Goal: Task Accomplishment & Management: Complete application form

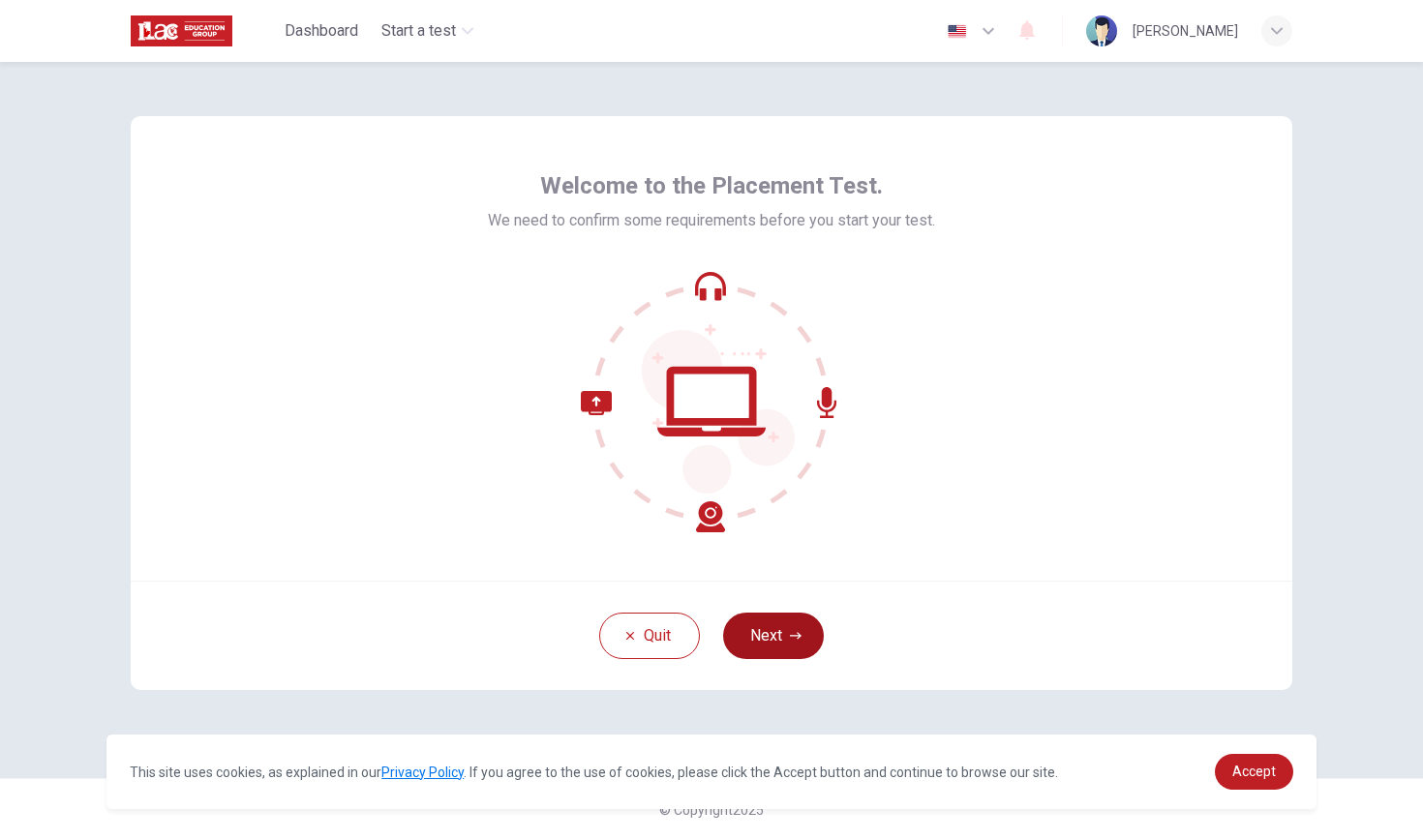
click at [780, 632] on button "Next" at bounding box center [773, 635] width 100 height 46
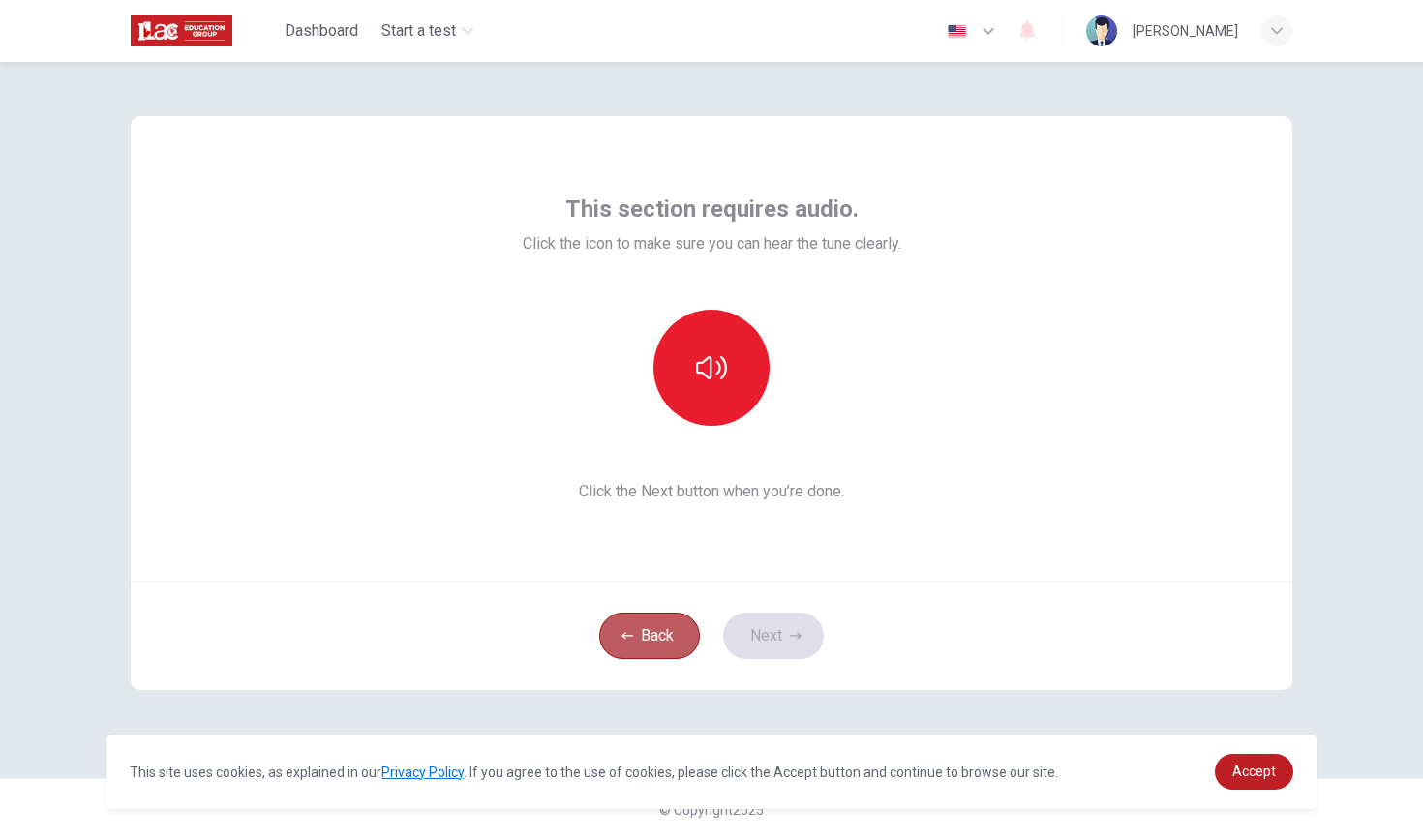
click at [641, 630] on button "Back" at bounding box center [650, 635] width 100 height 46
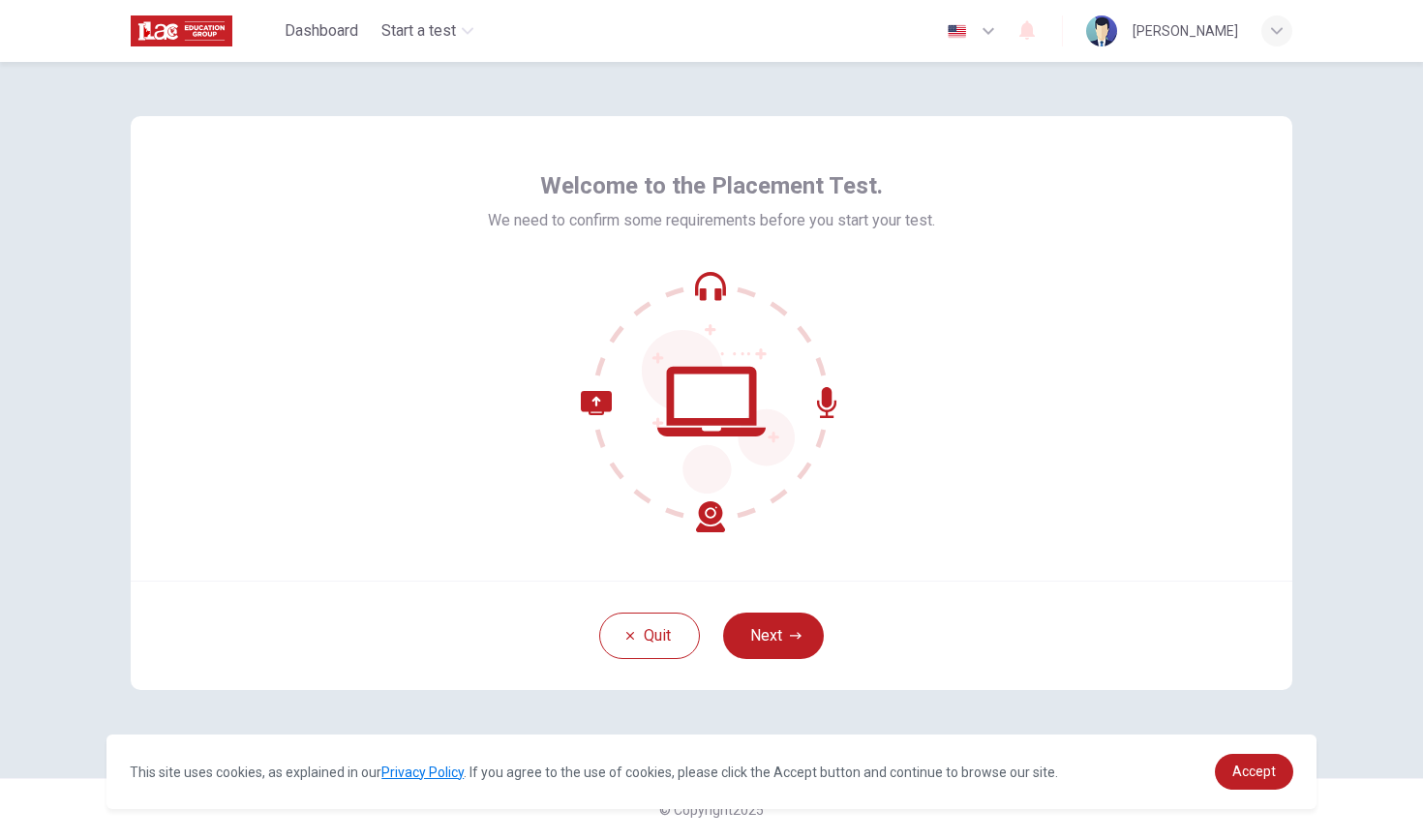
click at [1258, 793] on div "This site uses cookies, as explained in our Privacy Policy . If you agree to th…" at bounding box center [711, 772] width 1210 height 75
click at [1258, 780] on link "Accept" at bounding box center [1254, 771] width 79 height 35
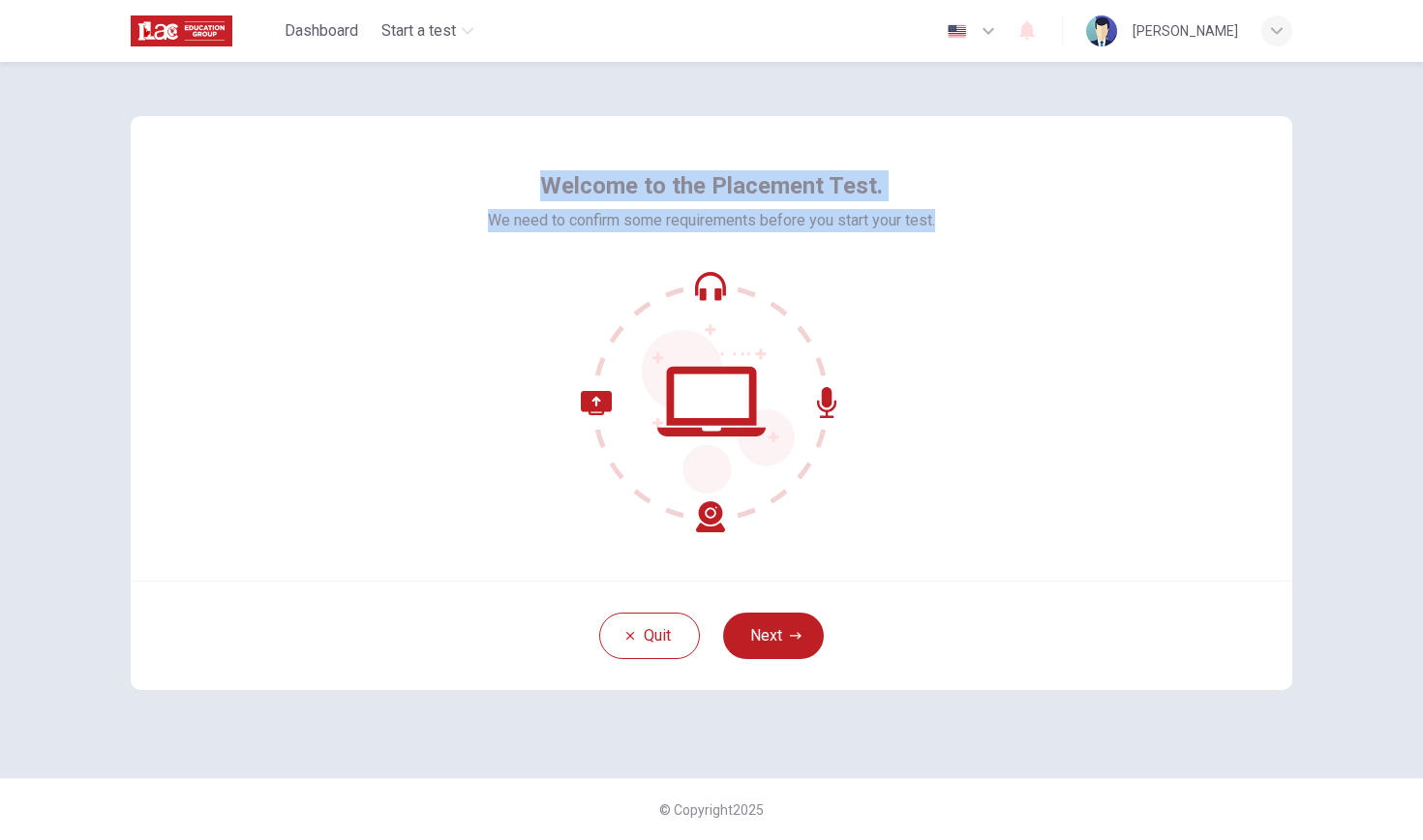
drag, startPoint x: 541, startPoint y: 177, endPoint x: 939, endPoint y: 245, distance: 403.8
click at [939, 246] on div "Welcome to the Placement Test. We need to confirm some requirements before you …" at bounding box center [712, 348] width 1162 height 465
click at [796, 619] on button "Next" at bounding box center [773, 635] width 100 height 46
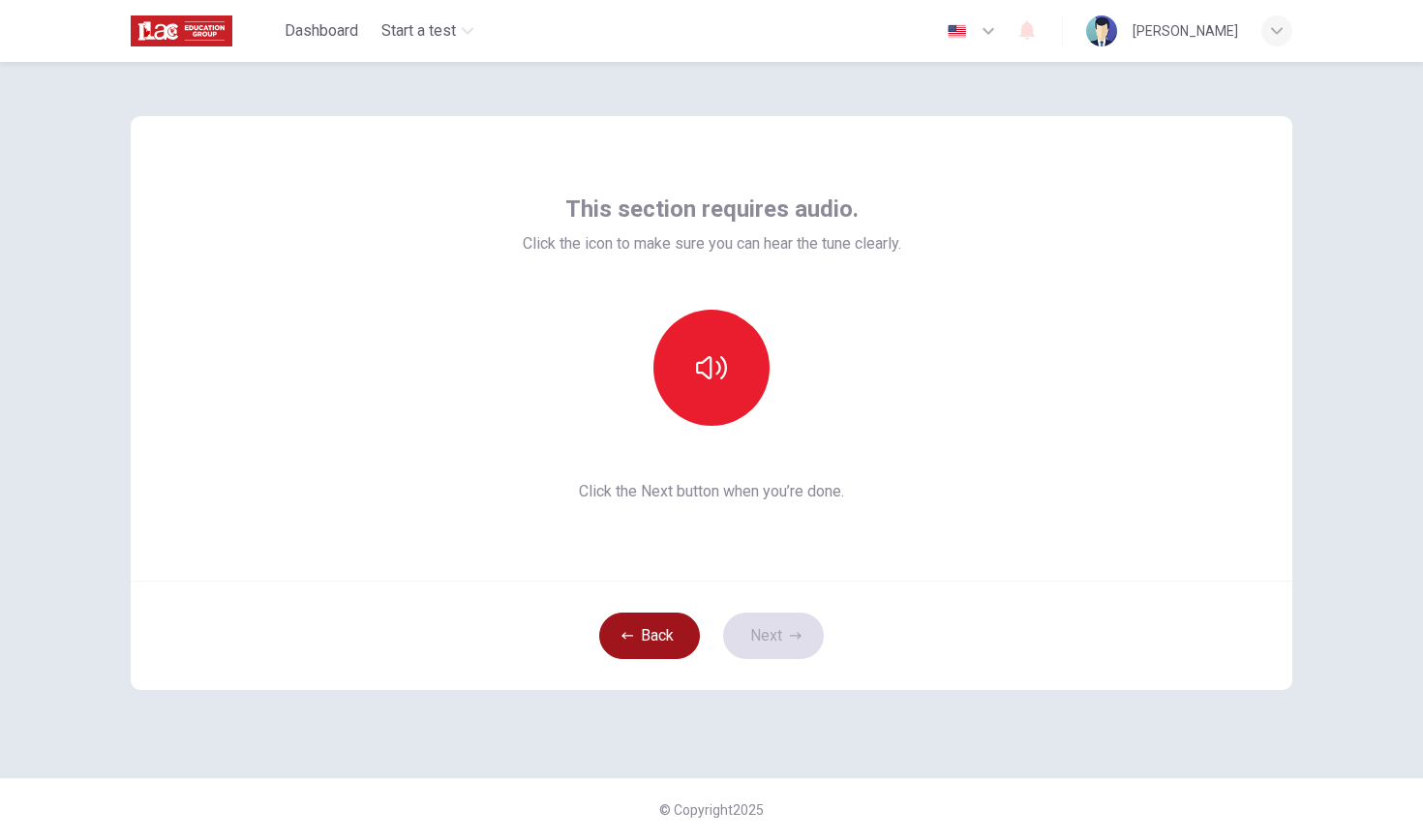
click at [677, 642] on button "Back" at bounding box center [650, 635] width 100 height 46
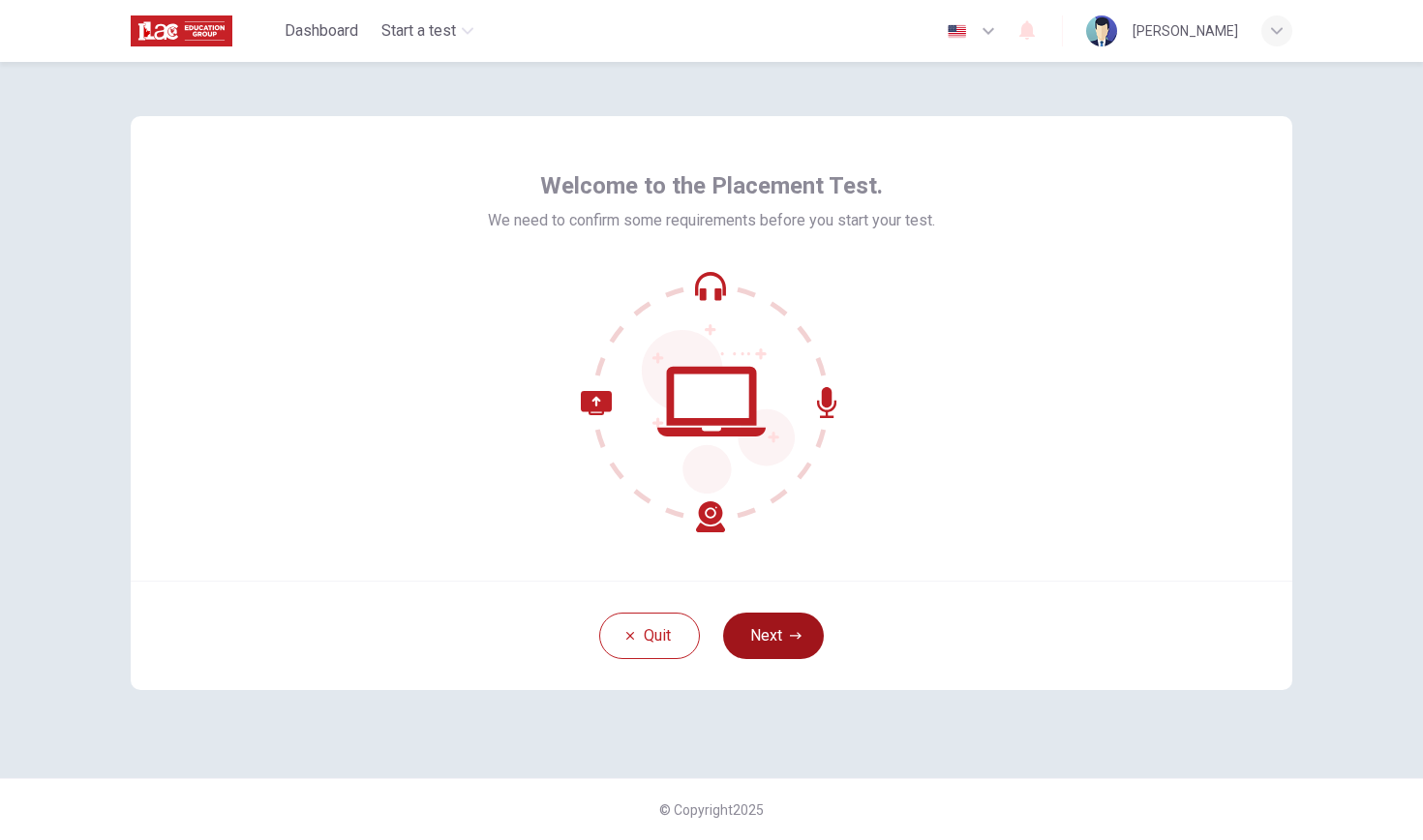
click at [785, 649] on button "Next" at bounding box center [773, 635] width 100 height 46
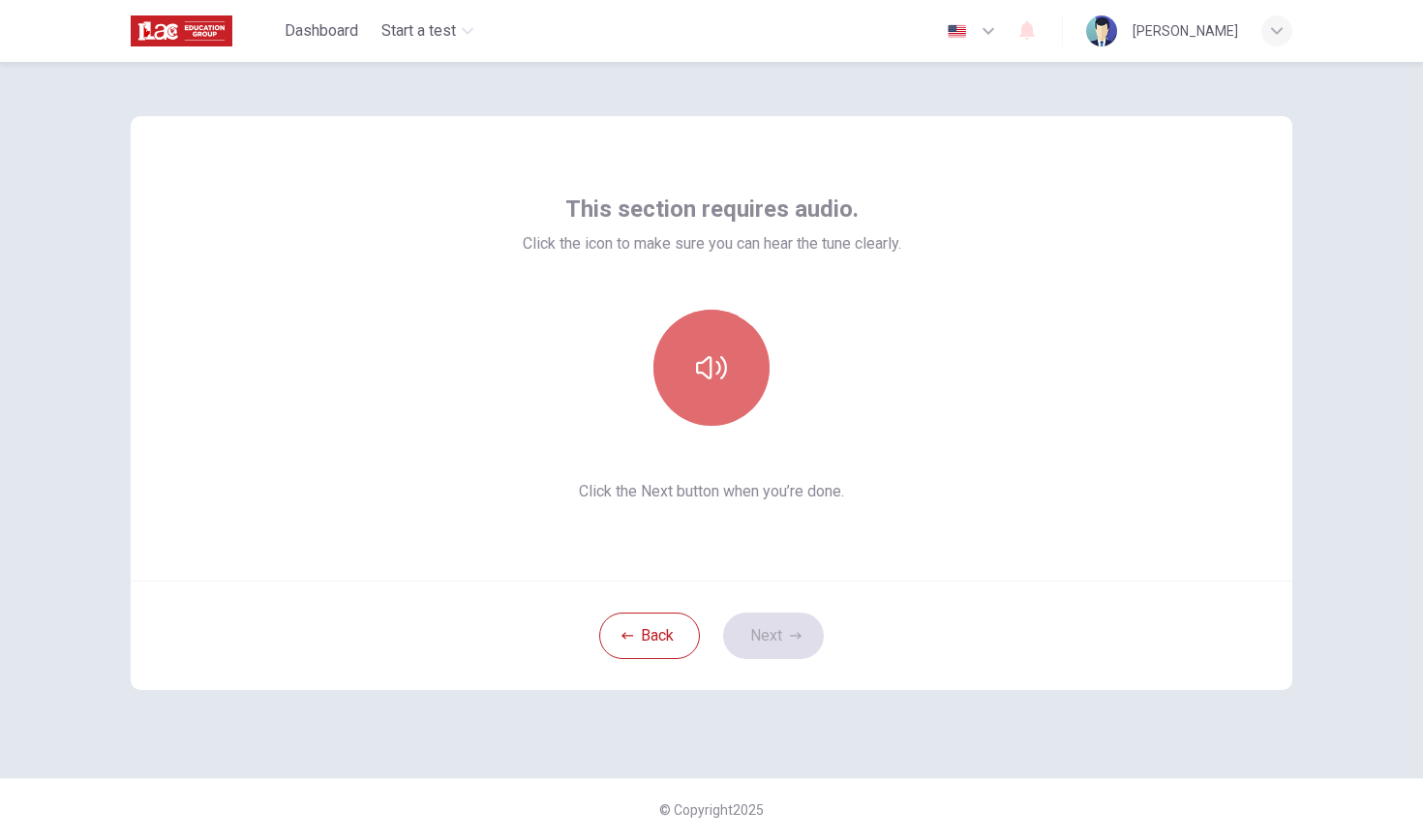
click at [702, 377] on icon "button" at bounding box center [712, 368] width 31 height 31
click at [718, 371] on icon "button" at bounding box center [712, 367] width 31 height 24
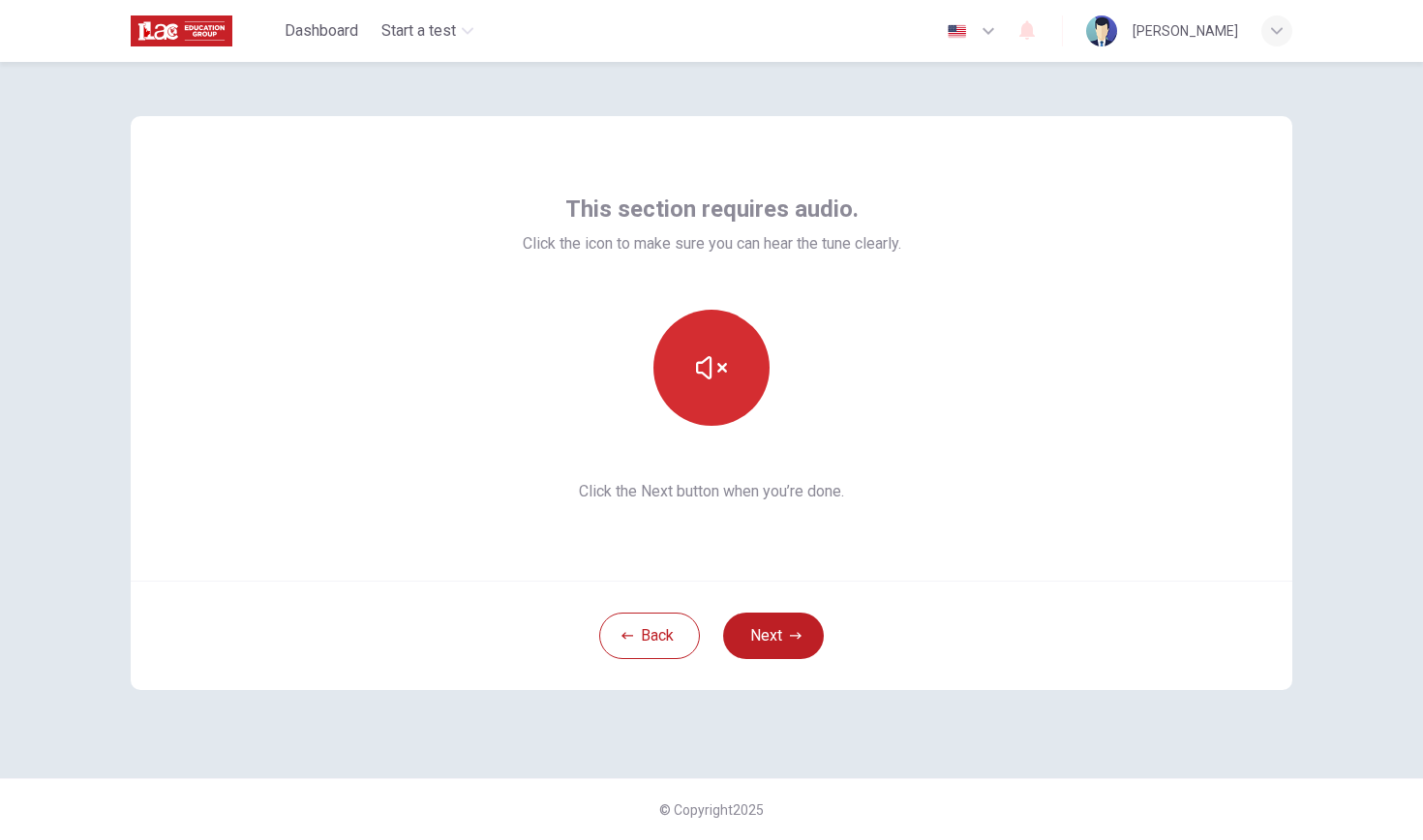
click at [729, 375] on button "button" at bounding box center [712, 367] width 116 height 116
click at [717, 352] on button "button" at bounding box center [712, 367] width 116 height 116
click at [988, 429] on div "This section requires audio. Click the icon to make sure you can hear the tune …" at bounding box center [712, 348] width 1162 height 465
click at [696, 357] on icon "button" at bounding box center [712, 368] width 31 height 31
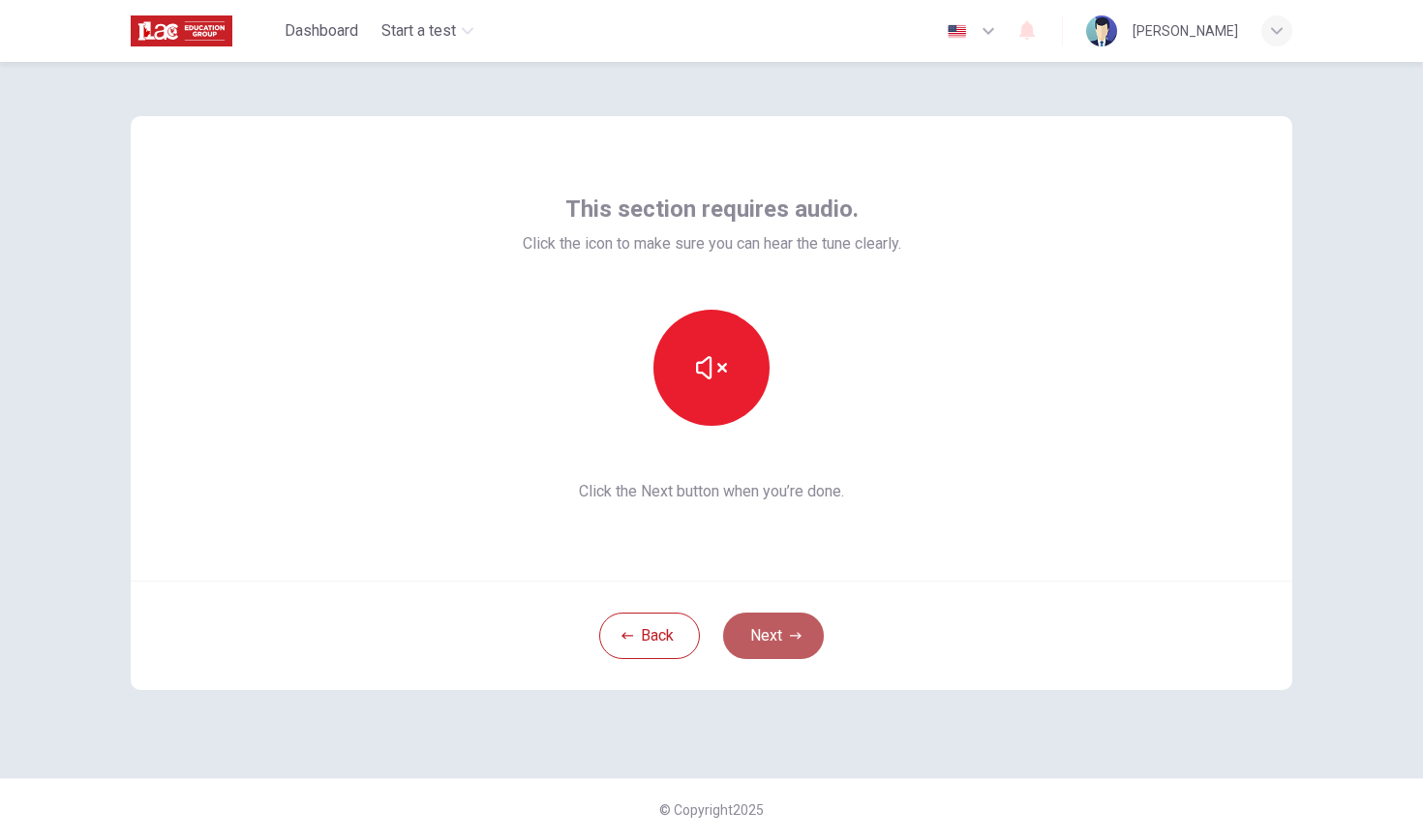
click at [785, 640] on button "Next" at bounding box center [773, 635] width 100 height 46
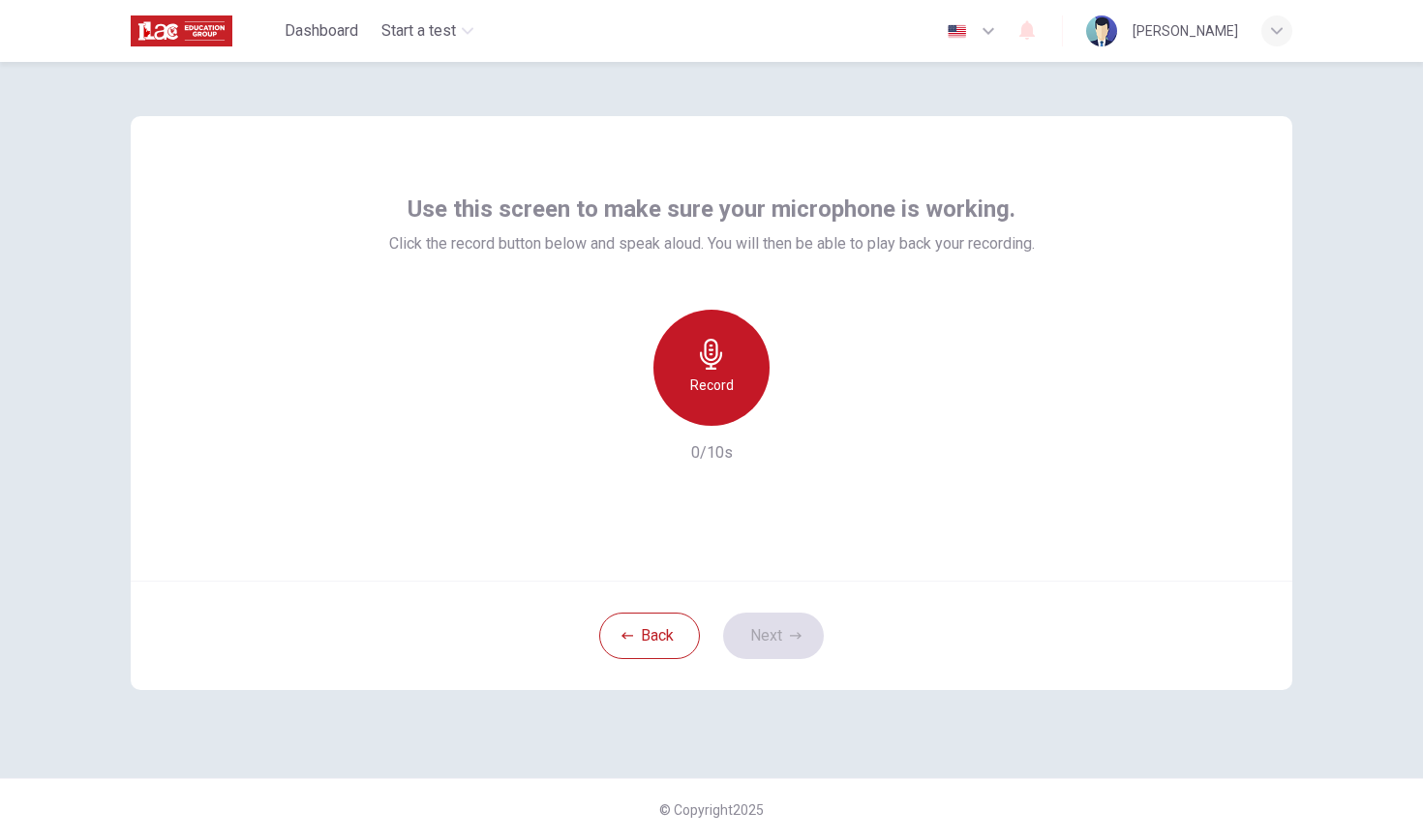
click at [735, 367] on div "Record" at bounding box center [712, 367] width 116 height 116
click at [720, 379] on h6 "Stop" at bounding box center [712, 385] width 29 height 24
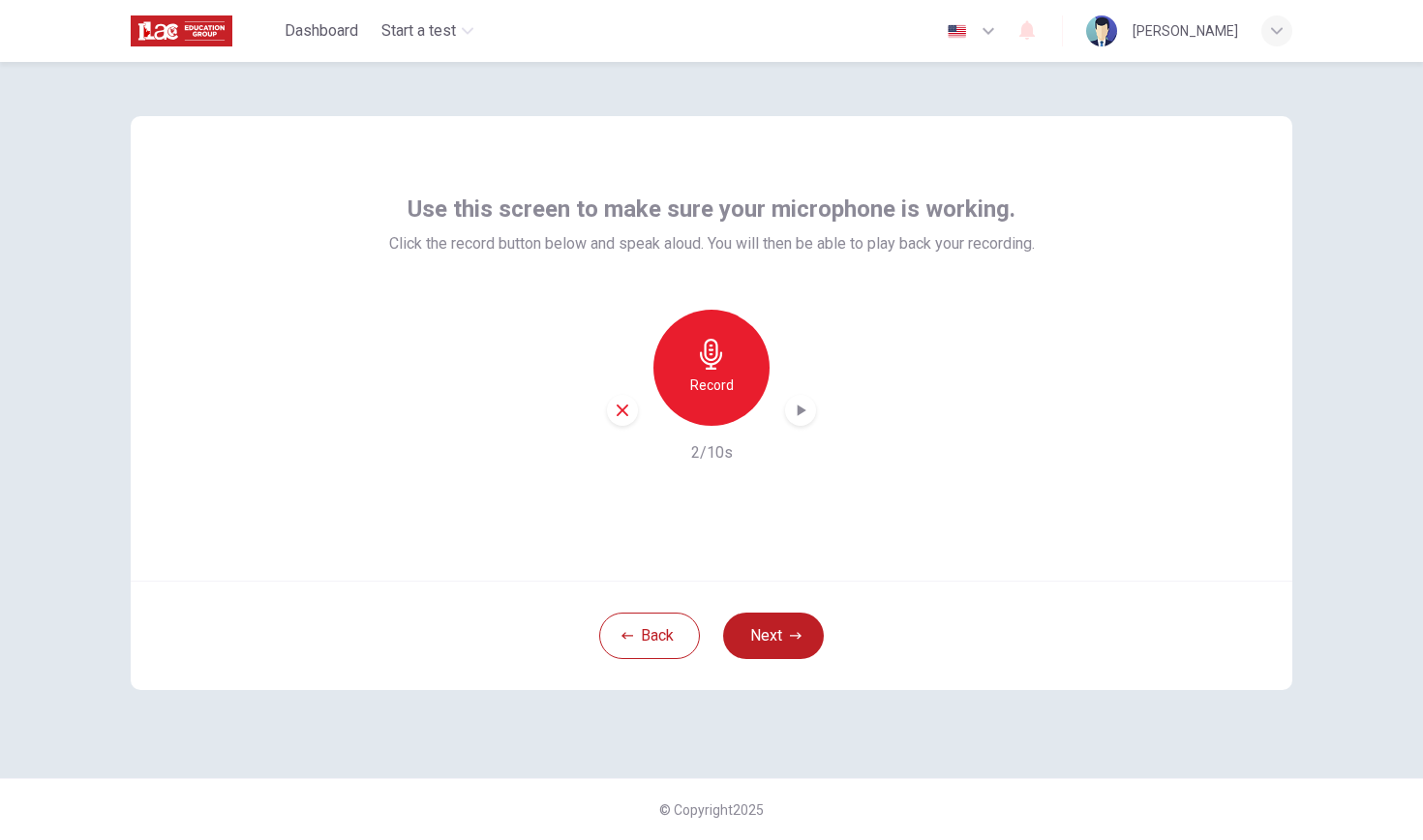
click at [792, 409] on icon "button" at bounding box center [801, 411] width 20 height 20
click at [803, 410] on icon "button" at bounding box center [802, 411] width 9 height 12
click at [615, 414] on icon "button" at bounding box center [622, 411] width 18 height 18
click at [726, 369] on div "Record" at bounding box center [712, 367] width 116 height 116
click at [683, 362] on div "Stop" at bounding box center [712, 367] width 116 height 116
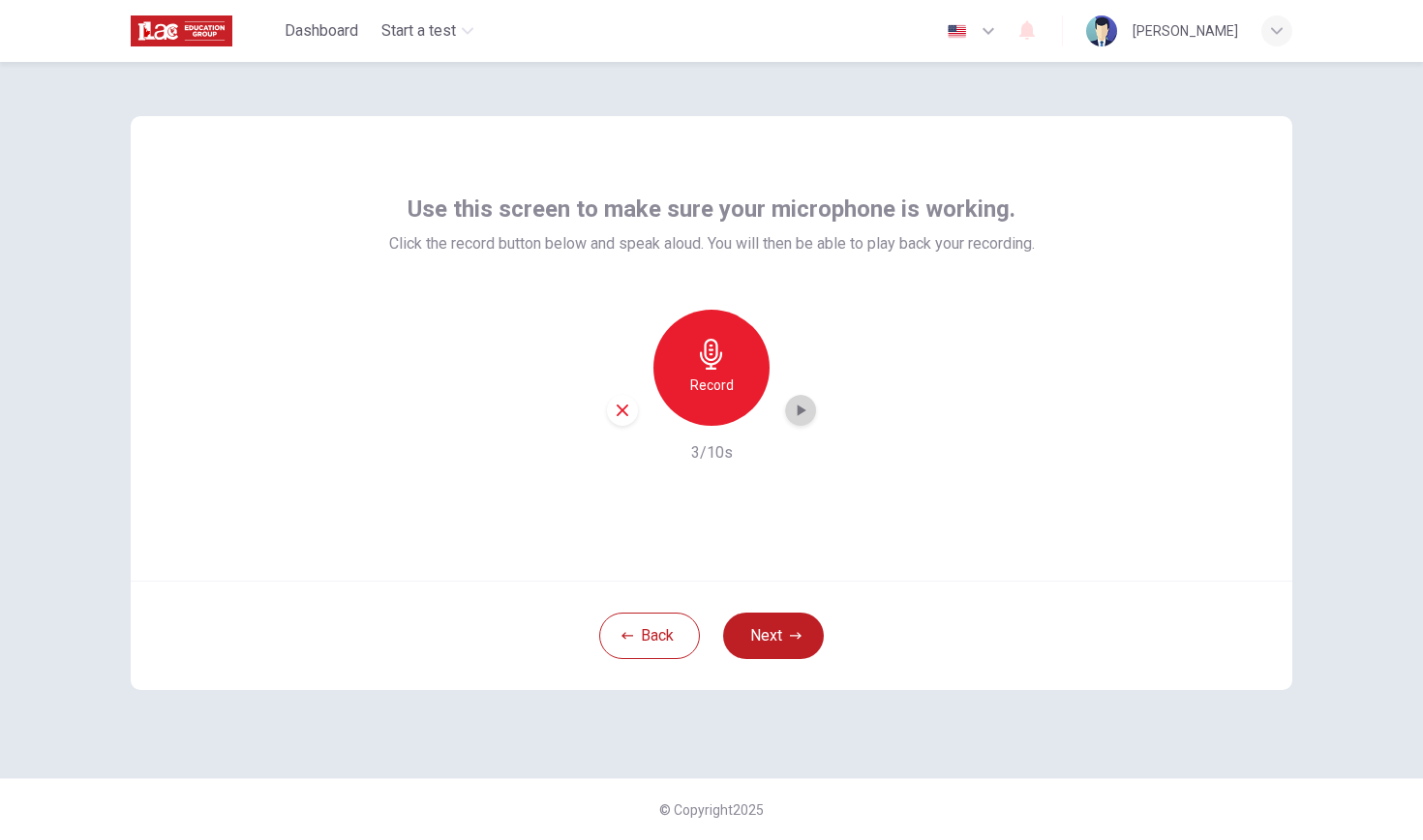
click at [802, 415] on icon "button" at bounding box center [801, 411] width 20 height 20
click at [784, 634] on button "Next" at bounding box center [773, 635] width 100 height 46
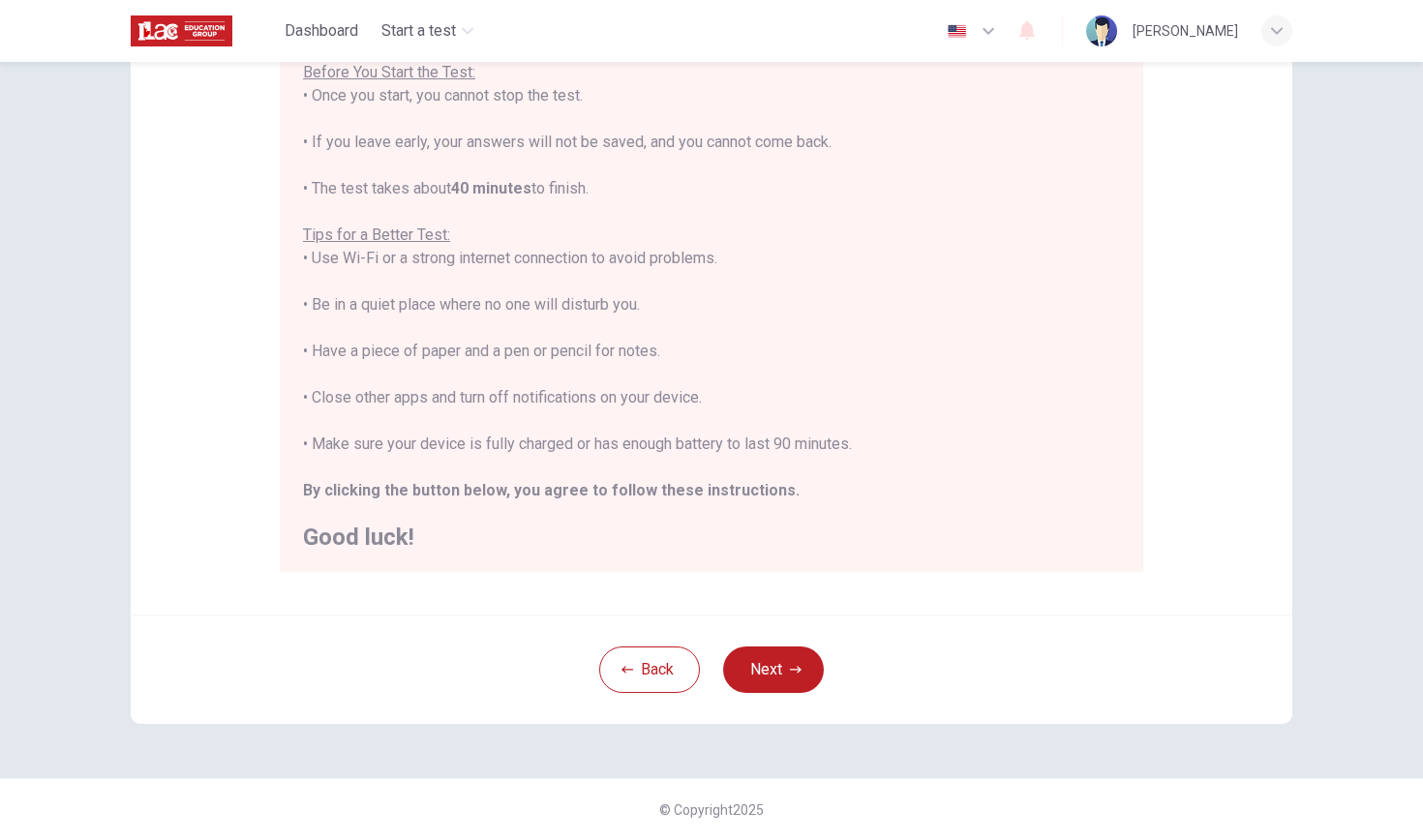
scroll to position [236, 0]
click at [786, 657] on button "Next" at bounding box center [773, 669] width 100 height 46
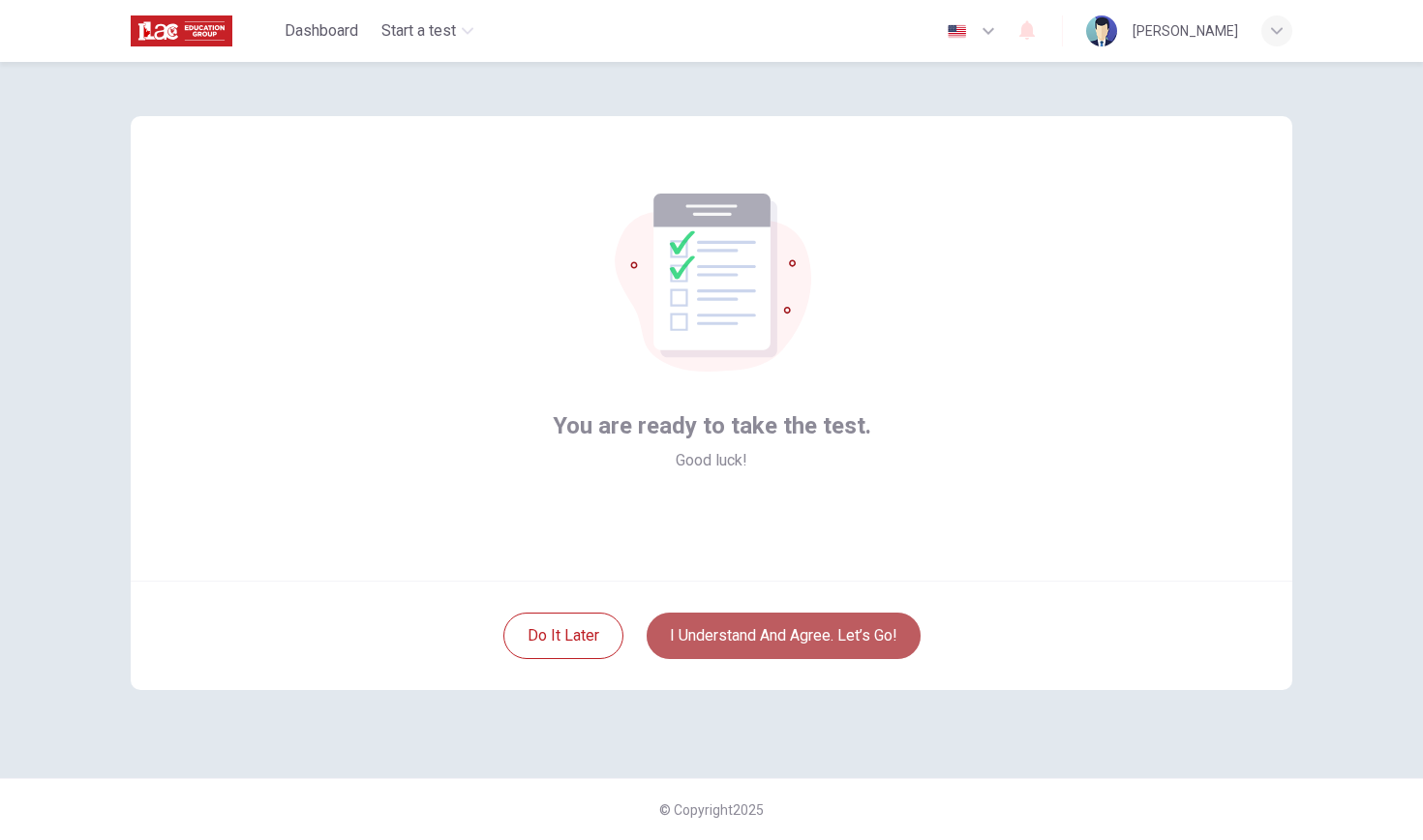
click at [782, 630] on button "I understand and agree. Let’s go!" at bounding box center [783, 635] width 274 height 46
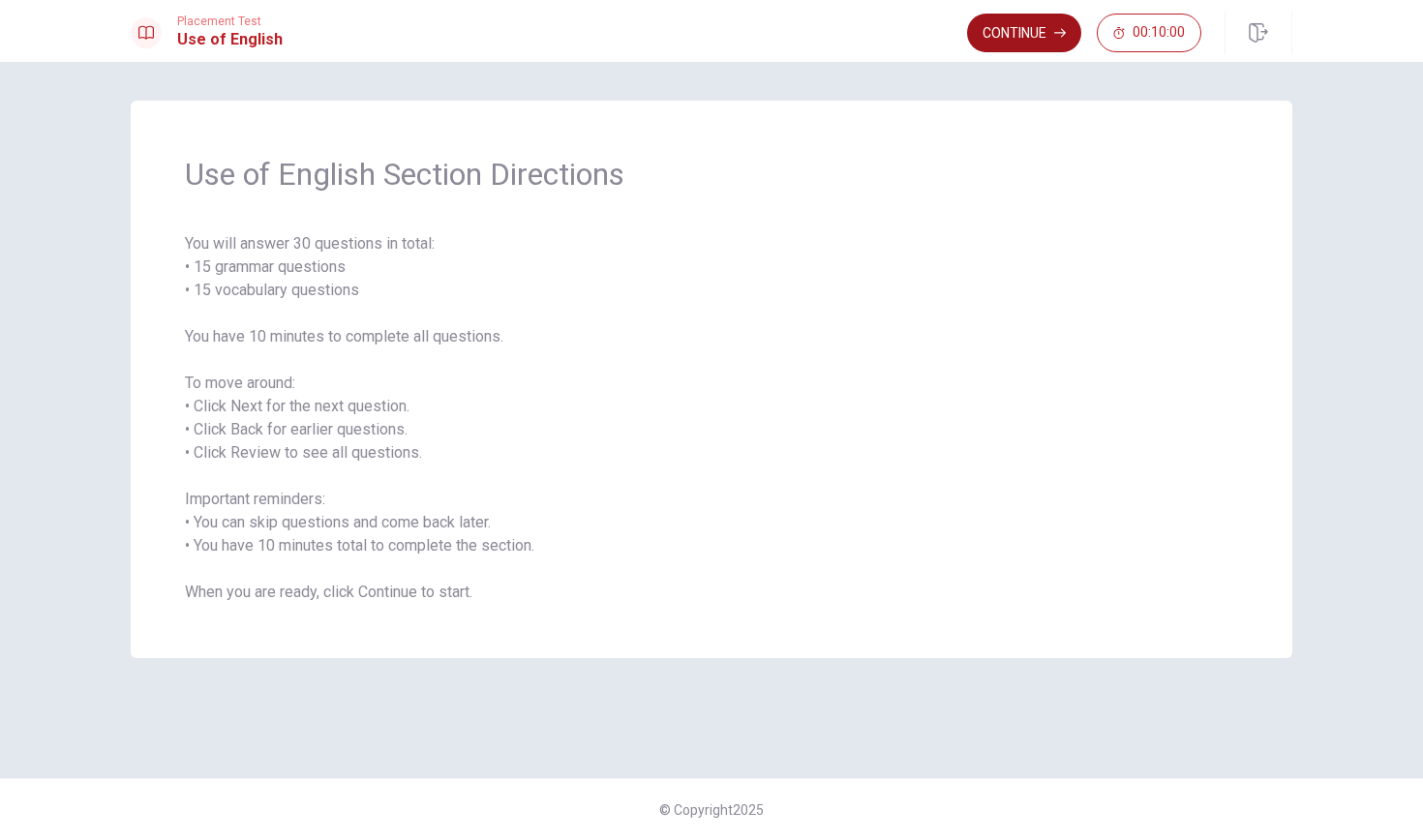
click at [1047, 28] on button "Continue" at bounding box center [1024, 32] width 114 height 38
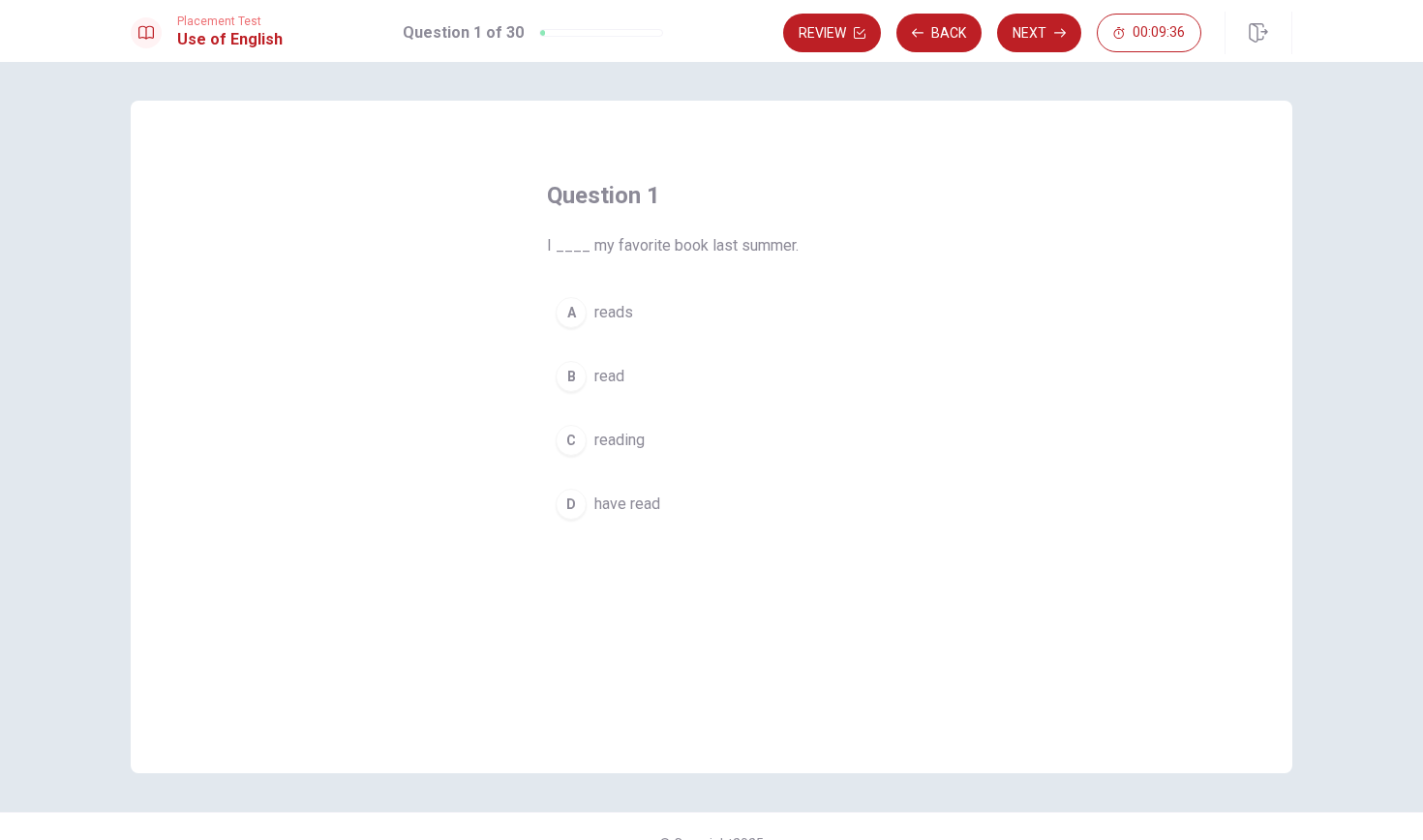
click at [571, 502] on div "D" at bounding box center [571, 504] width 31 height 31
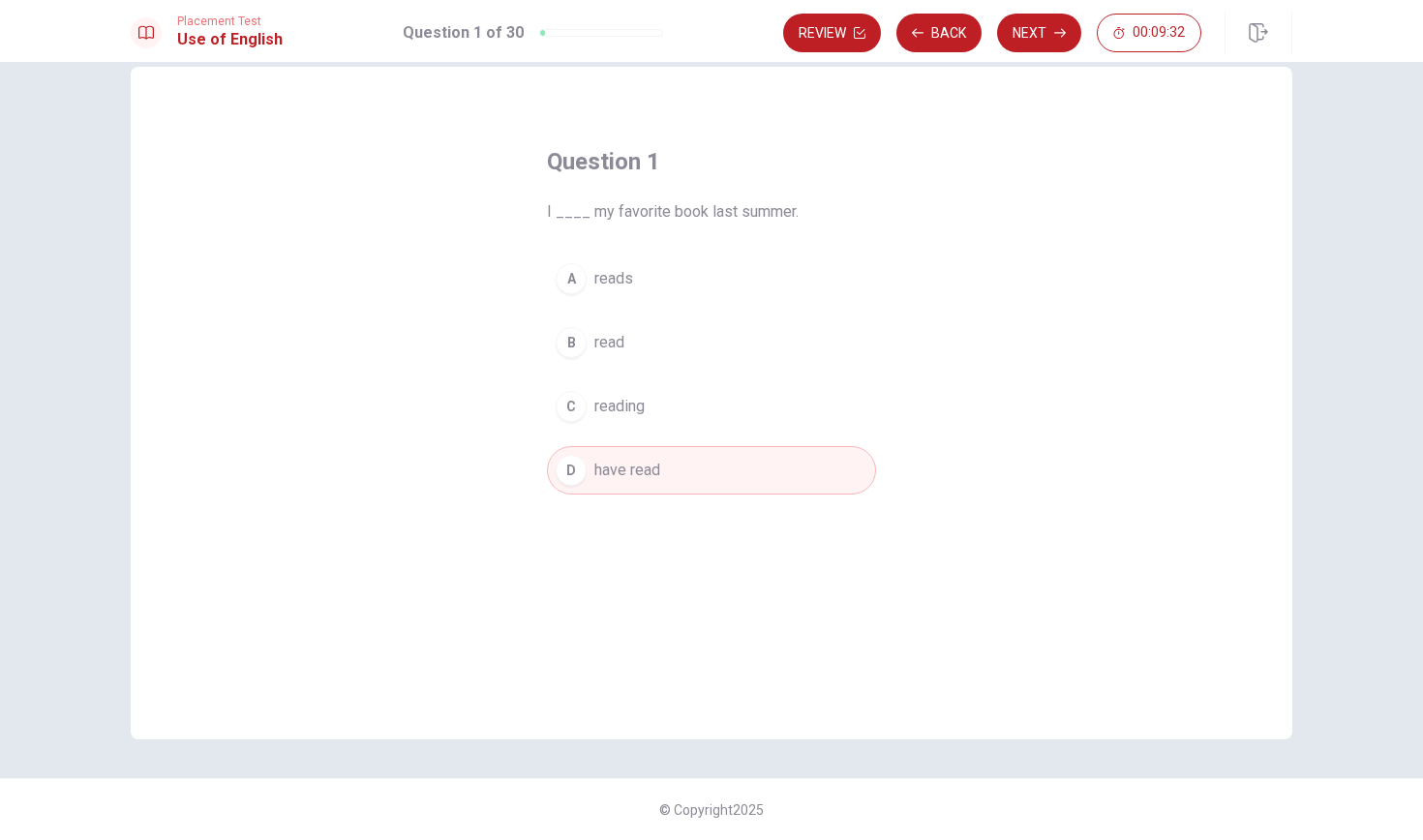
scroll to position [33, 0]
click at [756, 469] on button "D have read" at bounding box center [711, 470] width 329 height 48
click at [1050, 31] on button "Next" at bounding box center [1039, 32] width 85 height 38
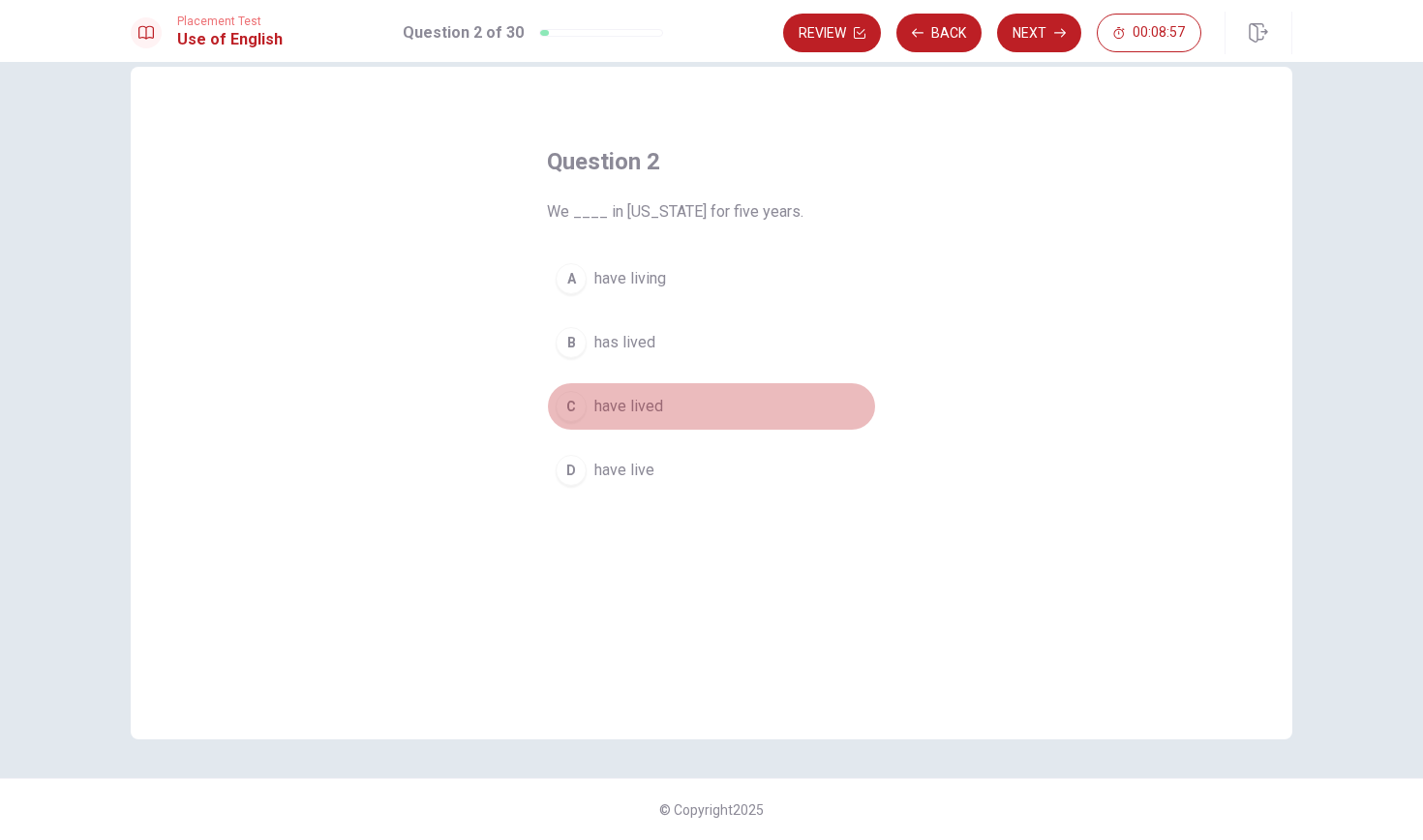
click at [650, 405] on span "have lived" at bounding box center [629, 407] width 69 height 24
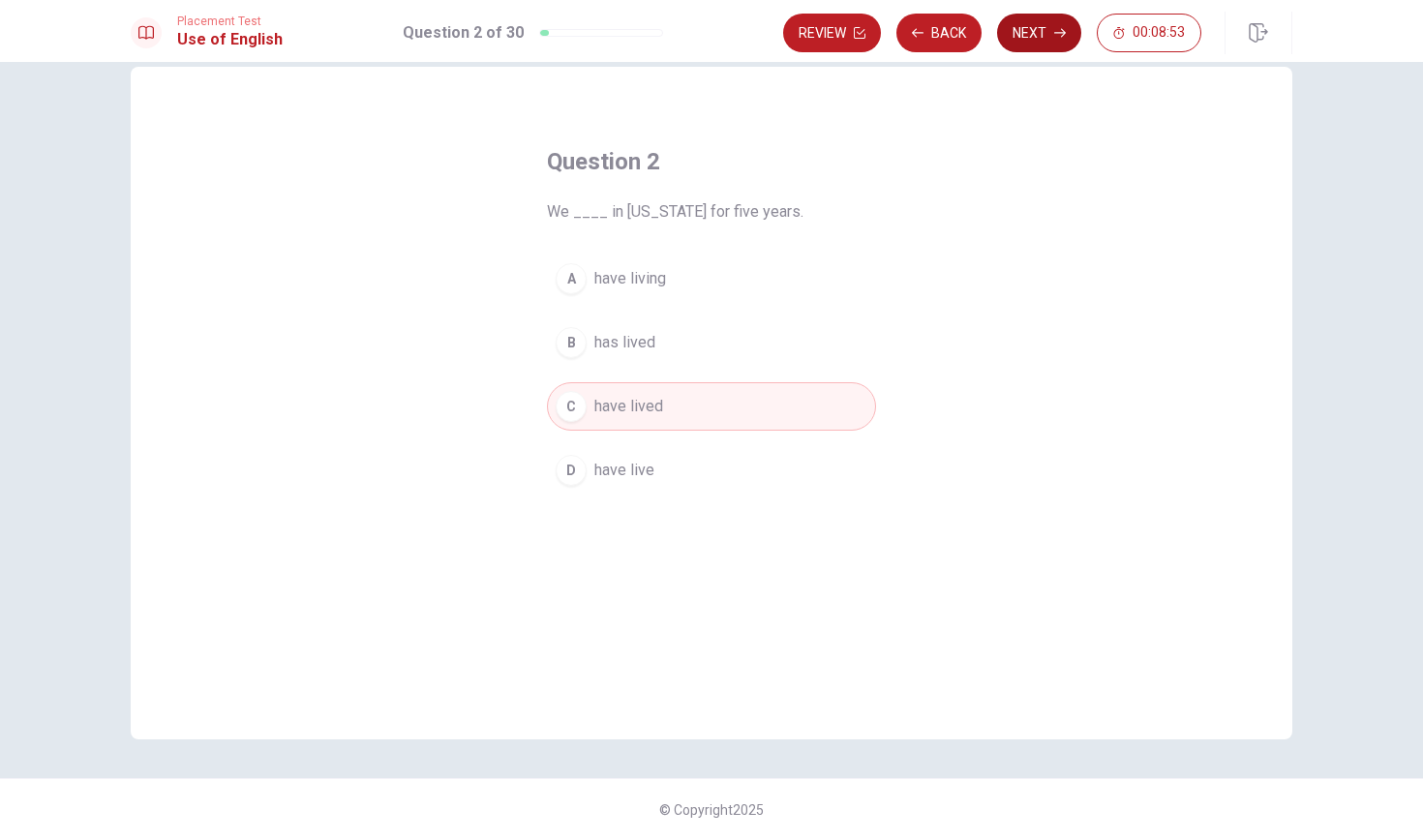
click at [1042, 33] on button "Next" at bounding box center [1039, 32] width 85 height 38
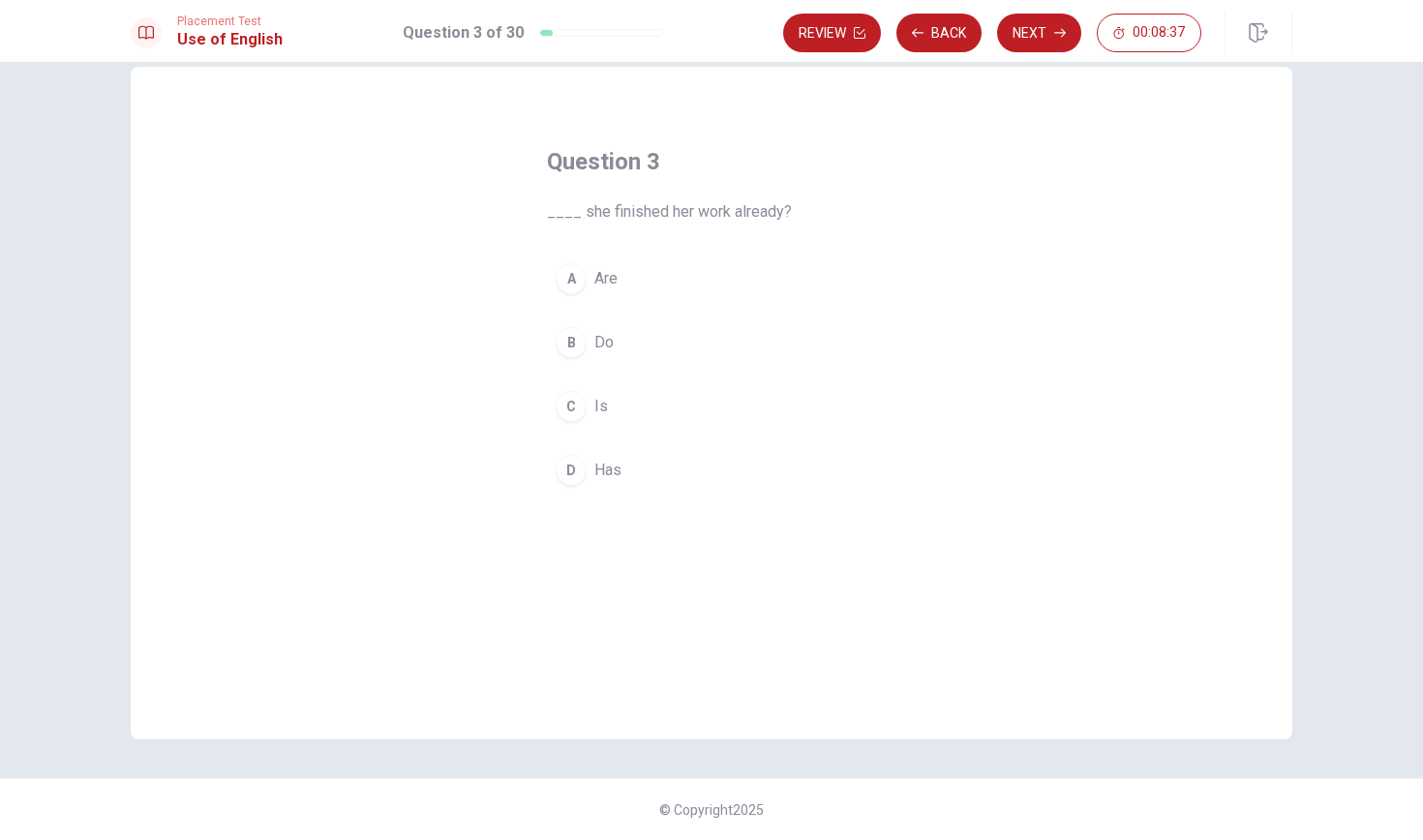
click at [615, 468] on span "Has" at bounding box center [608, 471] width 28 height 24
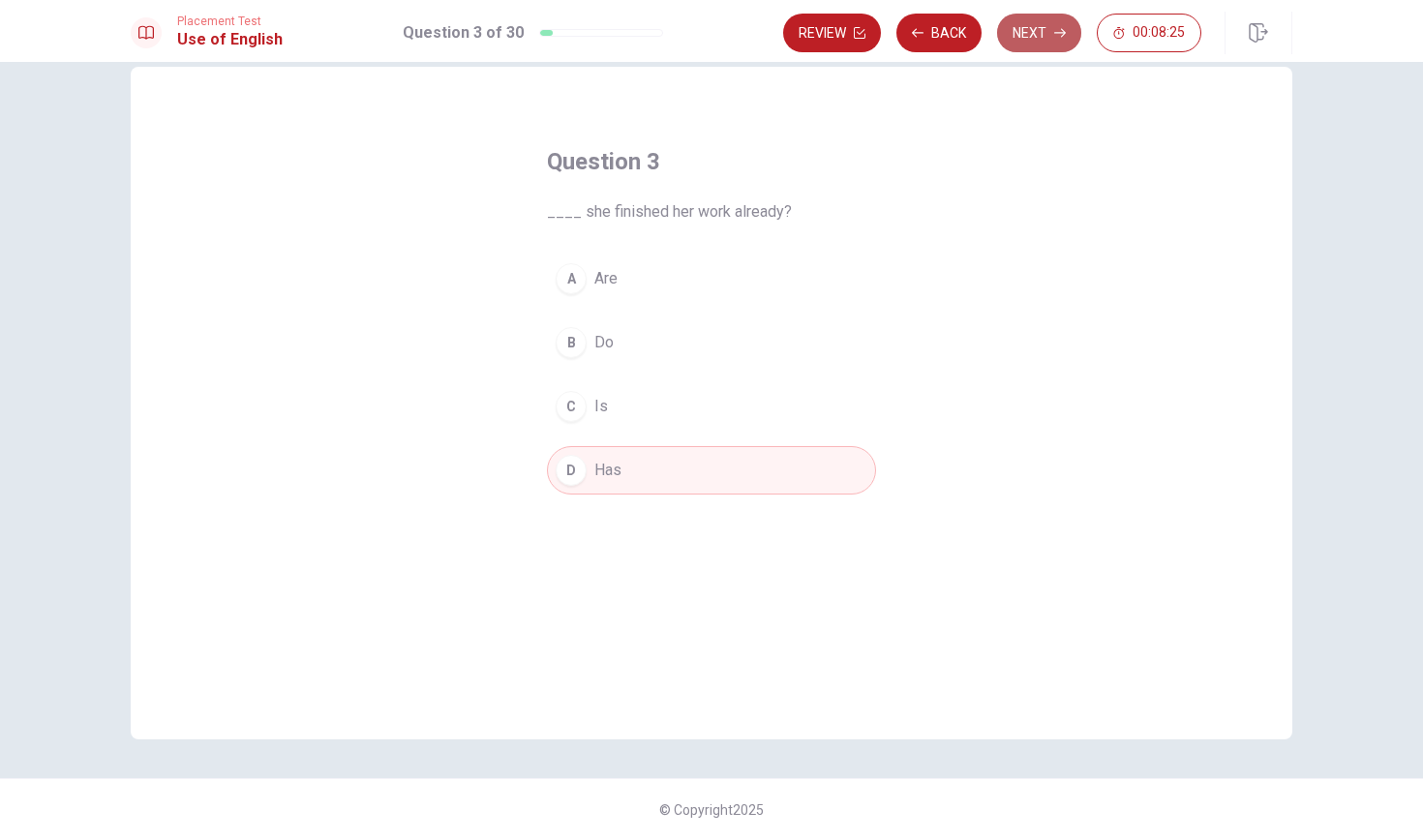
click at [1049, 28] on button "Next" at bounding box center [1039, 32] width 85 height 38
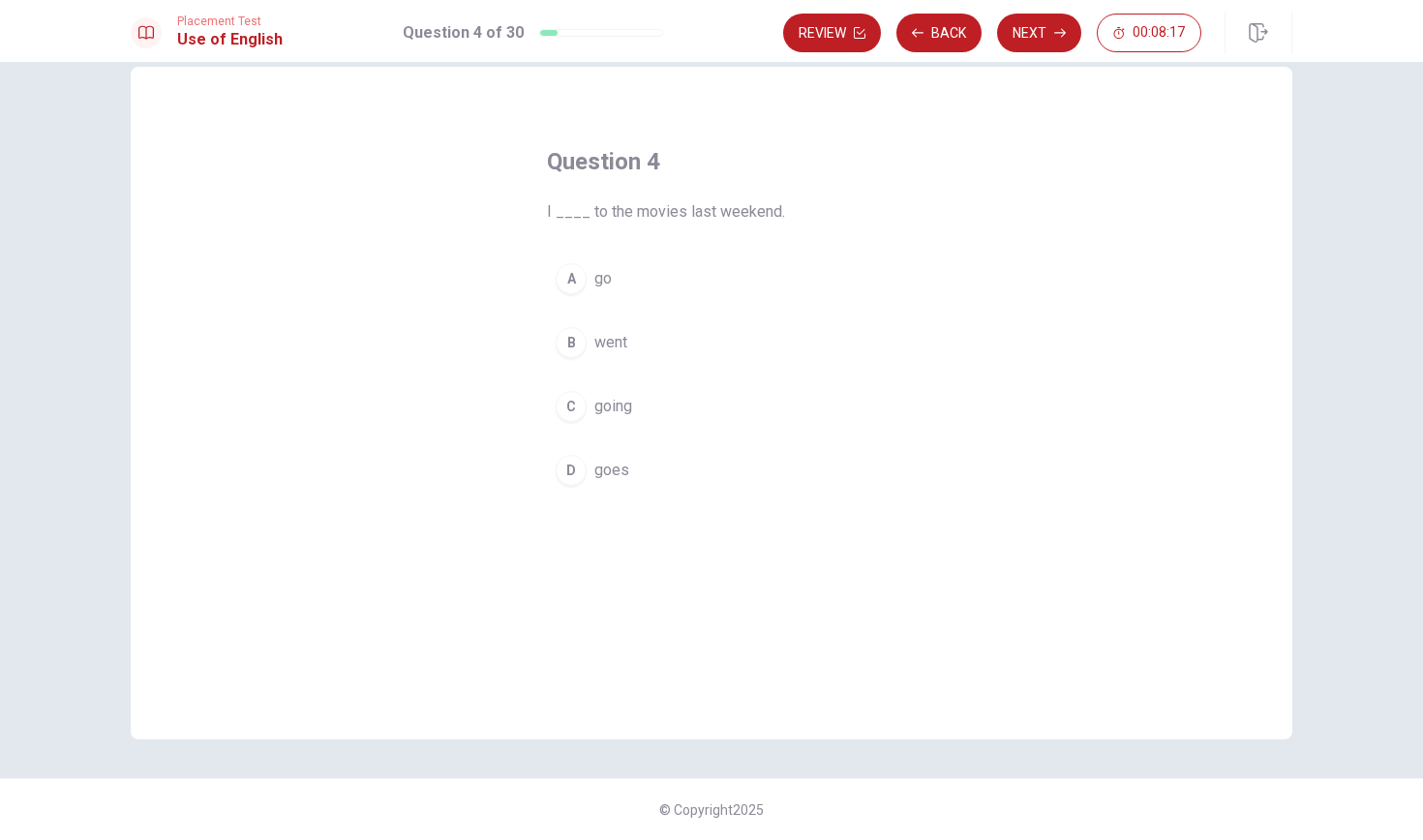
click at [622, 343] on span "went" at bounding box center [610, 343] width 32 height 24
click at [1039, 35] on button "Next" at bounding box center [1039, 32] width 85 height 38
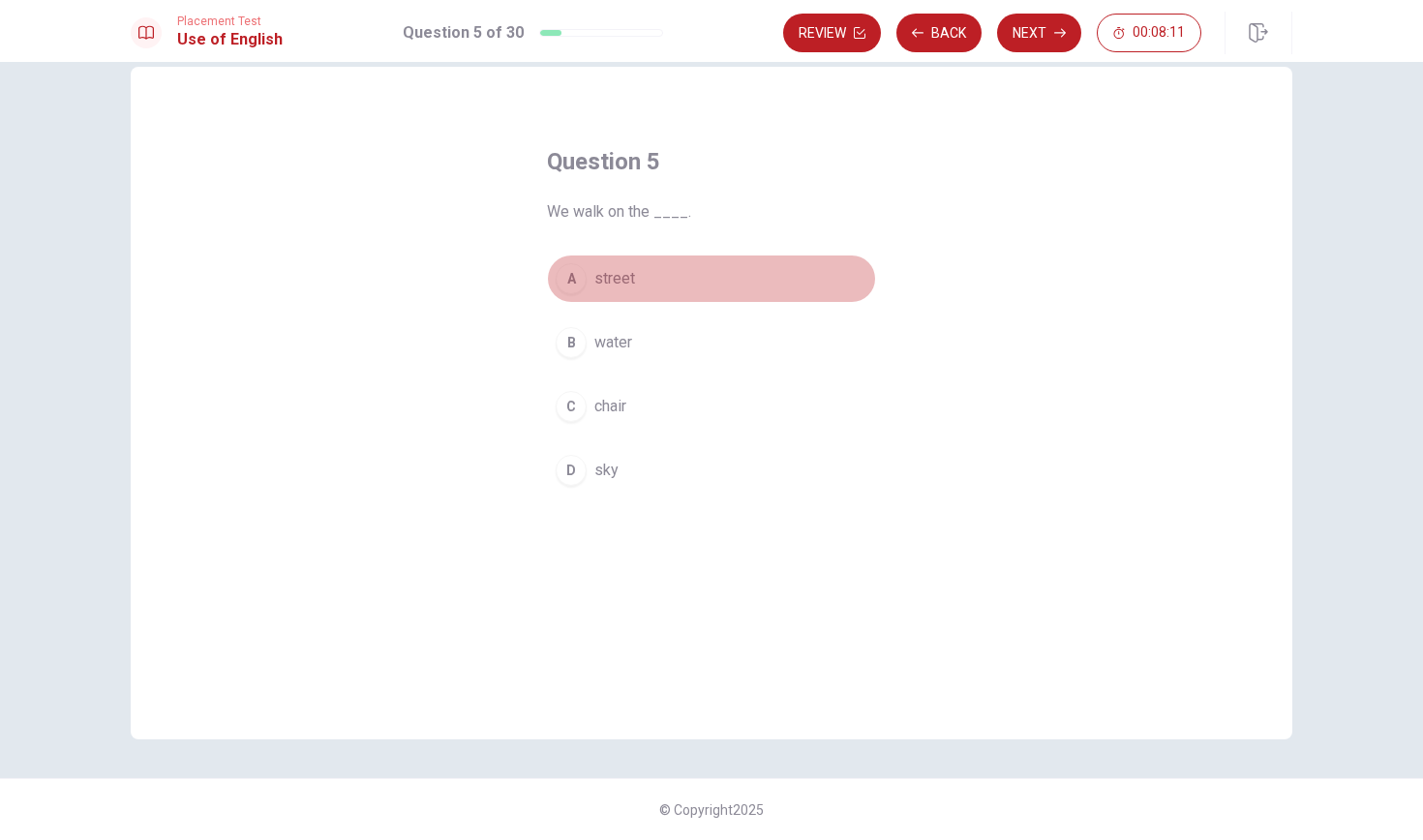
click at [621, 280] on span "street" at bounding box center [614, 279] width 40 height 24
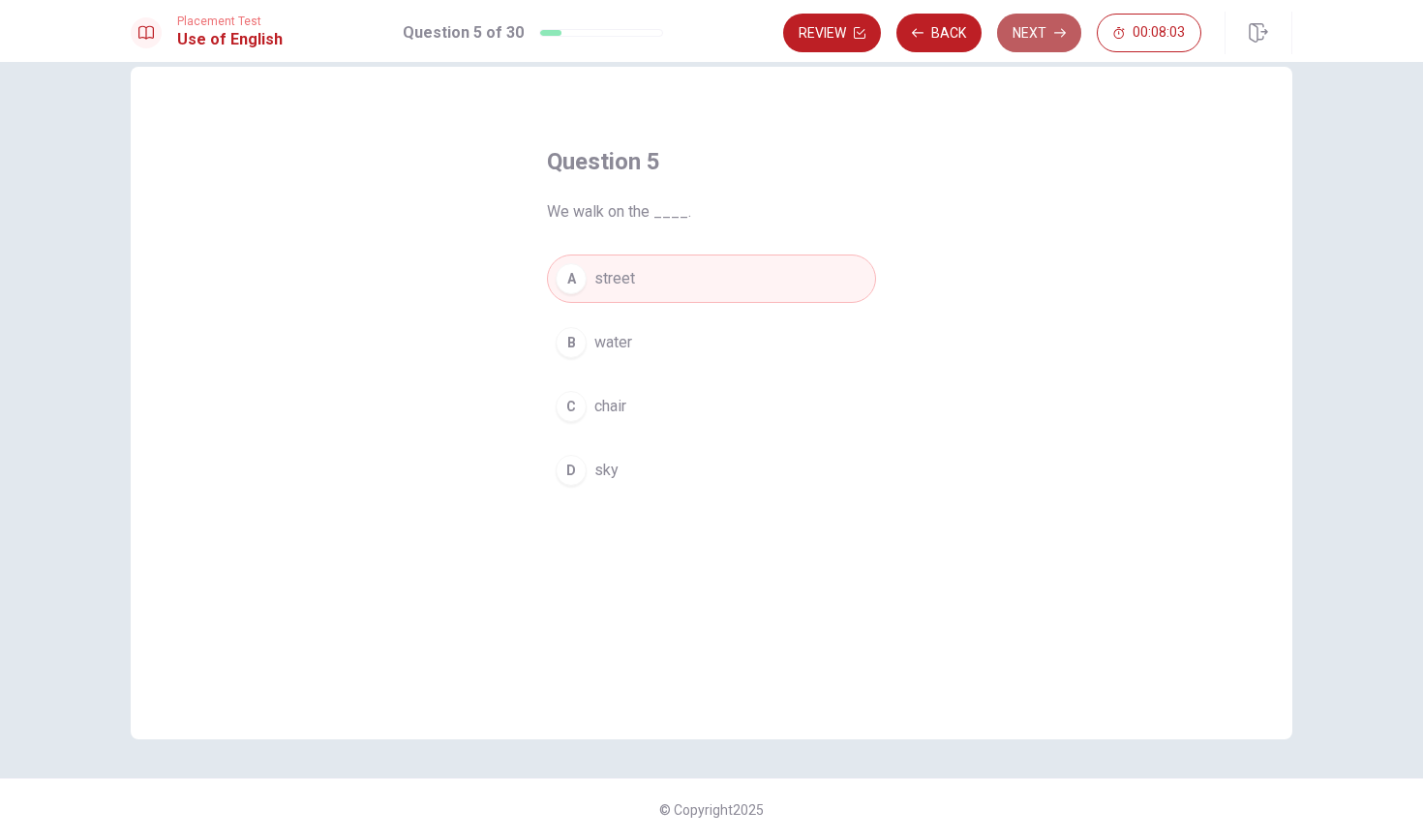
click at [1056, 29] on icon "button" at bounding box center [1060, 33] width 12 height 12
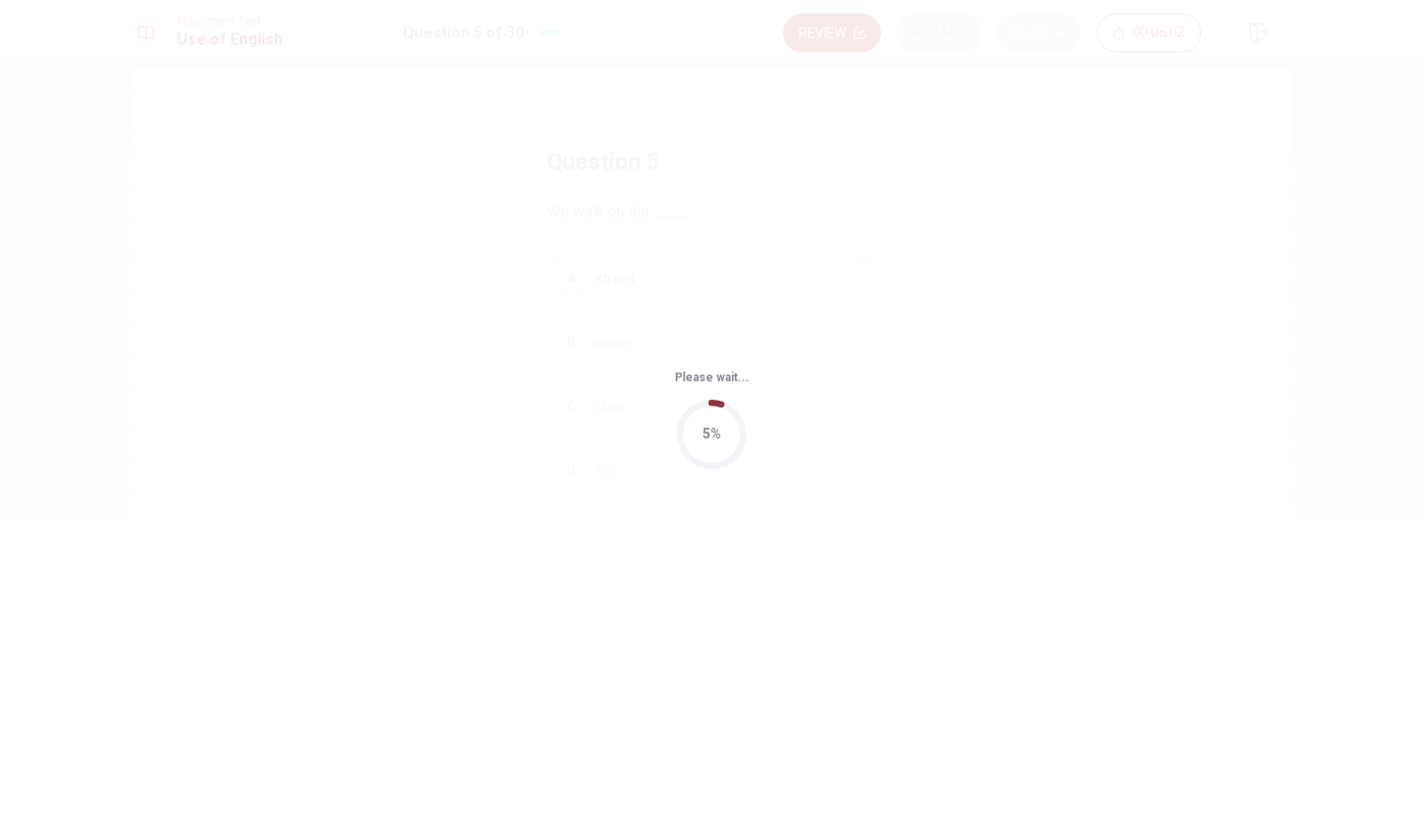
scroll to position [0, 0]
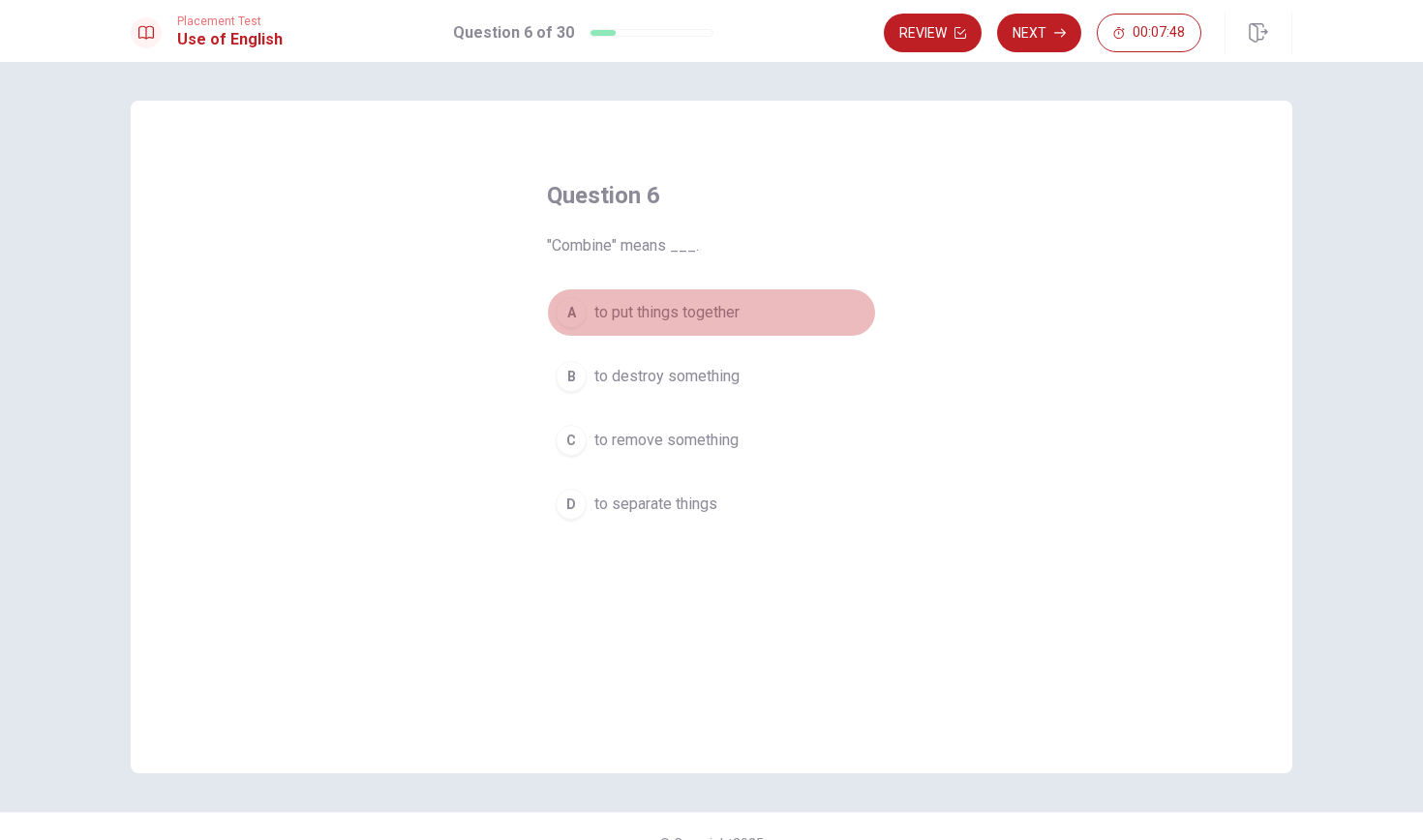
click at [705, 313] on span "to put things together" at bounding box center [667, 312] width 145 height 24
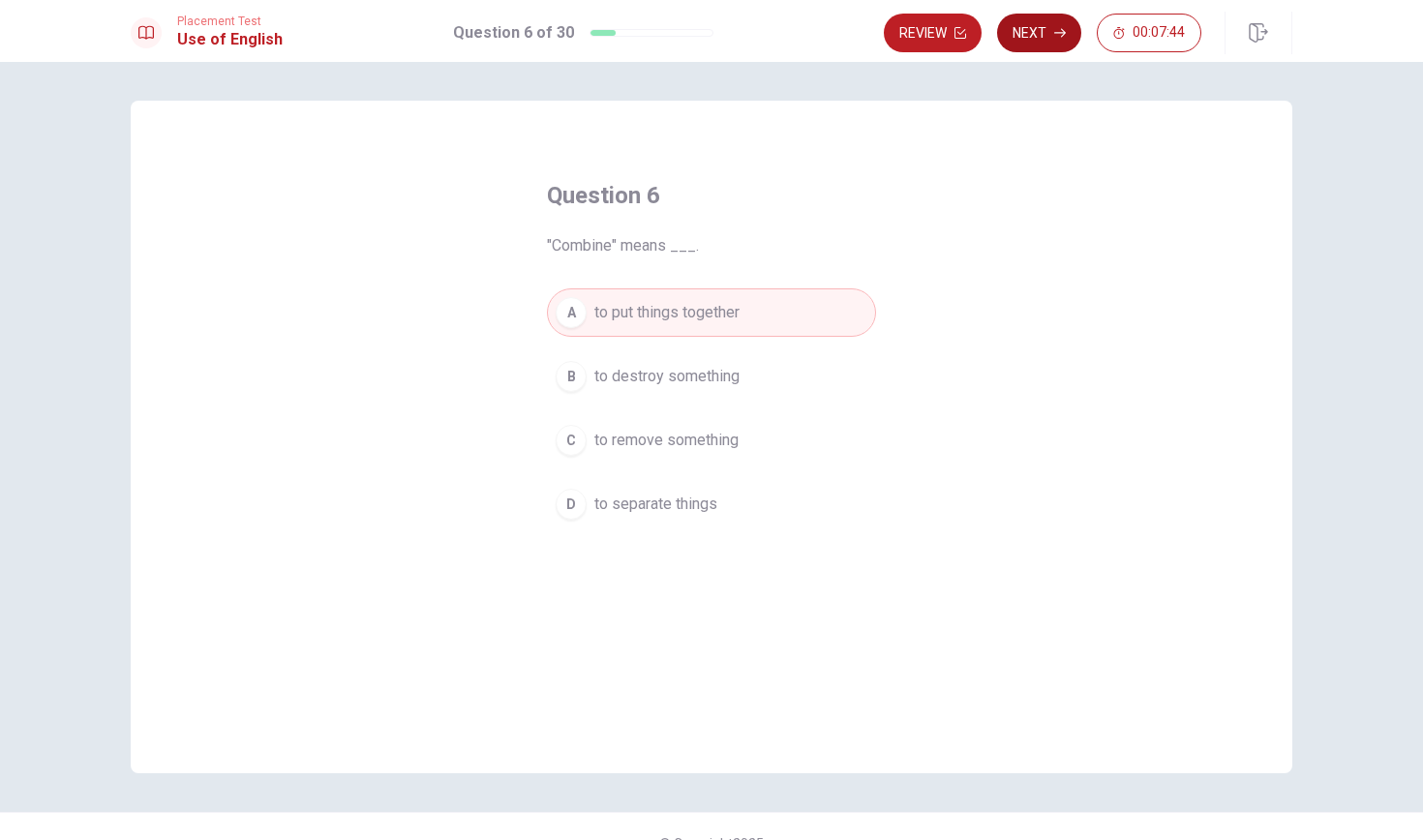
click at [1043, 30] on button "Next" at bounding box center [1039, 32] width 85 height 38
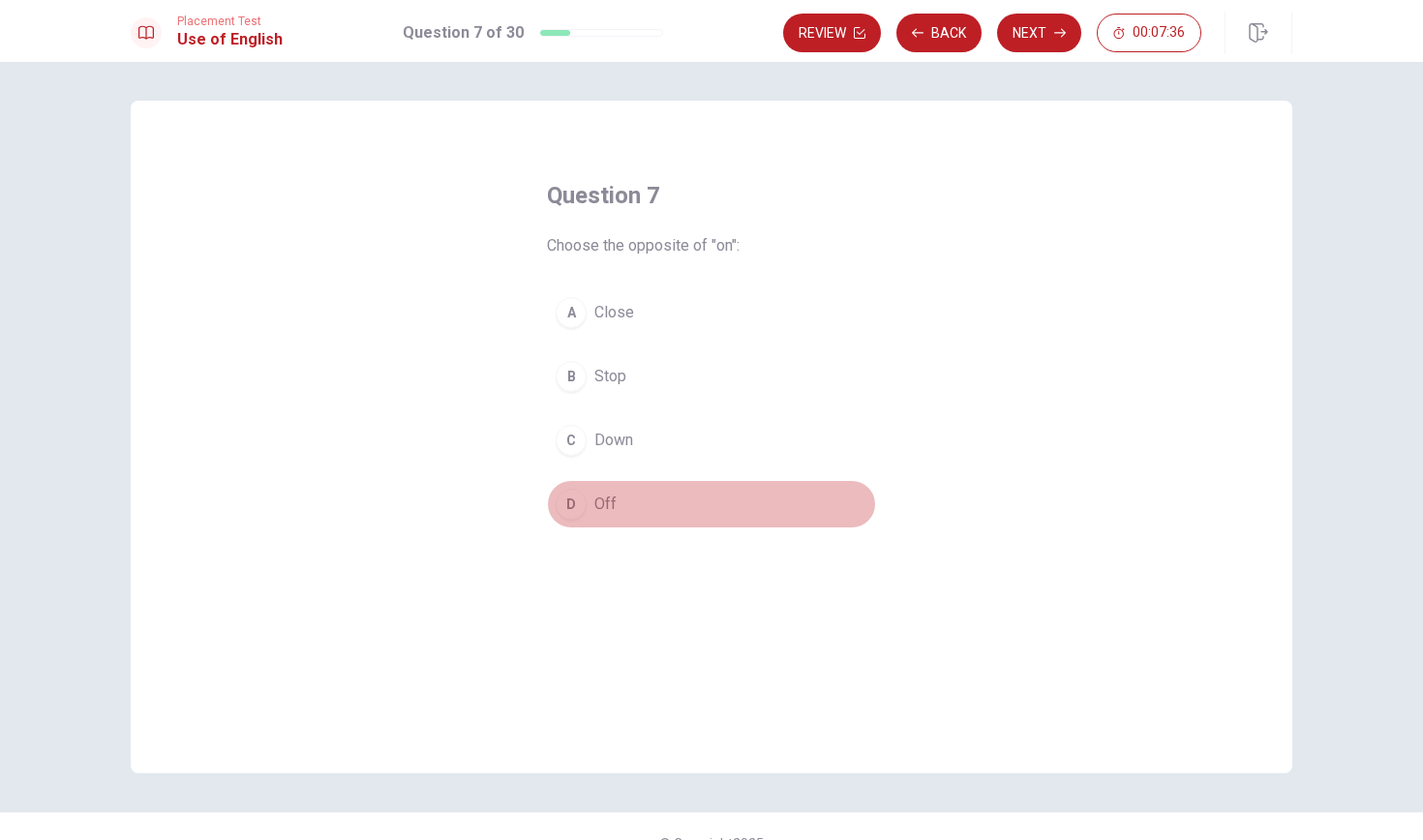
click at [612, 499] on span "Off" at bounding box center [605, 504] width 23 height 24
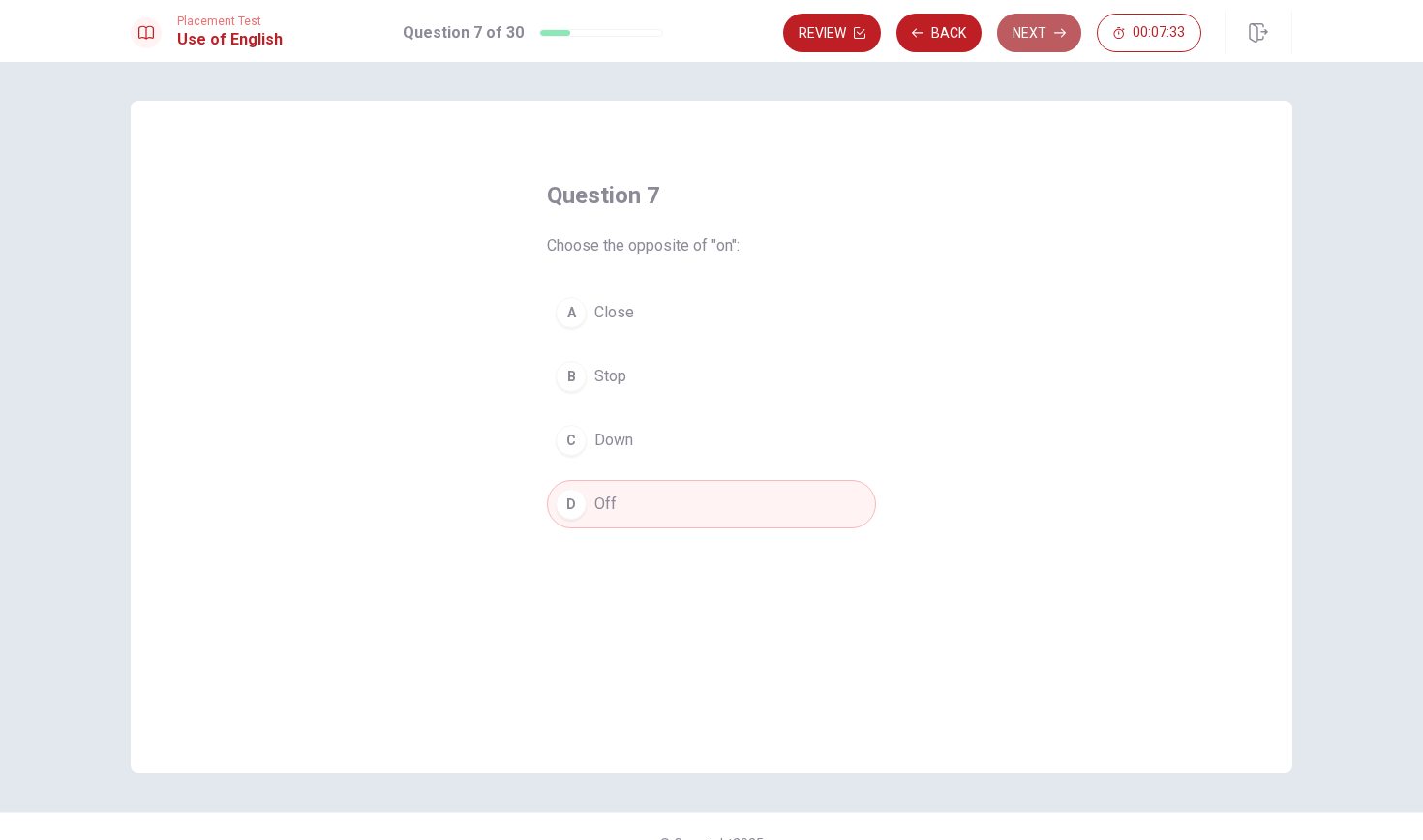
click at [1049, 33] on button "Next" at bounding box center [1039, 32] width 85 height 38
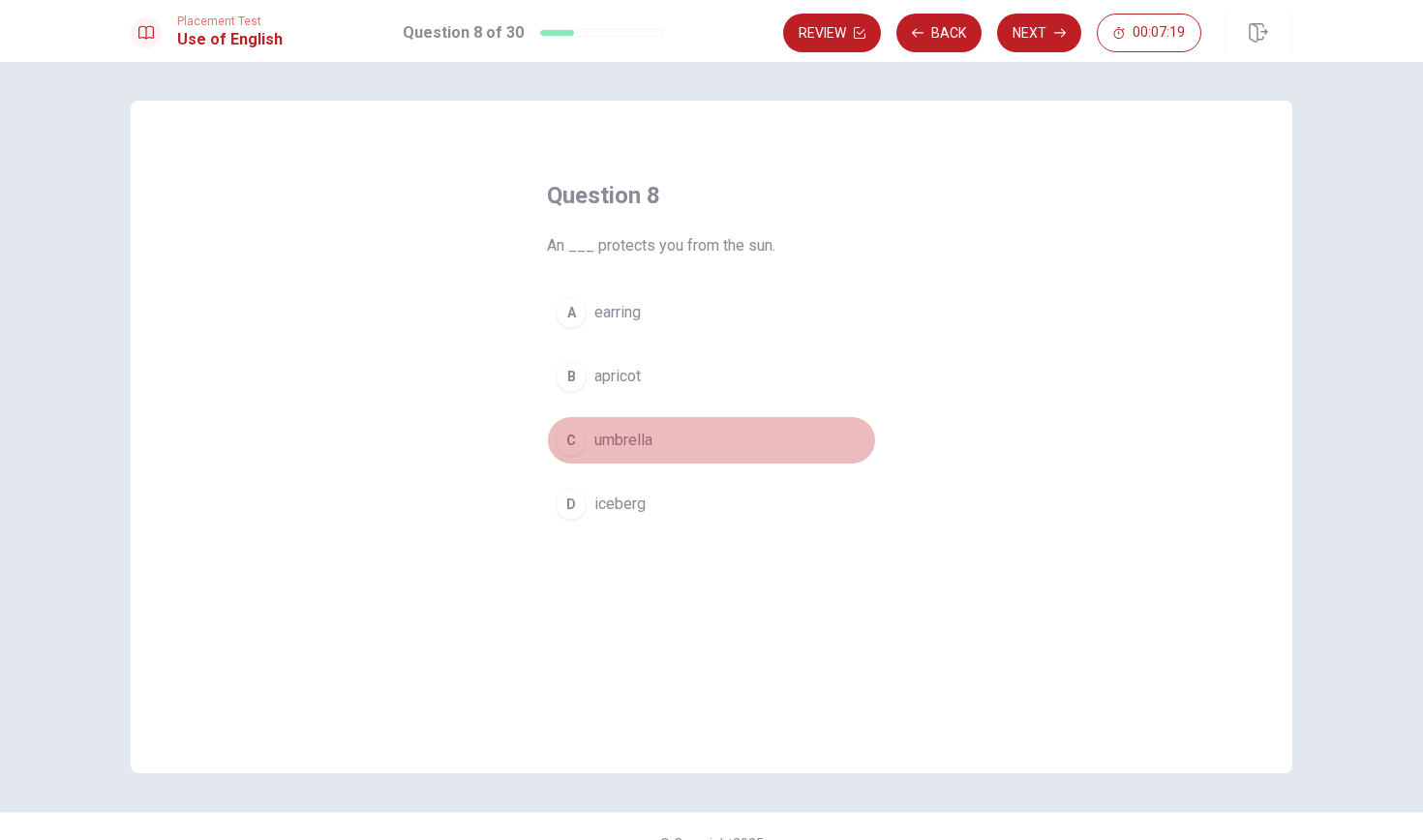
click at [644, 435] on span "umbrella" at bounding box center [623, 440] width 58 height 24
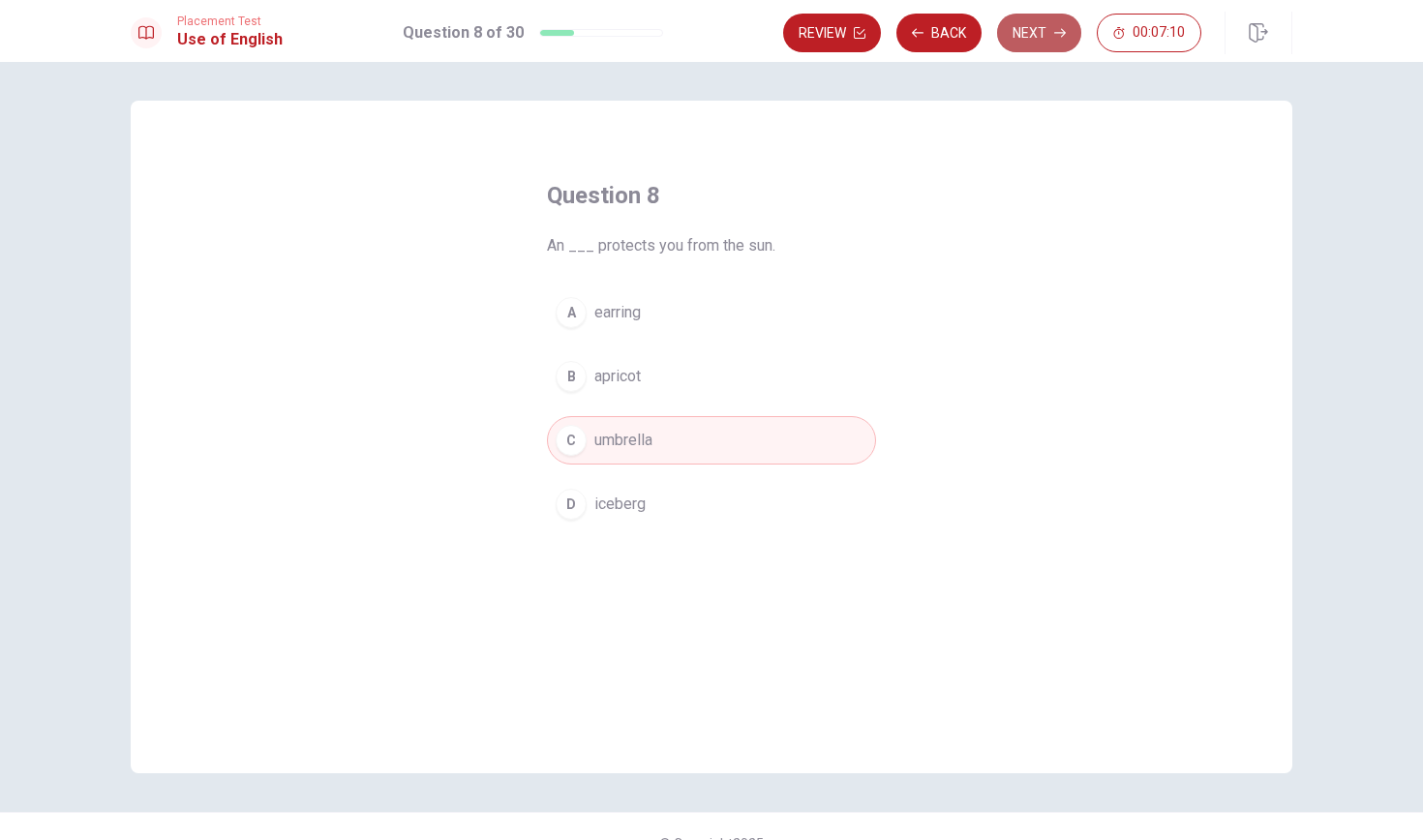
click at [1046, 33] on button "Next" at bounding box center [1039, 32] width 85 height 38
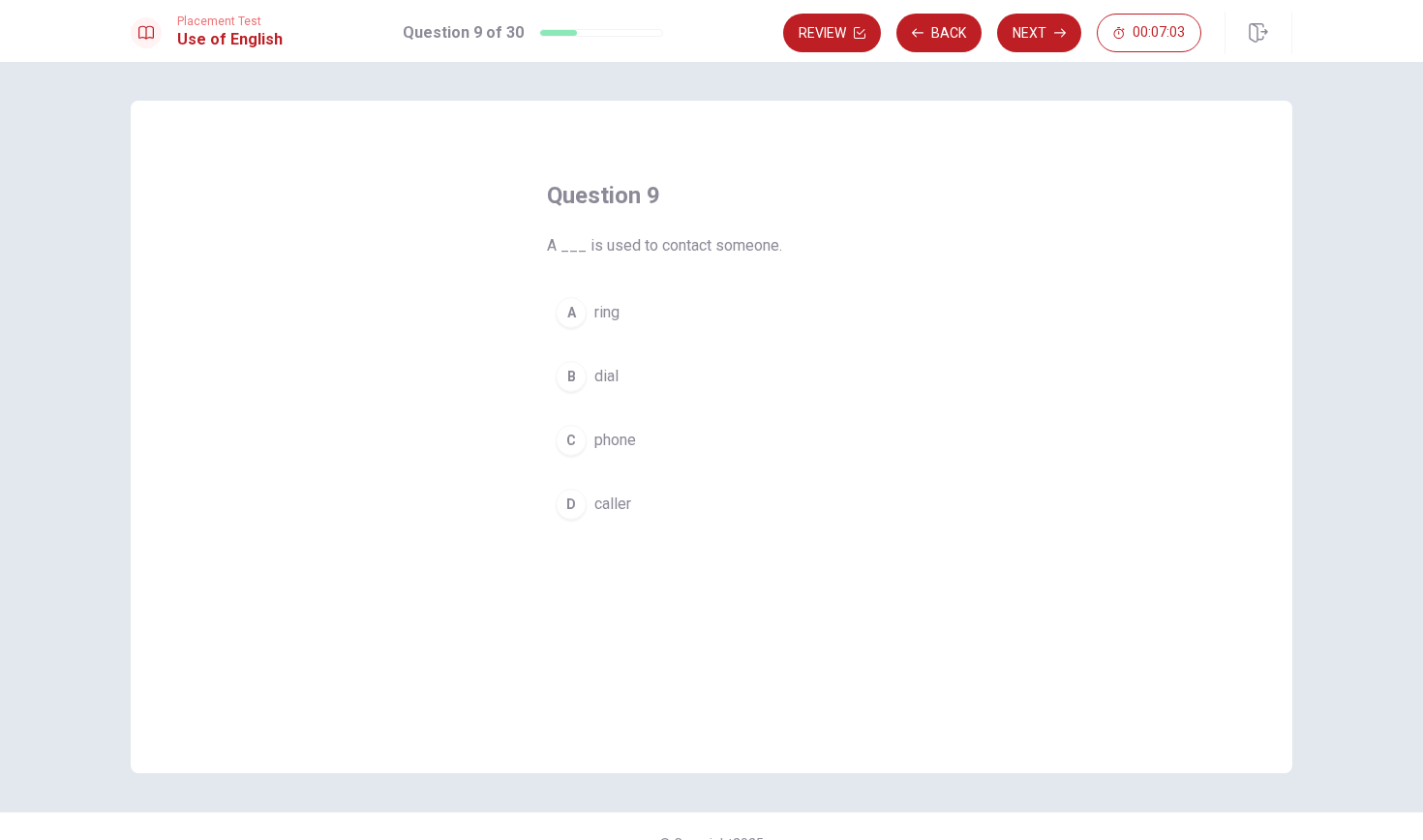
click at [616, 442] on span "phone" at bounding box center [615, 440] width 41 height 24
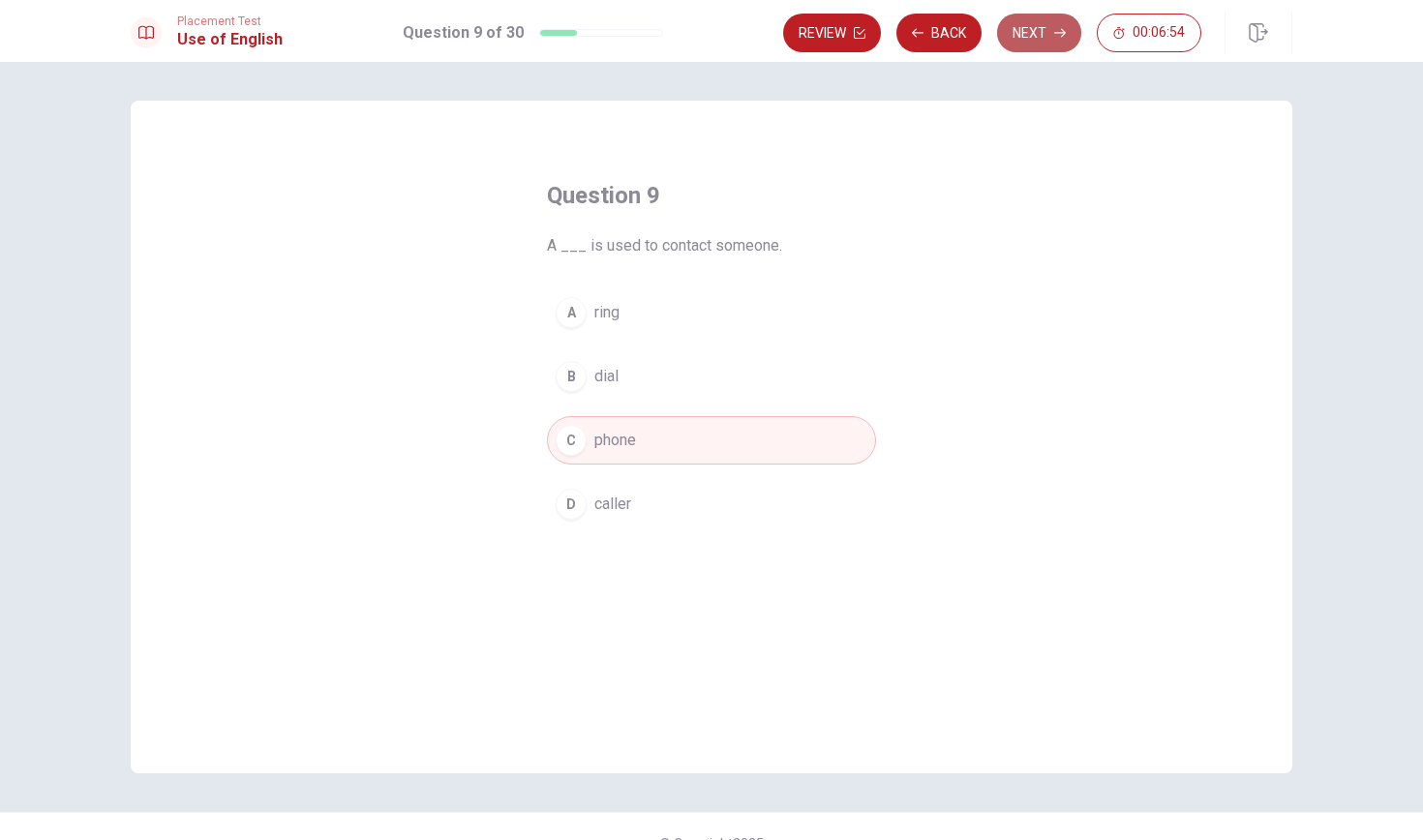
click at [1030, 32] on button "Next" at bounding box center [1039, 32] width 85 height 38
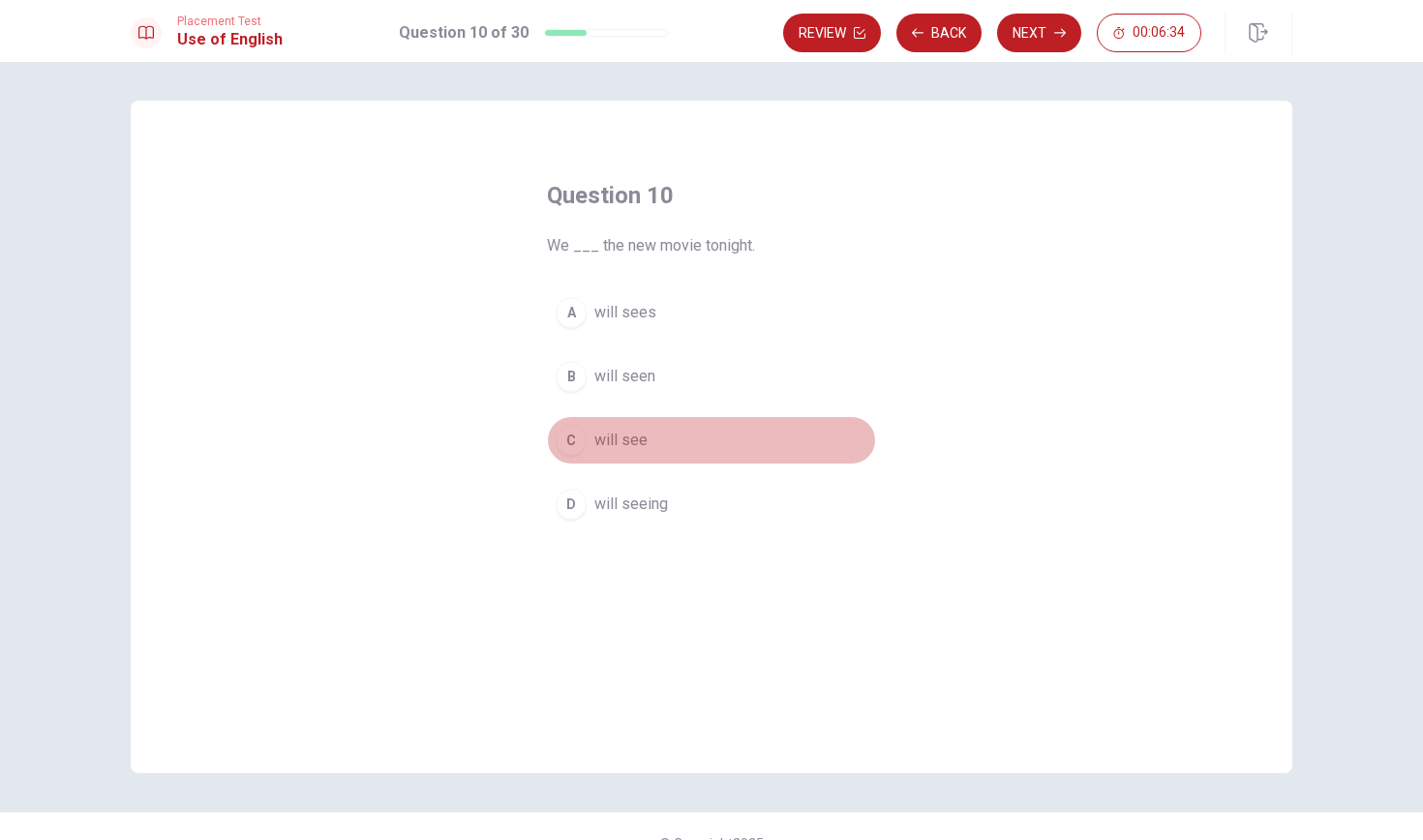
click at [648, 438] on button "C will see" at bounding box center [711, 440] width 329 height 48
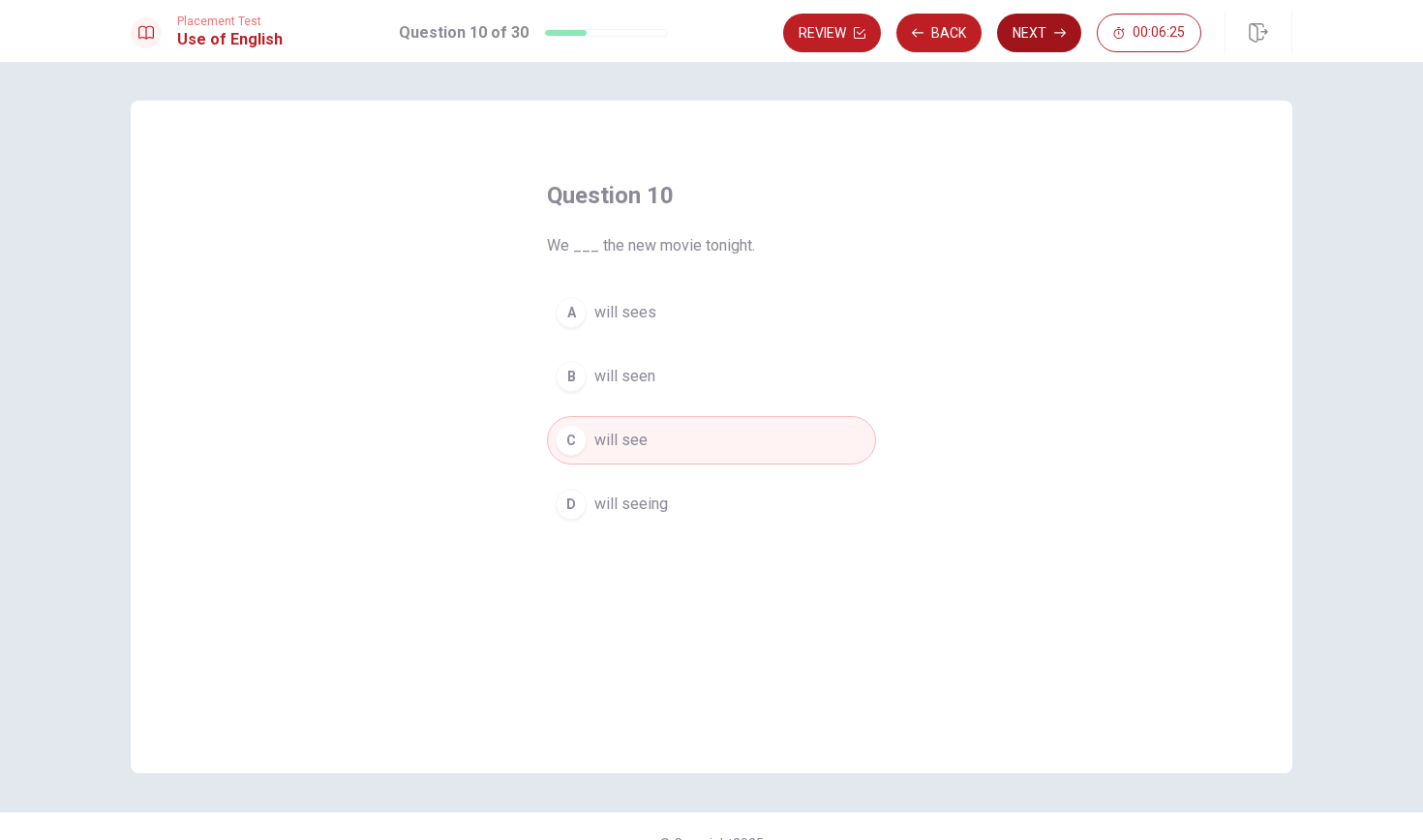
click at [1054, 33] on icon "button" at bounding box center [1060, 33] width 12 height 12
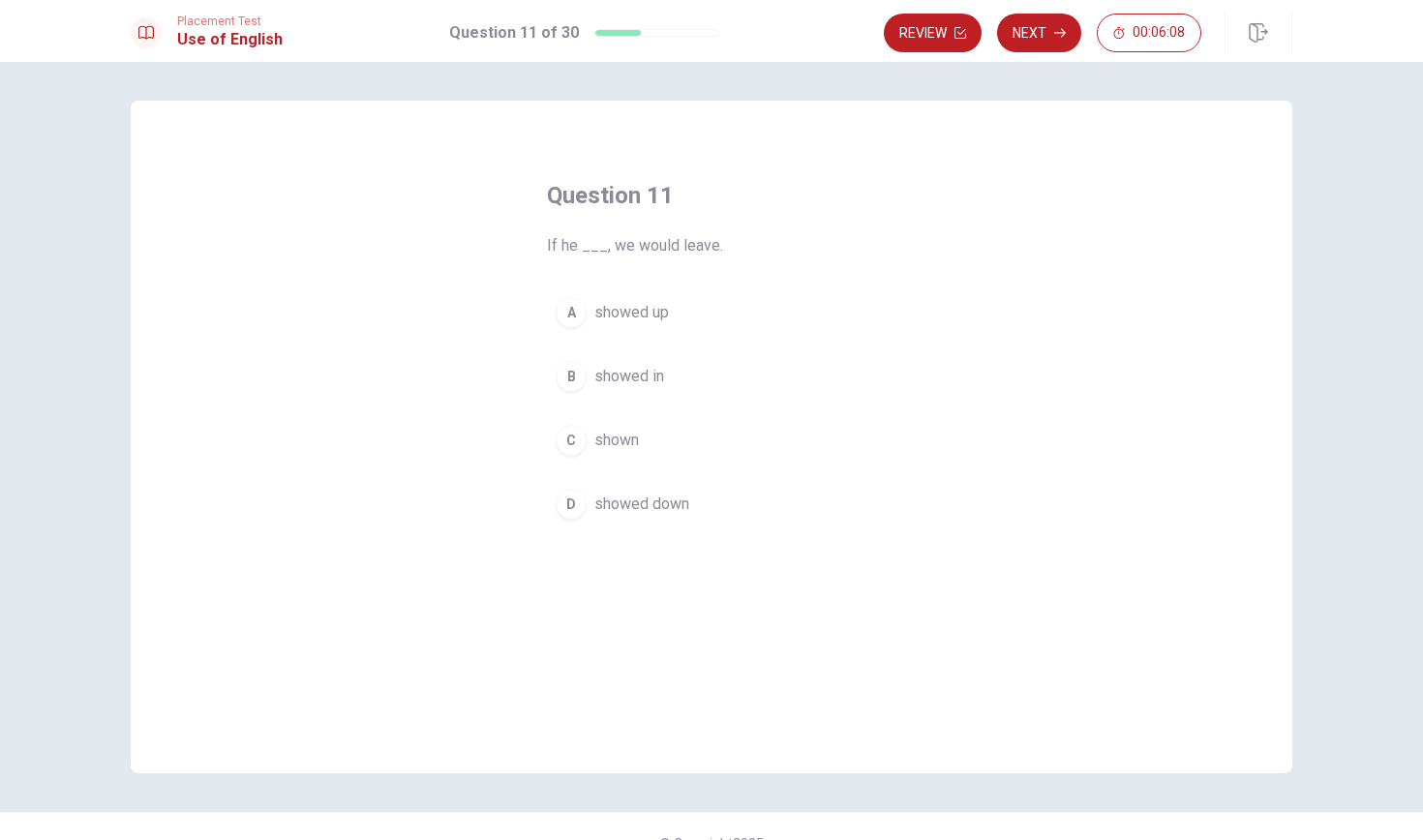
click at [655, 312] on span "showed up" at bounding box center [632, 312] width 75 height 24
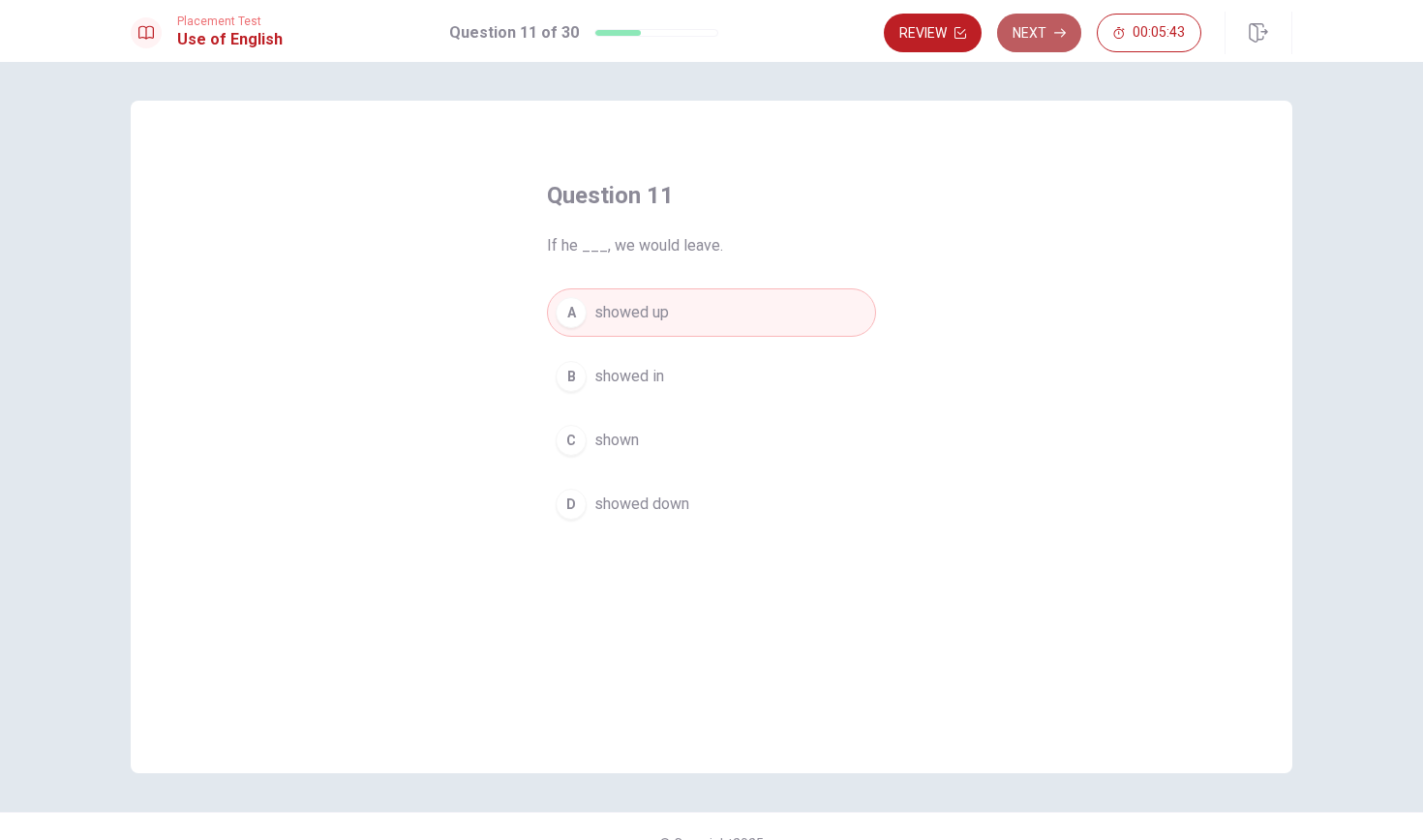
click at [1048, 40] on button "Next" at bounding box center [1039, 32] width 85 height 38
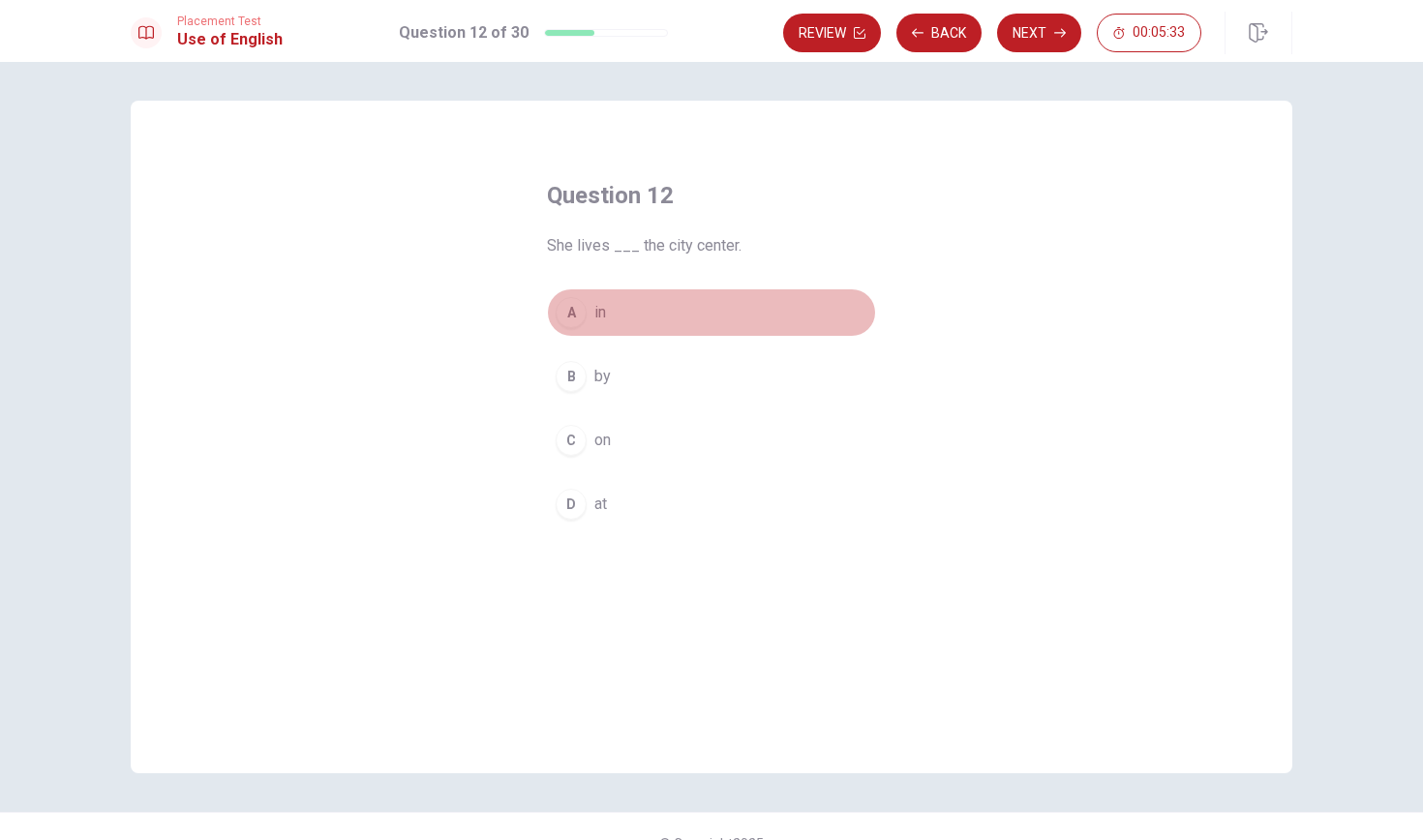
click at [604, 308] on span "in" at bounding box center [600, 312] width 12 height 24
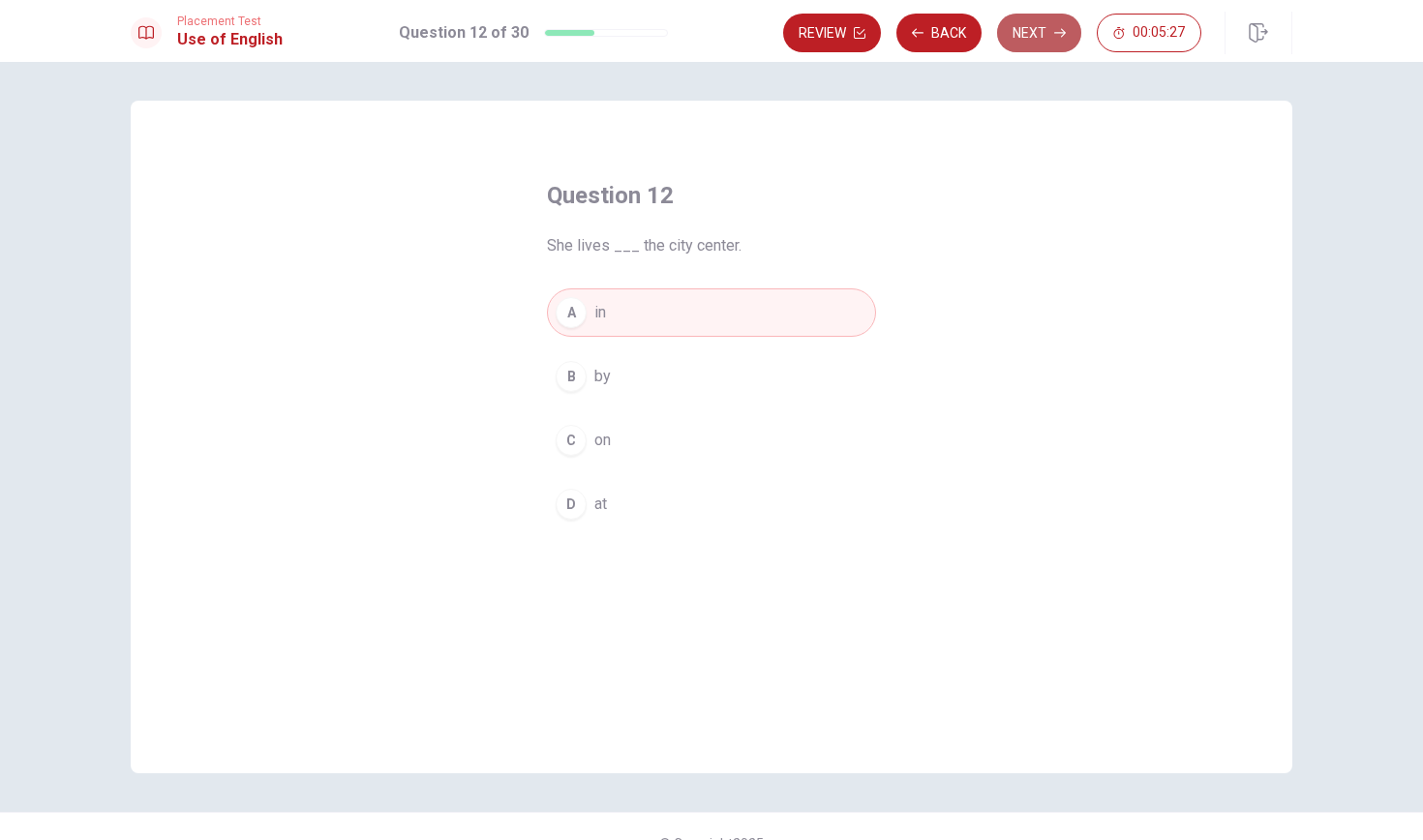
click at [1055, 31] on icon "button" at bounding box center [1060, 33] width 12 height 12
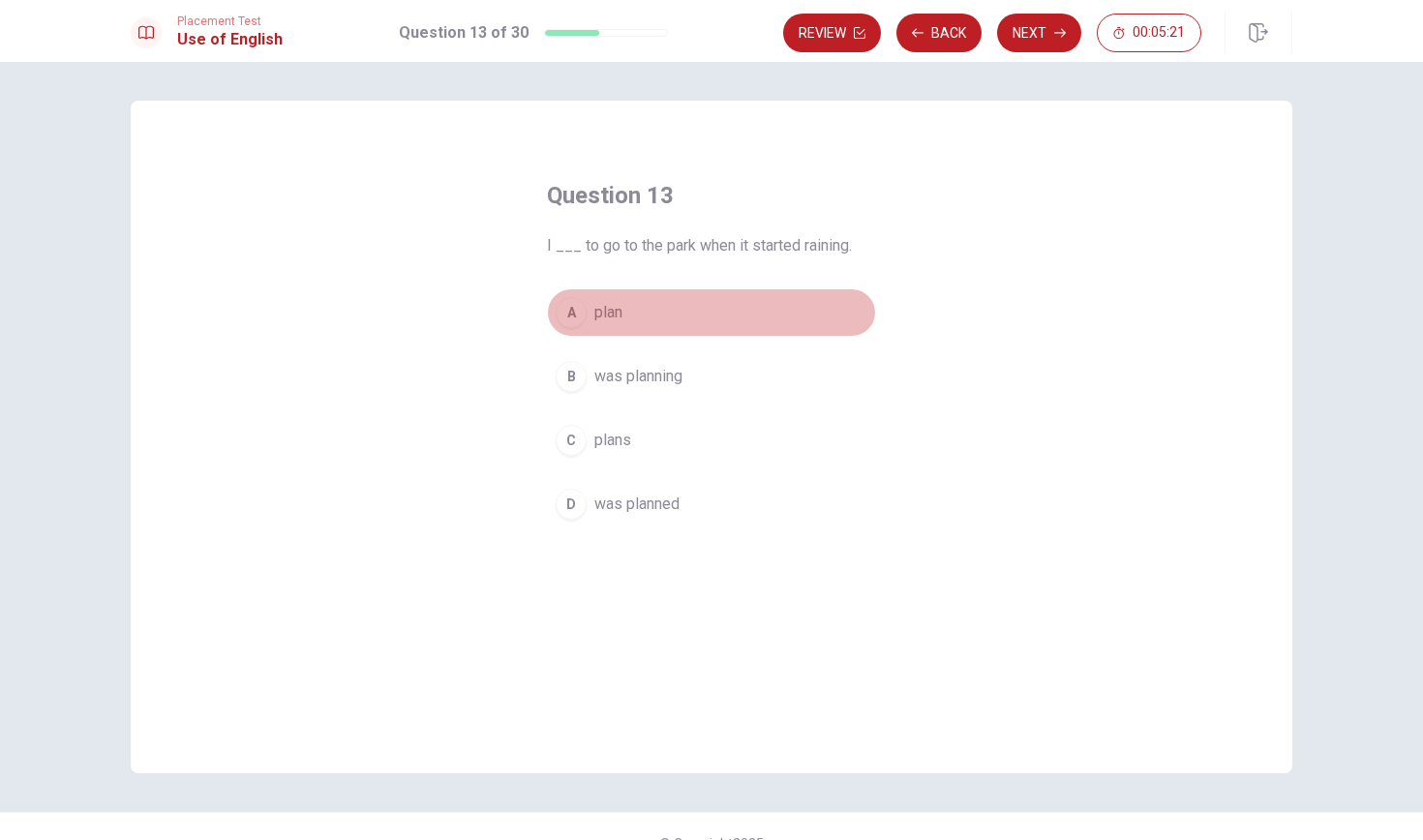
click at [626, 298] on button "A plan" at bounding box center [711, 312] width 329 height 48
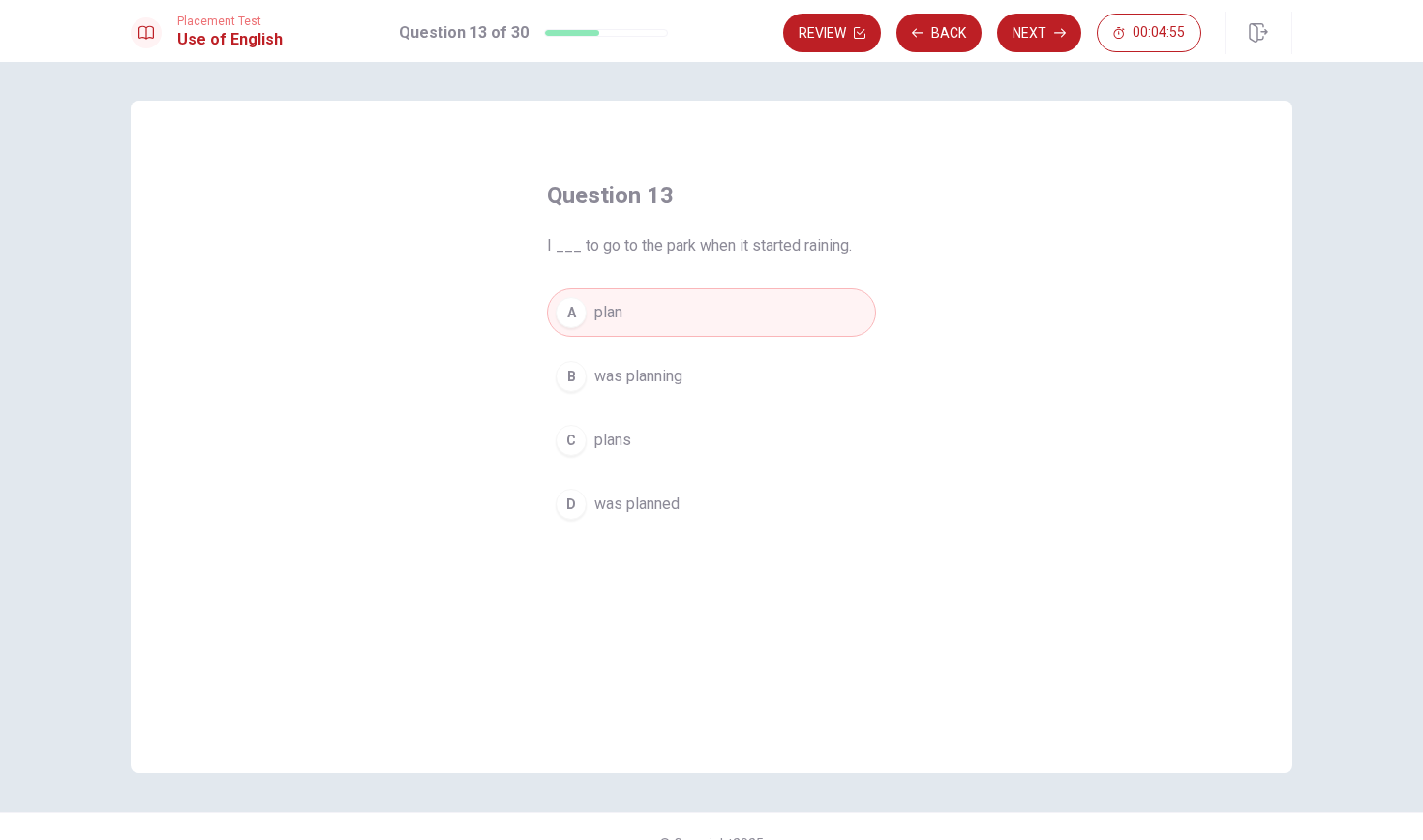
click at [660, 386] on span "was planning" at bounding box center [639, 376] width 88 height 24
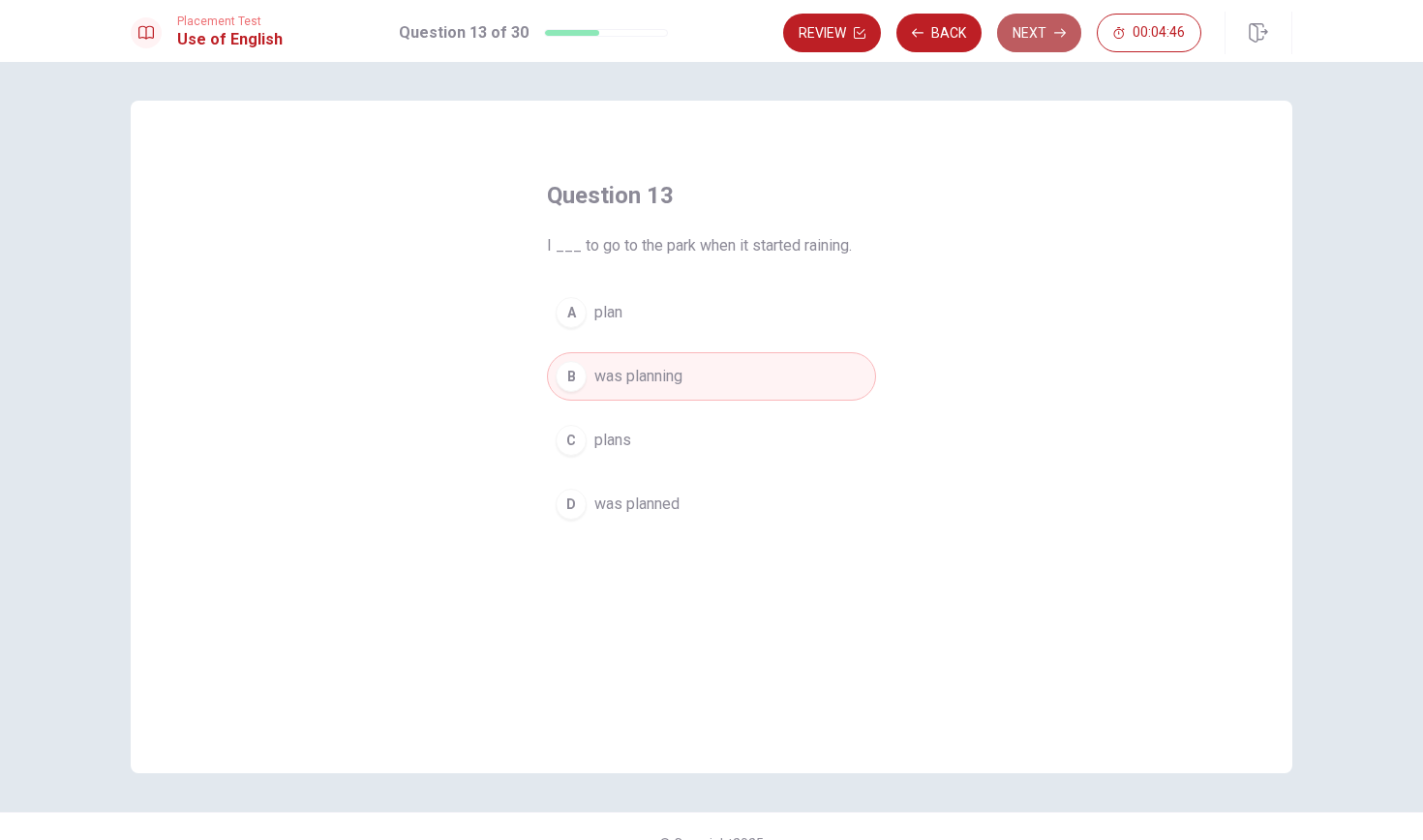
click at [1027, 41] on button "Next" at bounding box center [1039, 32] width 85 height 38
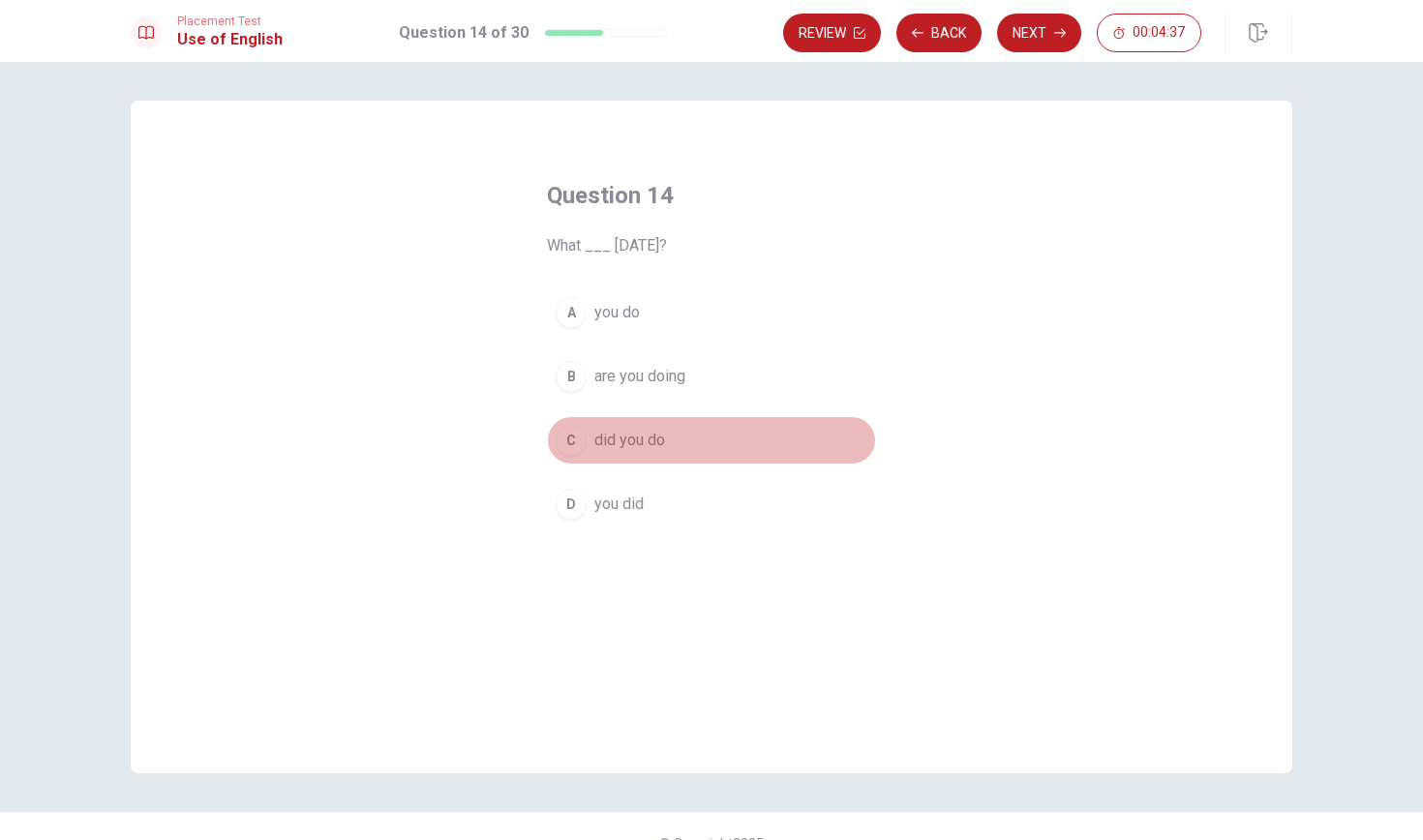
click at [671, 435] on button "C did you do" at bounding box center [711, 440] width 329 height 48
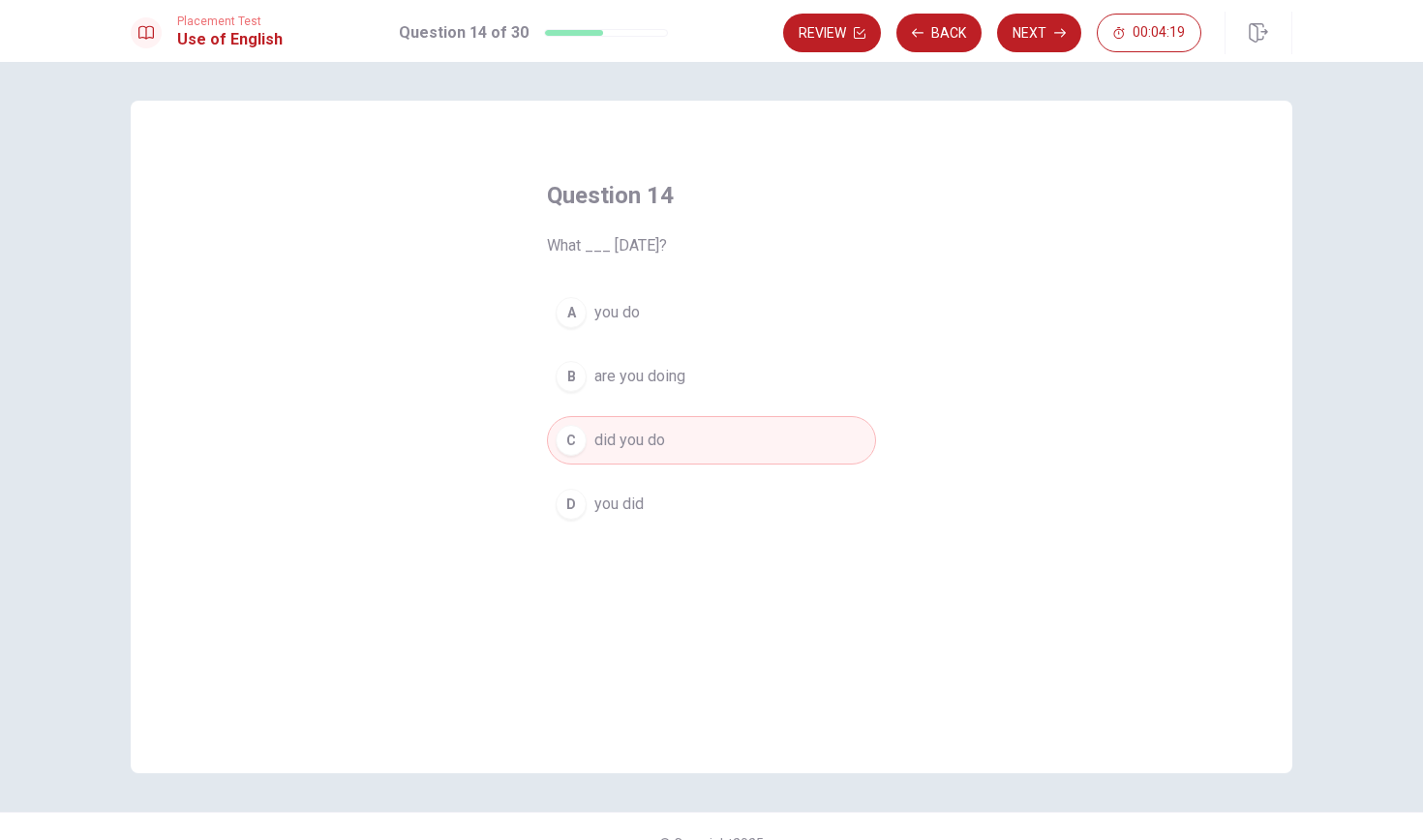
click at [660, 509] on button "D you did" at bounding box center [711, 504] width 329 height 48
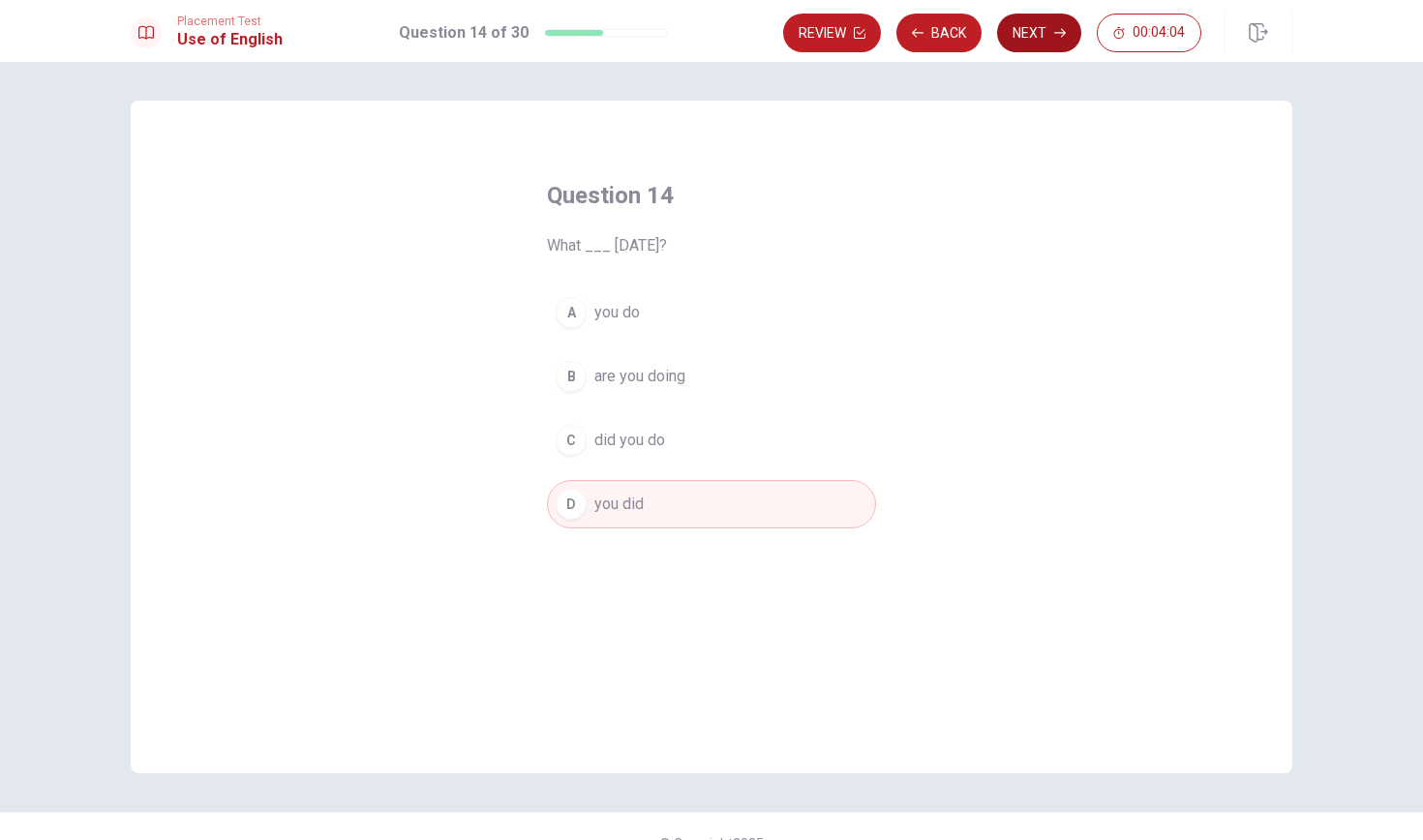
click at [1048, 38] on button "Next" at bounding box center [1039, 32] width 85 height 38
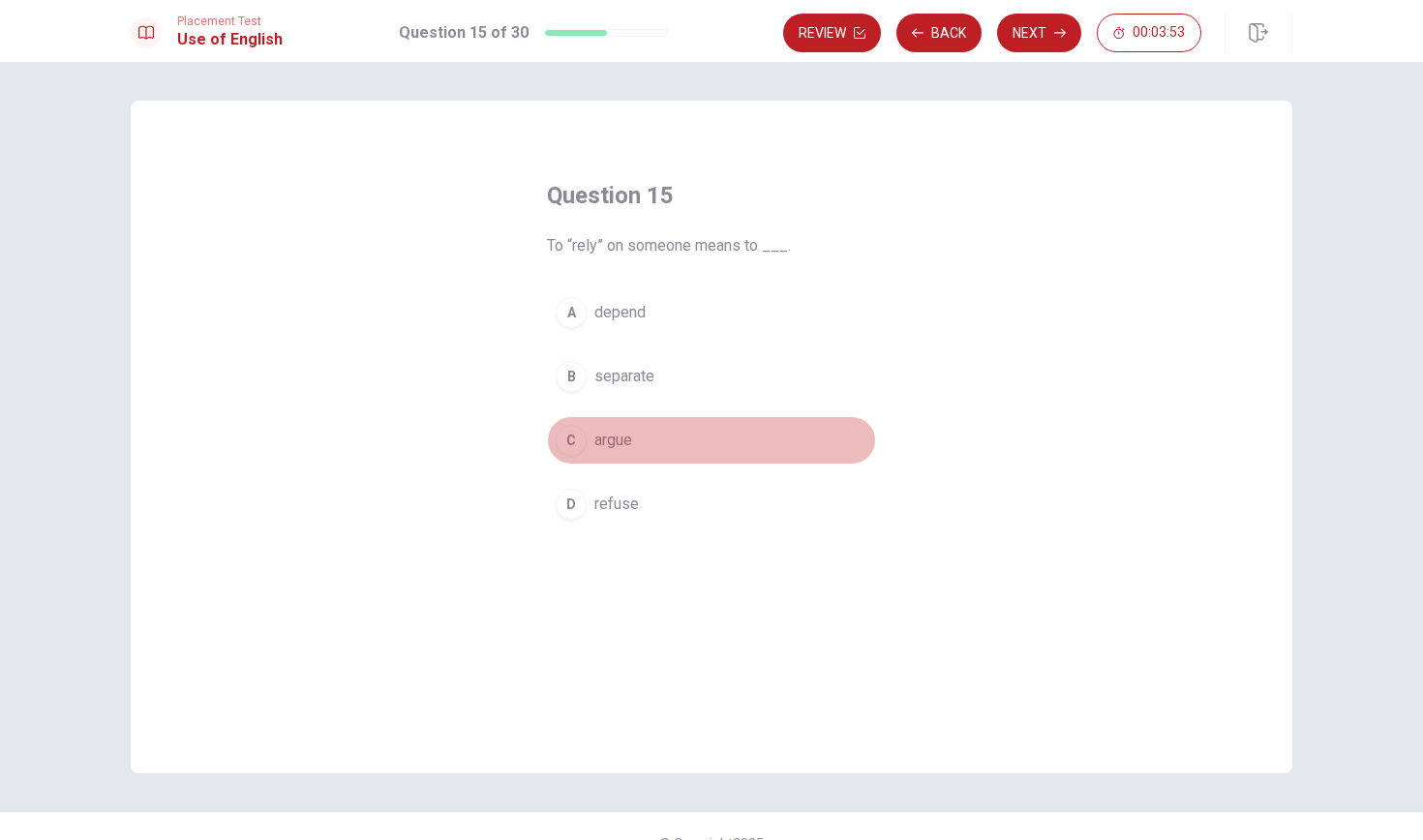
click at [637, 447] on button "C argue" at bounding box center [711, 440] width 329 height 48
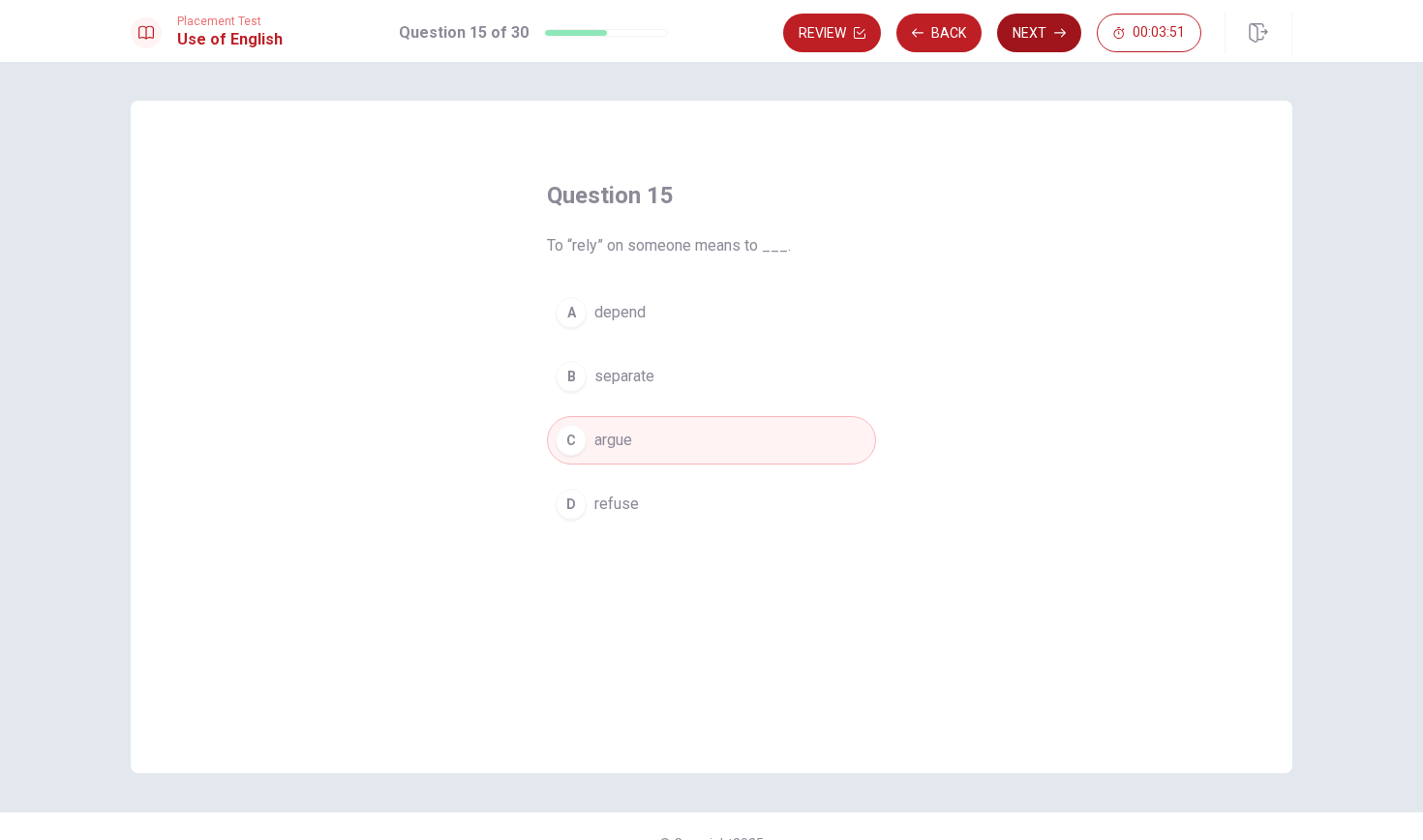
click at [1031, 39] on button "Next" at bounding box center [1039, 32] width 85 height 38
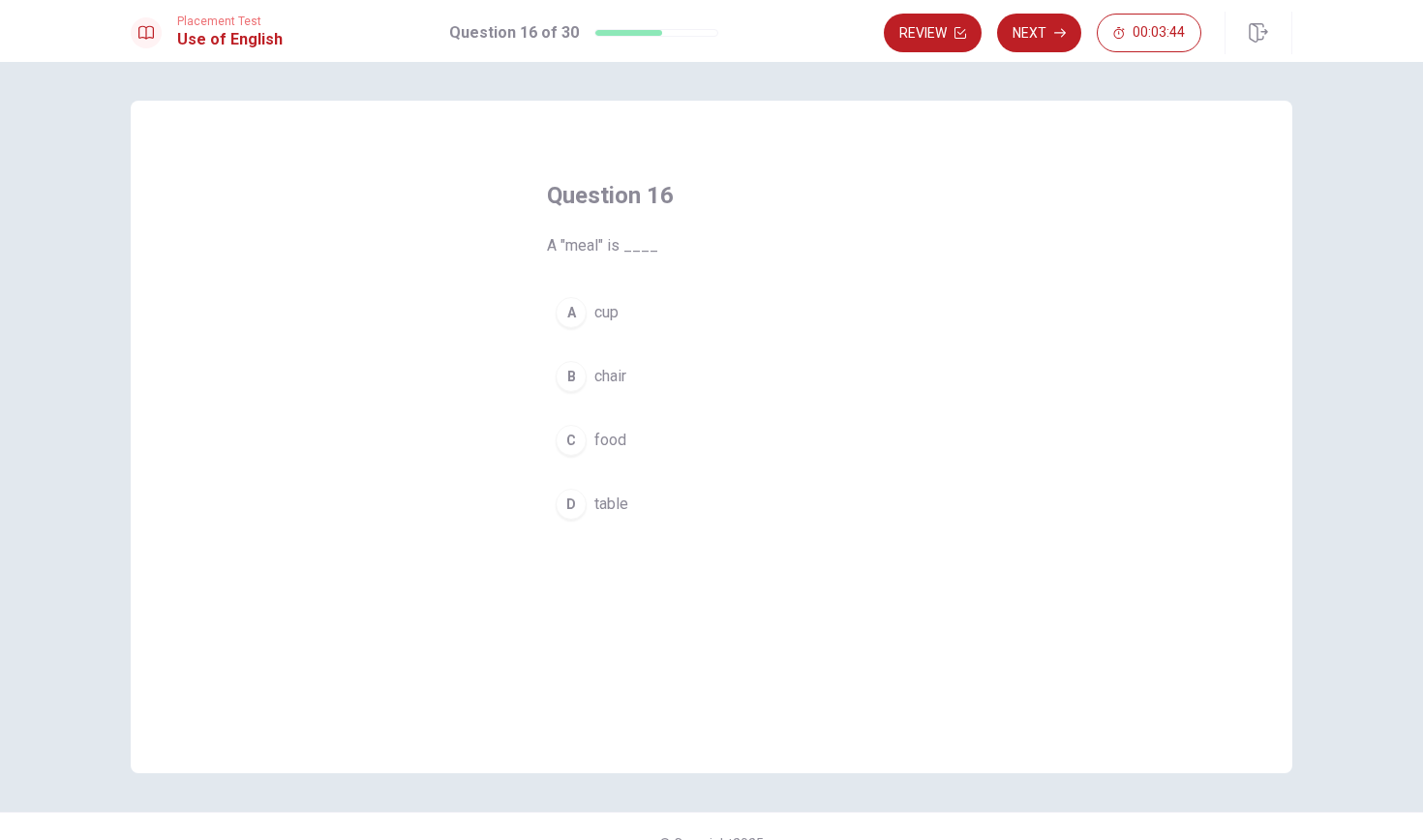
click at [609, 432] on span "food" at bounding box center [610, 440] width 32 height 24
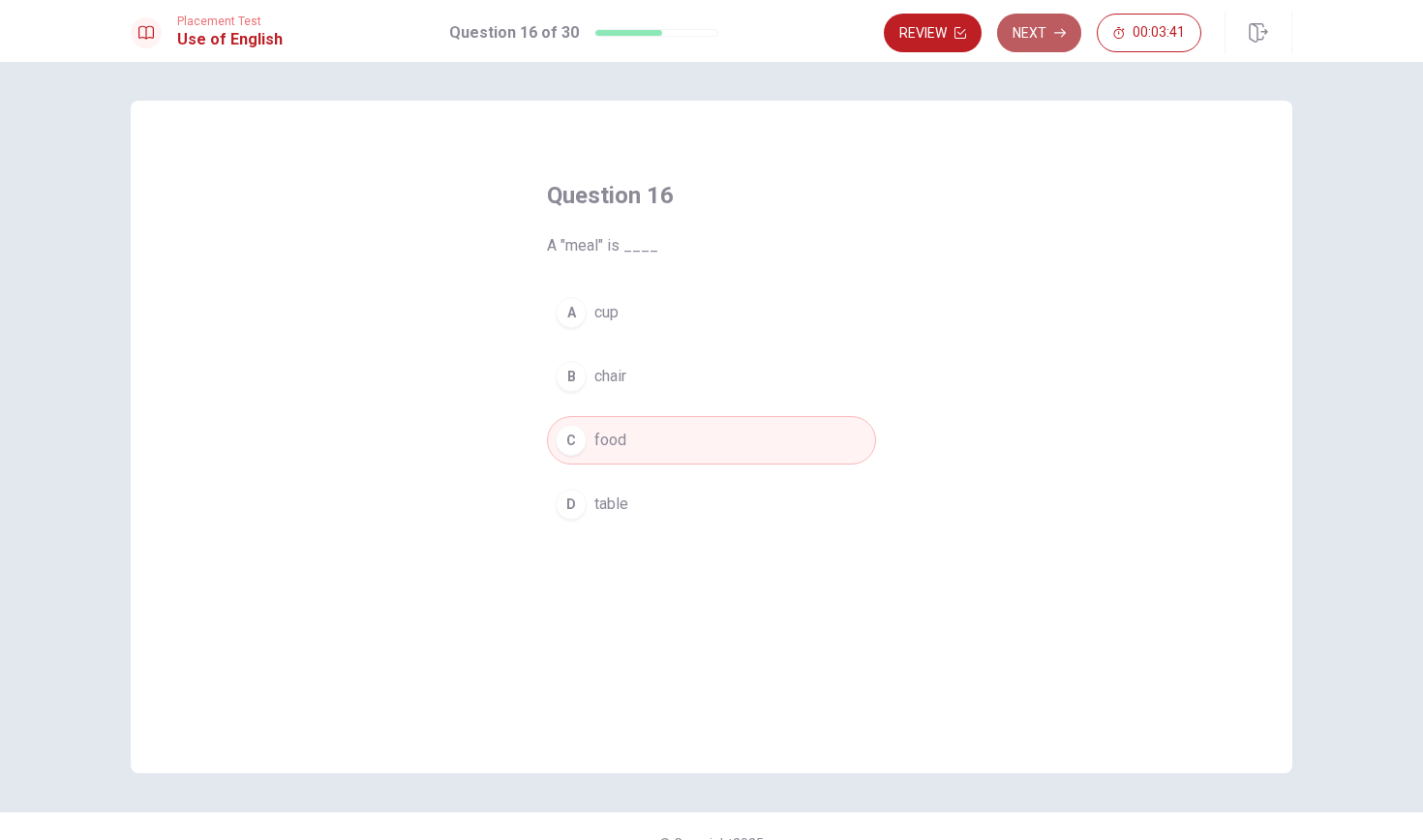
click at [1054, 35] on icon "button" at bounding box center [1060, 33] width 12 height 12
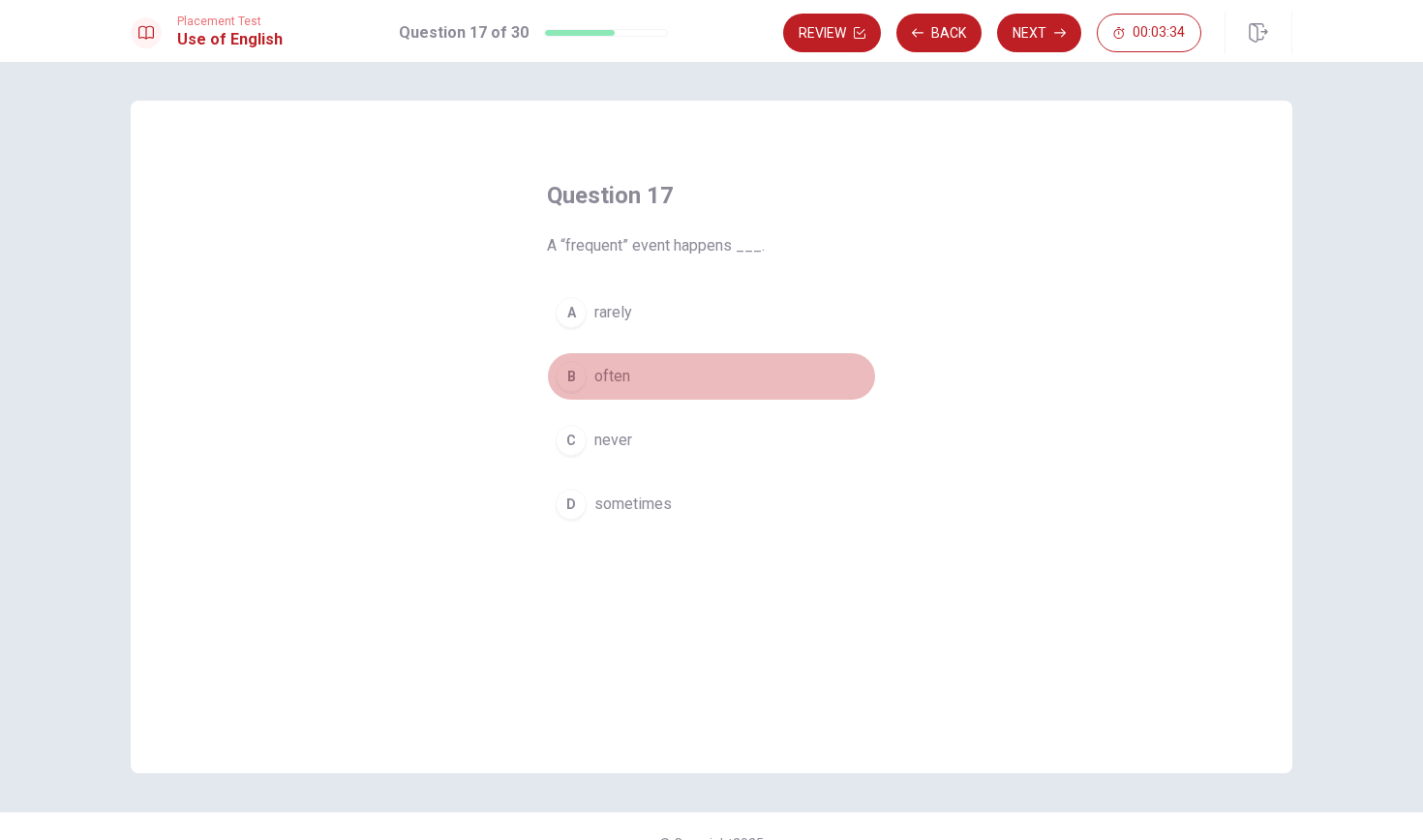
click at [642, 377] on button "B often" at bounding box center [711, 376] width 329 height 48
click at [1043, 32] on button "Next" at bounding box center [1039, 32] width 85 height 38
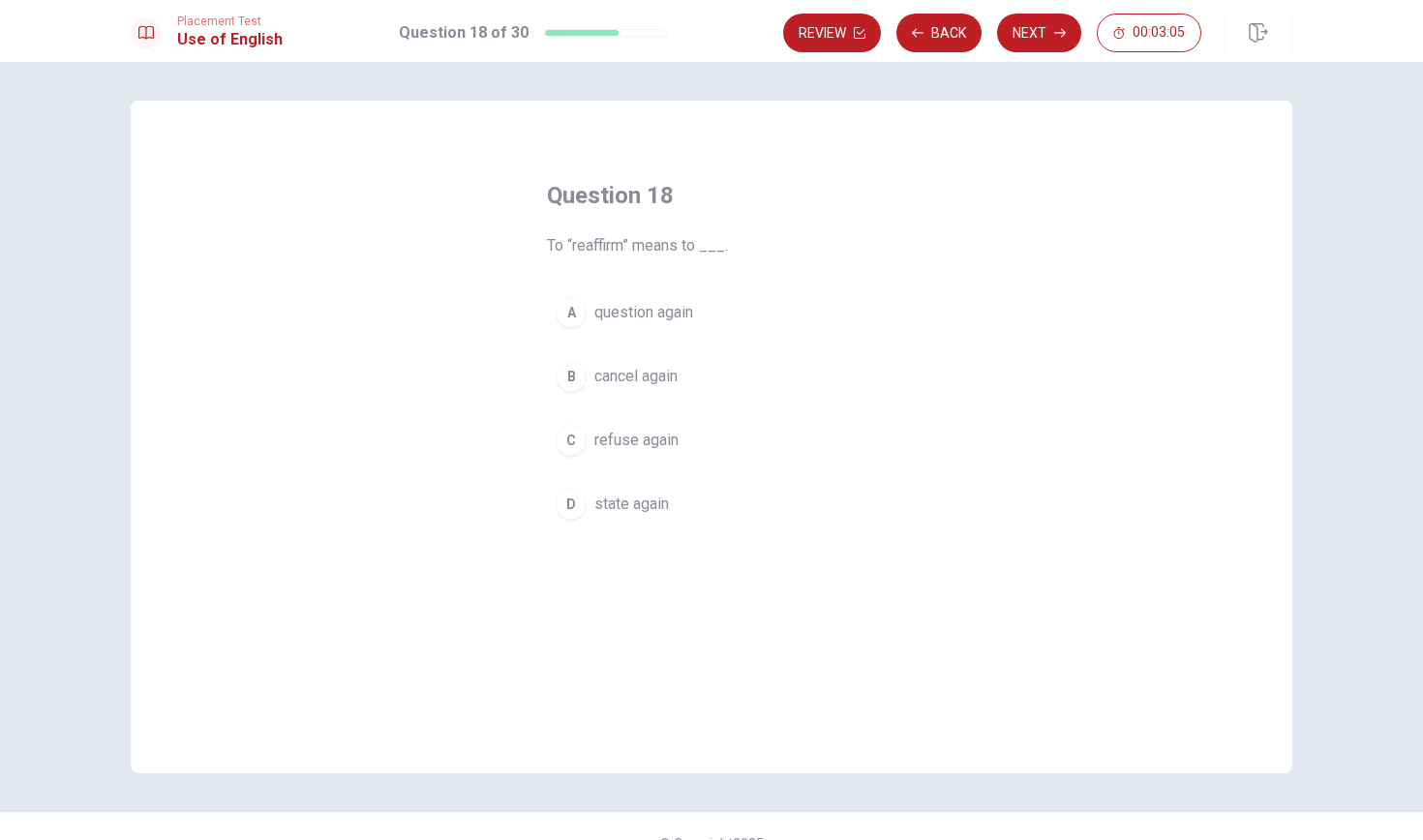
click at [678, 313] on span "question again" at bounding box center [644, 312] width 98 height 24
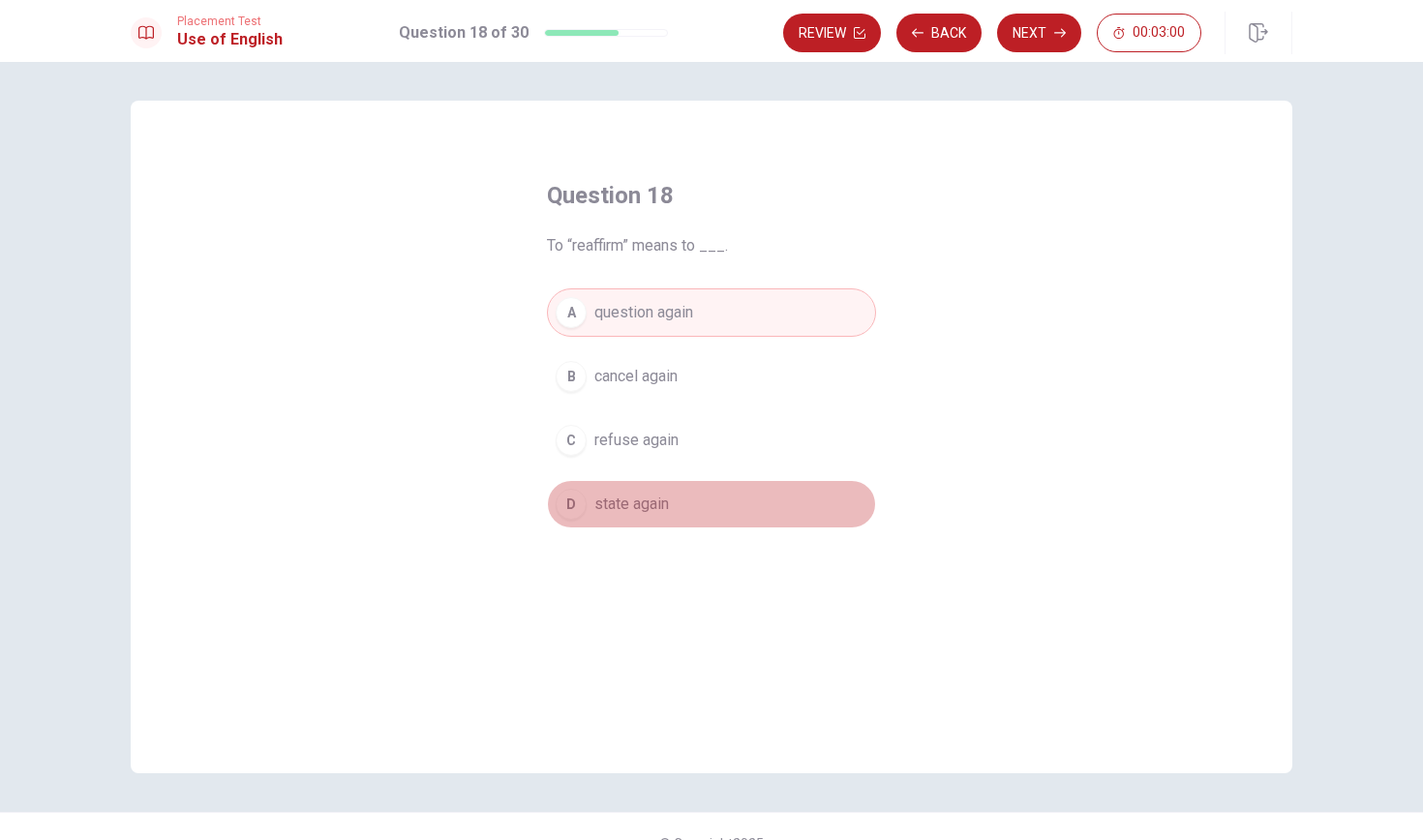
click at [678, 501] on button "D state again" at bounding box center [711, 504] width 329 height 48
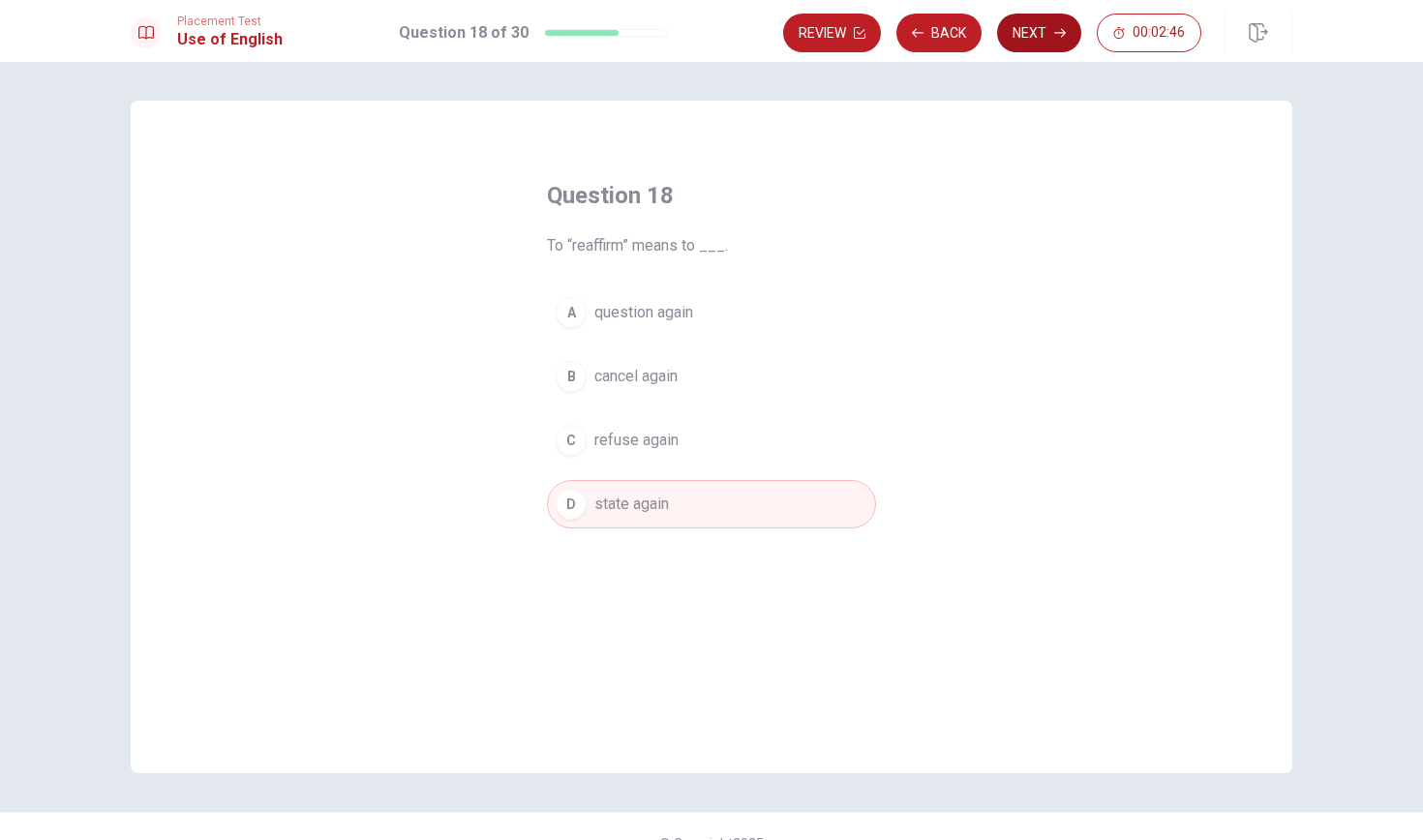
click at [1057, 34] on icon "button" at bounding box center [1060, 33] width 12 height 12
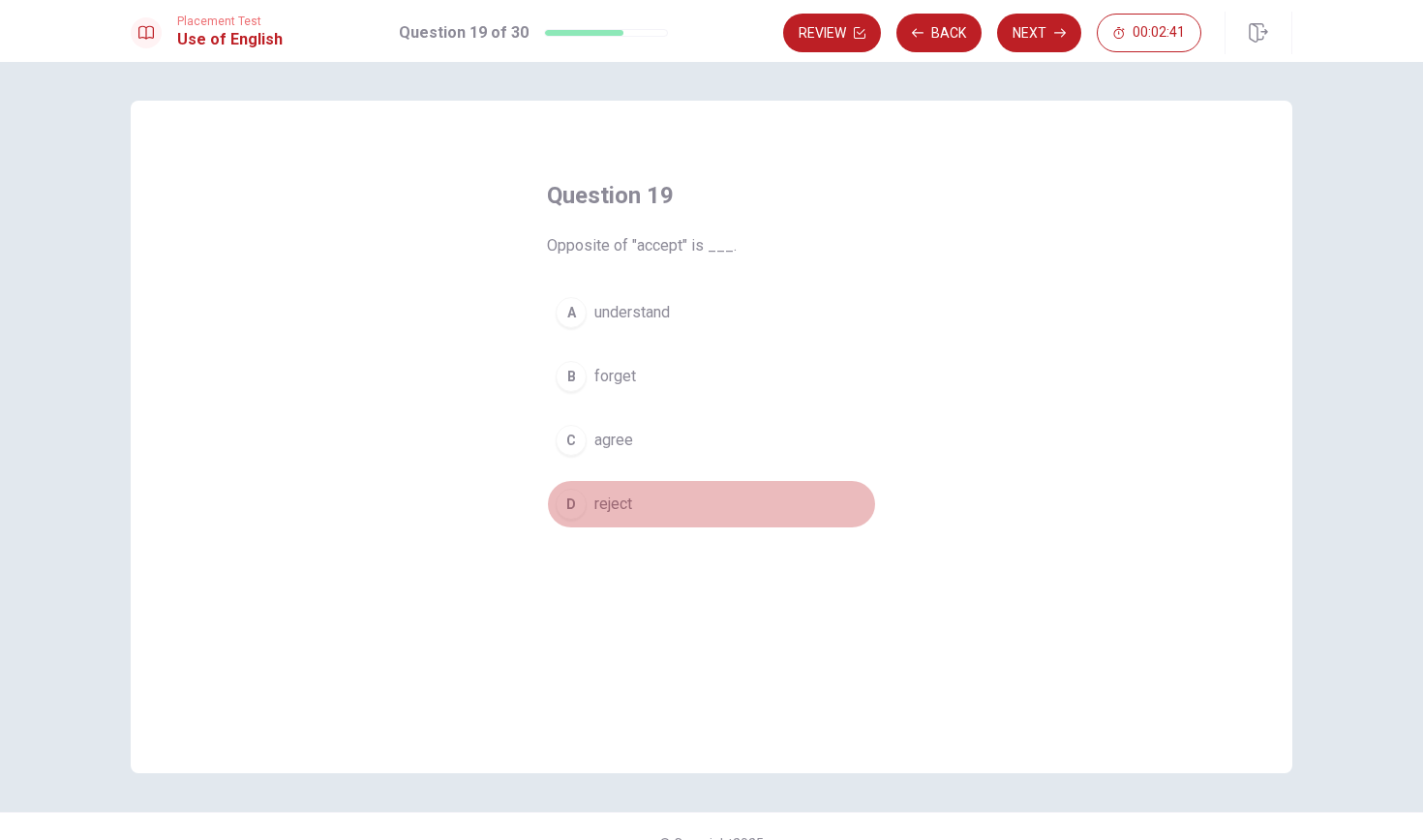
click at [633, 510] on button "D reject" at bounding box center [711, 504] width 329 height 48
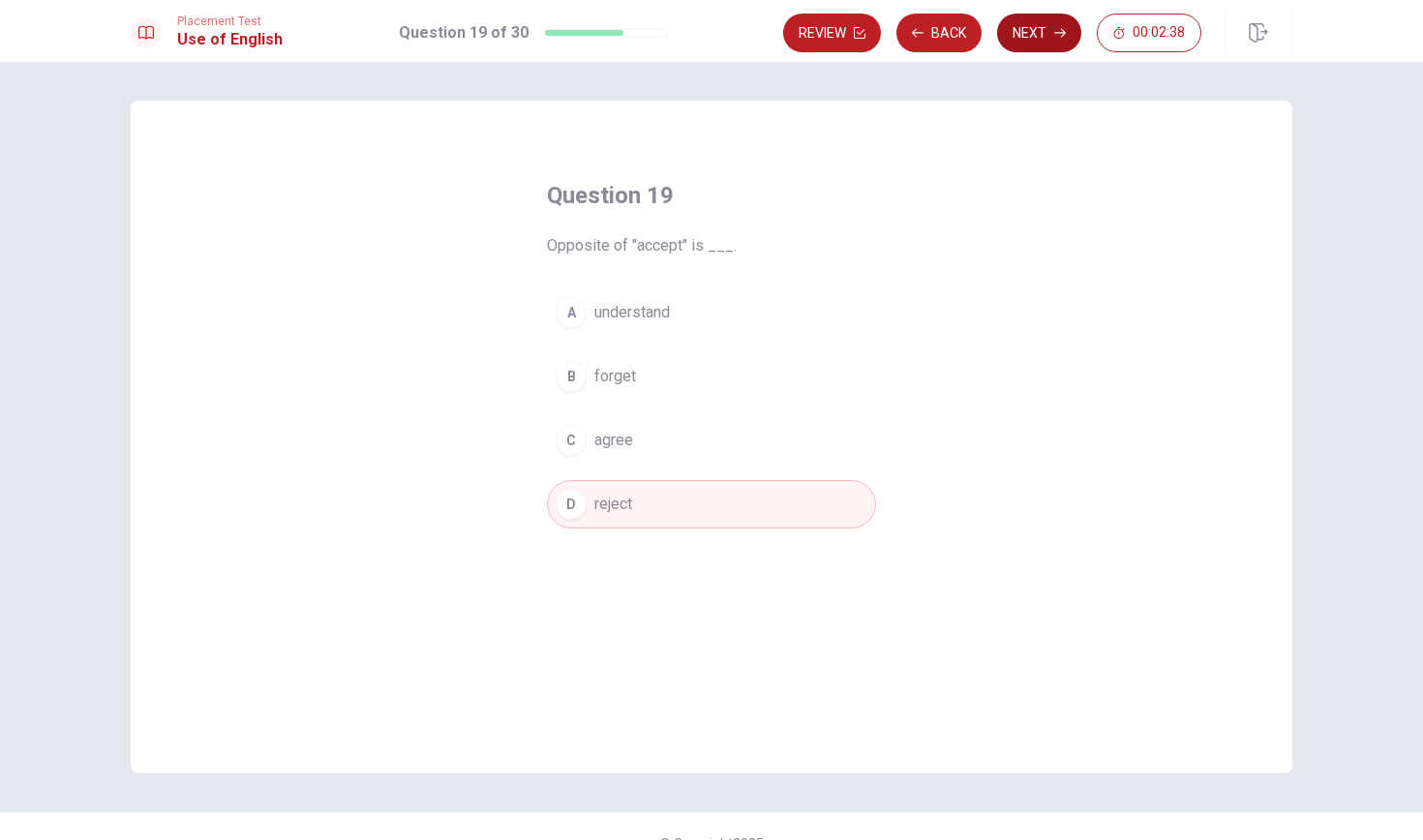
click at [1046, 37] on button "Next" at bounding box center [1039, 32] width 85 height 38
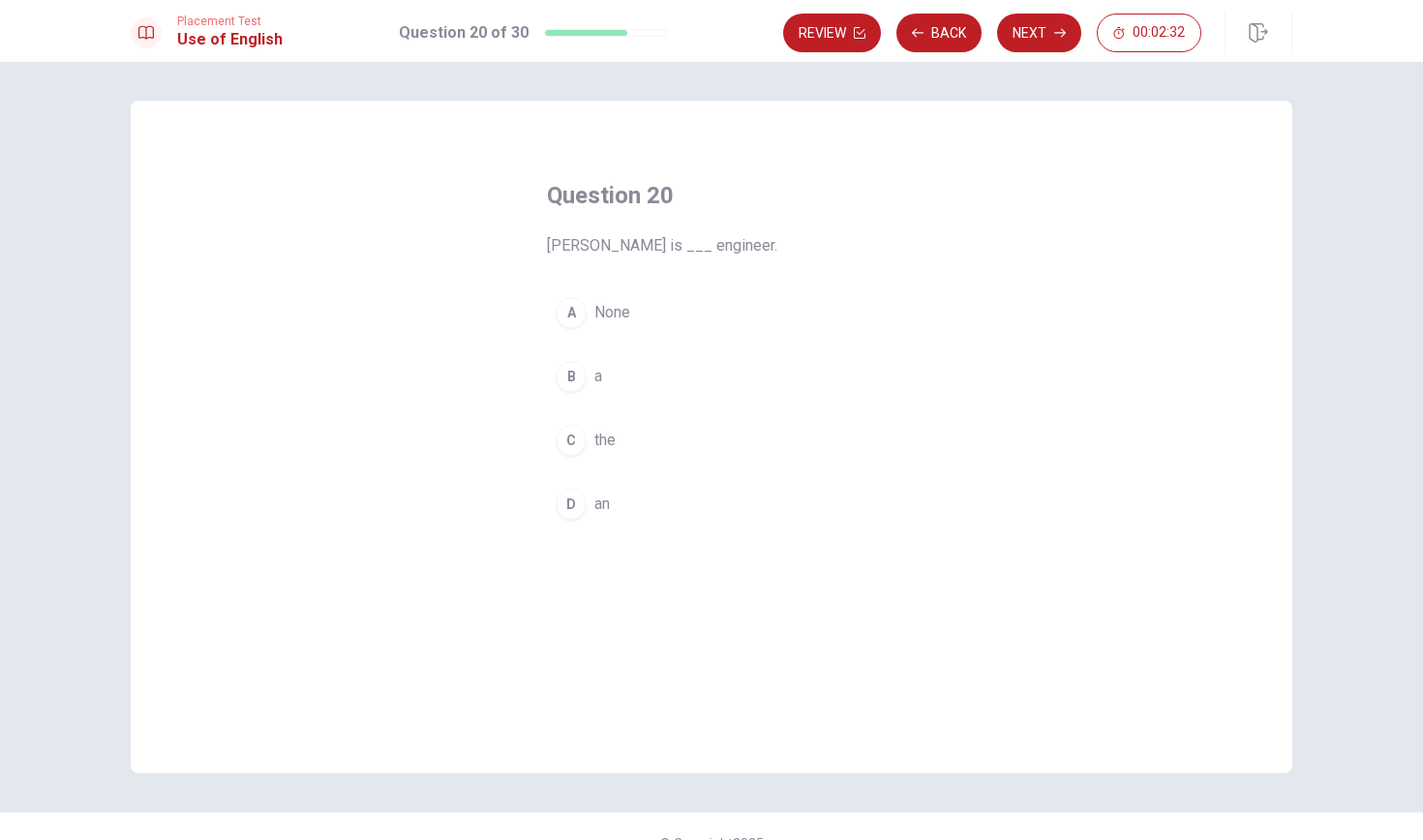
click at [616, 500] on button "D an" at bounding box center [711, 504] width 329 height 48
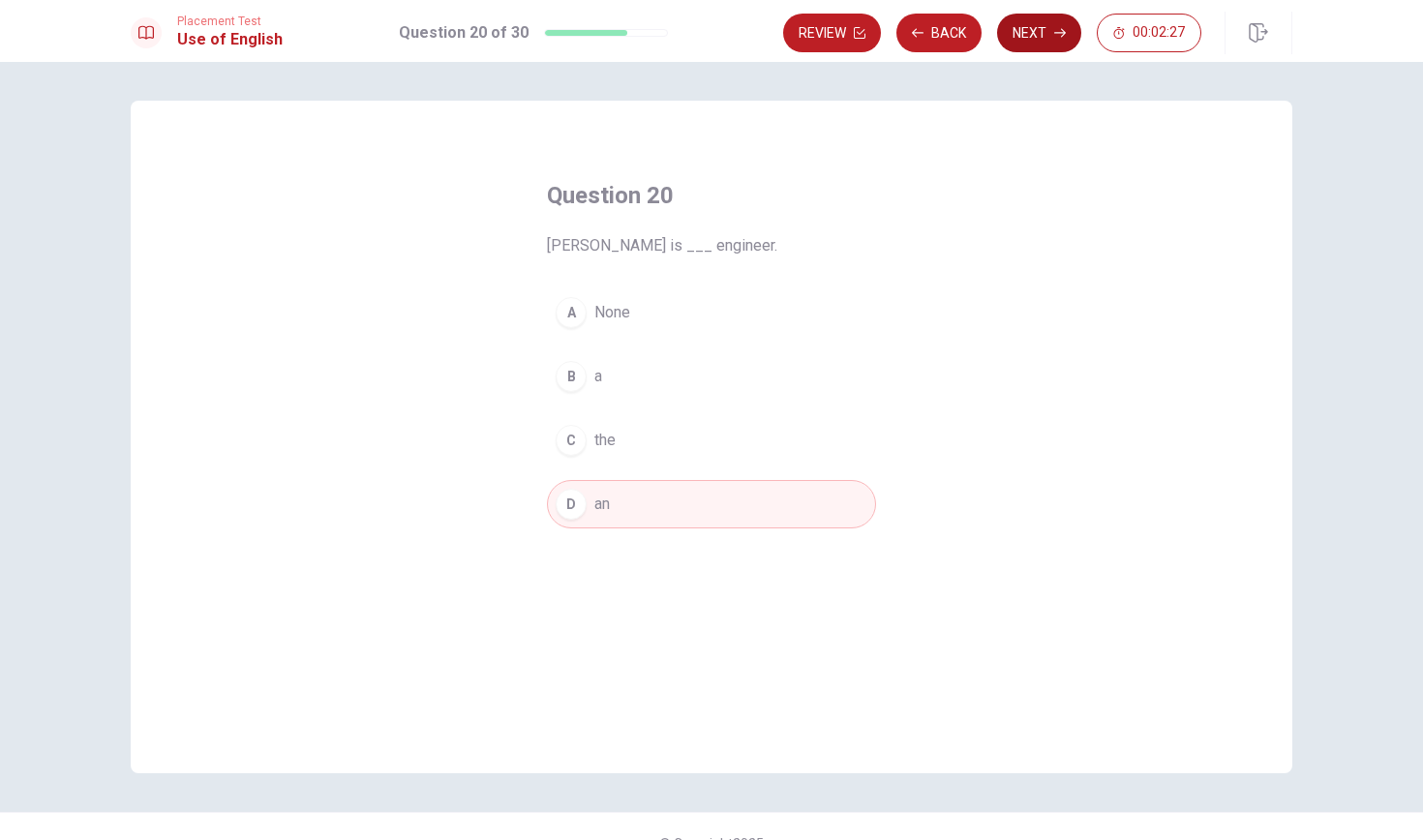
click at [1058, 33] on icon "button" at bounding box center [1060, 33] width 12 height 12
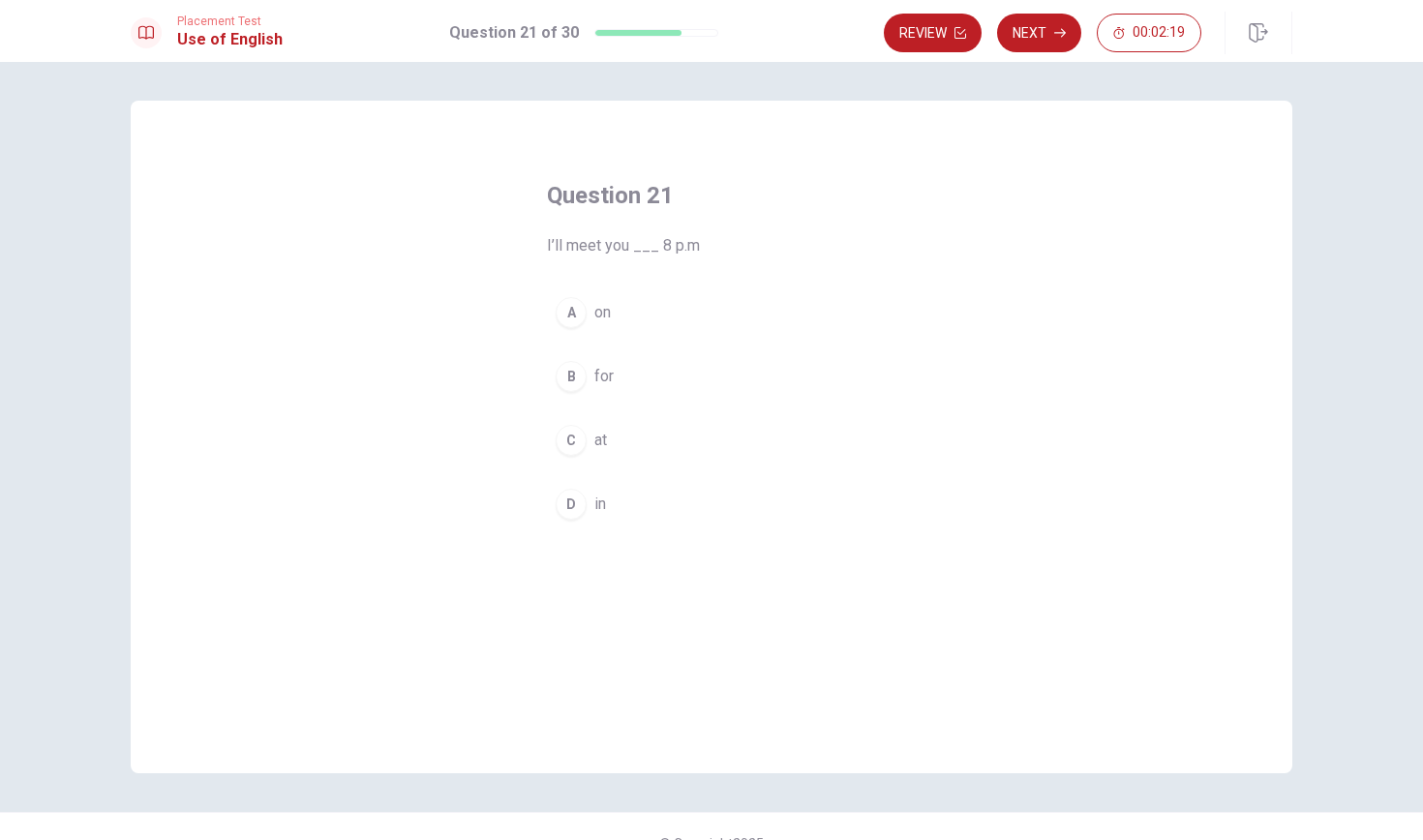
click at [613, 438] on button "C at" at bounding box center [711, 440] width 329 height 48
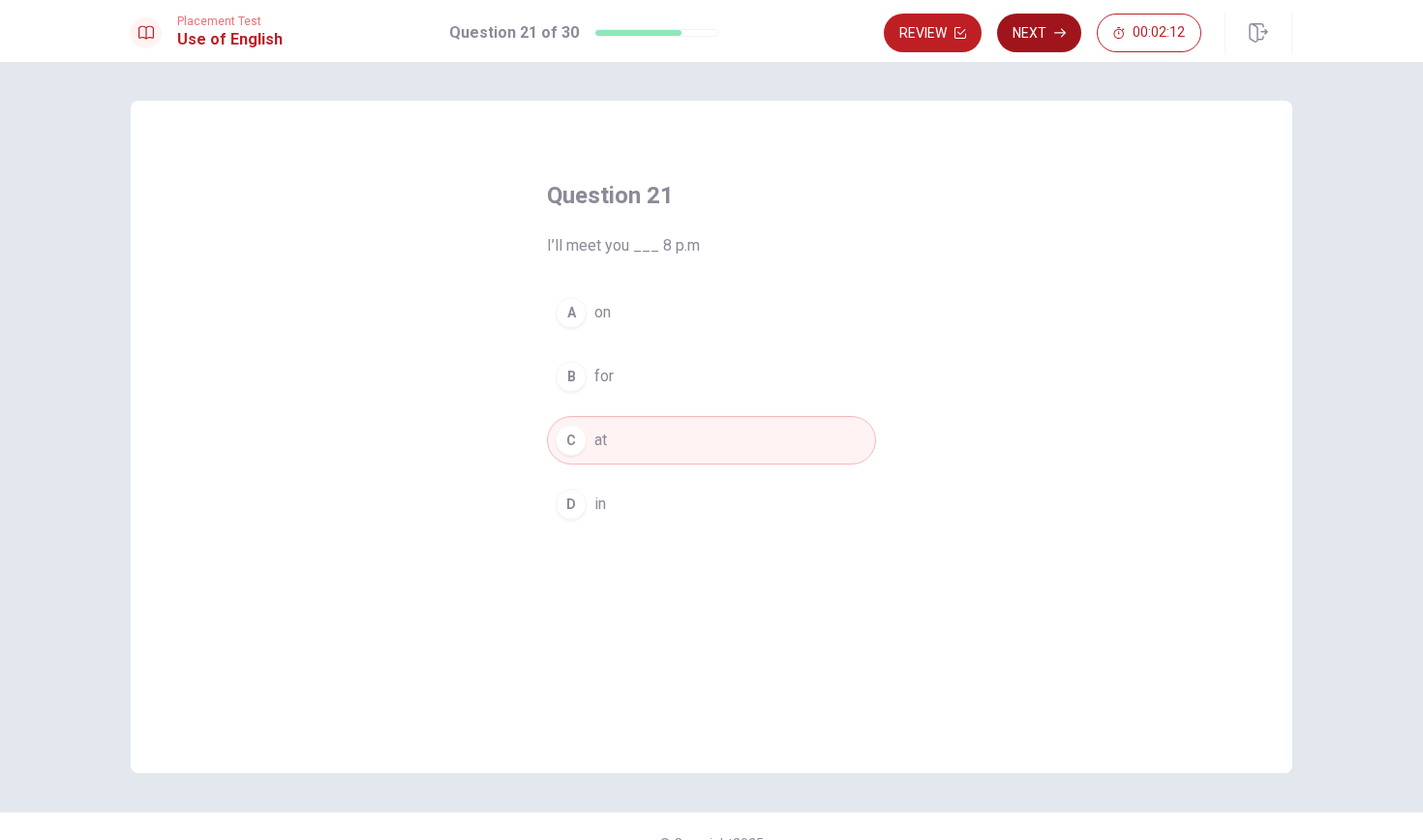
click at [1048, 30] on button "Next" at bounding box center [1039, 32] width 85 height 38
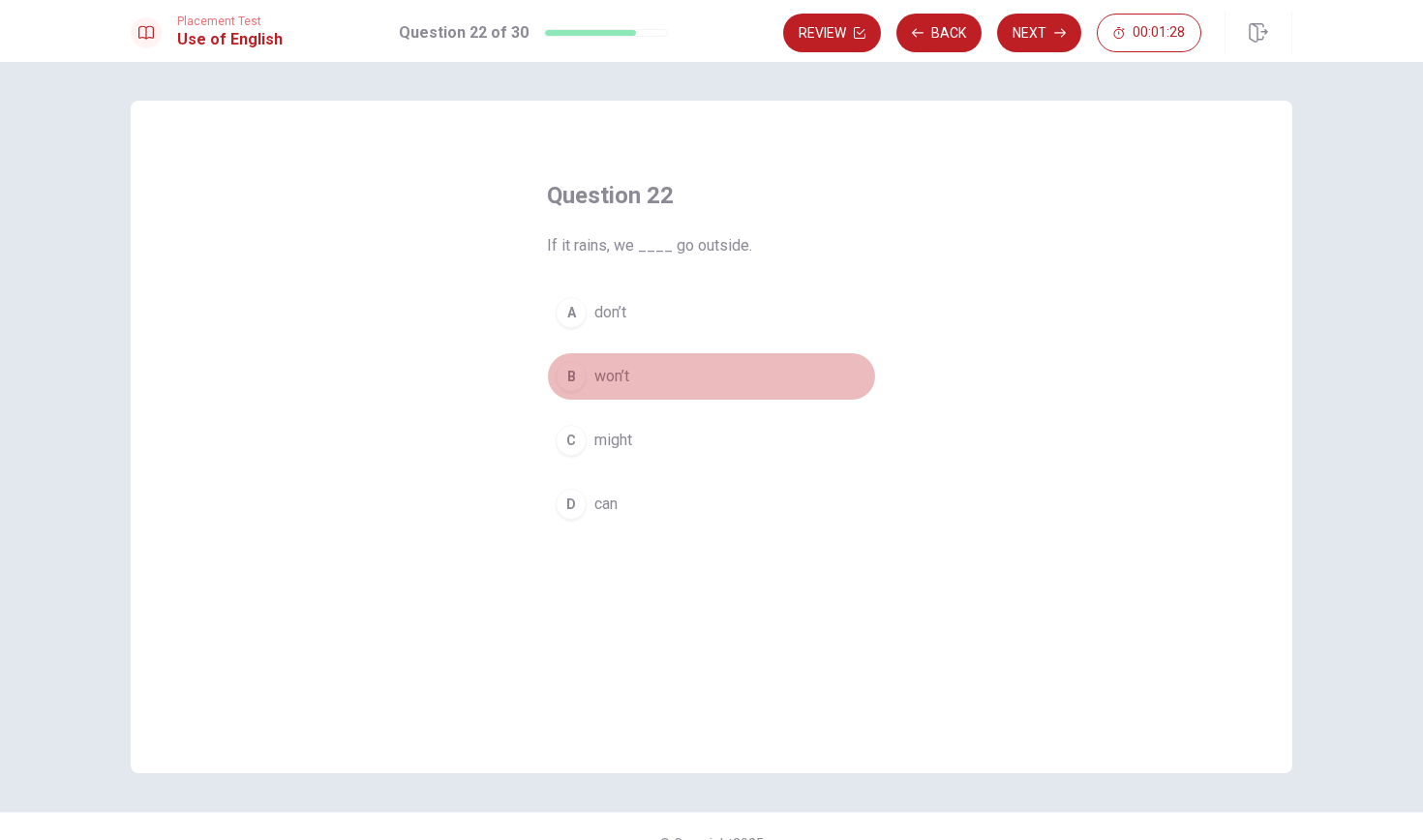
click at [643, 371] on button "B won’t" at bounding box center [711, 376] width 329 height 48
click at [1051, 36] on button "Next" at bounding box center [1039, 32] width 85 height 38
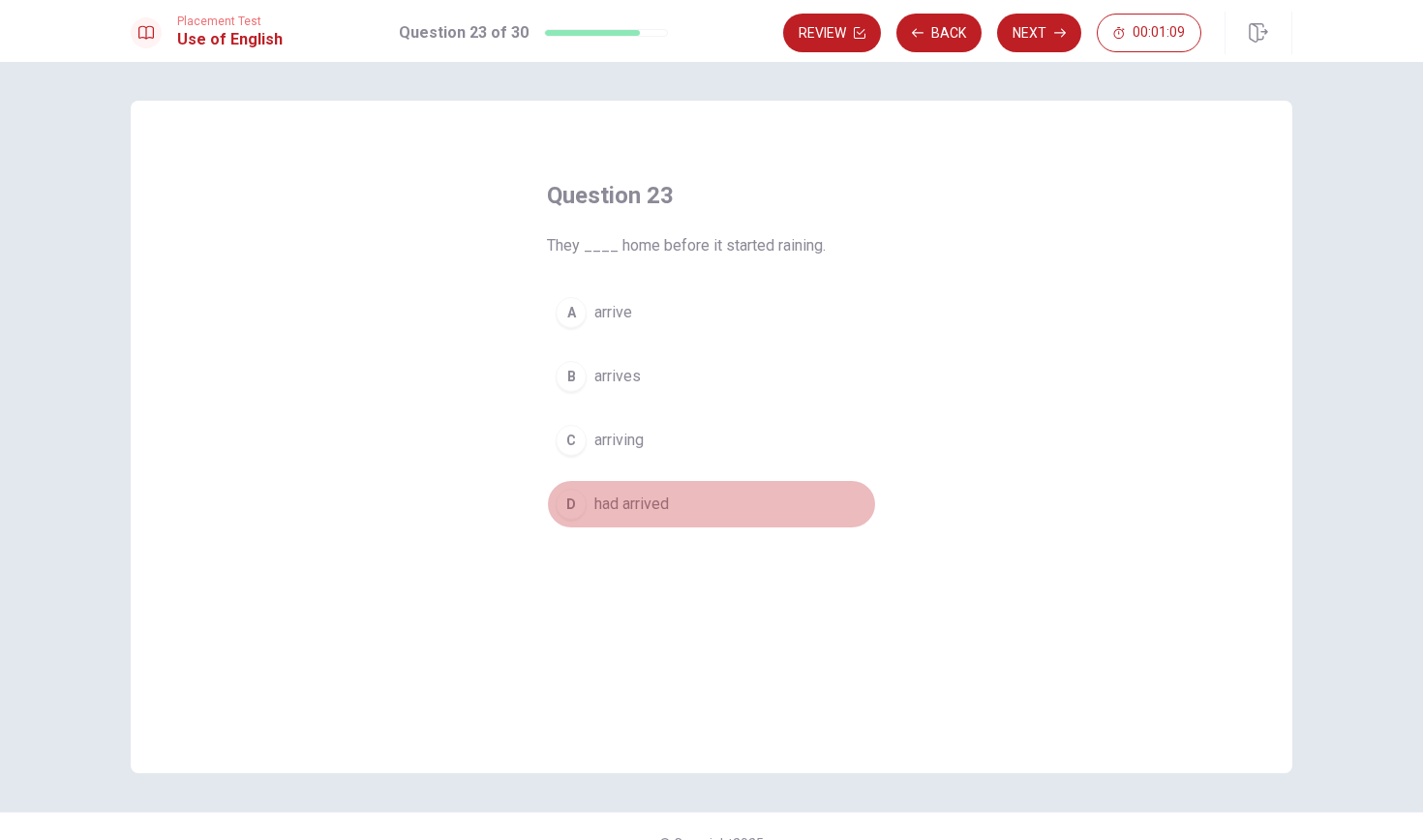
click at [655, 501] on span "had arrived" at bounding box center [632, 504] width 75 height 24
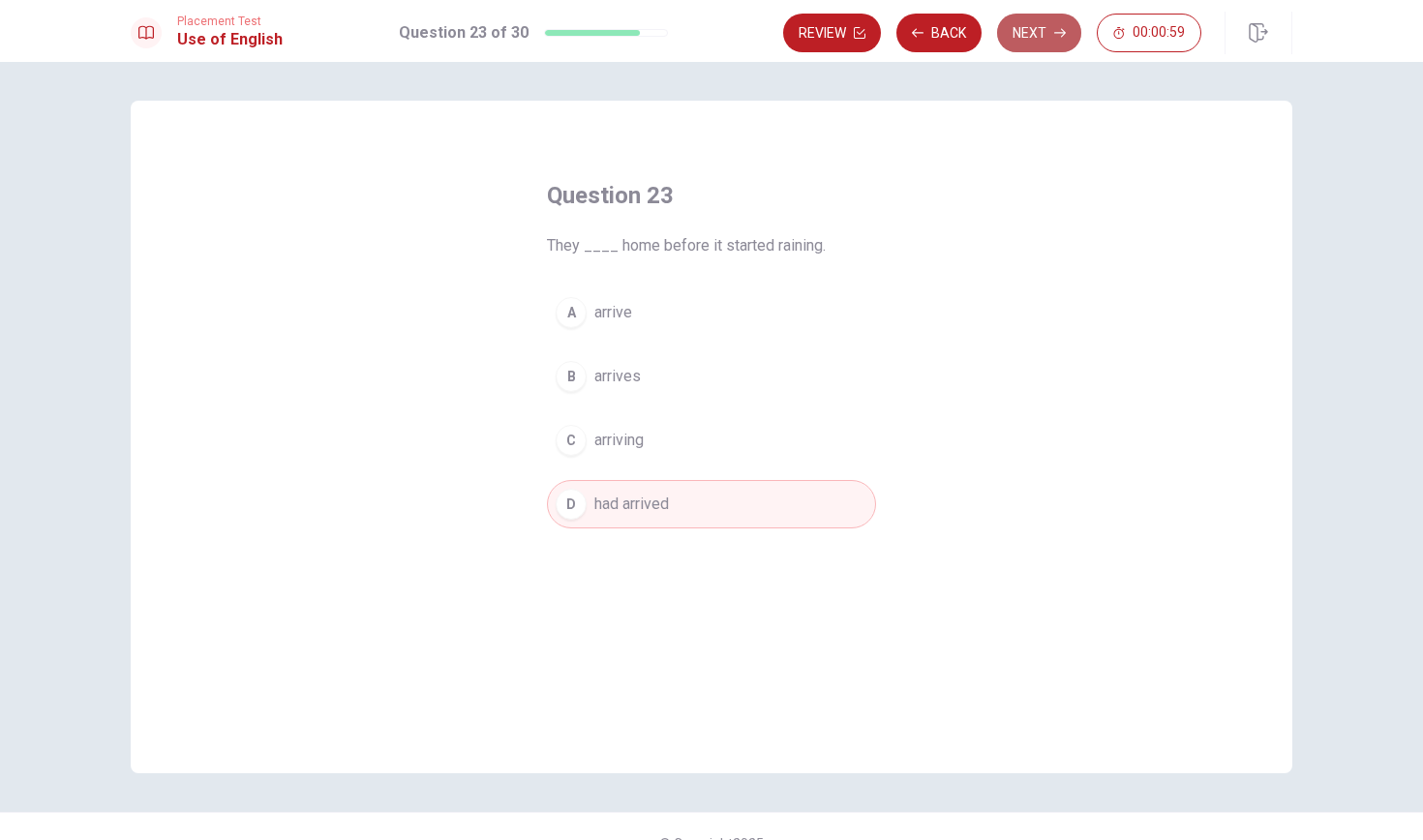
click at [1029, 29] on button "Next" at bounding box center [1039, 32] width 85 height 38
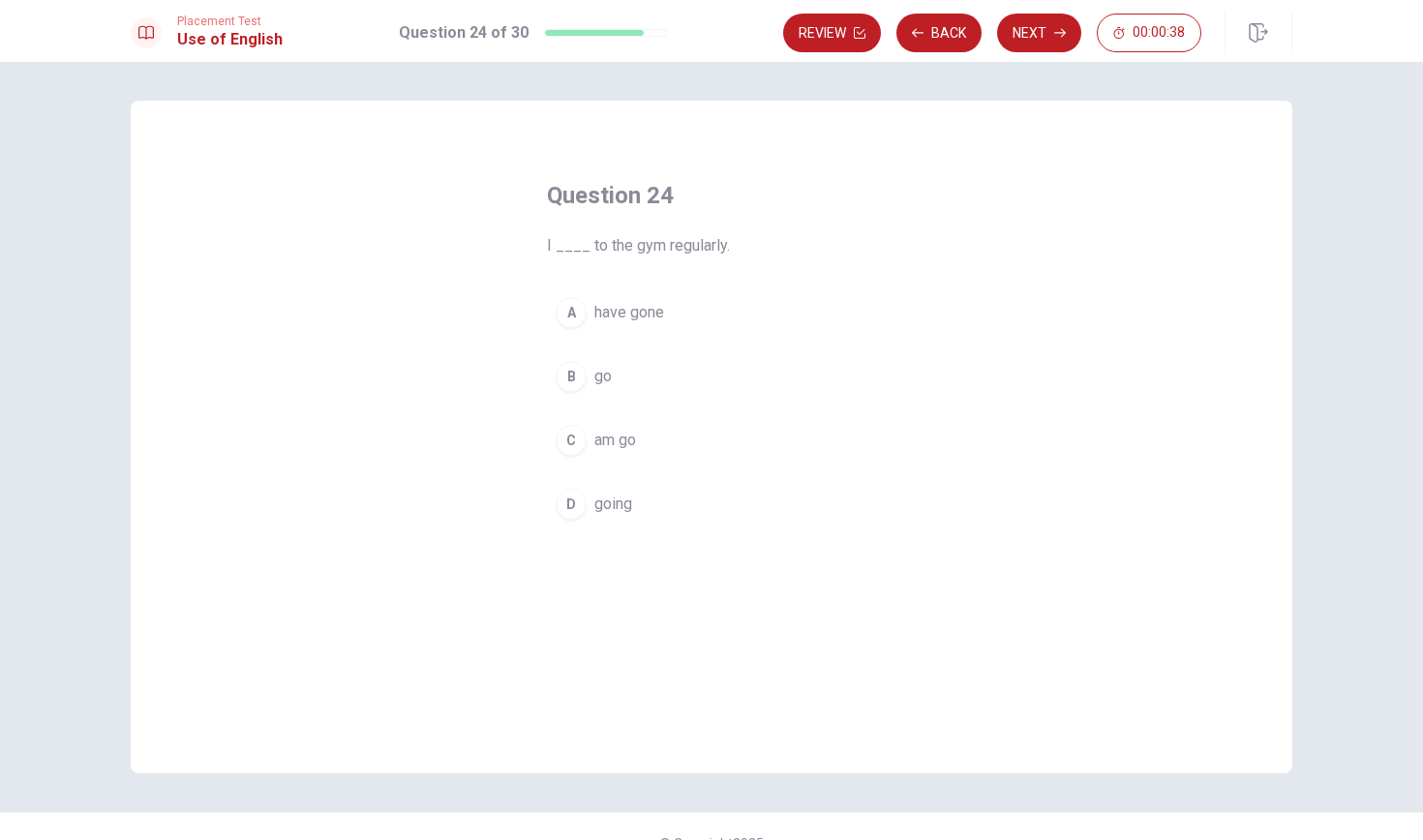
click at [623, 374] on button "B go" at bounding box center [711, 376] width 329 height 48
click at [1041, 29] on button "Next" at bounding box center [1039, 32] width 85 height 38
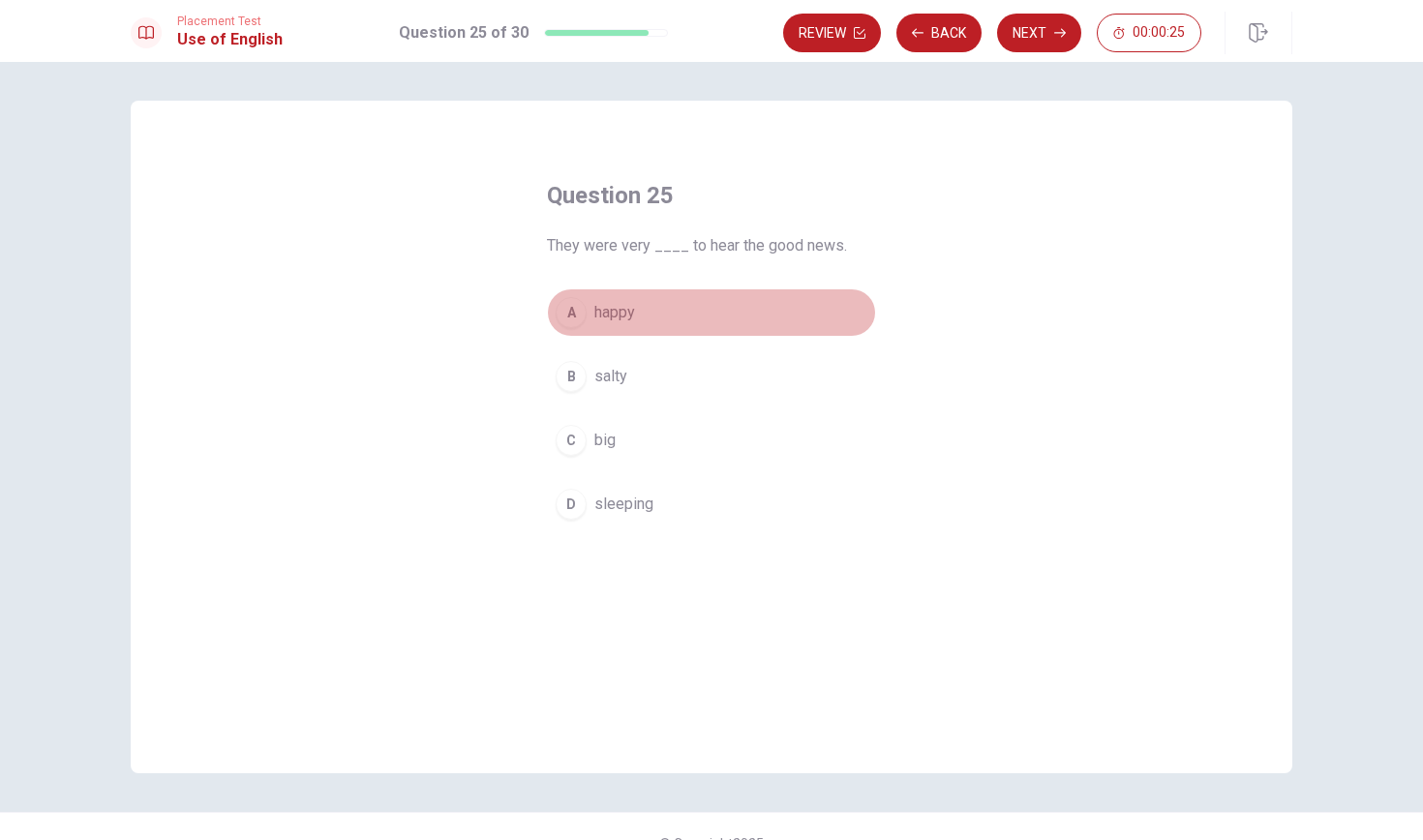
click at [644, 311] on button "A happy" at bounding box center [711, 312] width 329 height 48
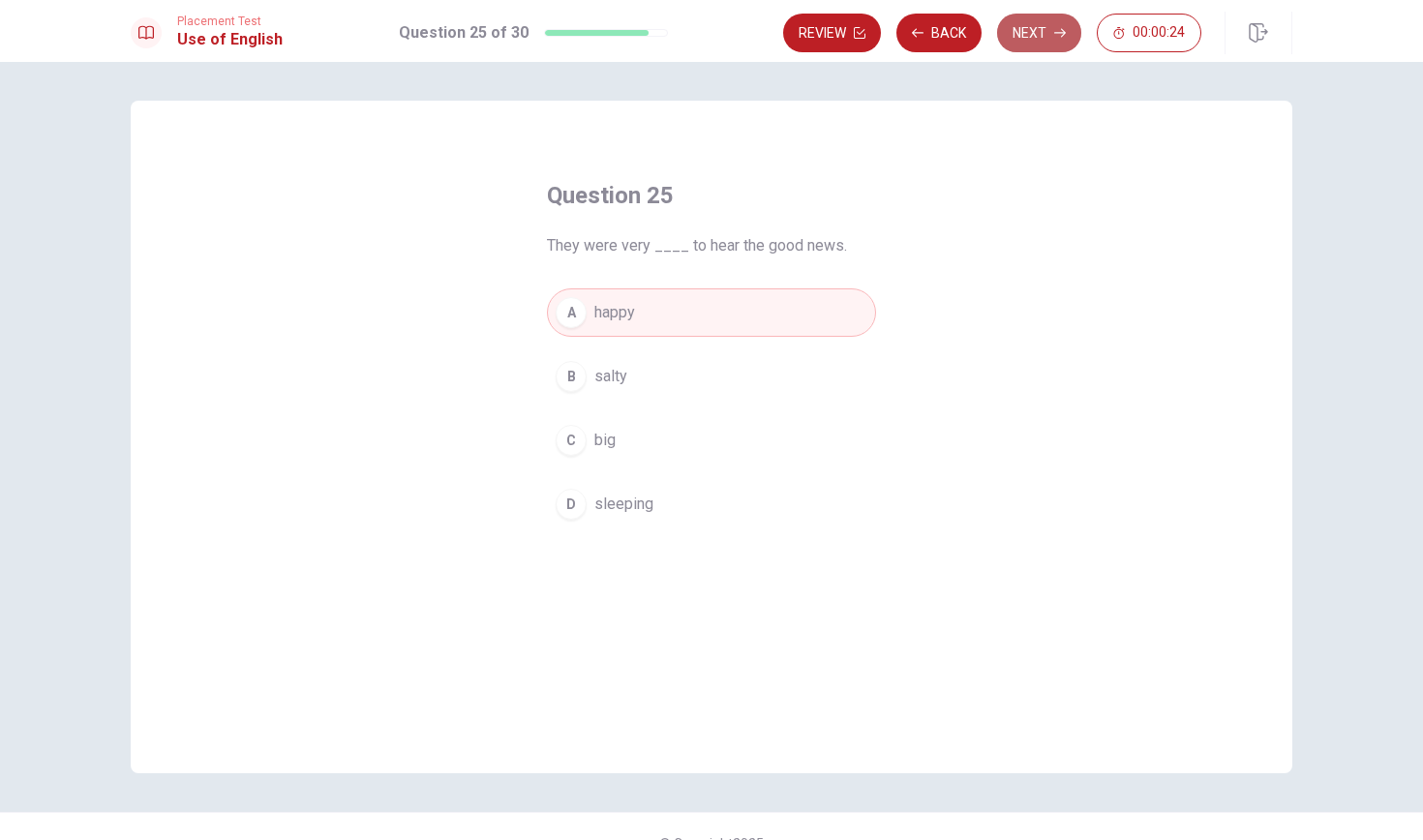
click at [1034, 41] on button "Next" at bounding box center [1039, 32] width 85 height 38
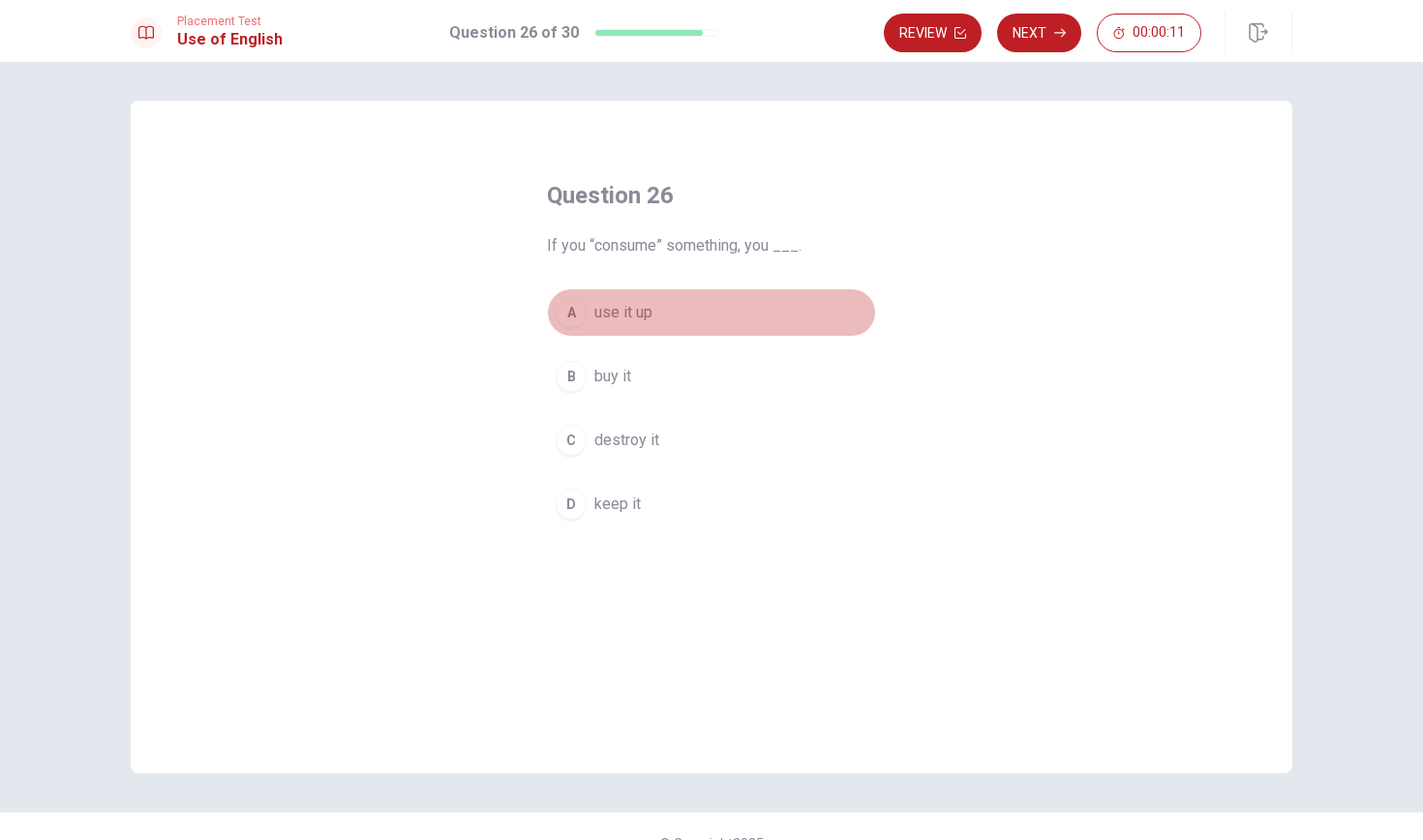
click at [629, 306] on span "use it up" at bounding box center [623, 312] width 58 height 24
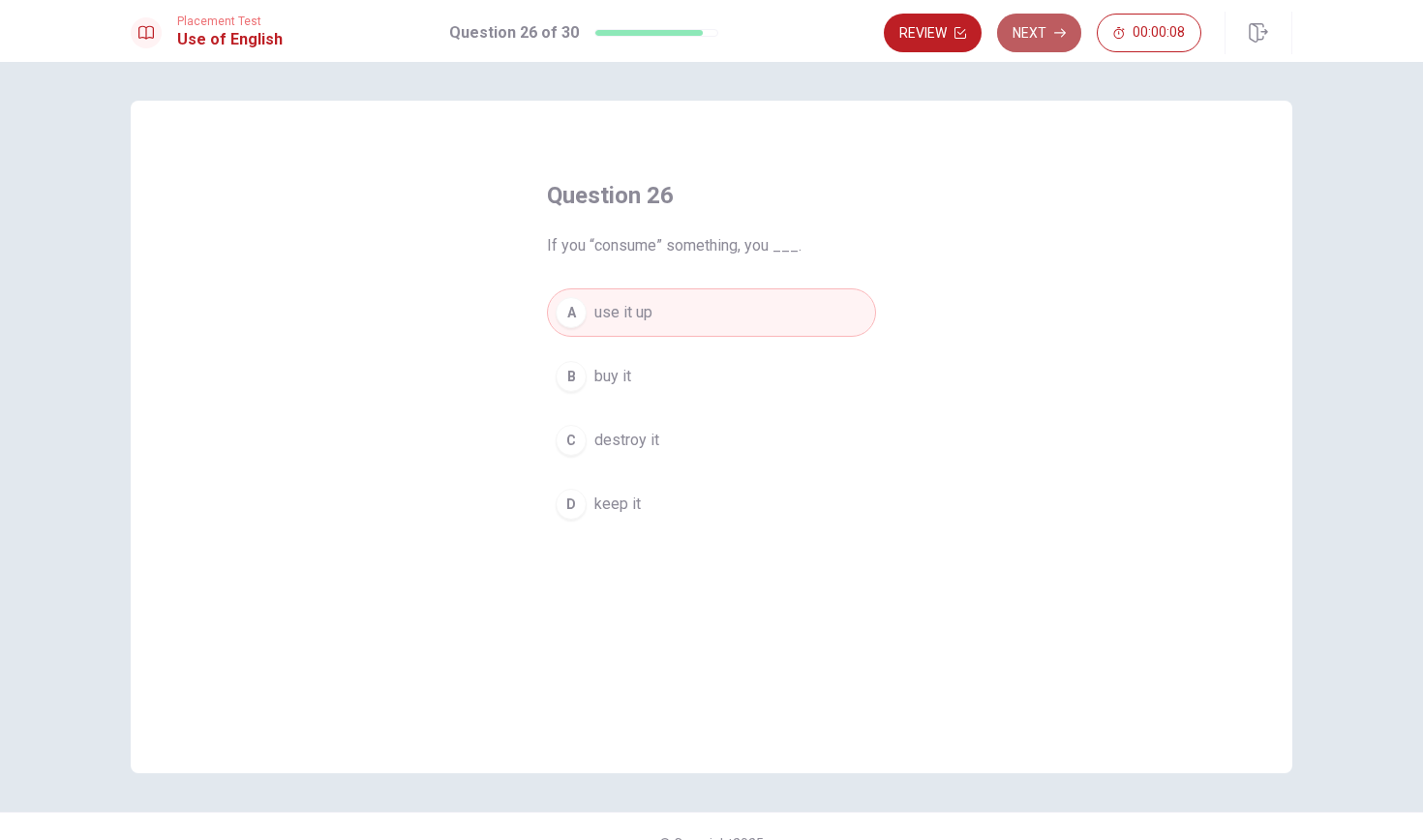
click at [1049, 34] on button "Next" at bounding box center [1039, 32] width 85 height 38
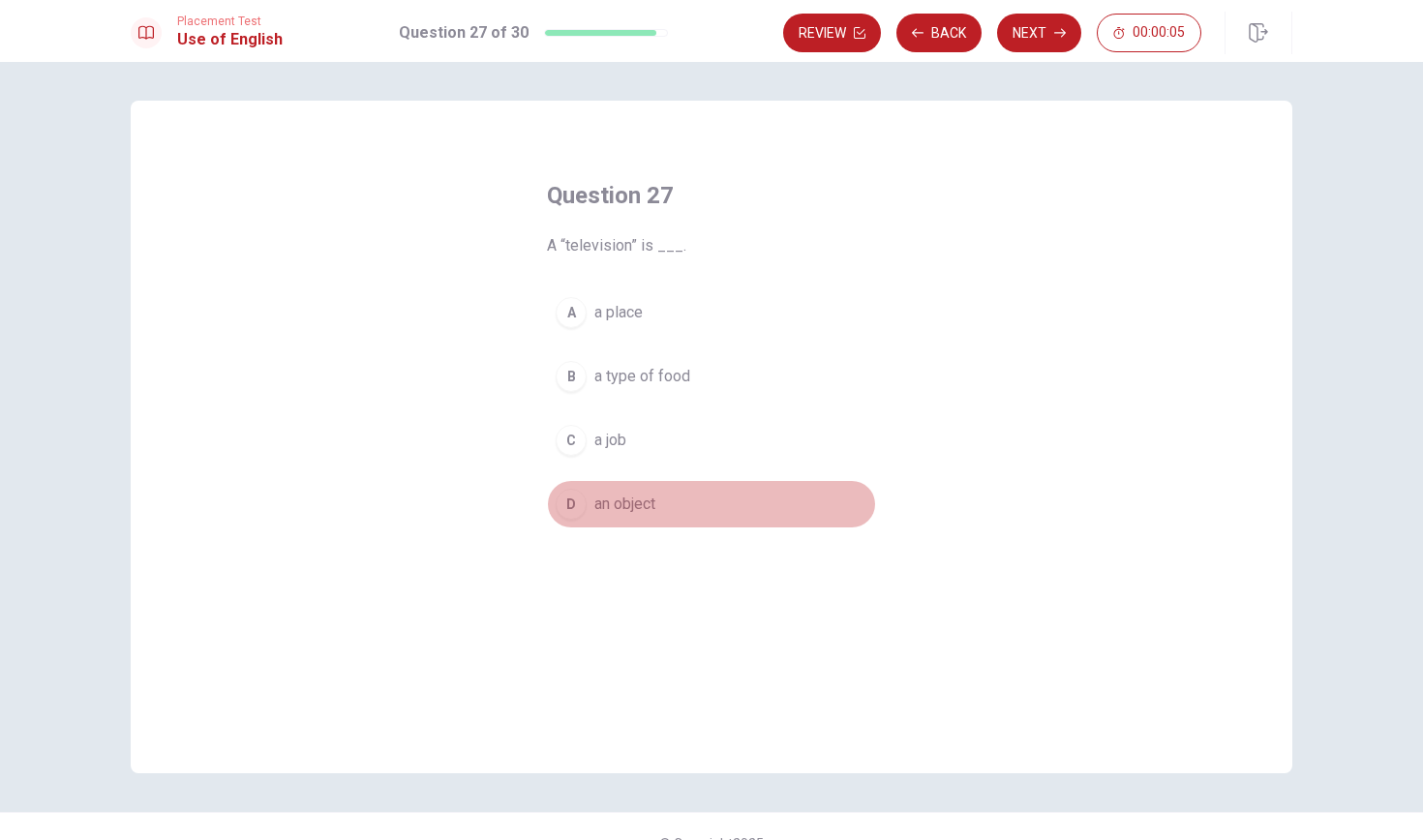
click at [642, 503] on span "an object" at bounding box center [625, 504] width 61 height 24
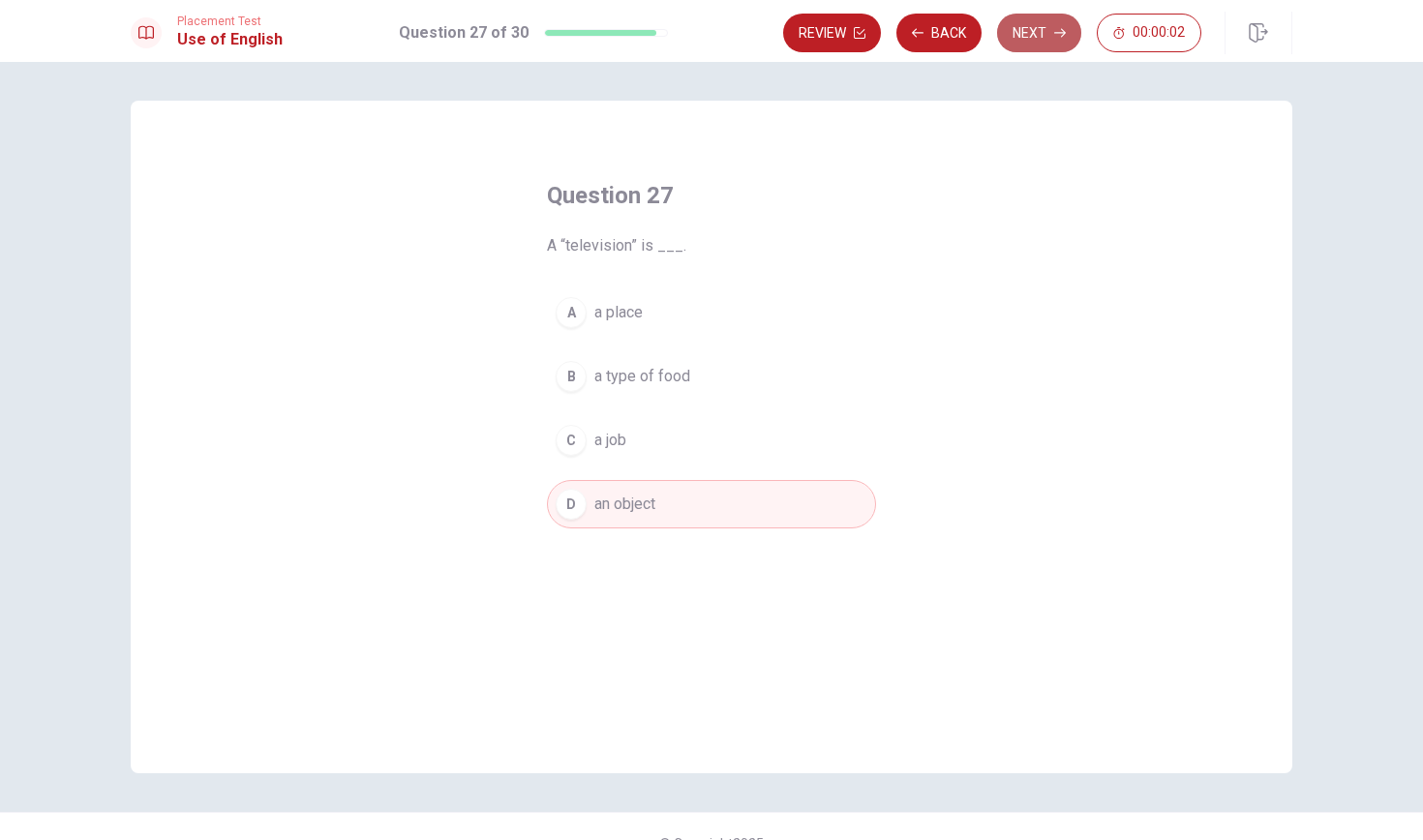
click at [1041, 32] on button "Next" at bounding box center [1039, 32] width 85 height 38
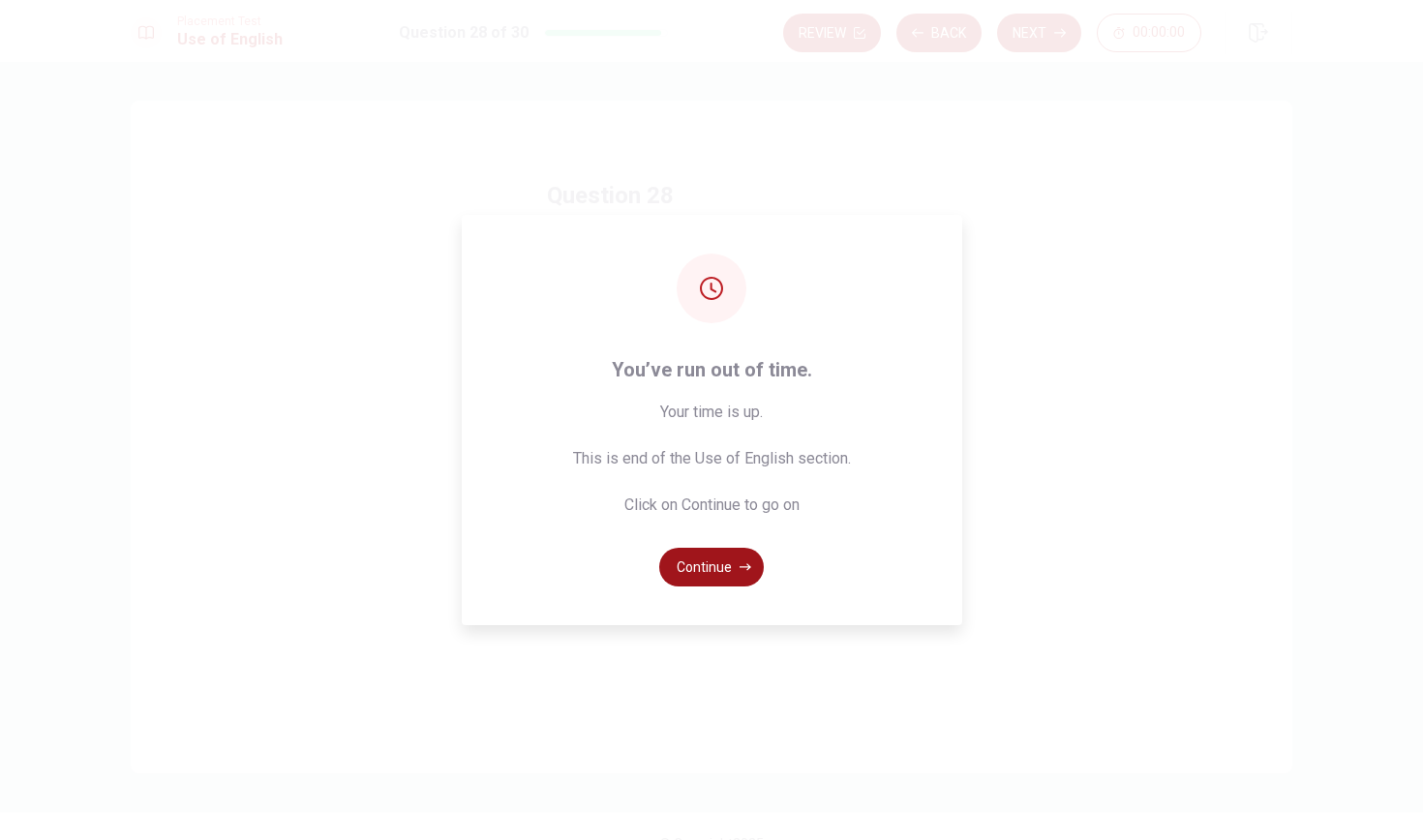
click at [701, 560] on button "Continue" at bounding box center [712, 566] width 104 height 38
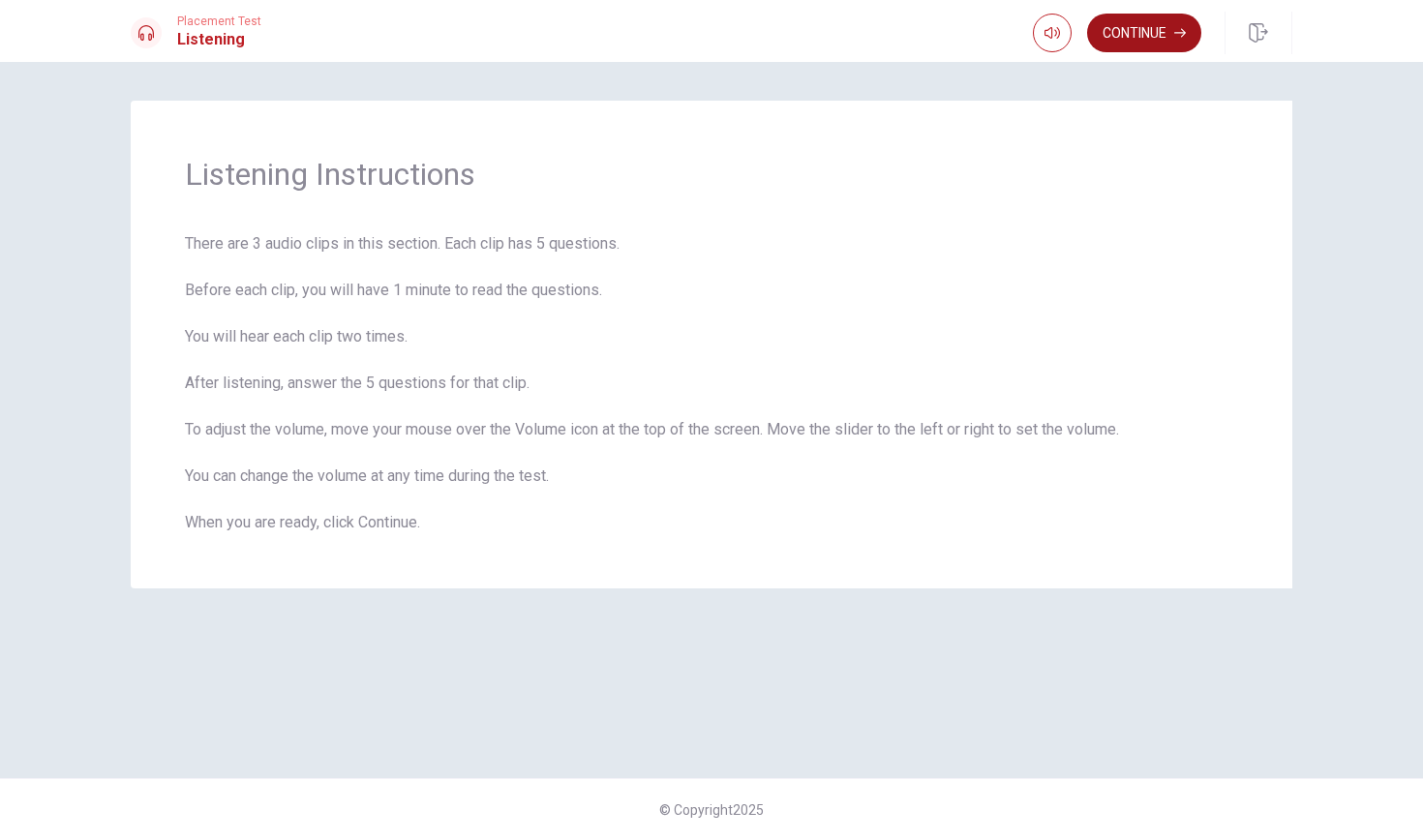
click at [1139, 24] on button "Continue" at bounding box center [1144, 32] width 114 height 38
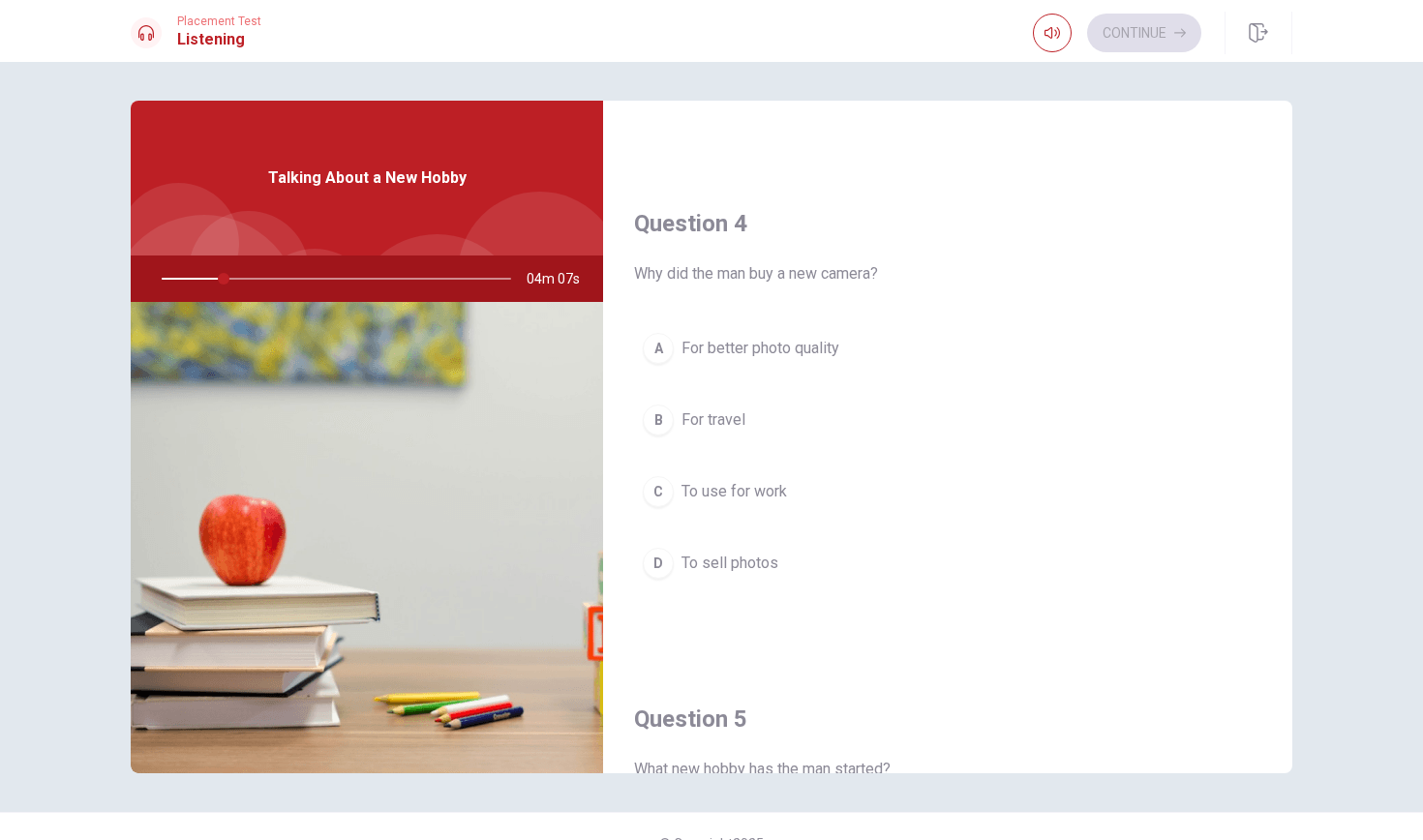
scroll to position [1143, 0]
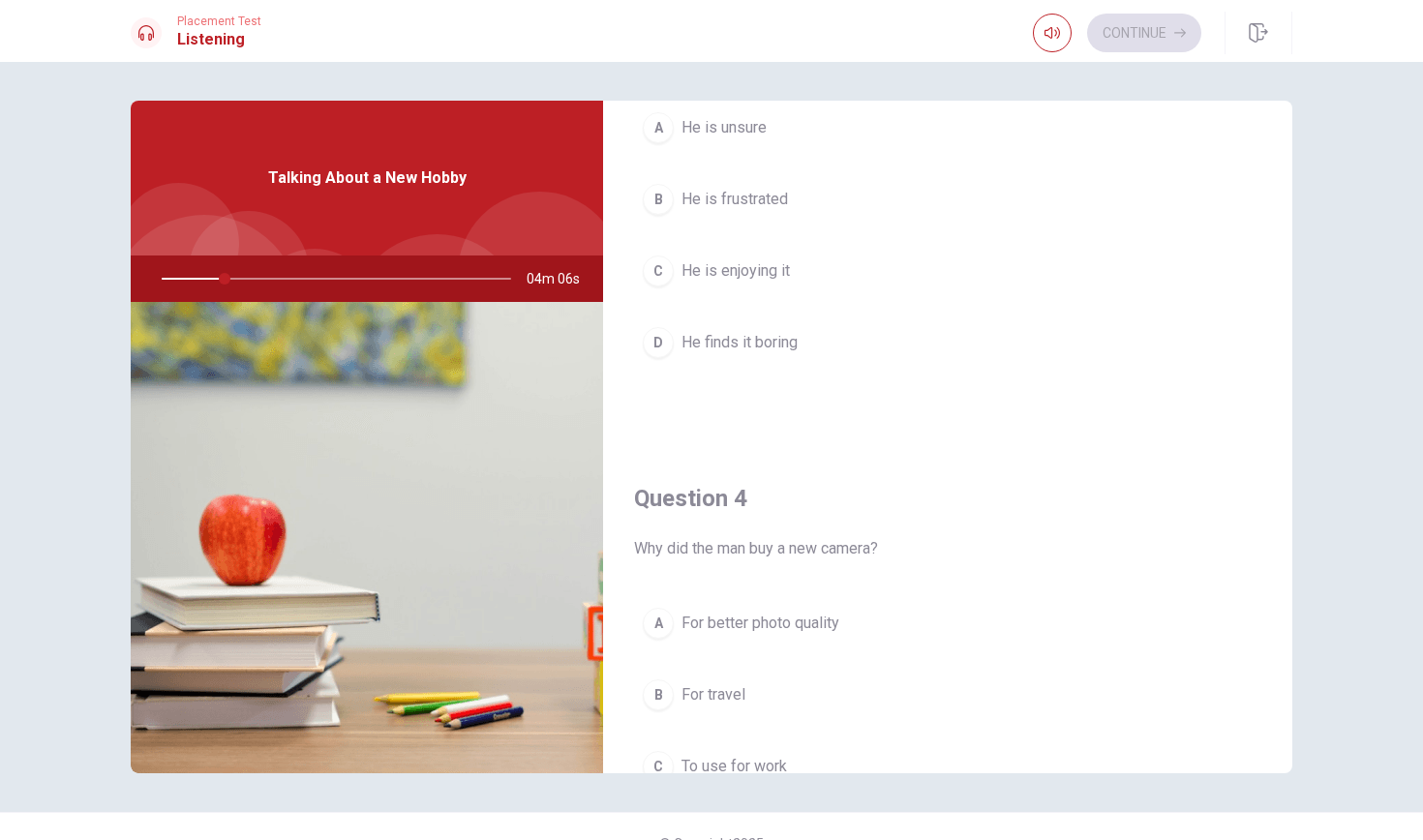
click at [268, 277] on div at bounding box center [332, 278] width 388 height 46
drag, startPoint x: 224, startPoint y: 279, endPoint x: 238, endPoint y: 280, distance: 14.0
click at [238, 280] on div at bounding box center [332, 278] width 388 height 46
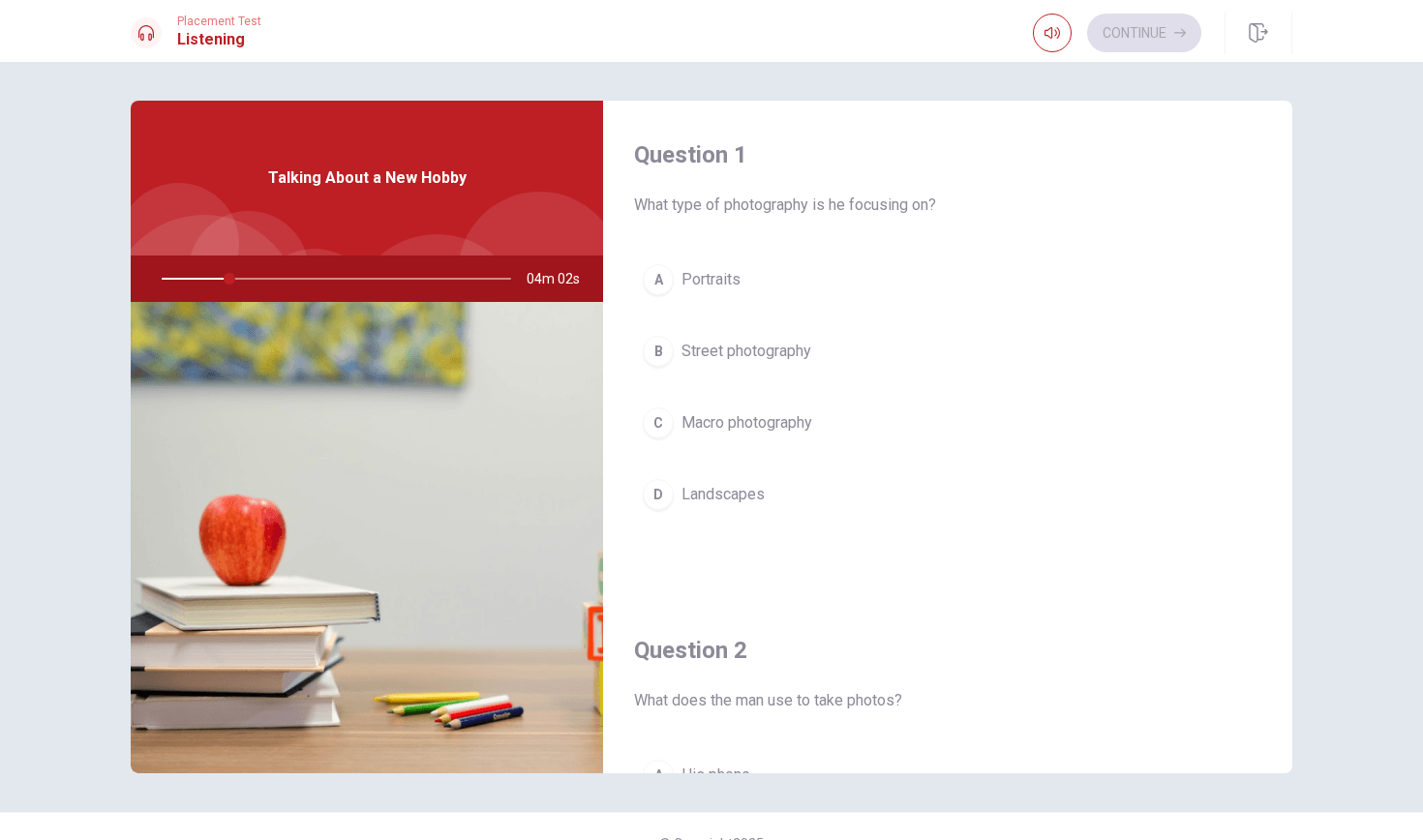
scroll to position [0, 0]
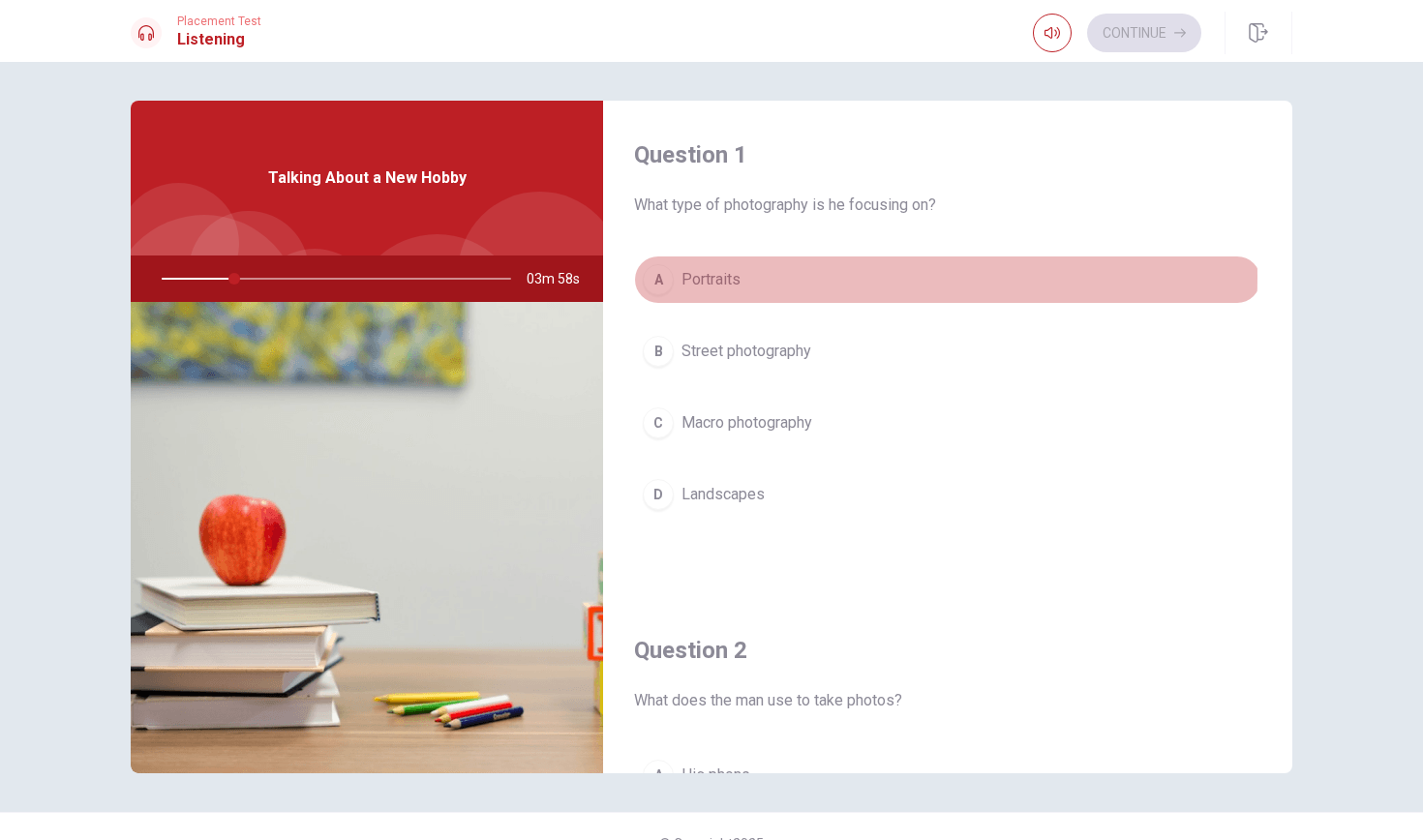
click at [720, 277] on span "Portraits" at bounding box center [711, 280] width 59 height 24
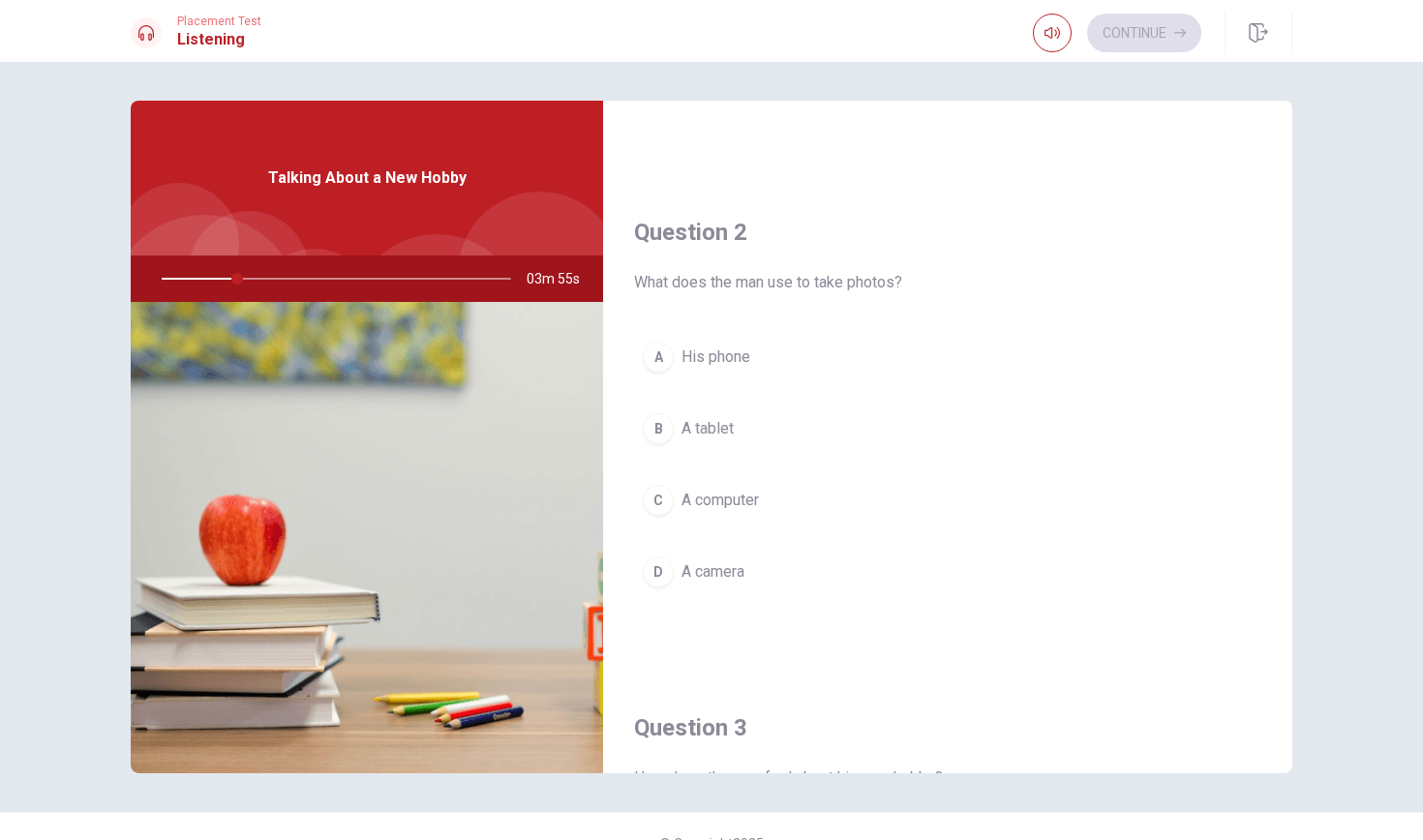
scroll to position [420, 0]
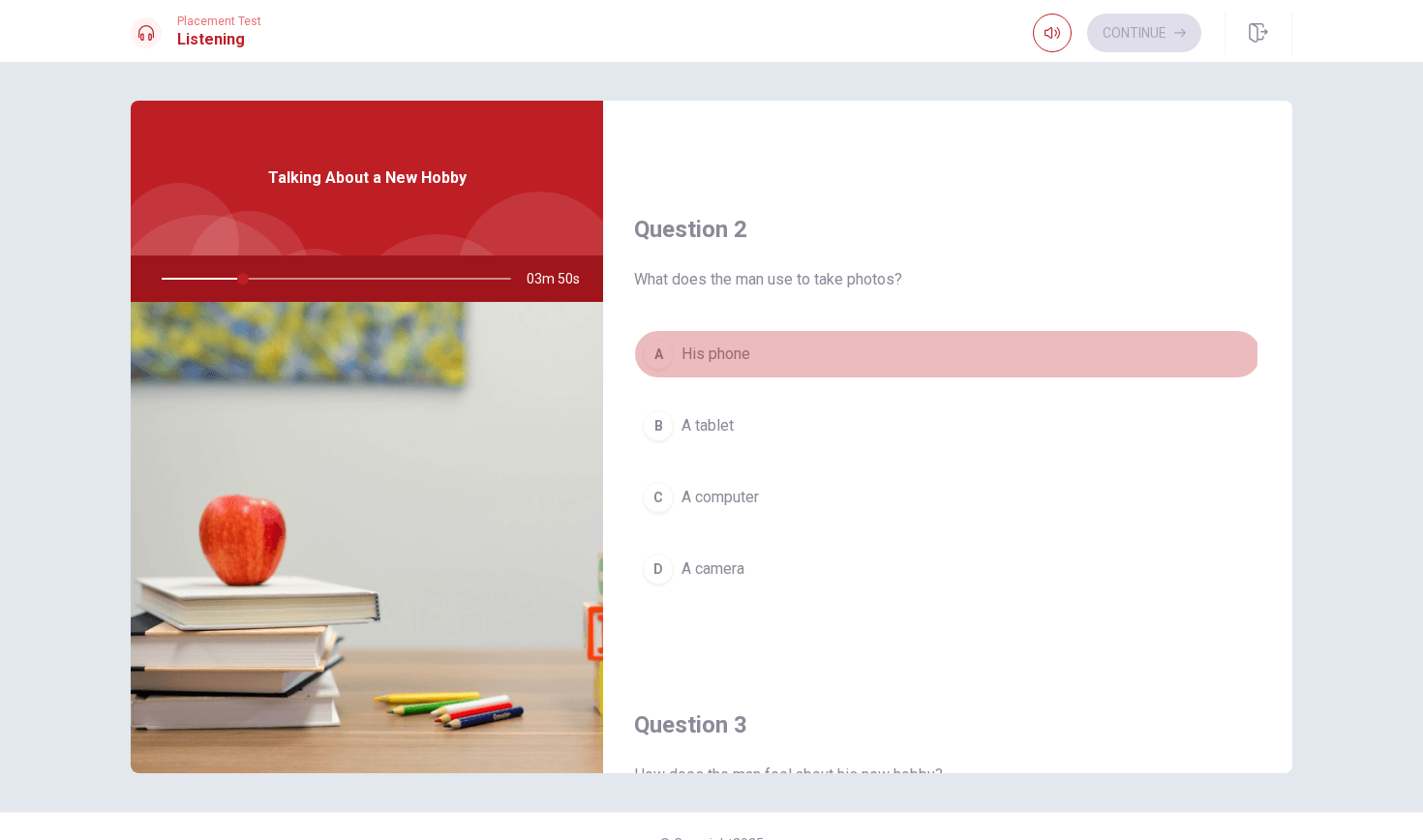
click at [741, 352] on span "His phone" at bounding box center [715, 355] width 69 height 24
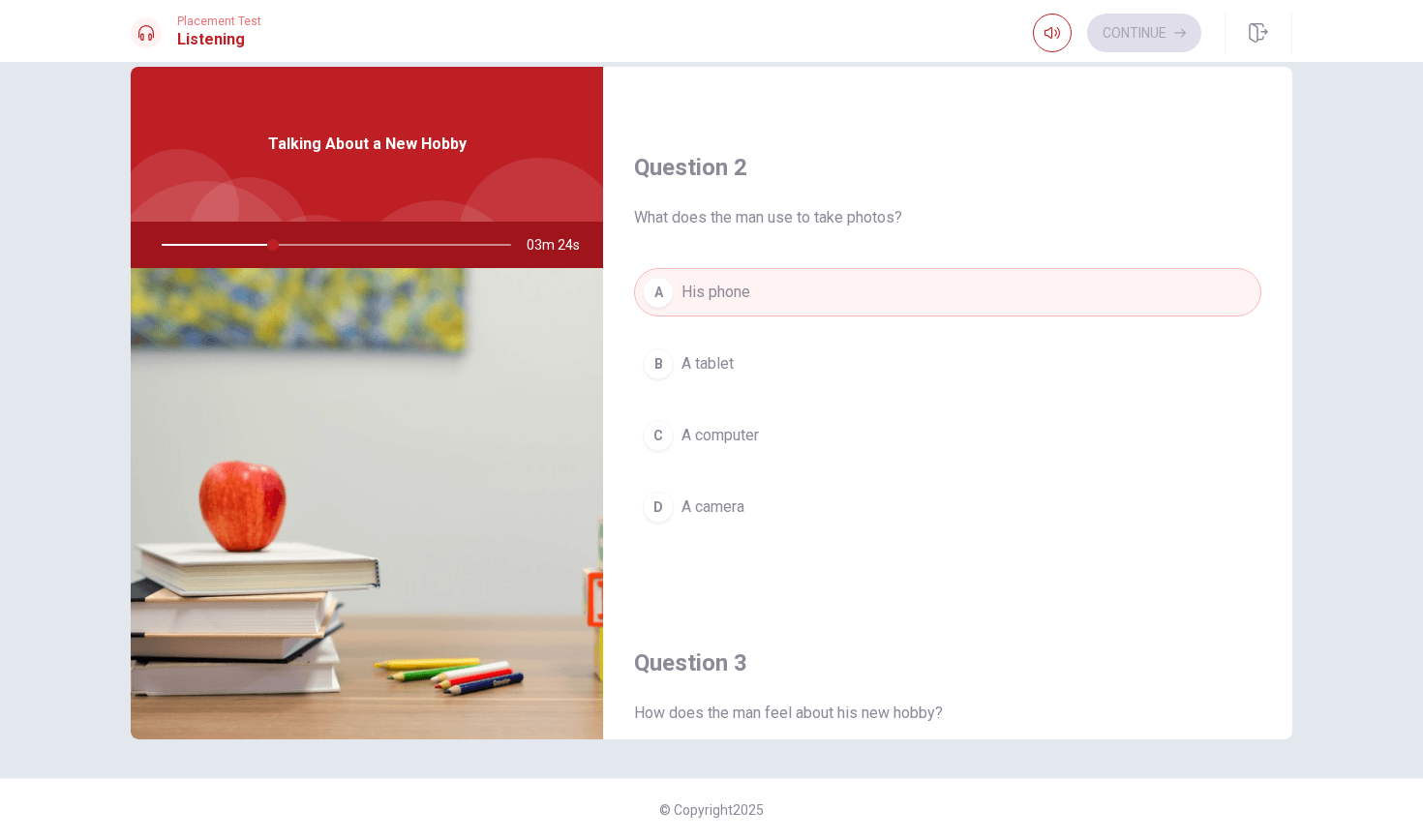
scroll to position [456, 0]
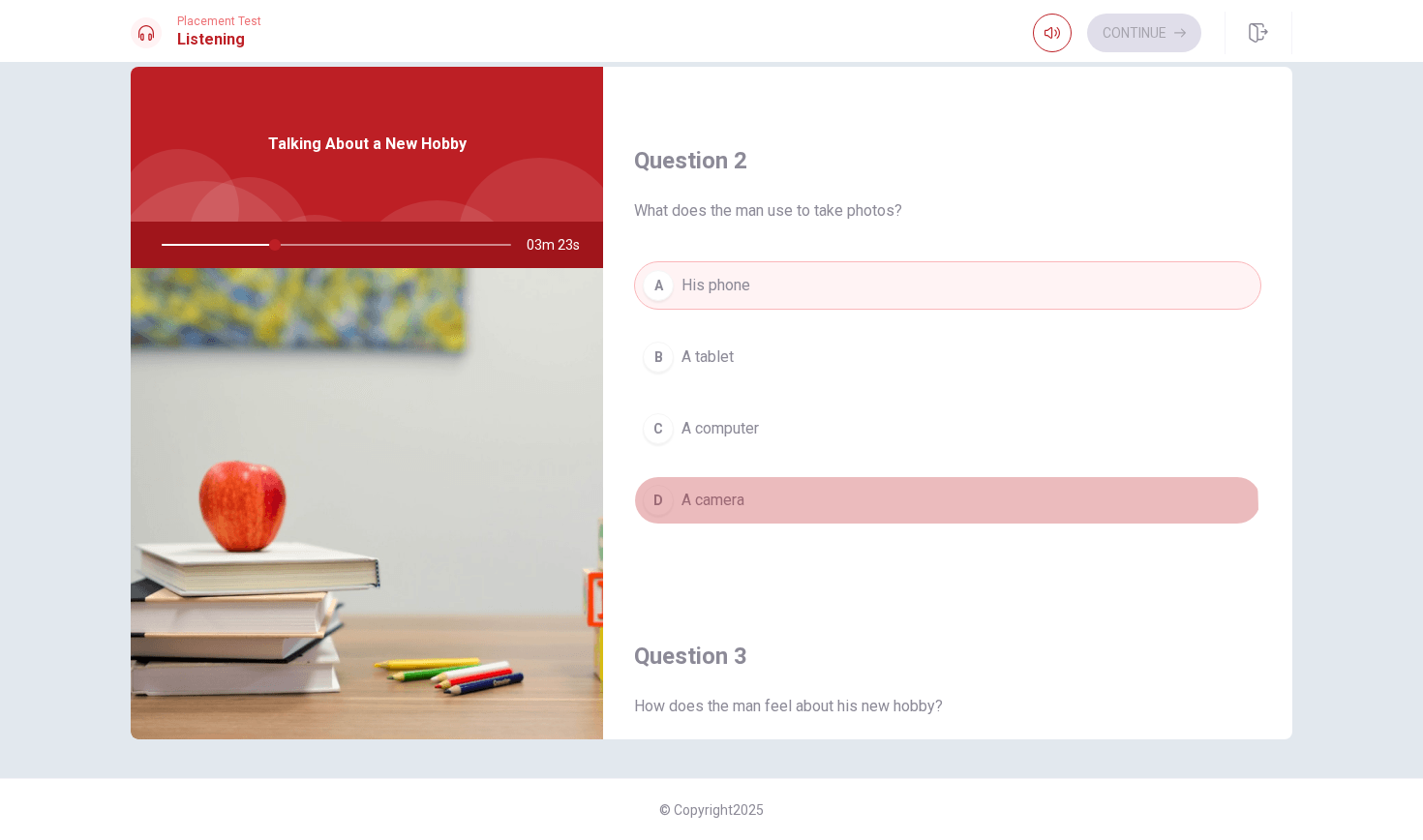
click at [733, 516] on button "D A camera" at bounding box center [947, 500] width 627 height 48
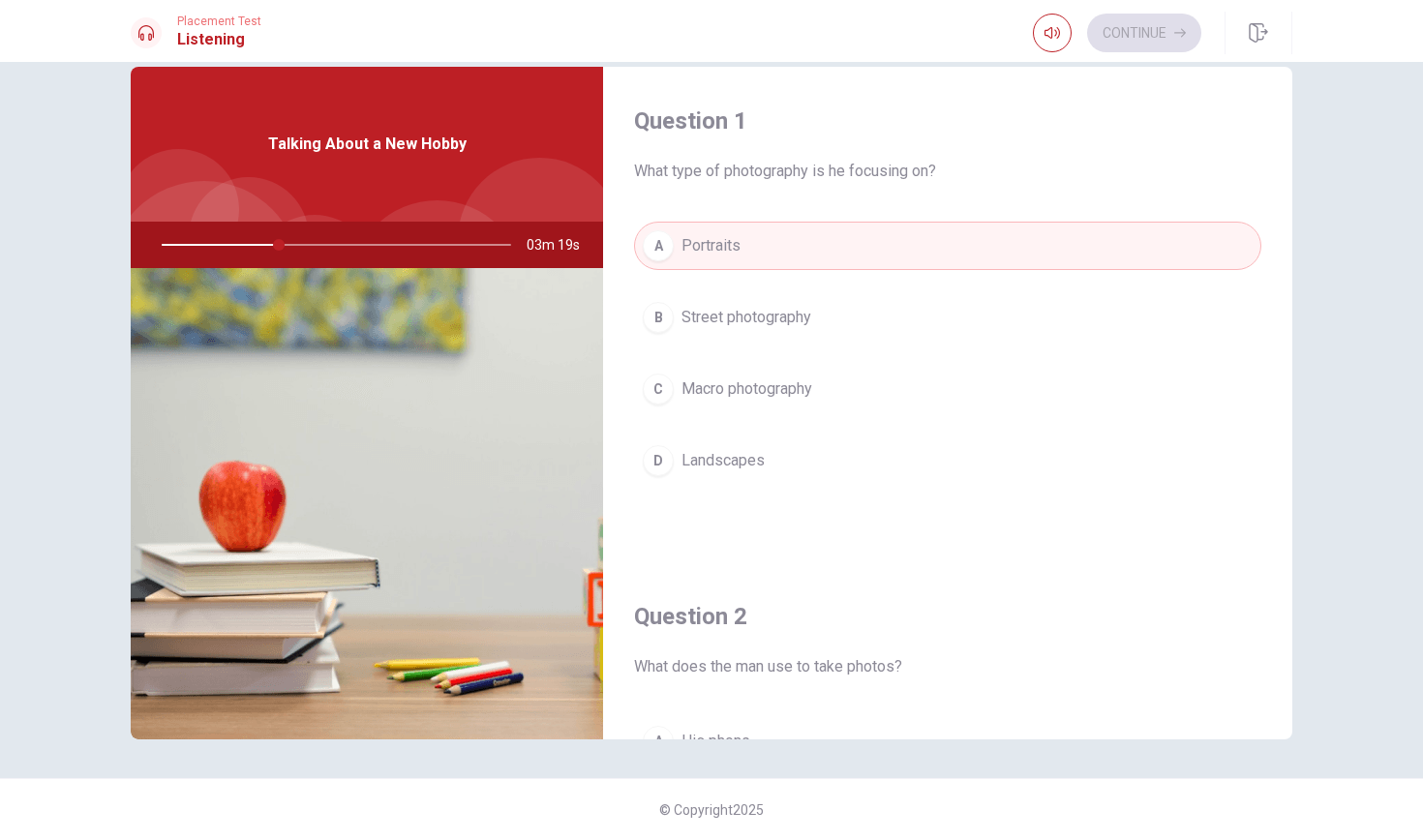
scroll to position [33, 0]
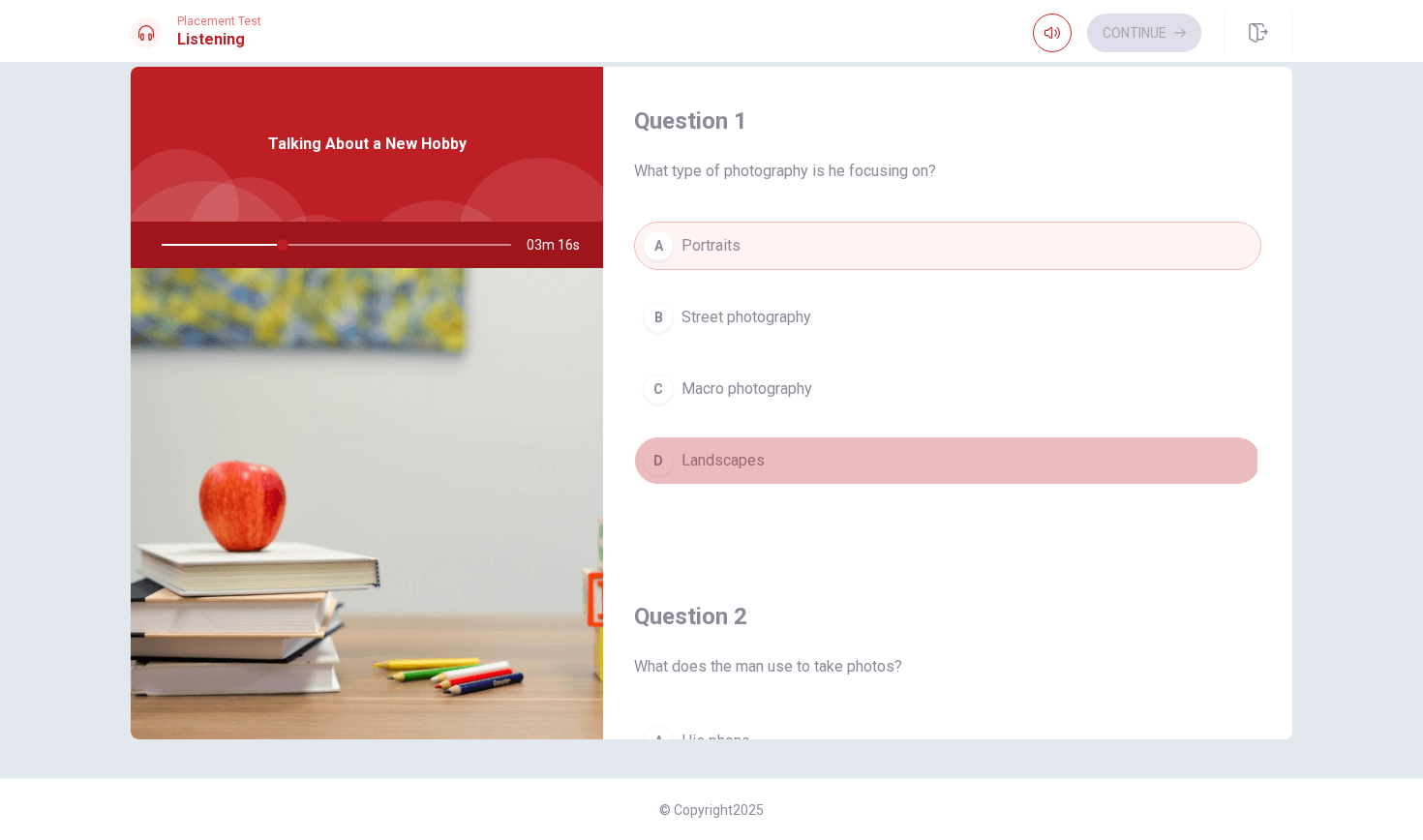
click at [759, 459] on span "Landscapes" at bounding box center [722, 461] width 84 height 24
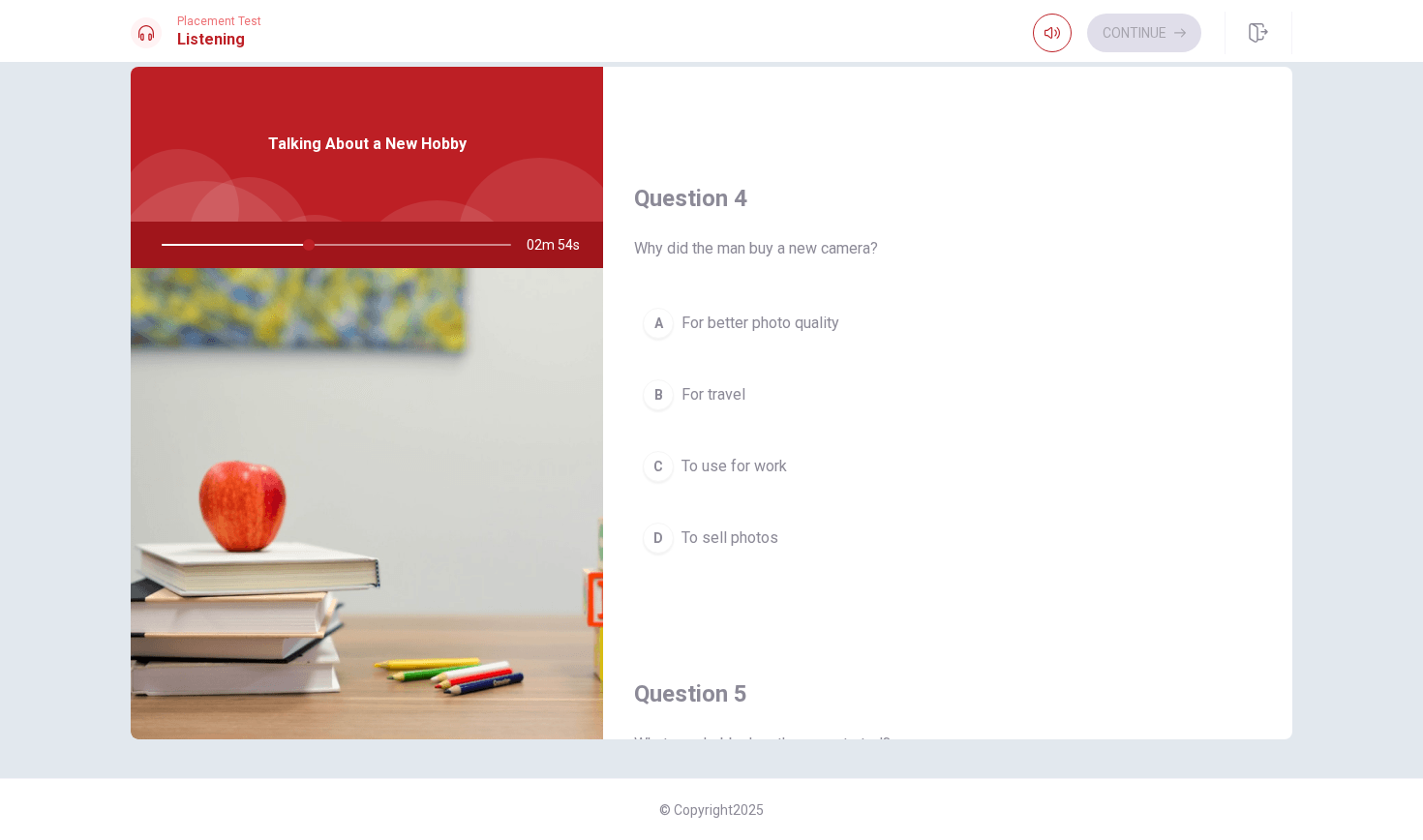
scroll to position [1415, 0]
click at [817, 308] on span "For better photo quality" at bounding box center [760, 317] width 158 height 24
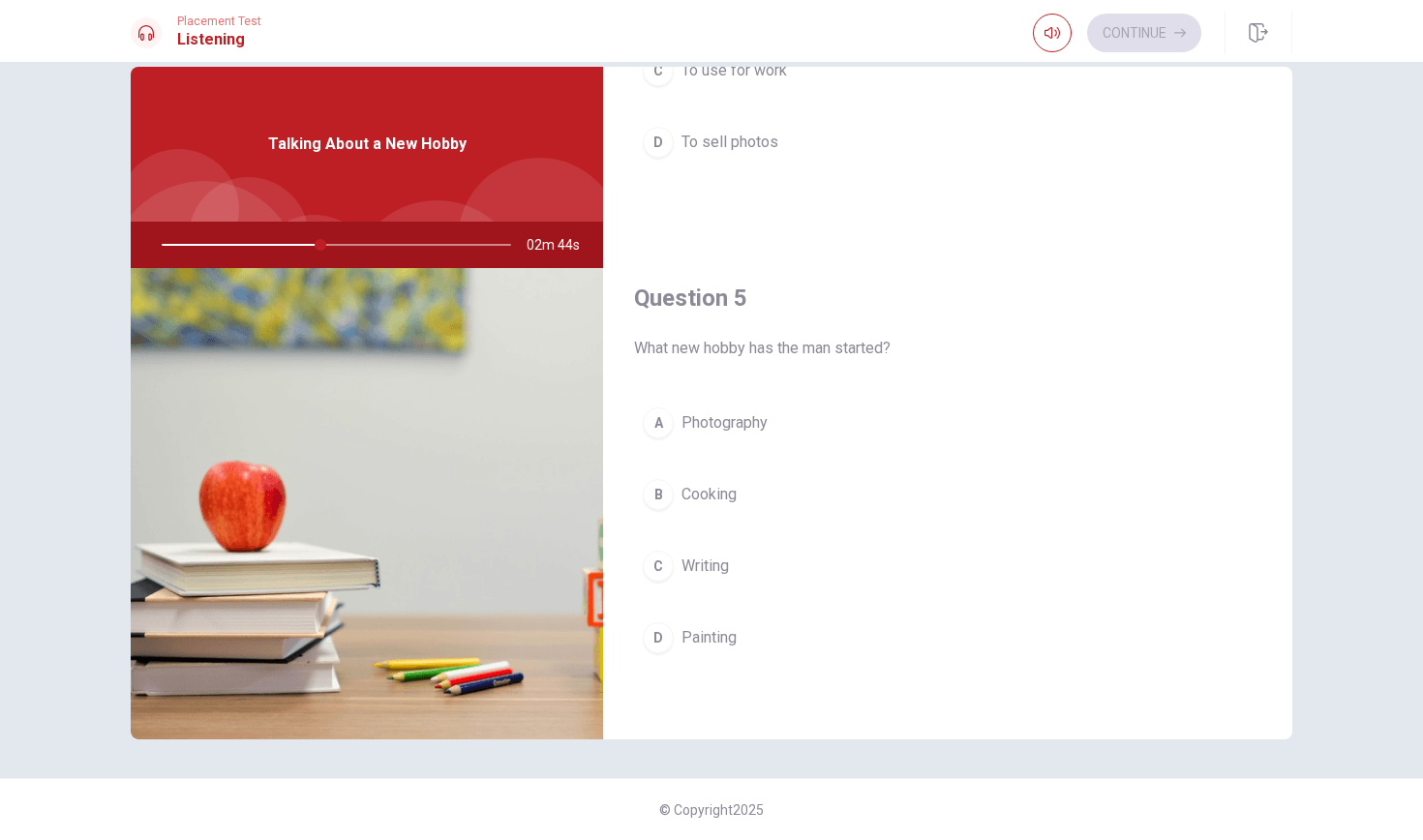
scroll to position [0, 0]
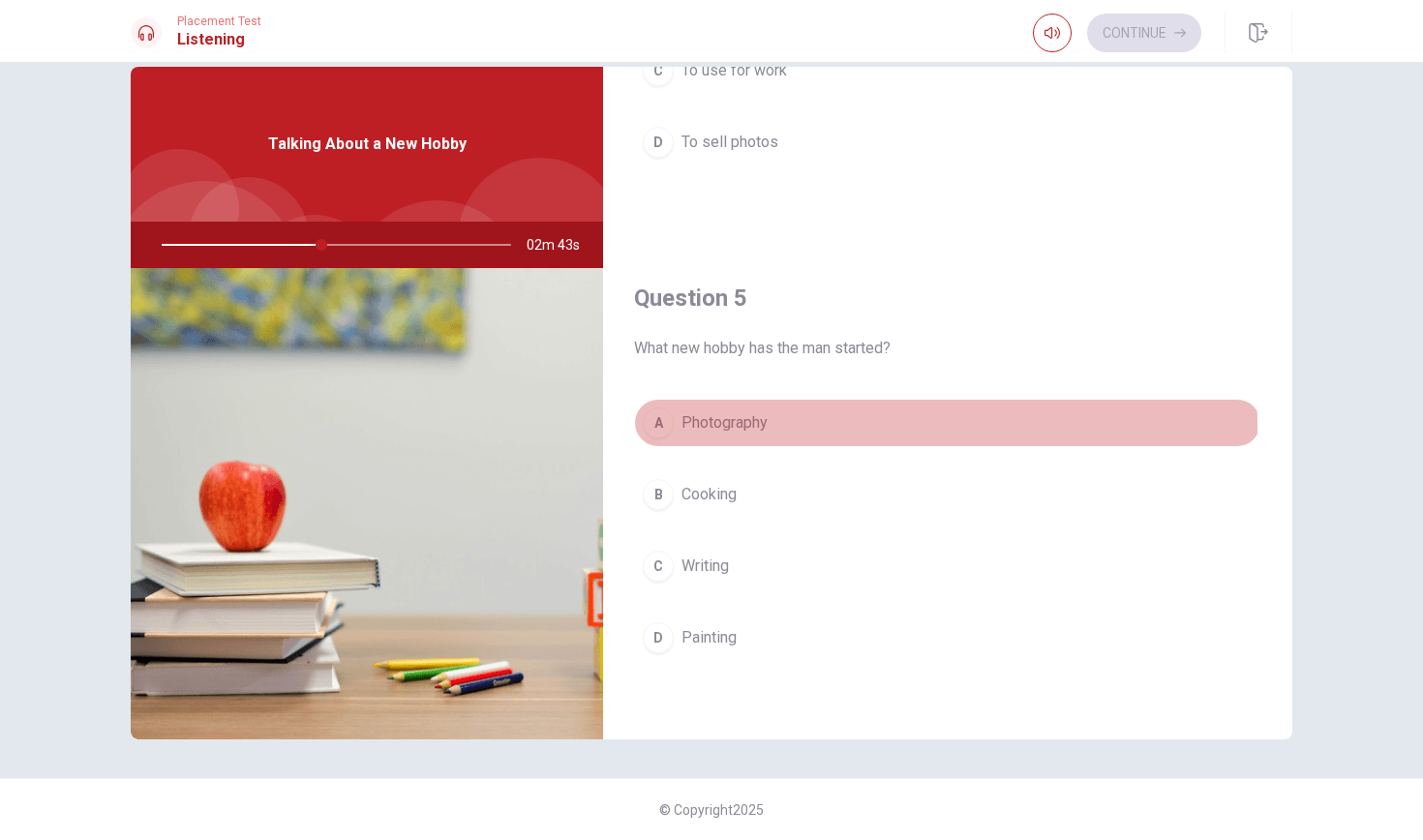
click at [764, 425] on span "Photography" at bounding box center [724, 423] width 86 height 24
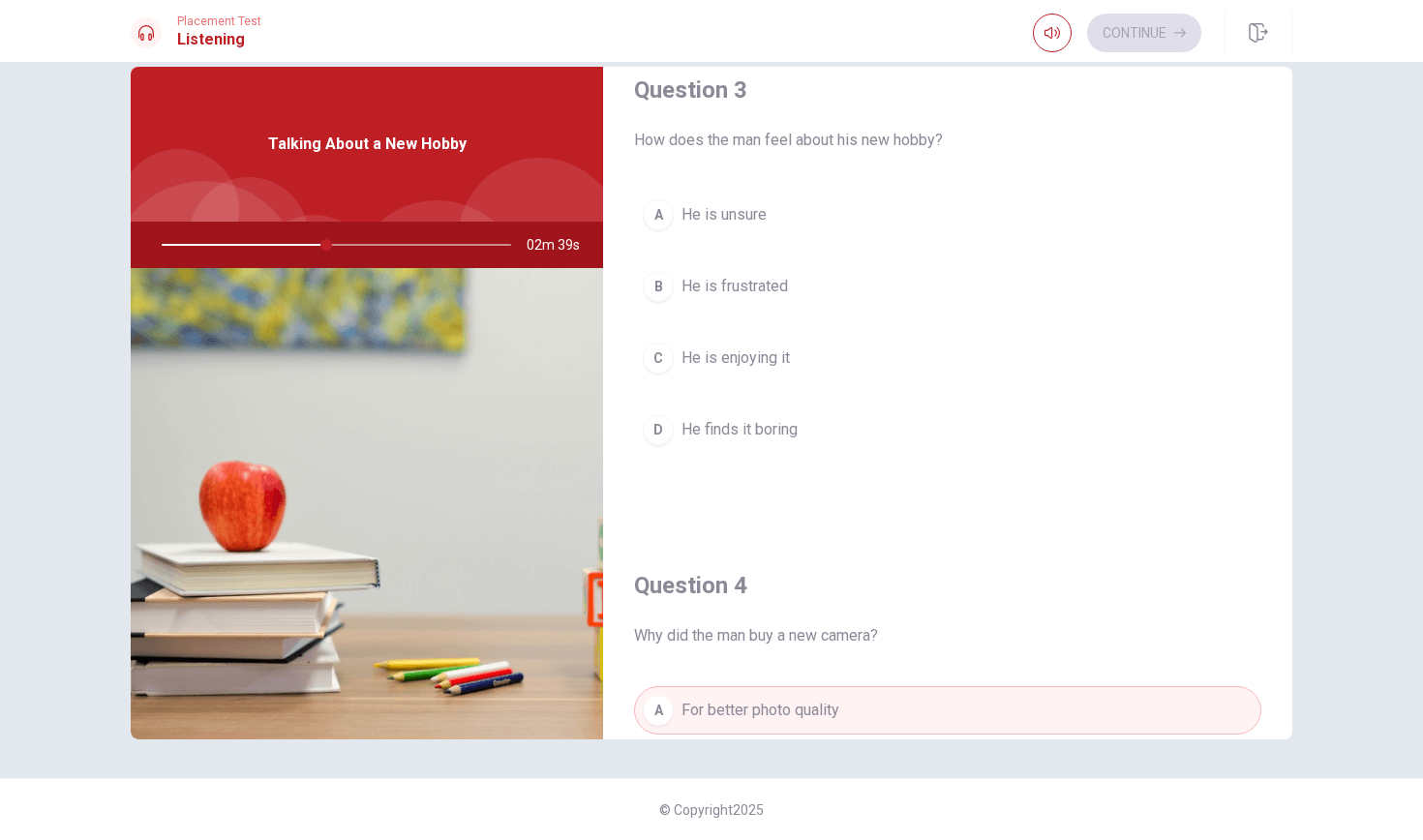
scroll to position [1007, 0]
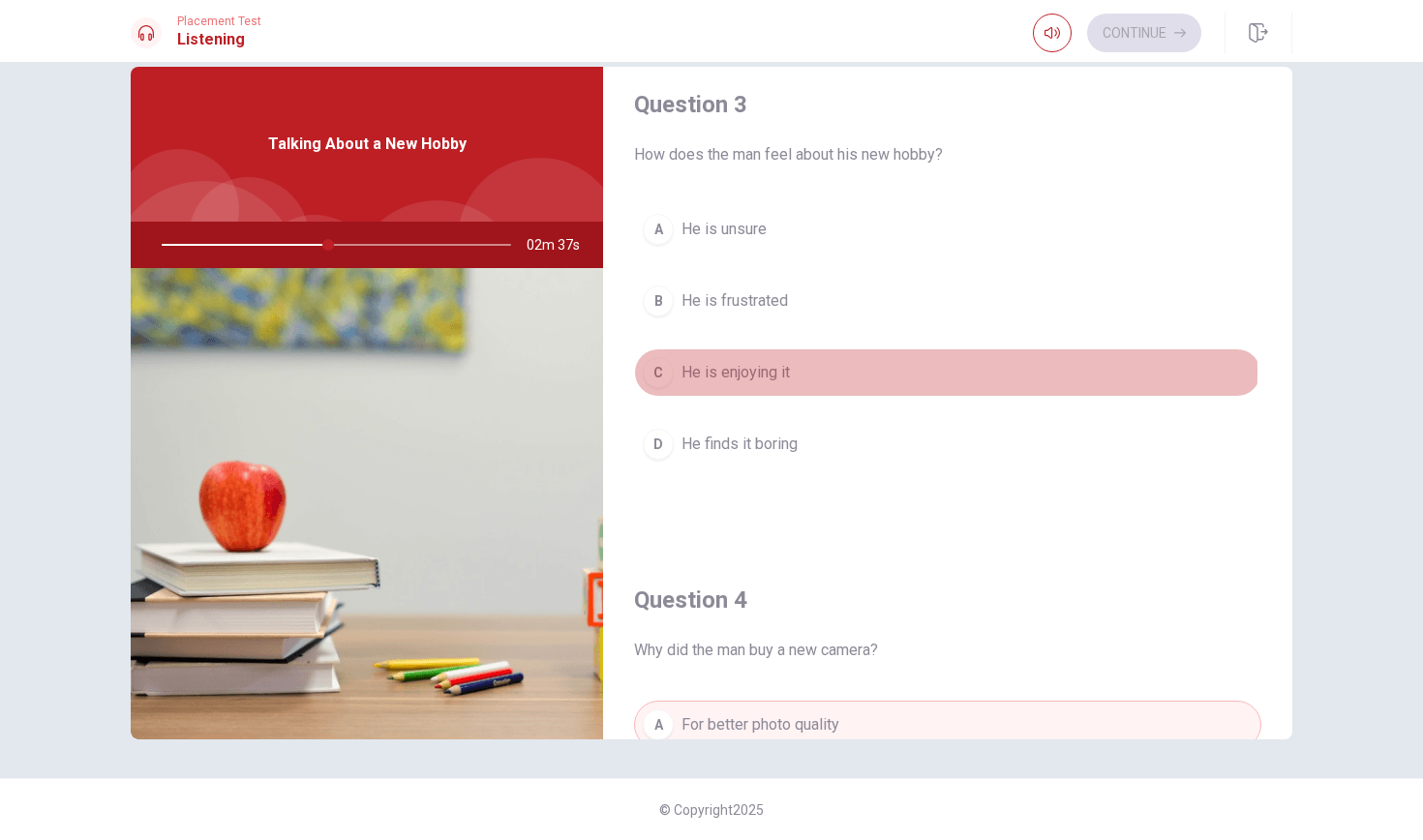
click at [775, 371] on span "He is enjoying it" at bounding box center [735, 372] width 108 height 24
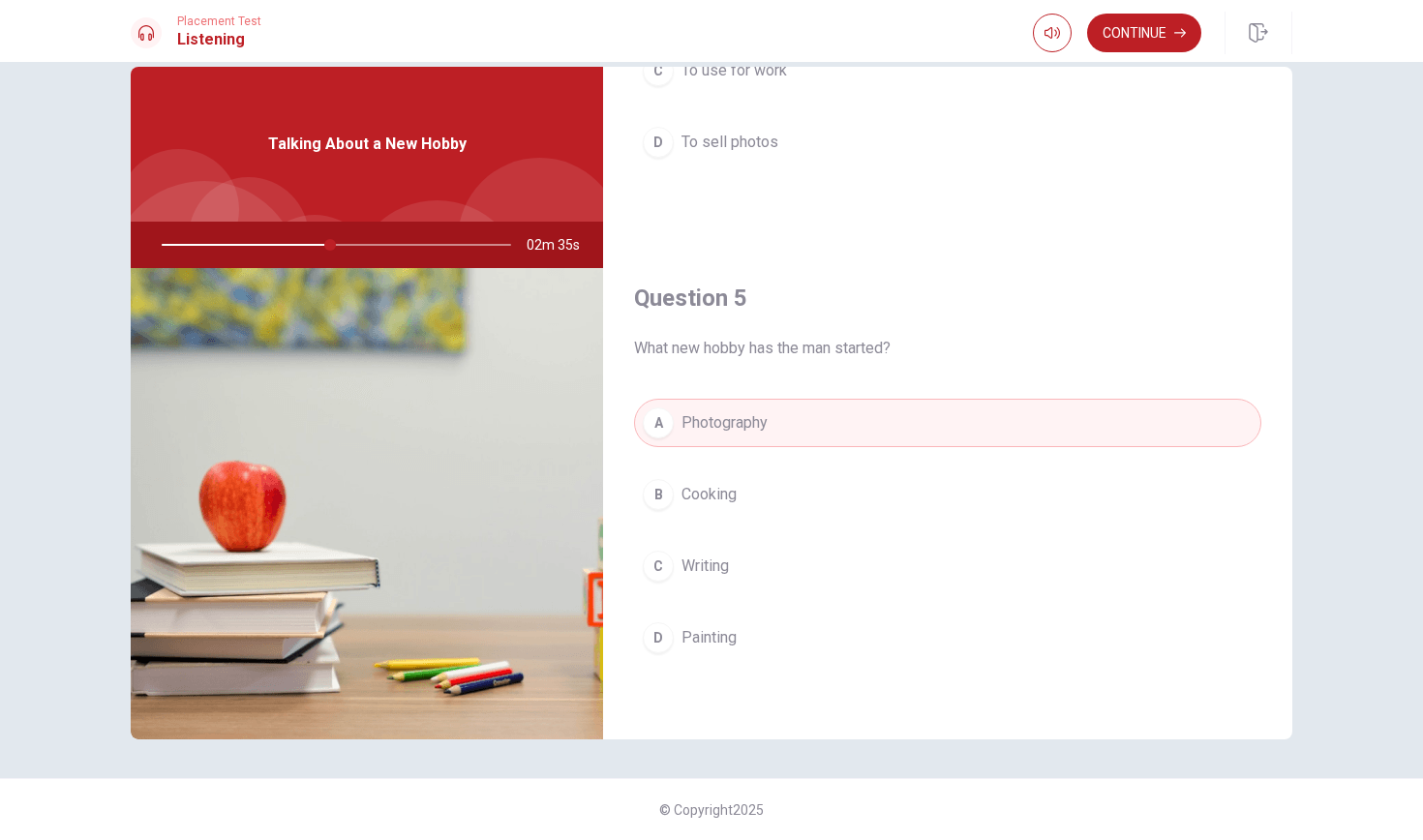
scroll to position [1805, 0]
drag, startPoint x: 342, startPoint y: 242, endPoint x: 301, endPoint y: 255, distance: 43.0
click at [301, 256] on div at bounding box center [332, 245] width 388 height 46
click at [307, 245] on div at bounding box center [332, 245] width 388 height 46
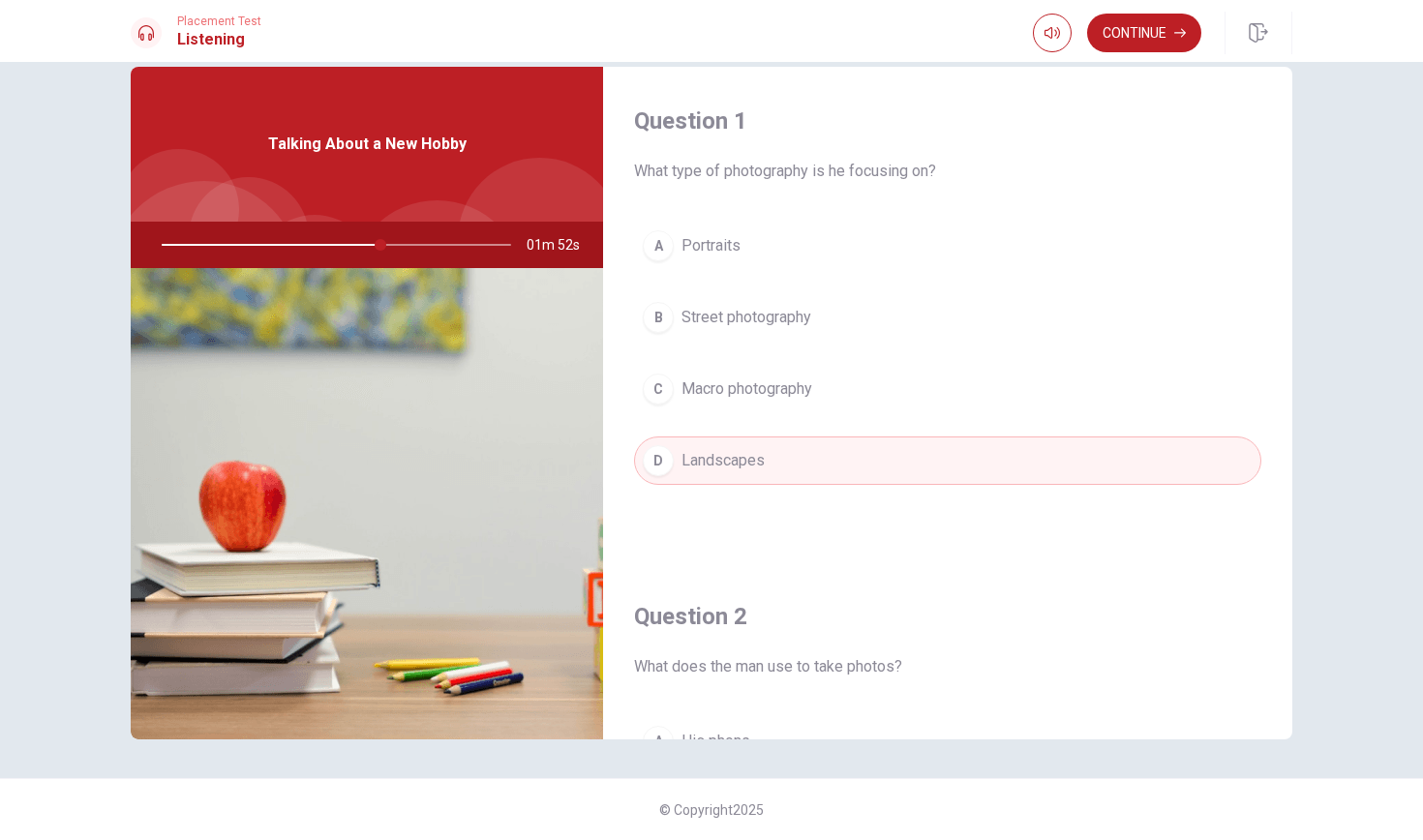
scroll to position [0, 0]
click at [1159, 28] on button "Continue" at bounding box center [1144, 32] width 114 height 38
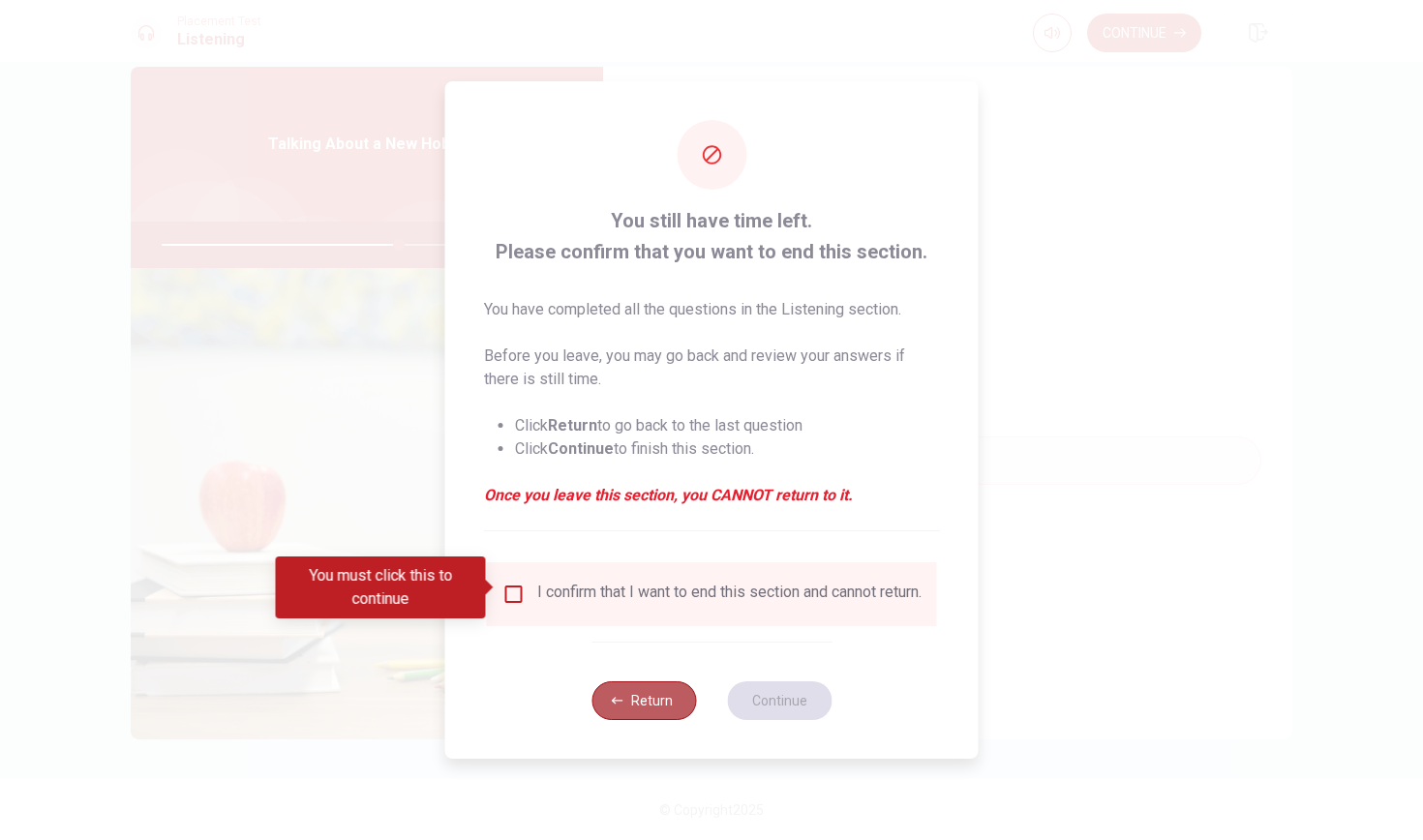
click at [647, 708] on button "Return" at bounding box center [644, 700] width 104 height 38
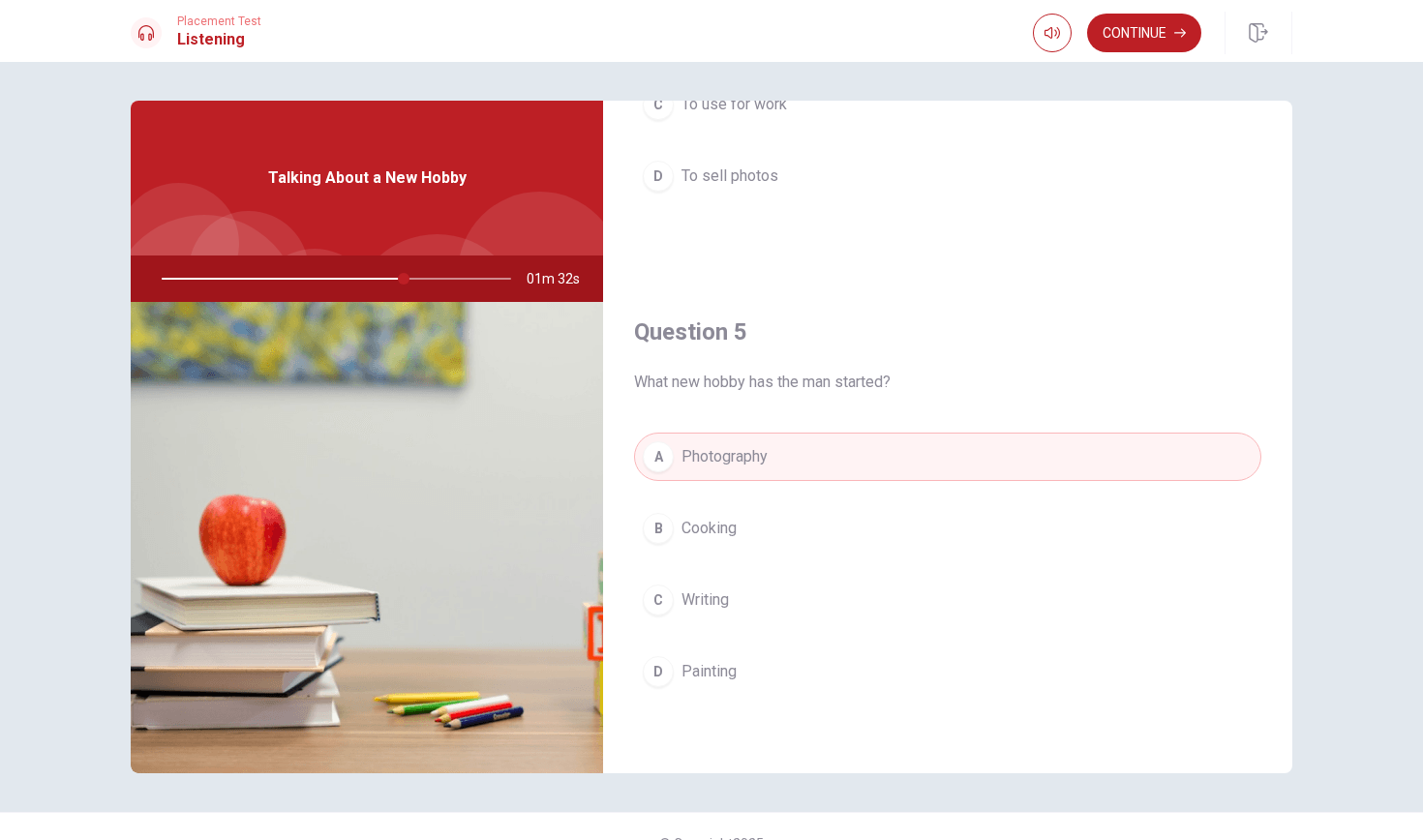
scroll to position [1805, 0]
click at [473, 286] on div at bounding box center [332, 278] width 388 height 46
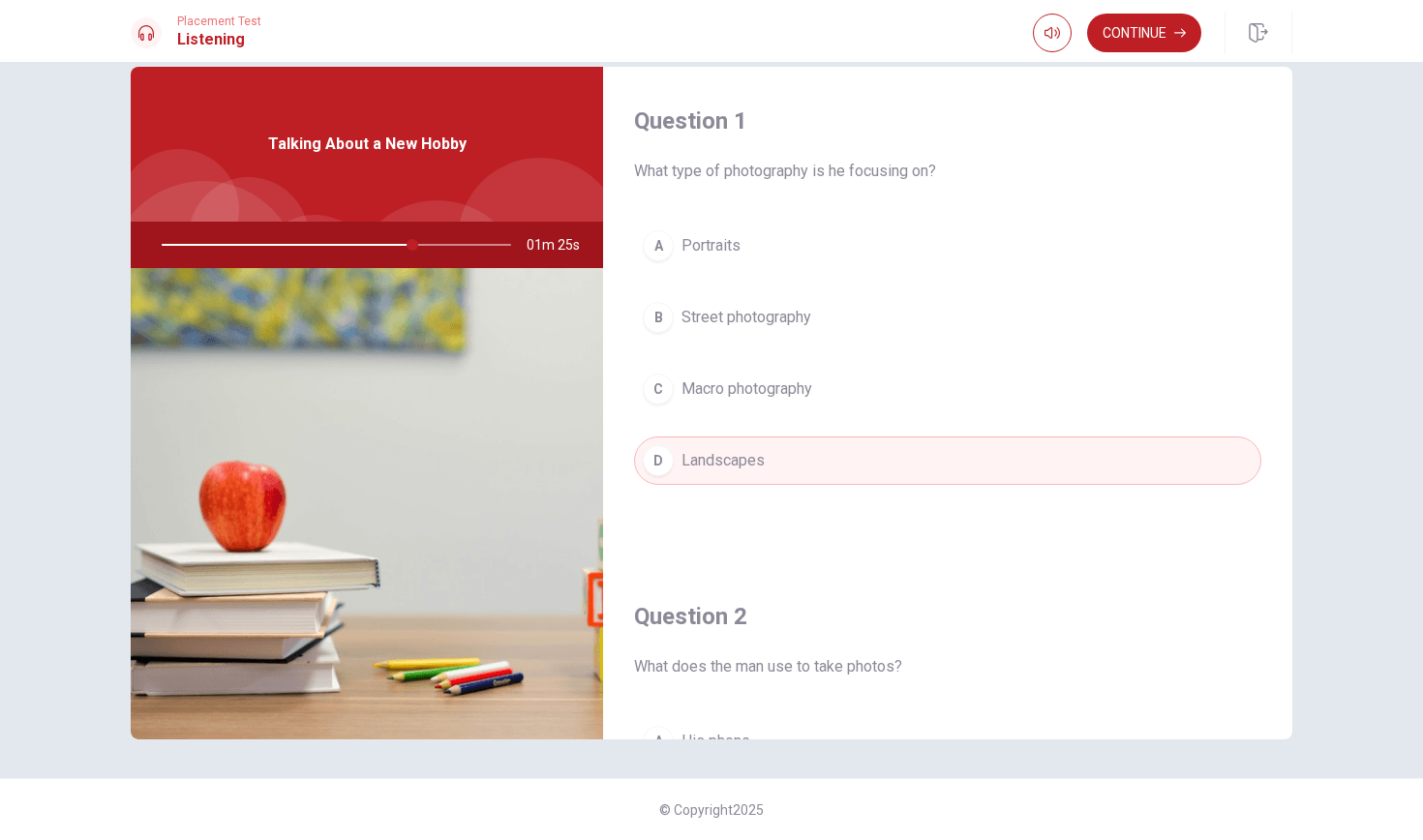
scroll to position [0, 0]
click at [451, 265] on div at bounding box center [332, 245] width 388 height 46
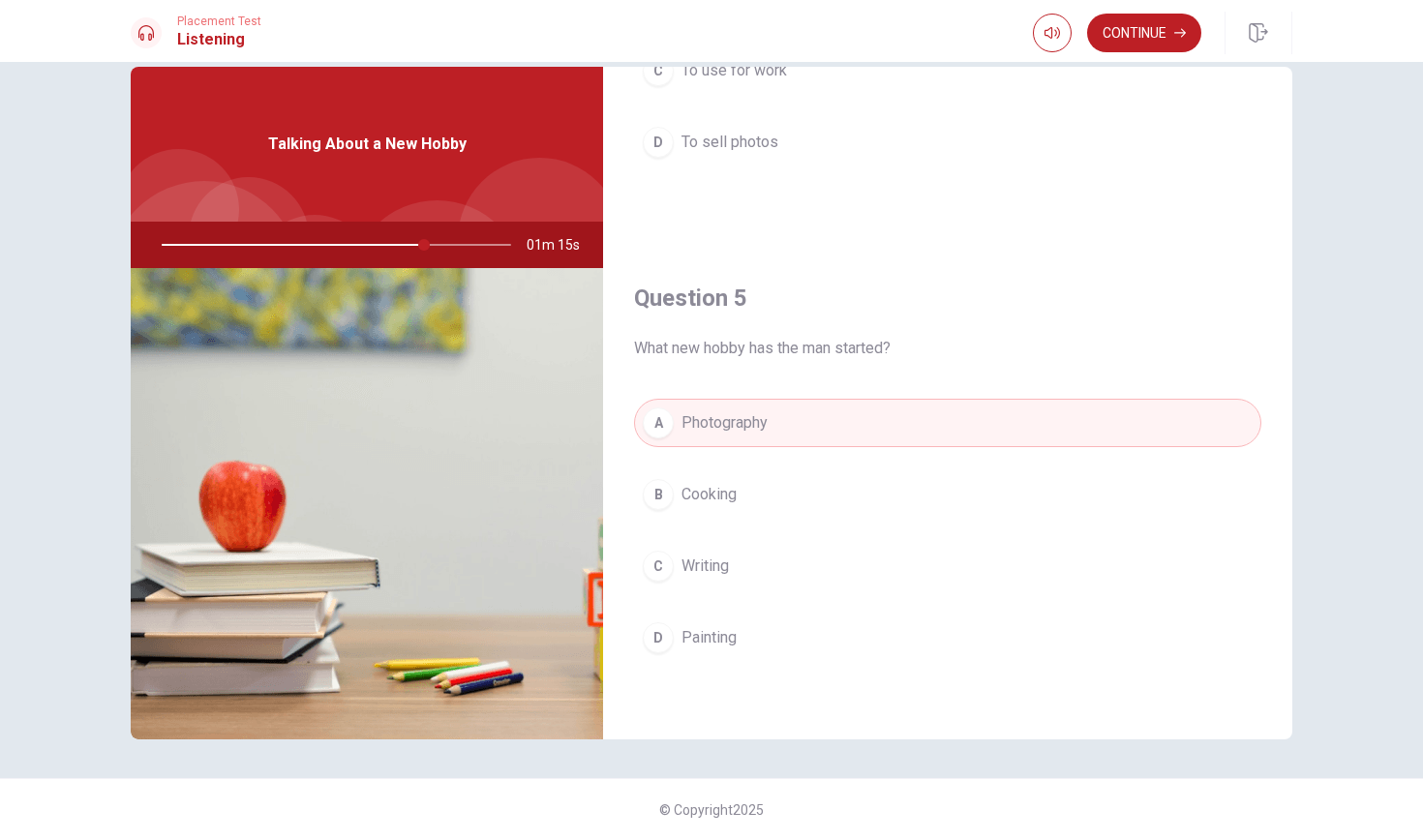
scroll to position [1805, 0]
click at [1140, 33] on button "Continue" at bounding box center [1144, 32] width 114 height 38
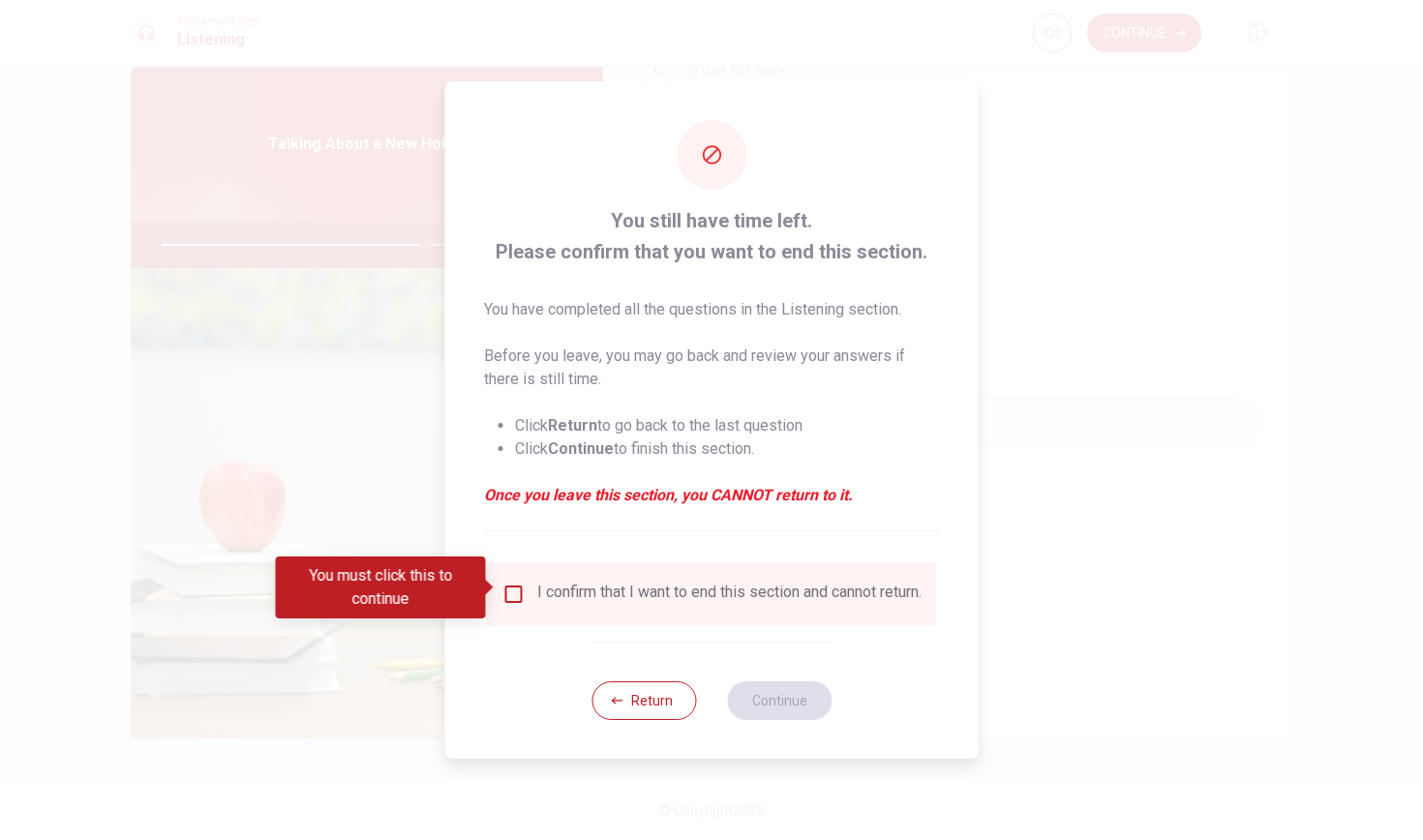
click at [502, 583] on input "You must click this to continue" at bounding box center [514, 594] width 24 height 24
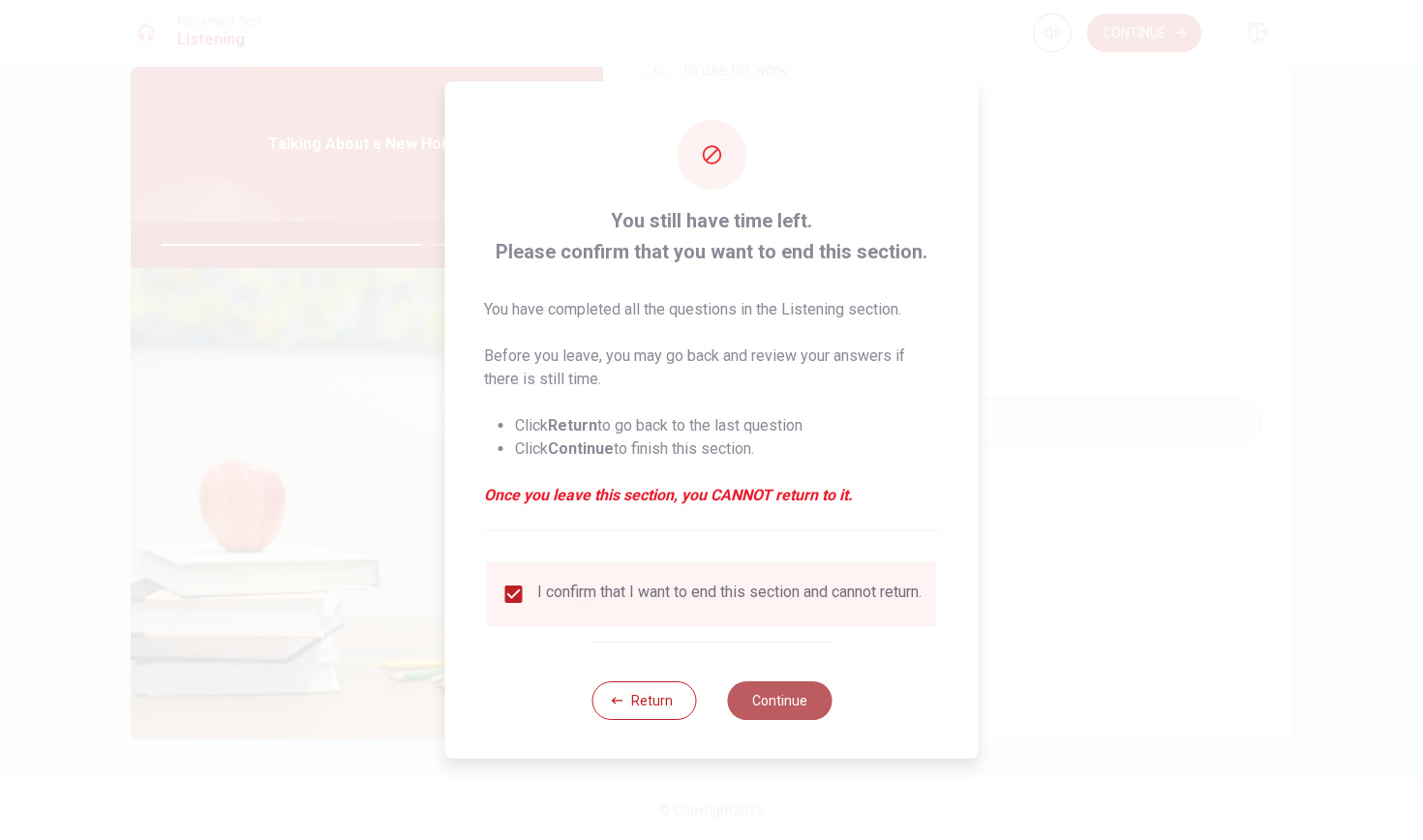
click at [816, 705] on button "Continue" at bounding box center [779, 700] width 104 height 38
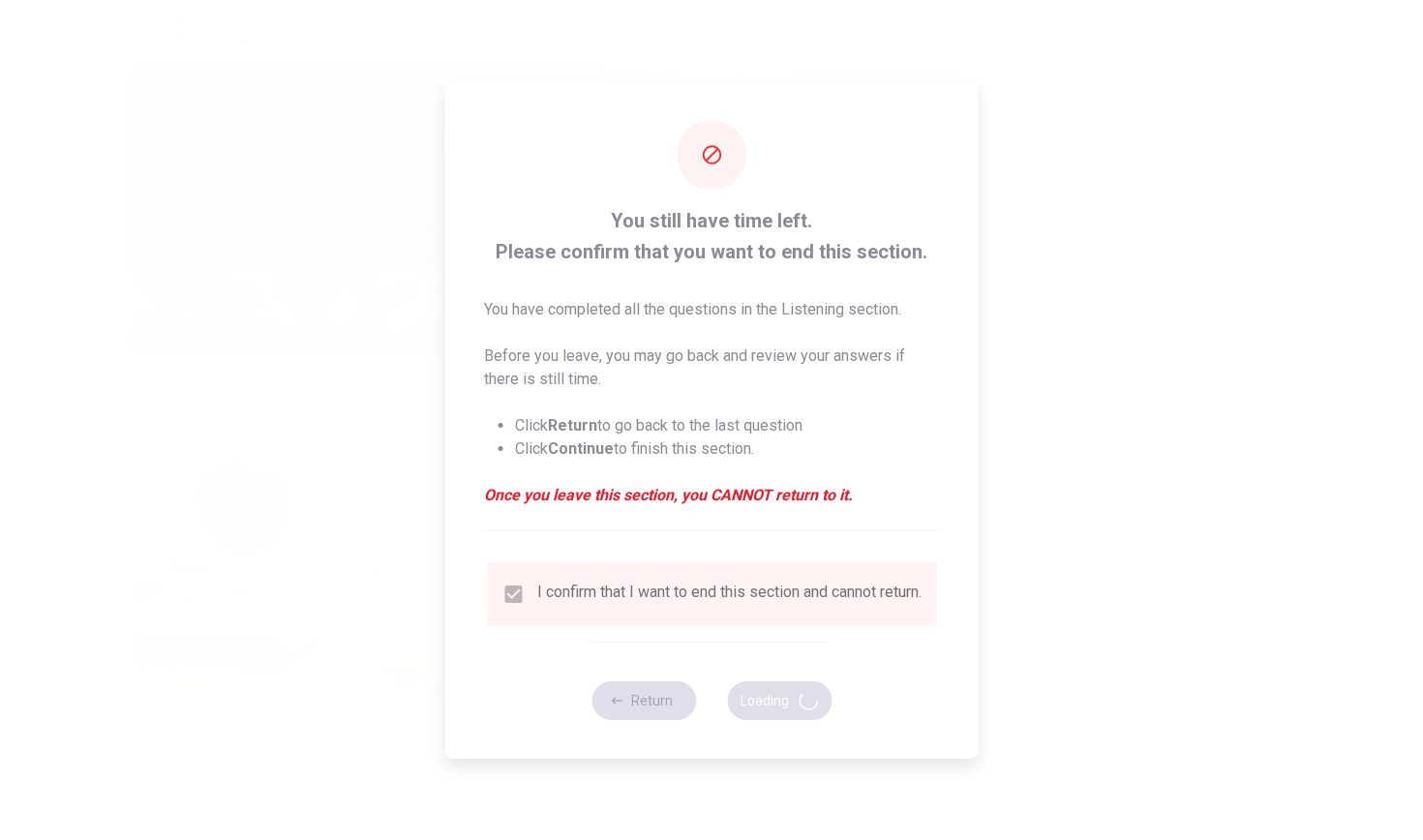
type input "77"
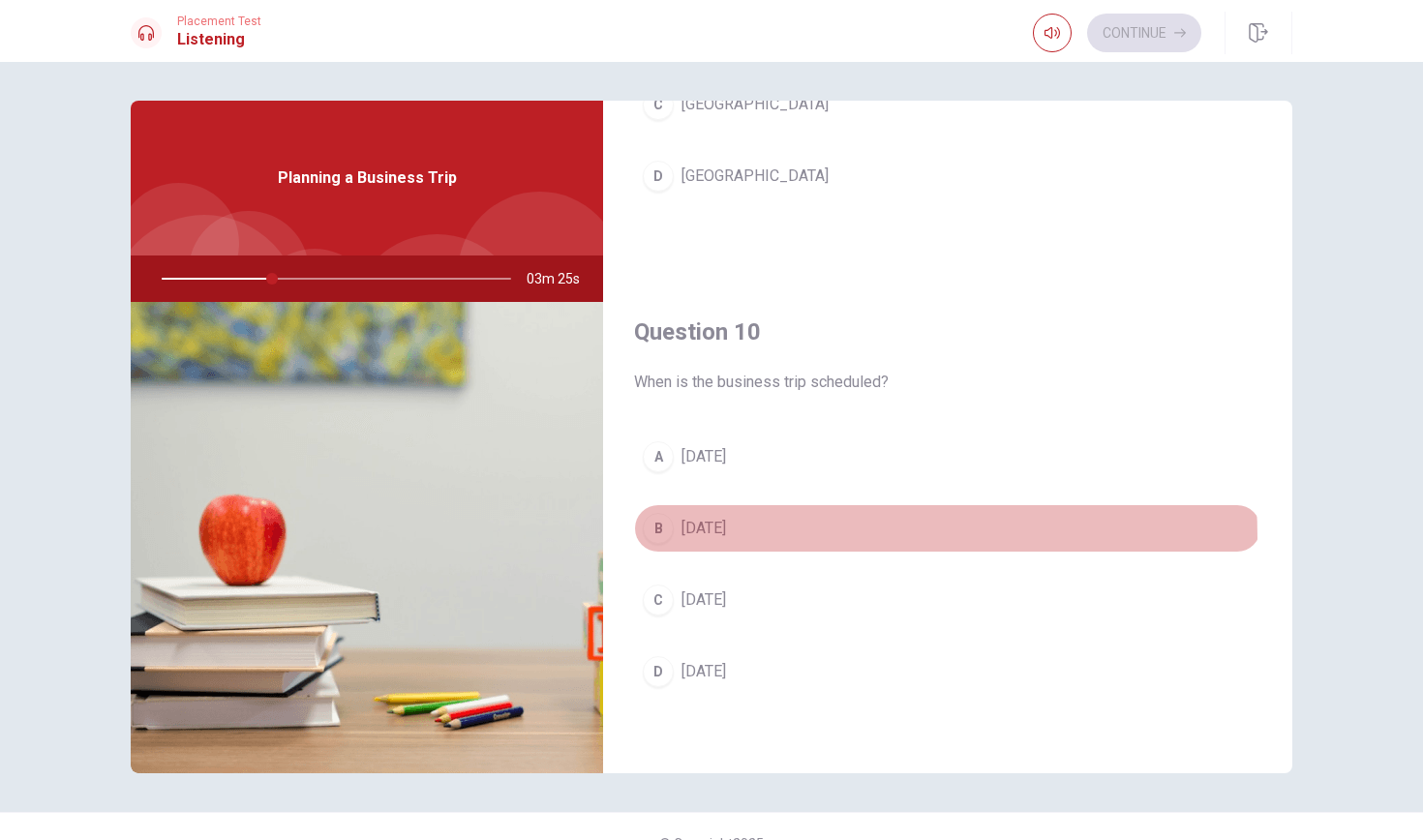
click at [724, 538] on span "[DATE]" at bounding box center [703, 529] width 44 height 24
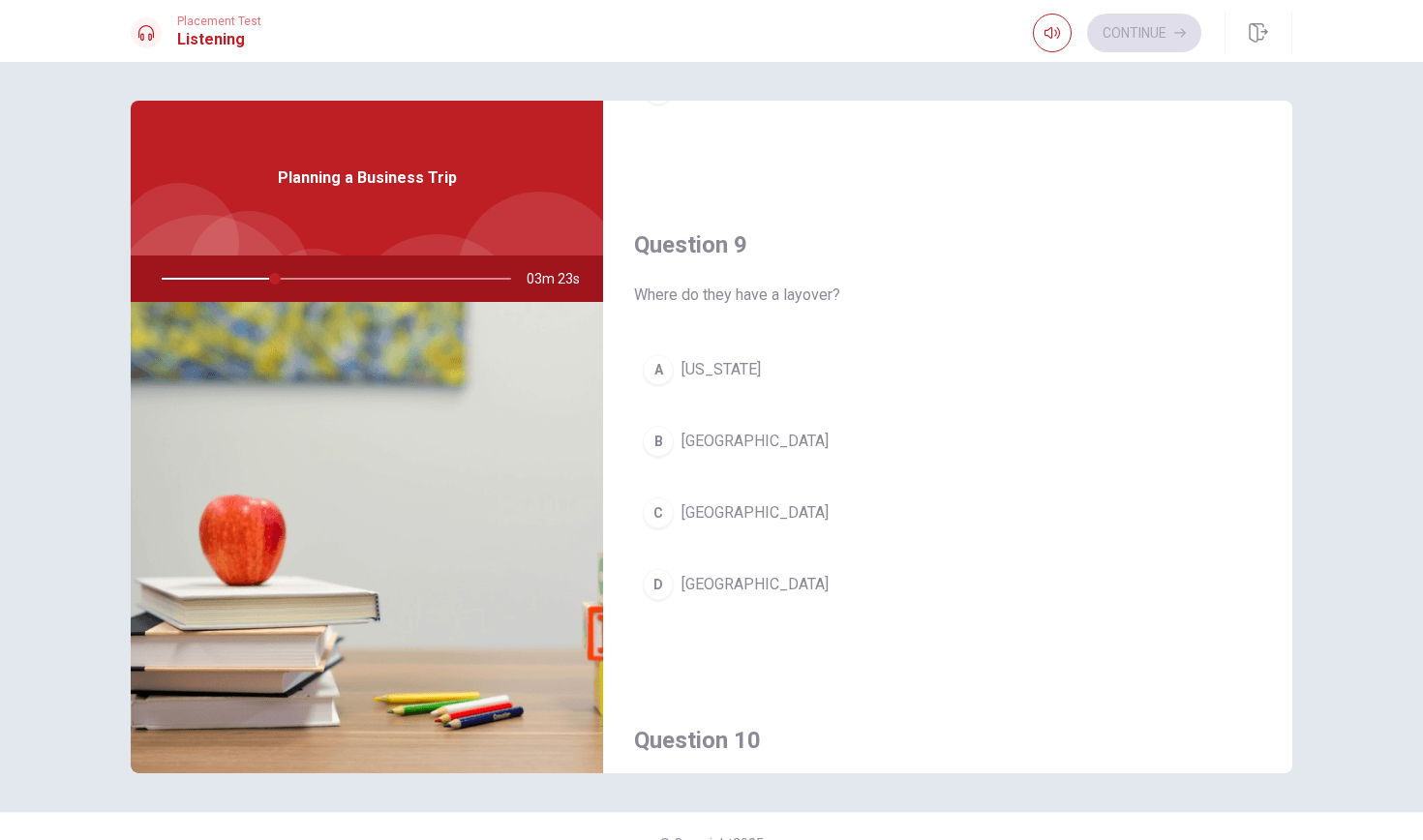
scroll to position [1426, 0]
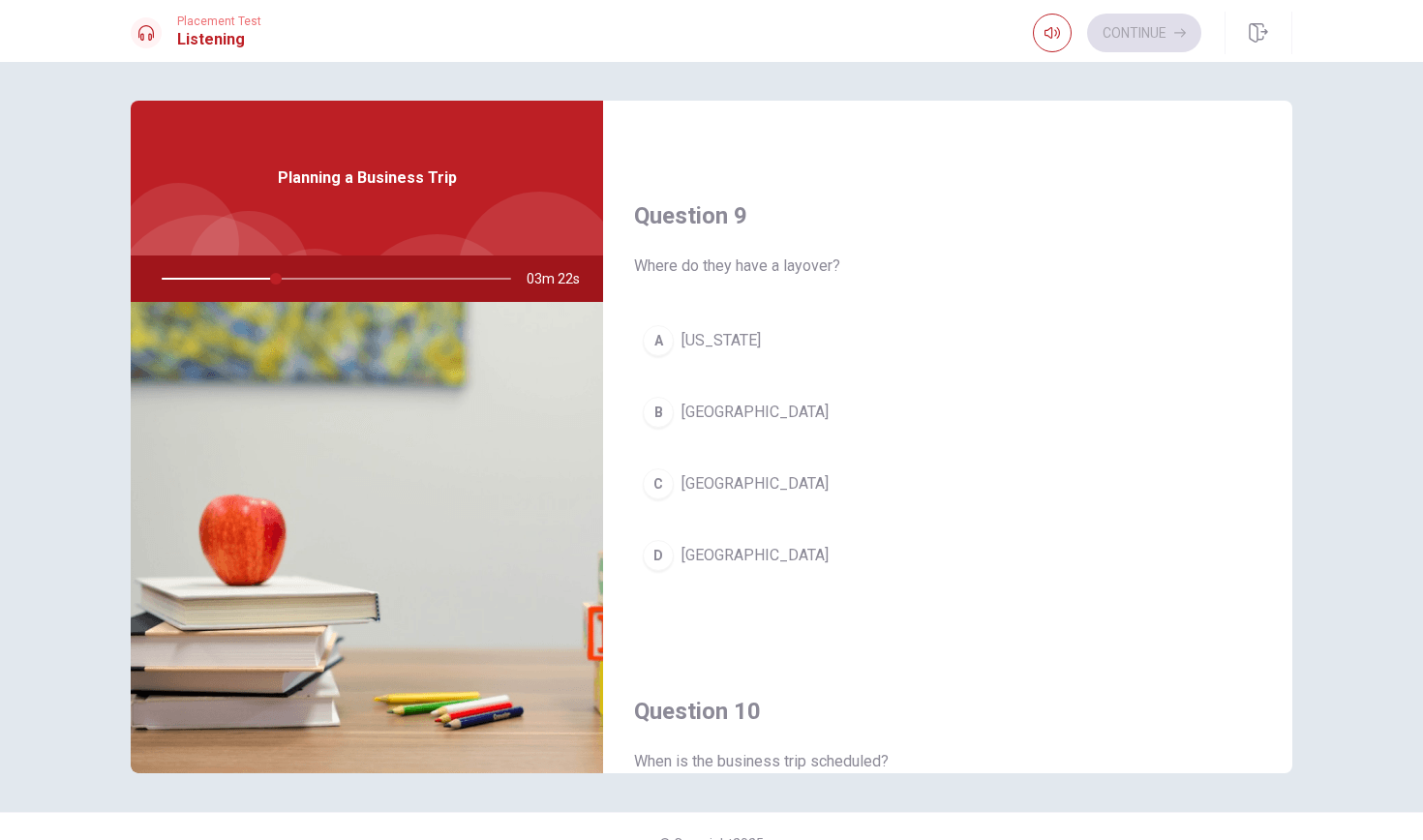
click at [726, 423] on button "B [GEOGRAPHIC_DATA]" at bounding box center [947, 412] width 627 height 48
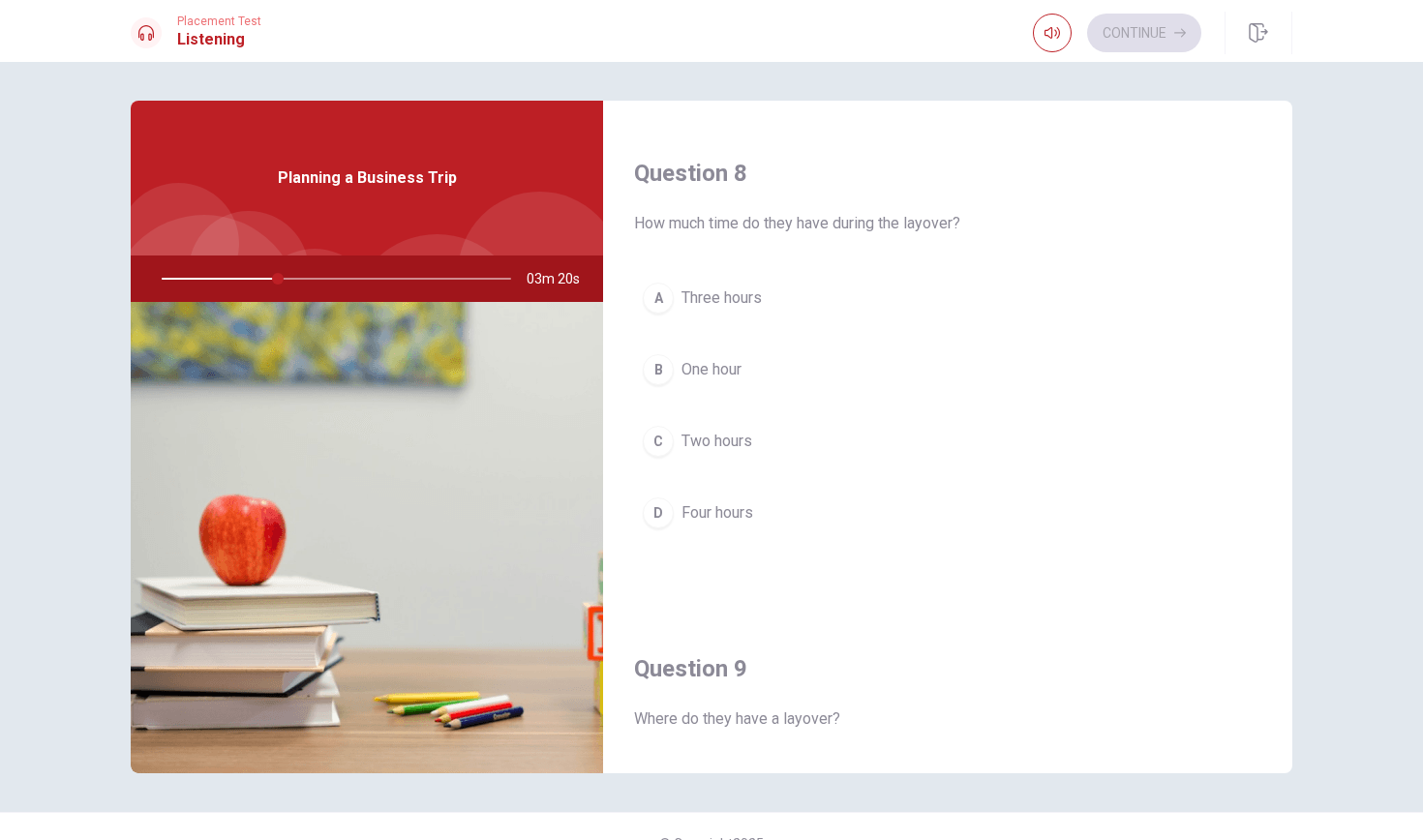
scroll to position [968, 0]
click at [736, 443] on span "Two hours" at bounding box center [716, 446] width 71 height 24
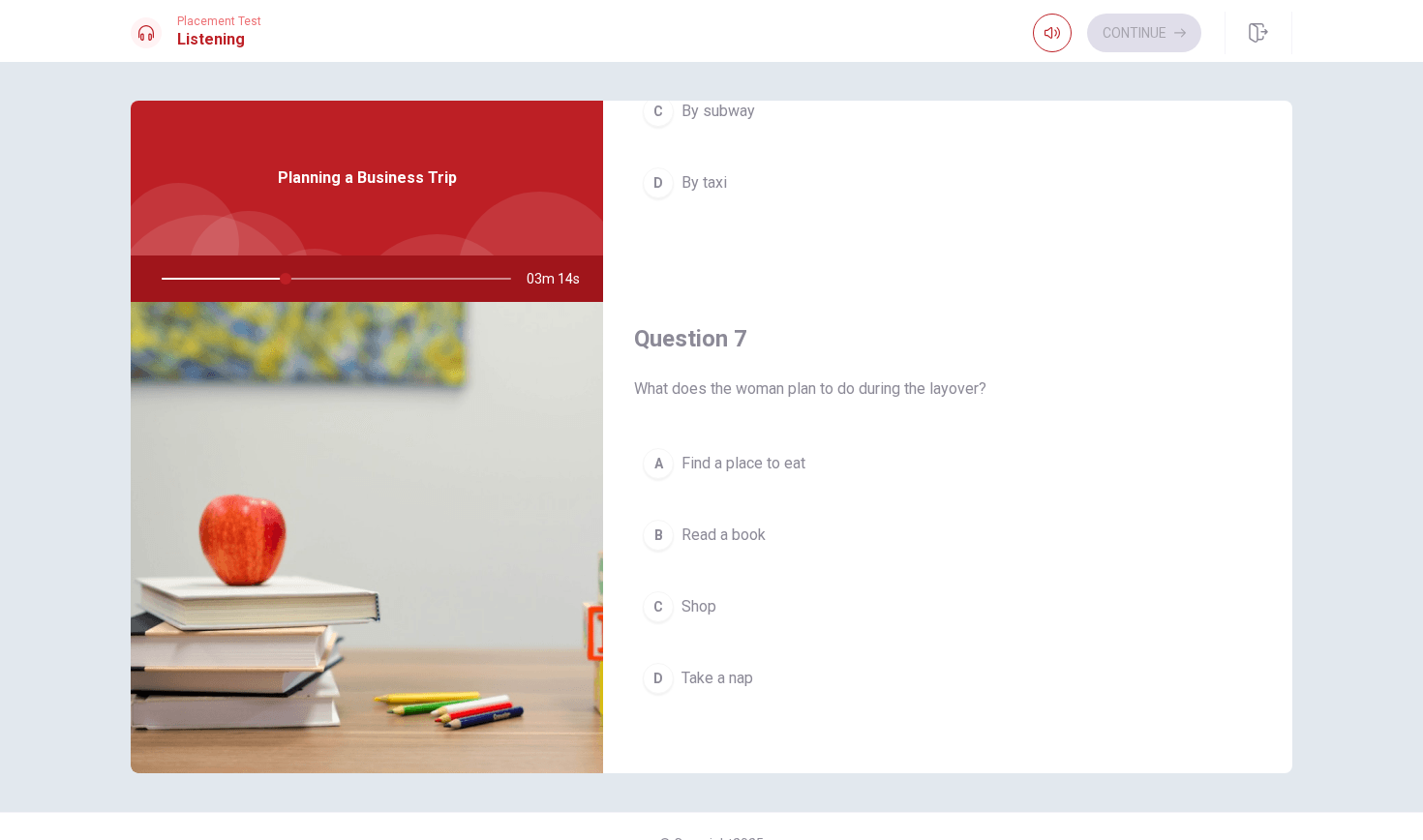
scroll to position [307, 0]
click at [791, 463] on span "Find a place to eat" at bounding box center [743, 469] width 124 height 24
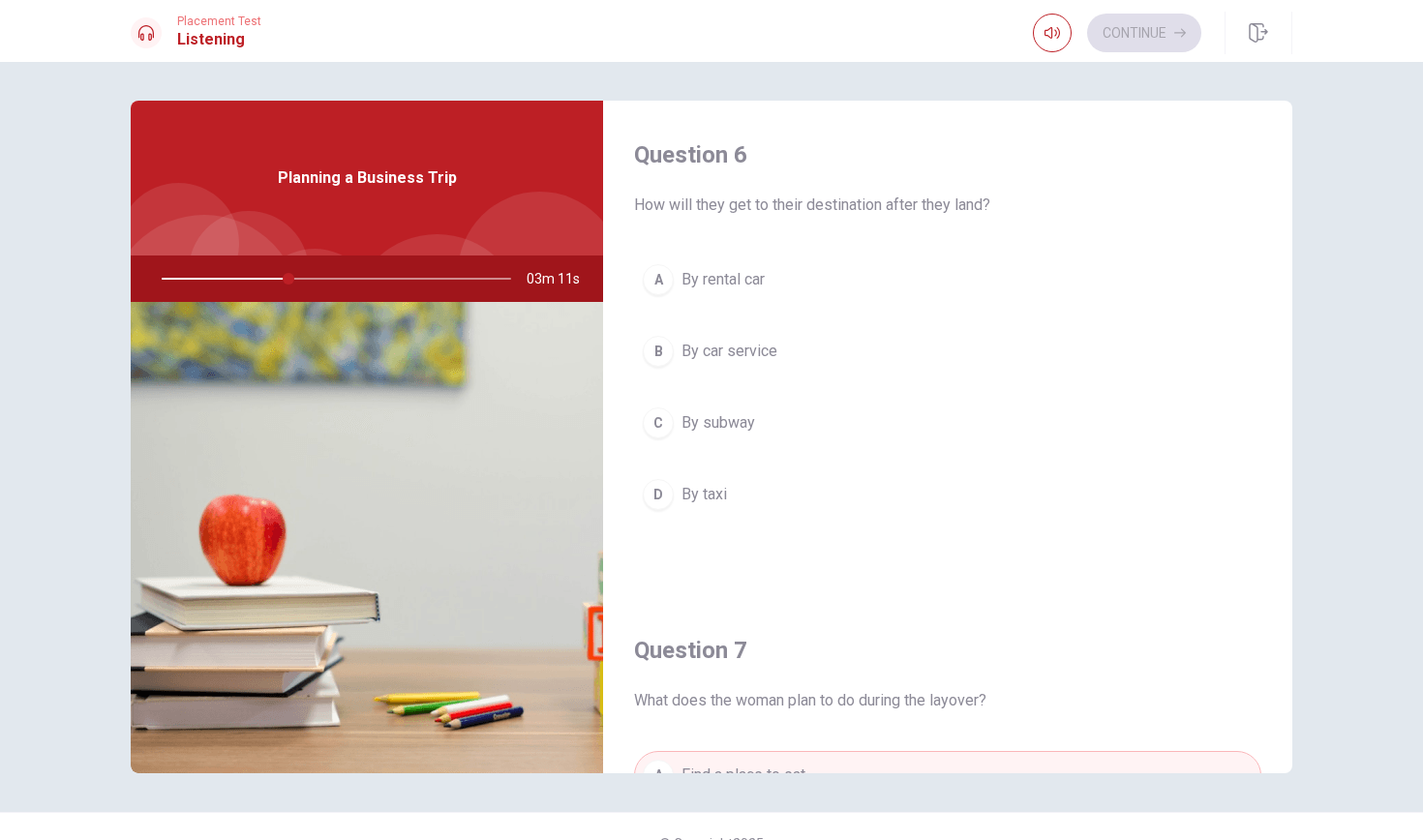
scroll to position [0, 0]
click at [782, 351] on button "B By car service" at bounding box center [947, 351] width 627 height 48
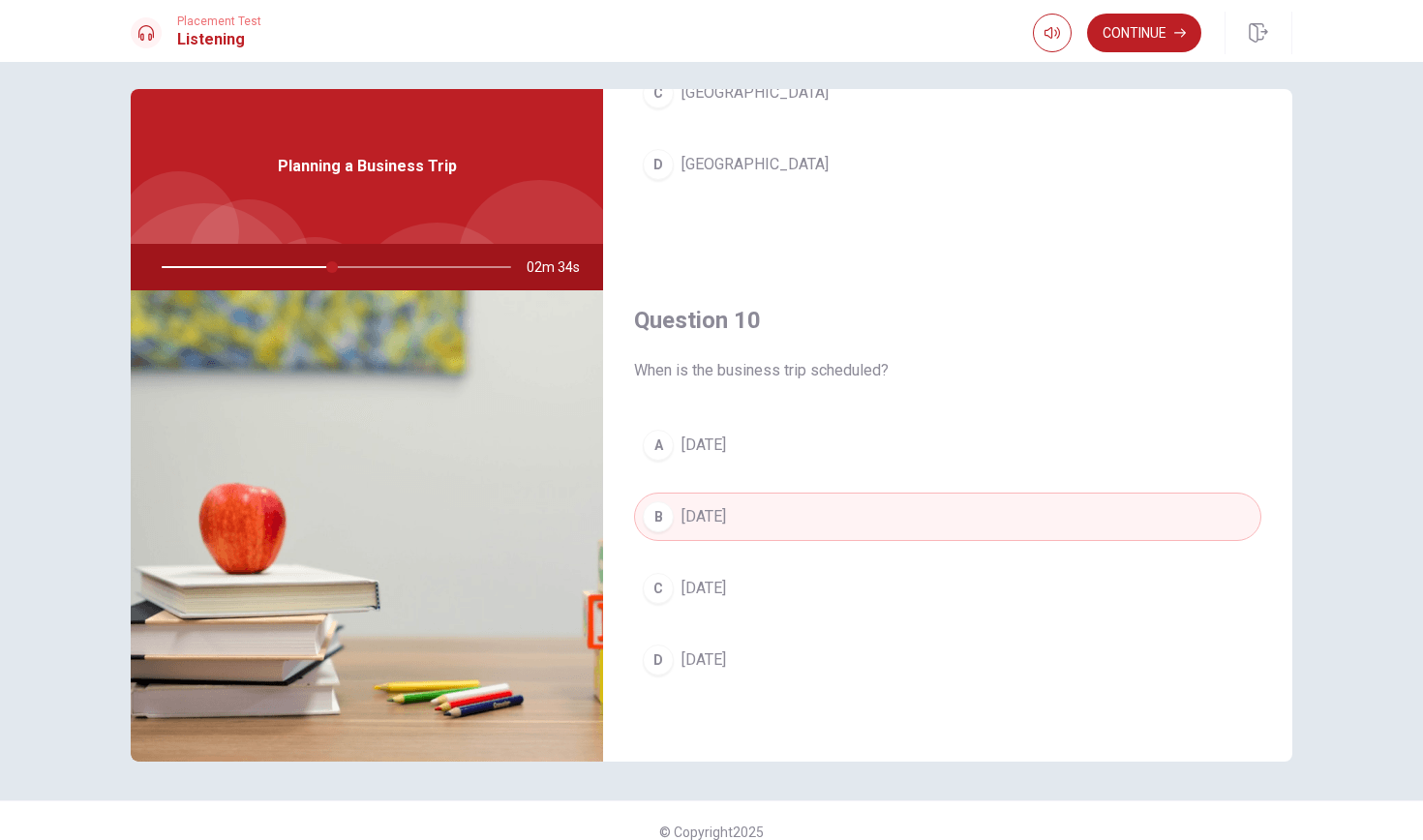
scroll to position [1805, 0]
drag, startPoint x: 335, startPoint y: 264, endPoint x: 270, endPoint y: 287, distance: 68.9
click at [270, 286] on div at bounding box center [332, 266] width 388 height 46
click at [519, 254] on div at bounding box center [332, 266] width 388 height 46
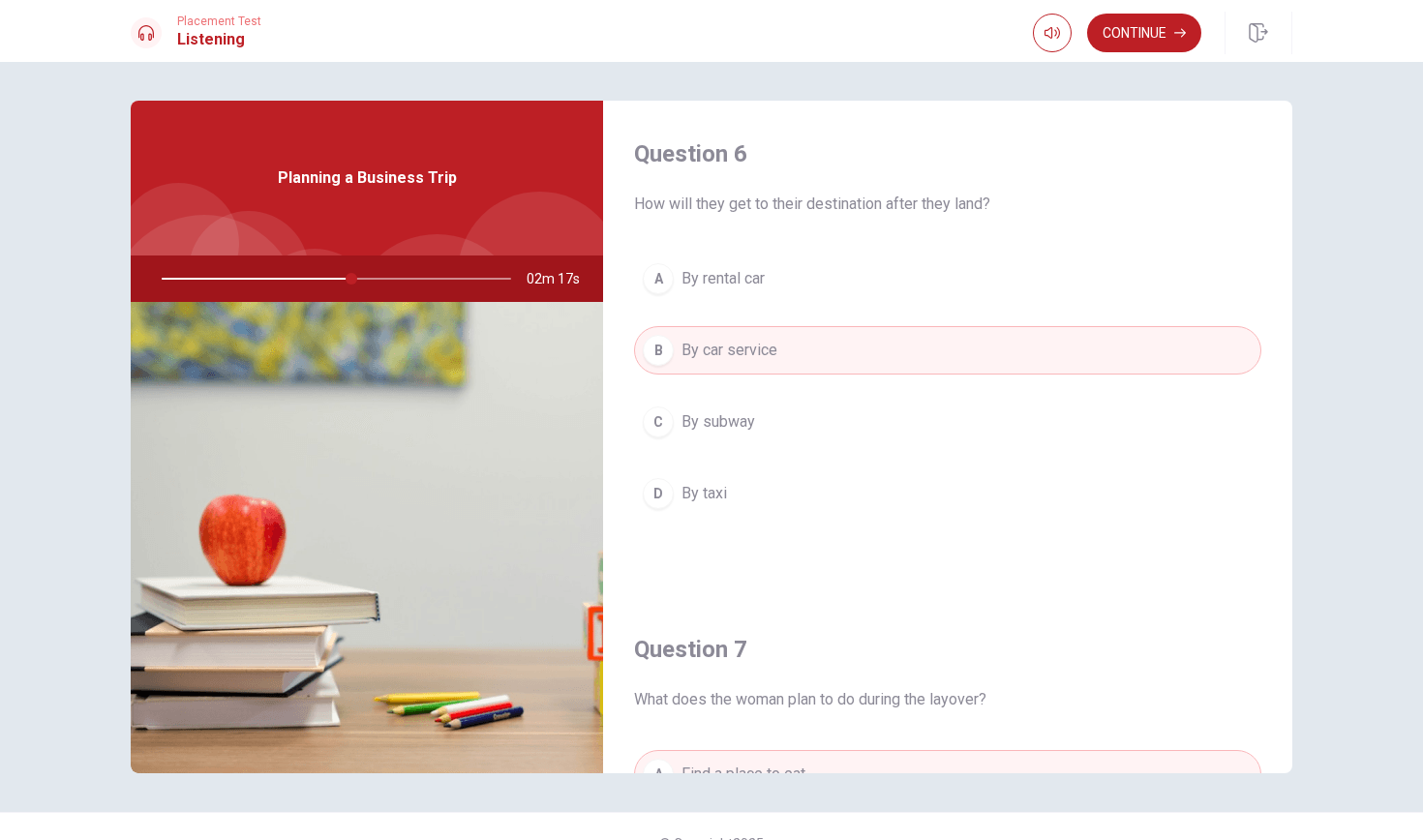
scroll to position [0, 0]
click at [1164, 31] on button "Continue" at bounding box center [1144, 32] width 114 height 38
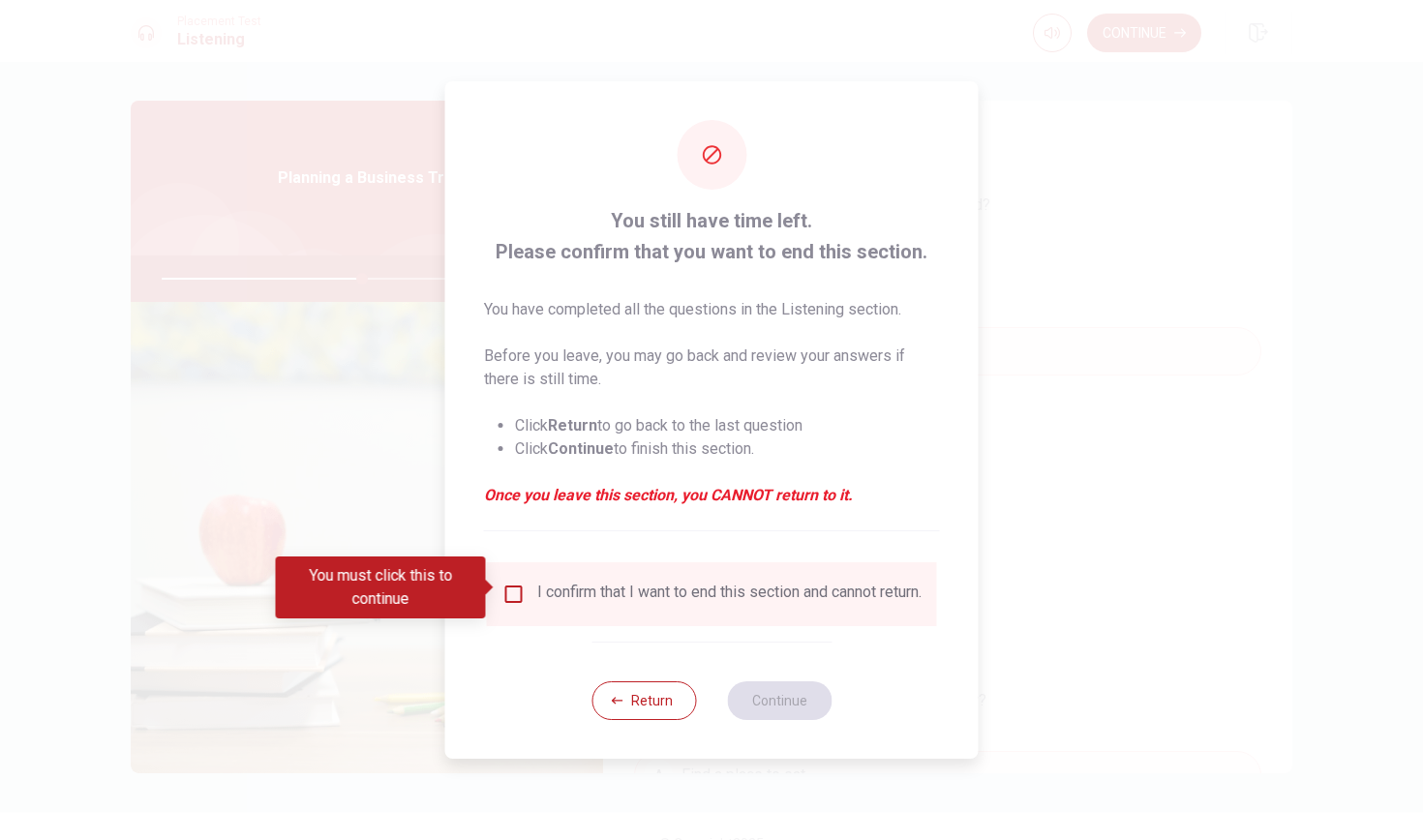
click at [509, 585] on input "You must click this to continue" at bounding box center [514, 594] width 24 height 24
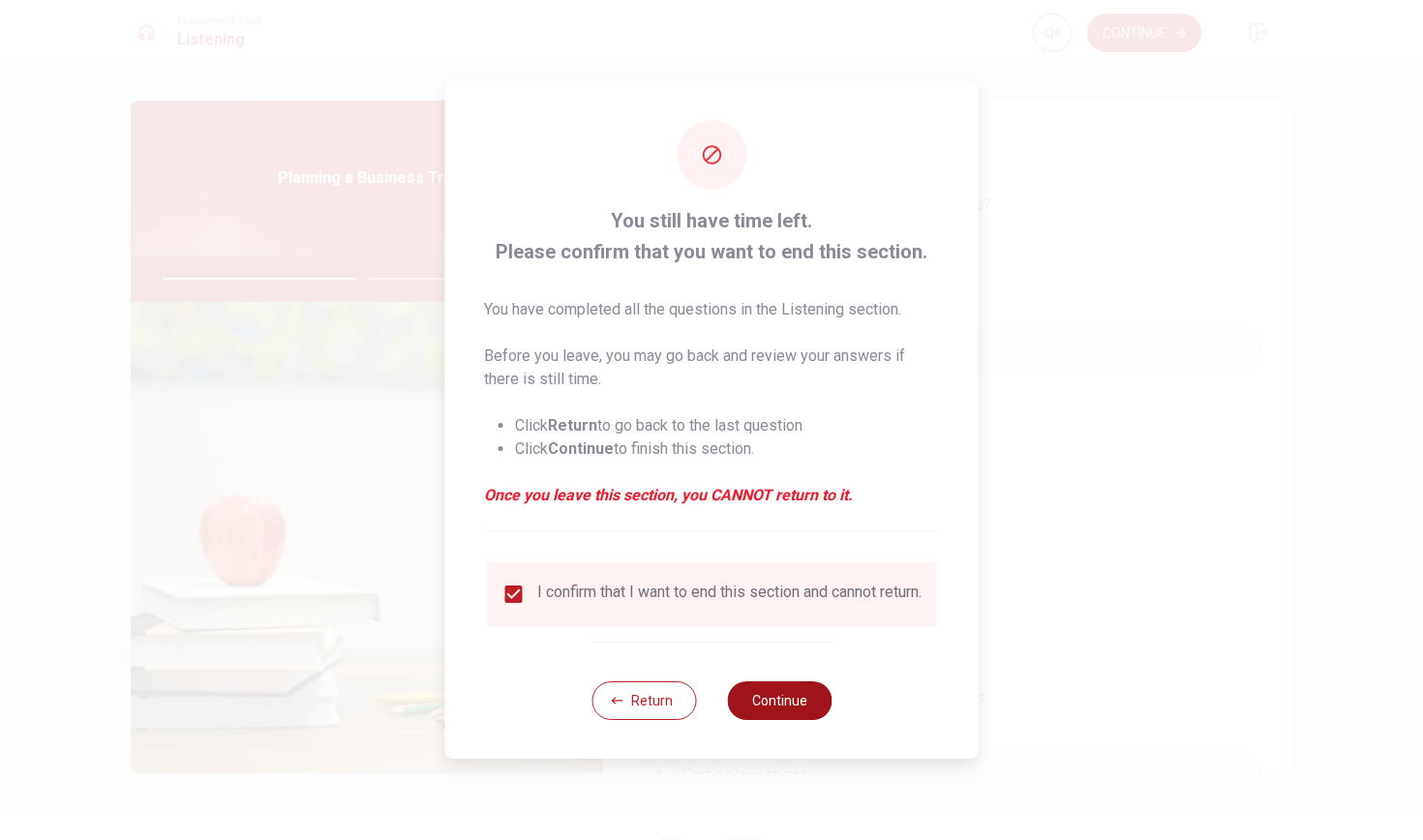
click at [759, 703] on button "Continue" at bounding box center [779, 700] width 104 height 38
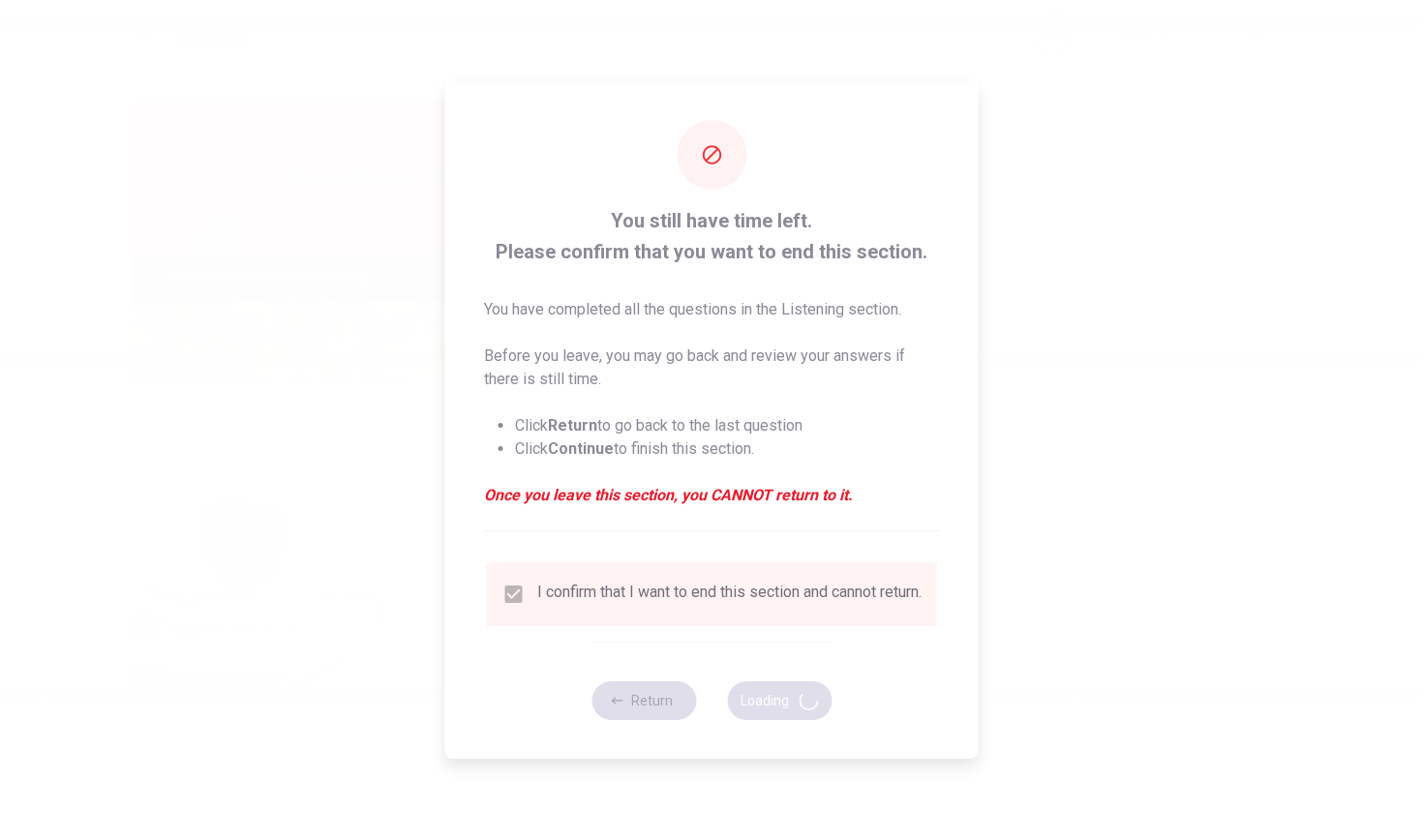
type input "58"
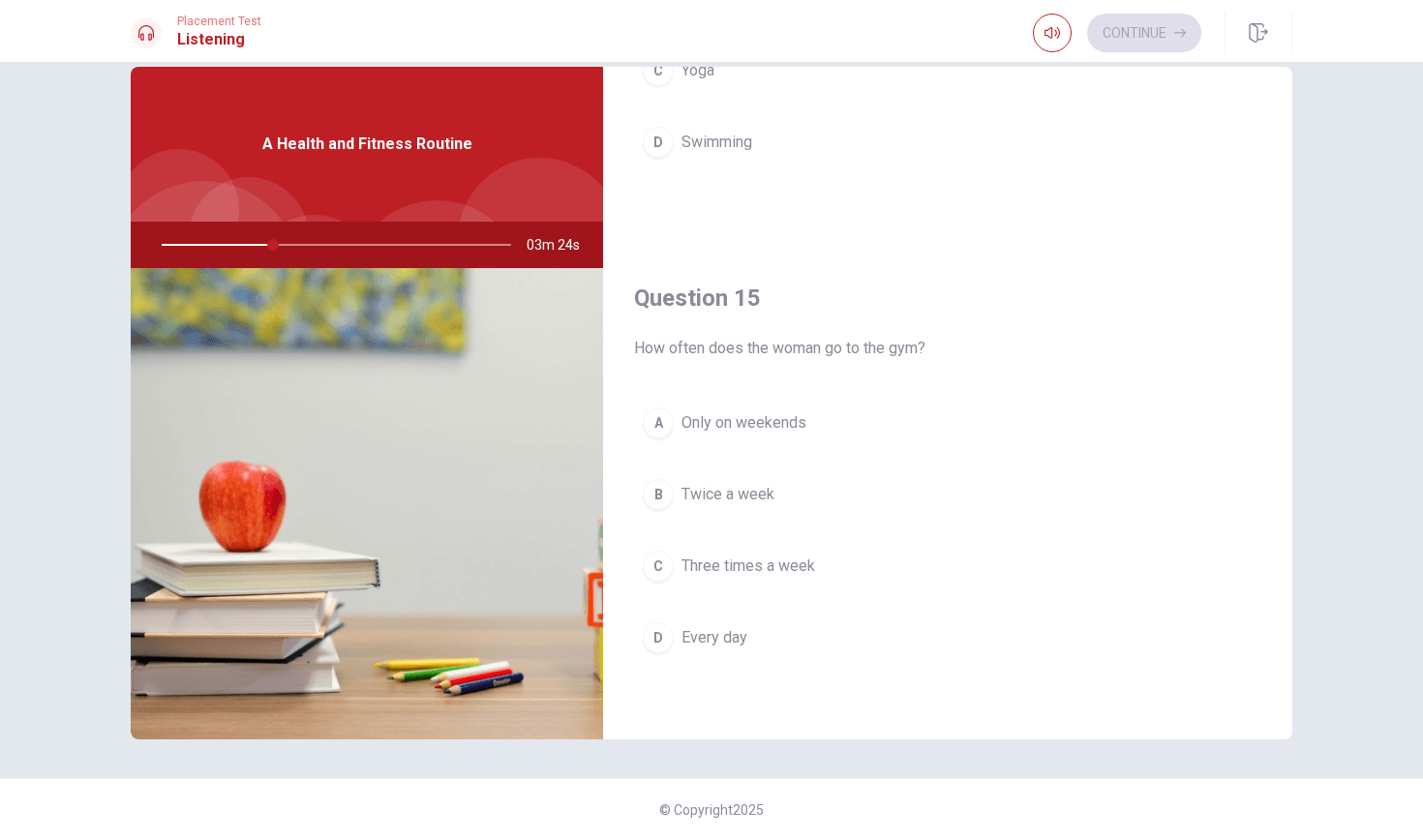
scroll to position [1805, 0]
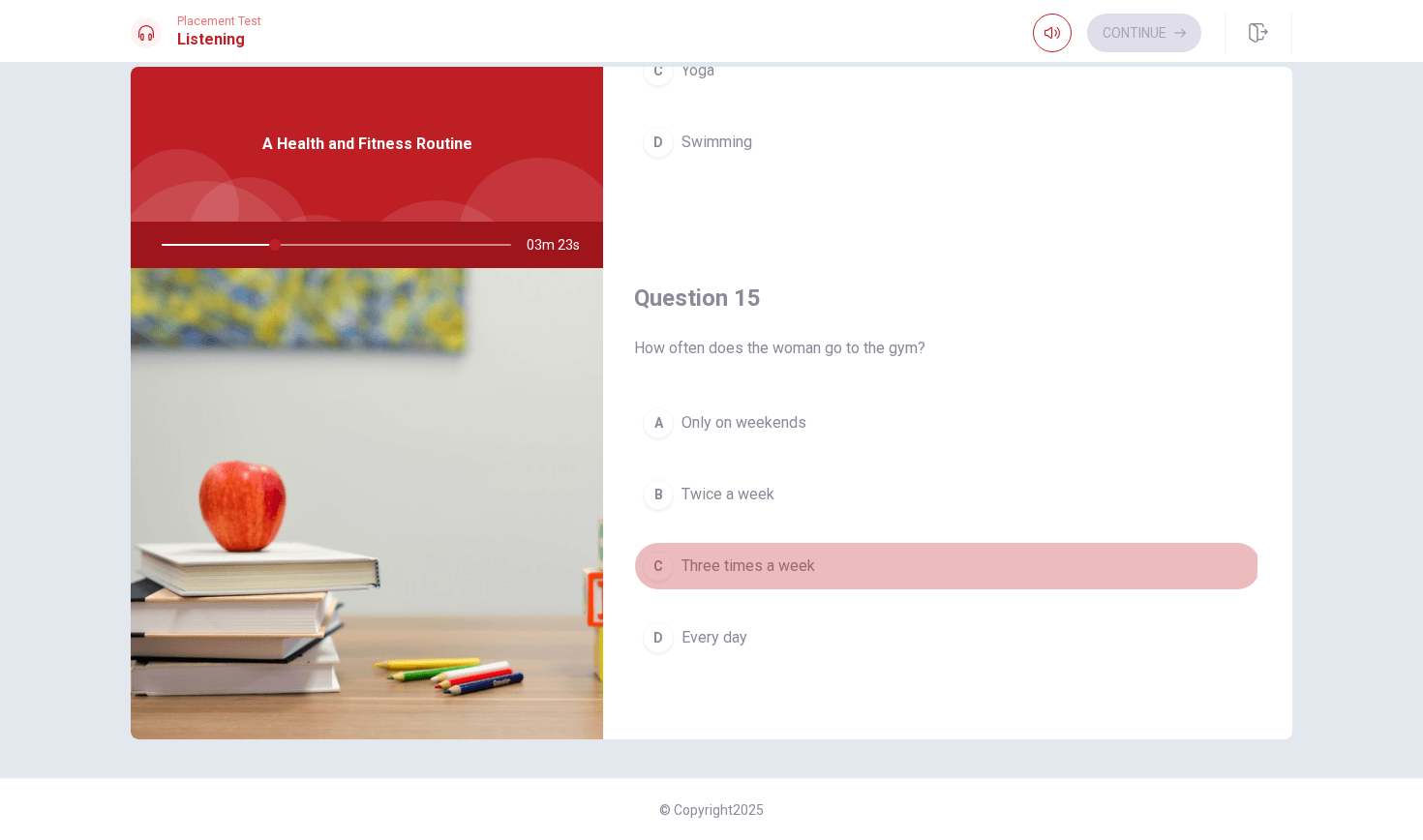
click at [692, 560] on span "Three times a week" at bounding box center [748, 566] width 134 height 24
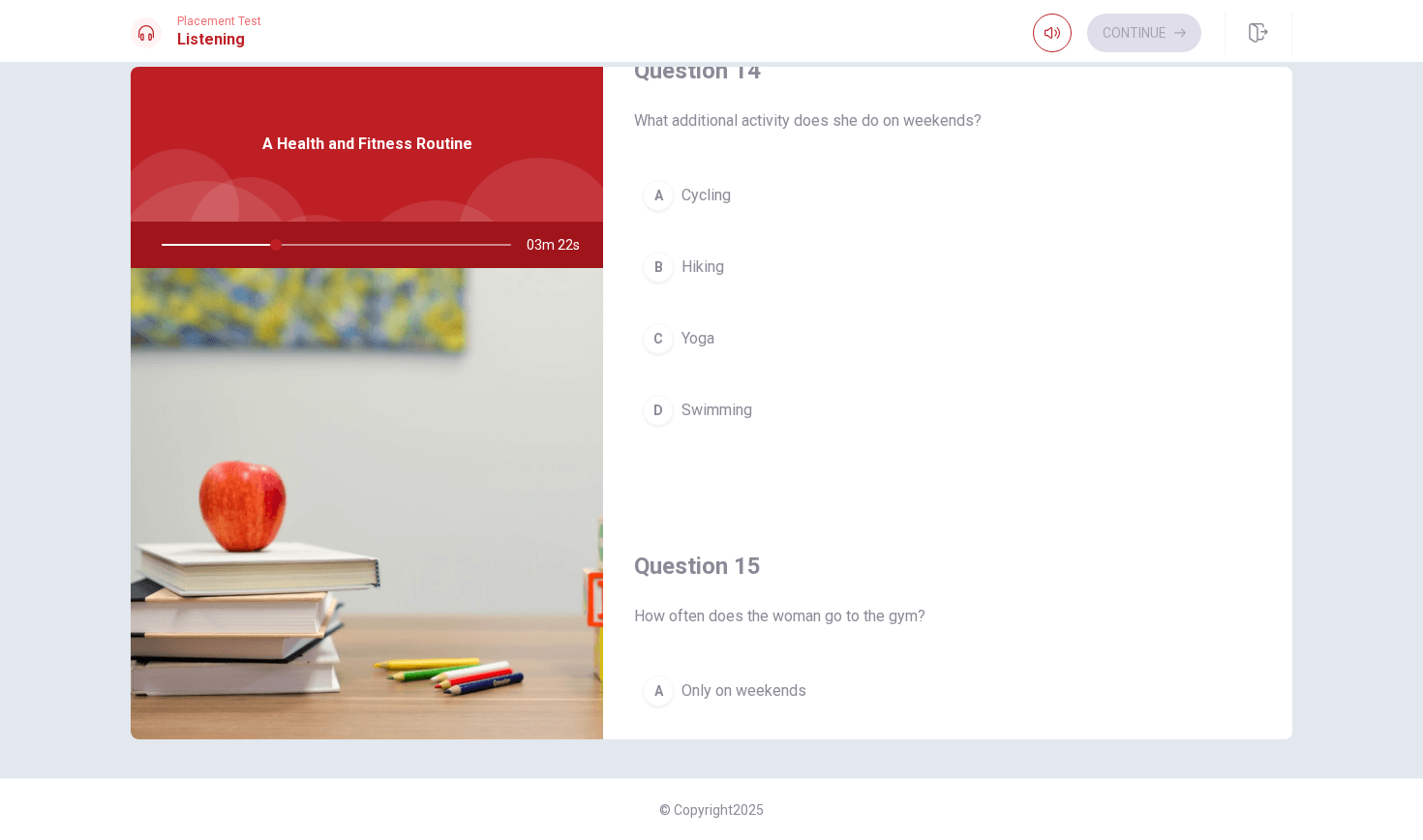
scroll to position [1520, 0]
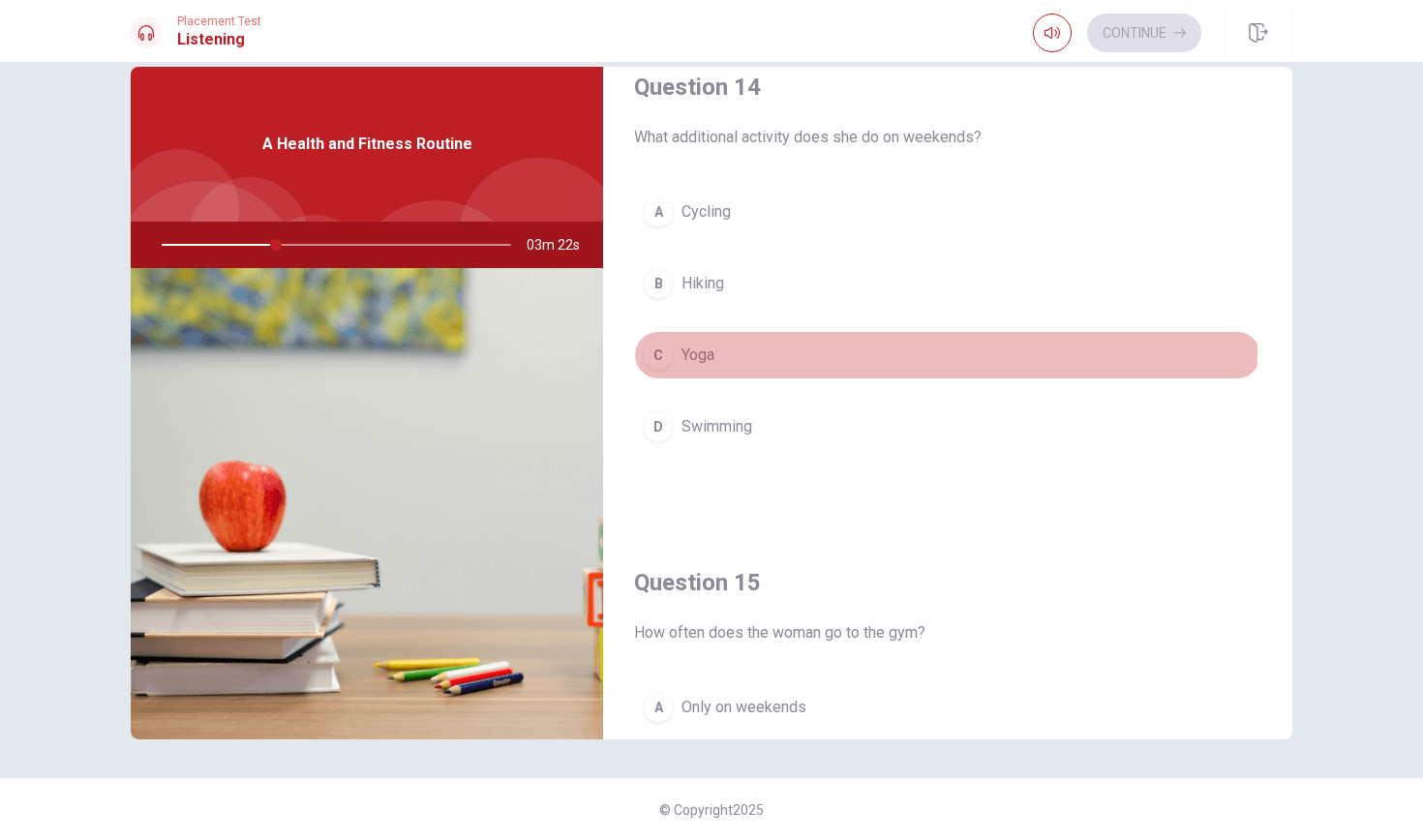
click at [716, 347] on button "C Yoga" at bounding box center [947, 355] width 627 height 48
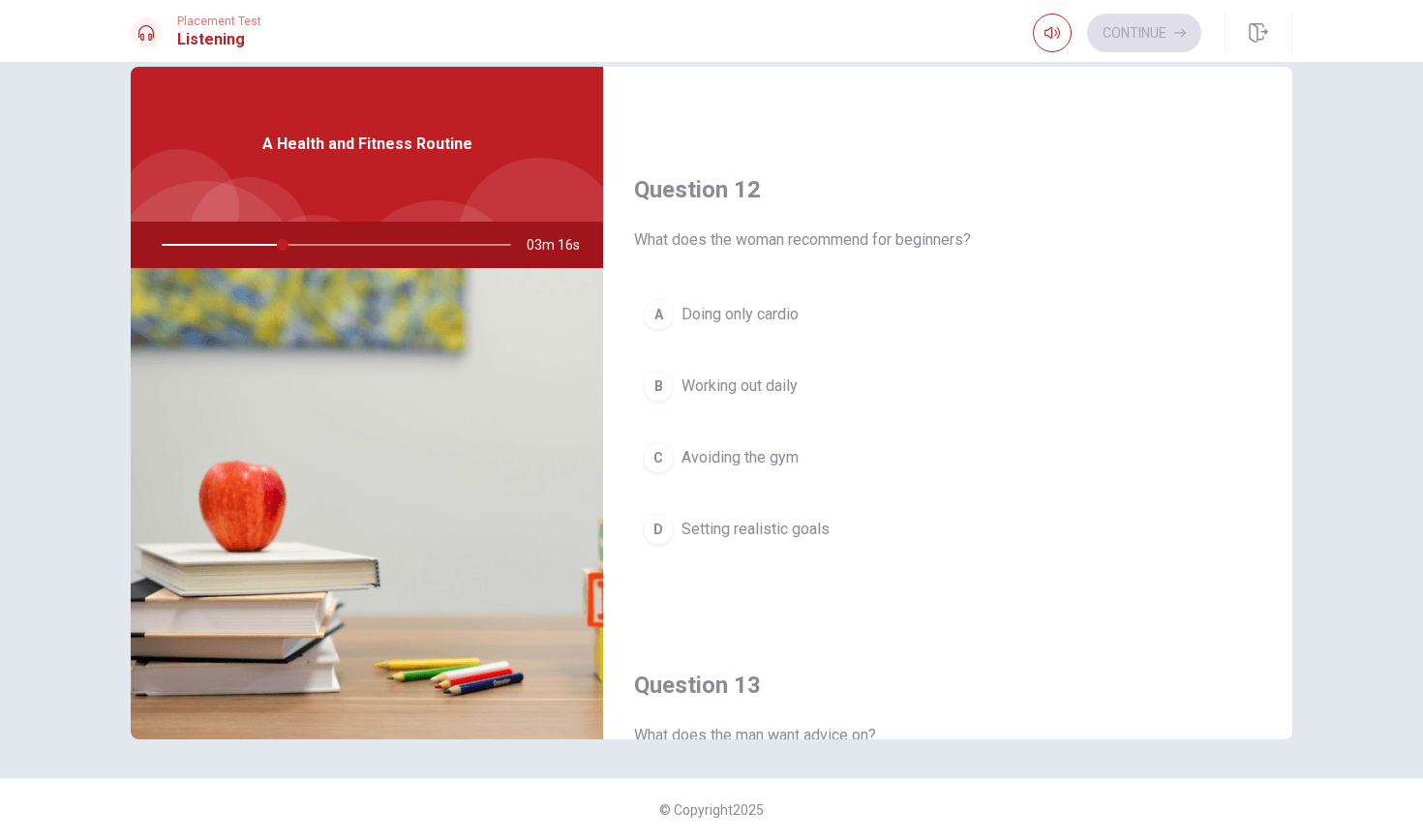
scroll to position [414, 0]
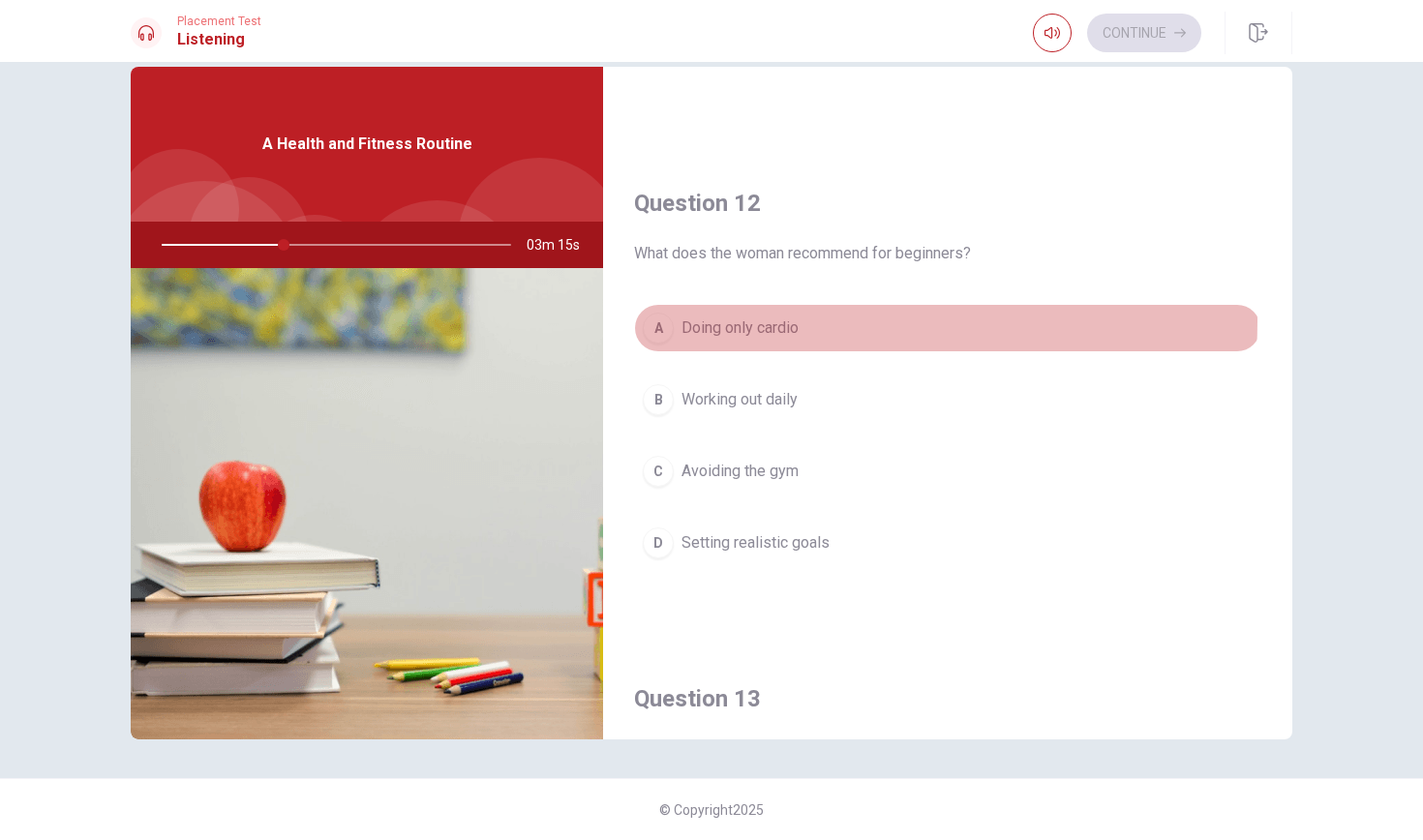
click at [748, 320] on span "Doing only cardio" at bounding box center [739, 328] width 117 height 24
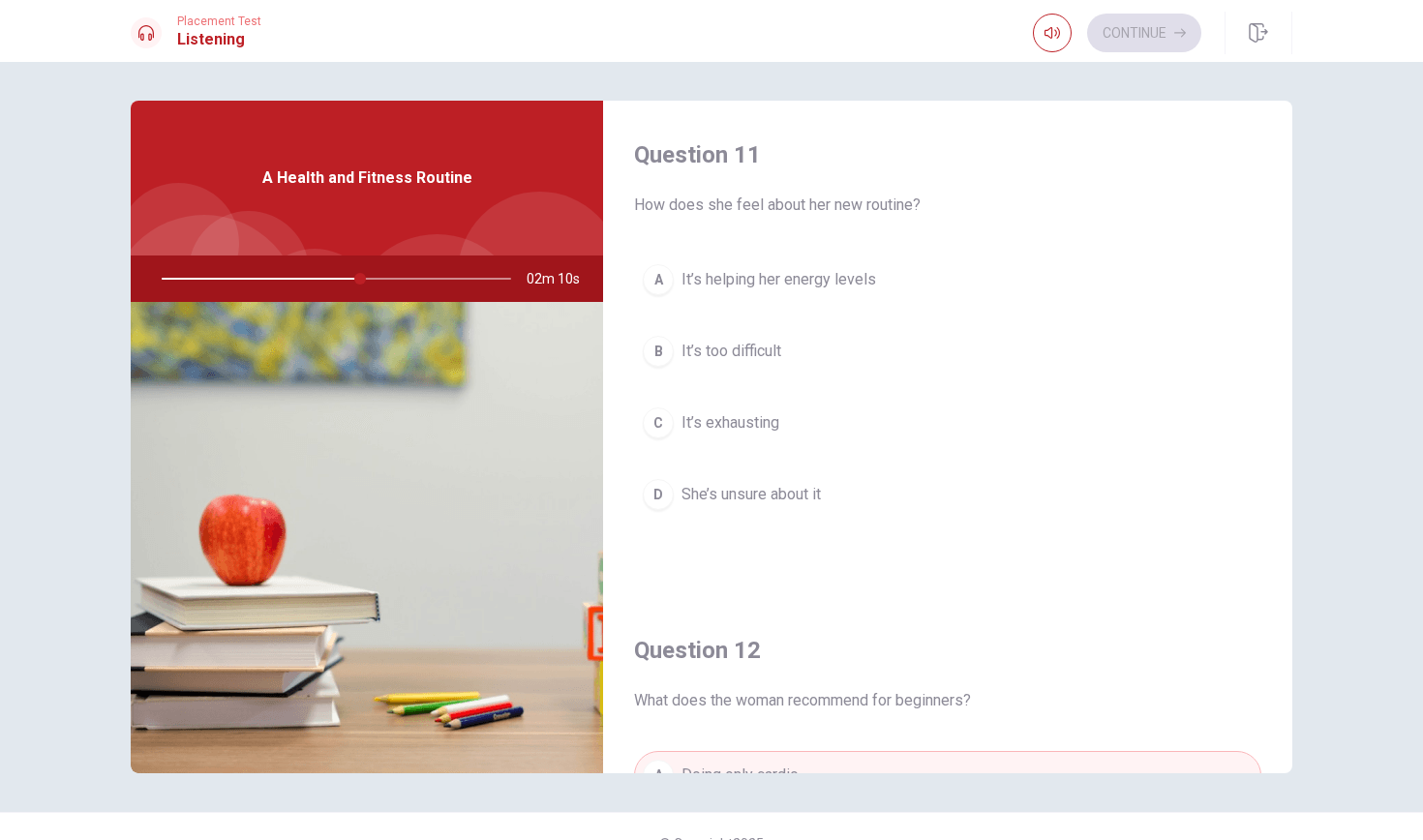
scroll to position [0, 0]
click at [850, 271] on span "It’s helping her energy levels" at bounding box center [778, 280] width 195 height 24
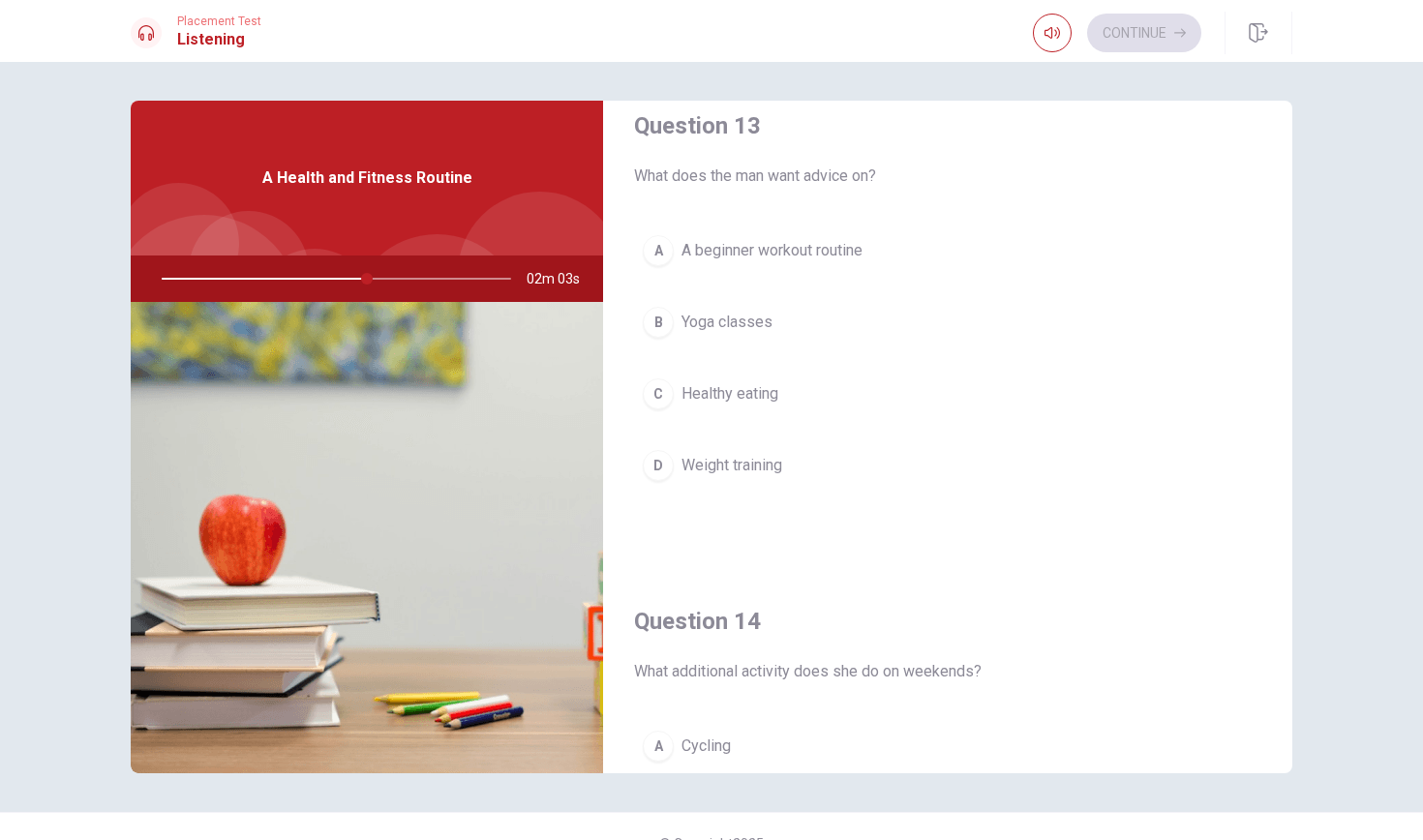
scroll to position [1022, 0]
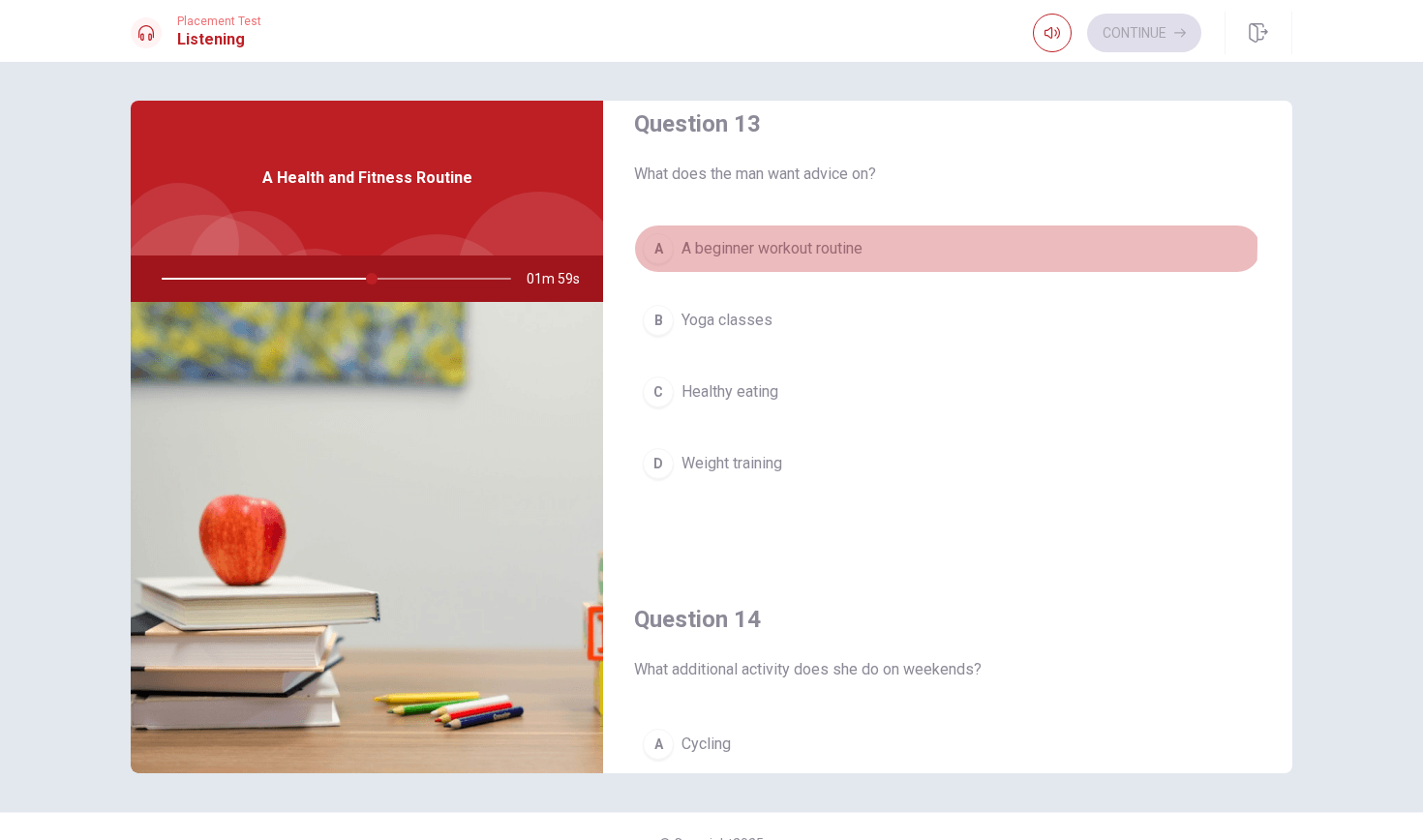
click at [814, 244] on span "A beginner workout routine" at bounding box center [771, 249] width 181 height 24
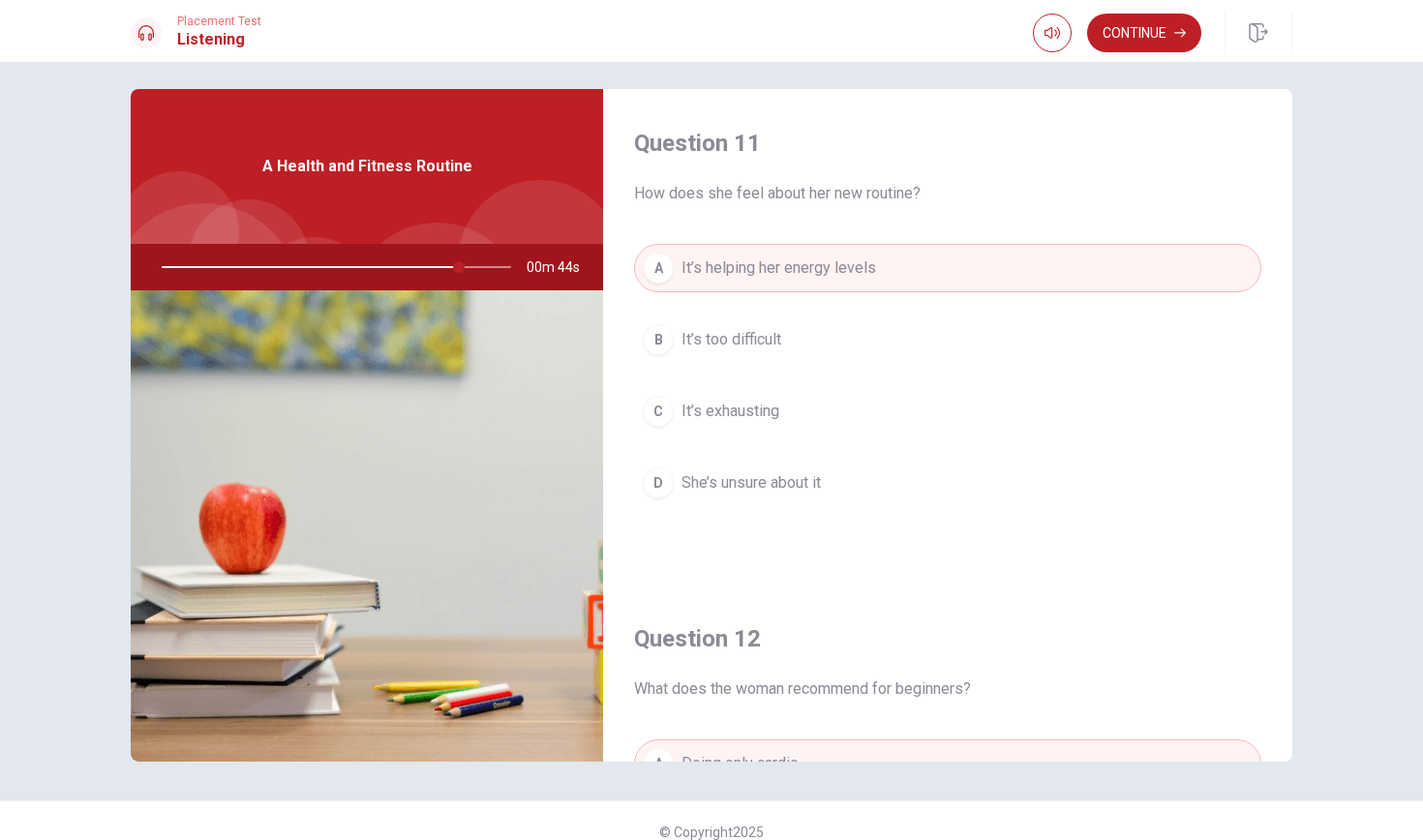
scroll to position [1, 0]
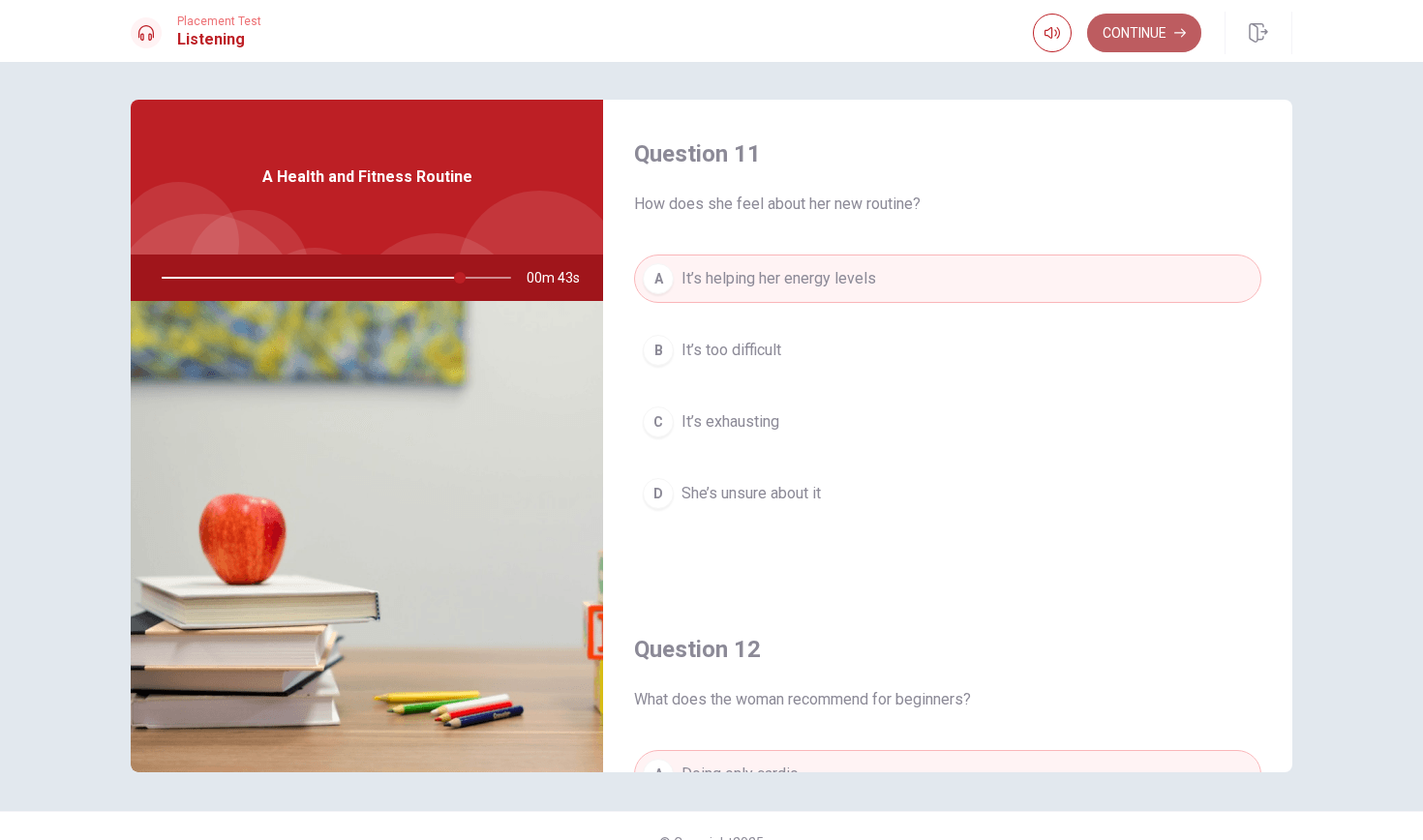
click at [1152, 50] on button "Continue" at bounding box center [1144, 32] width 114 height 38
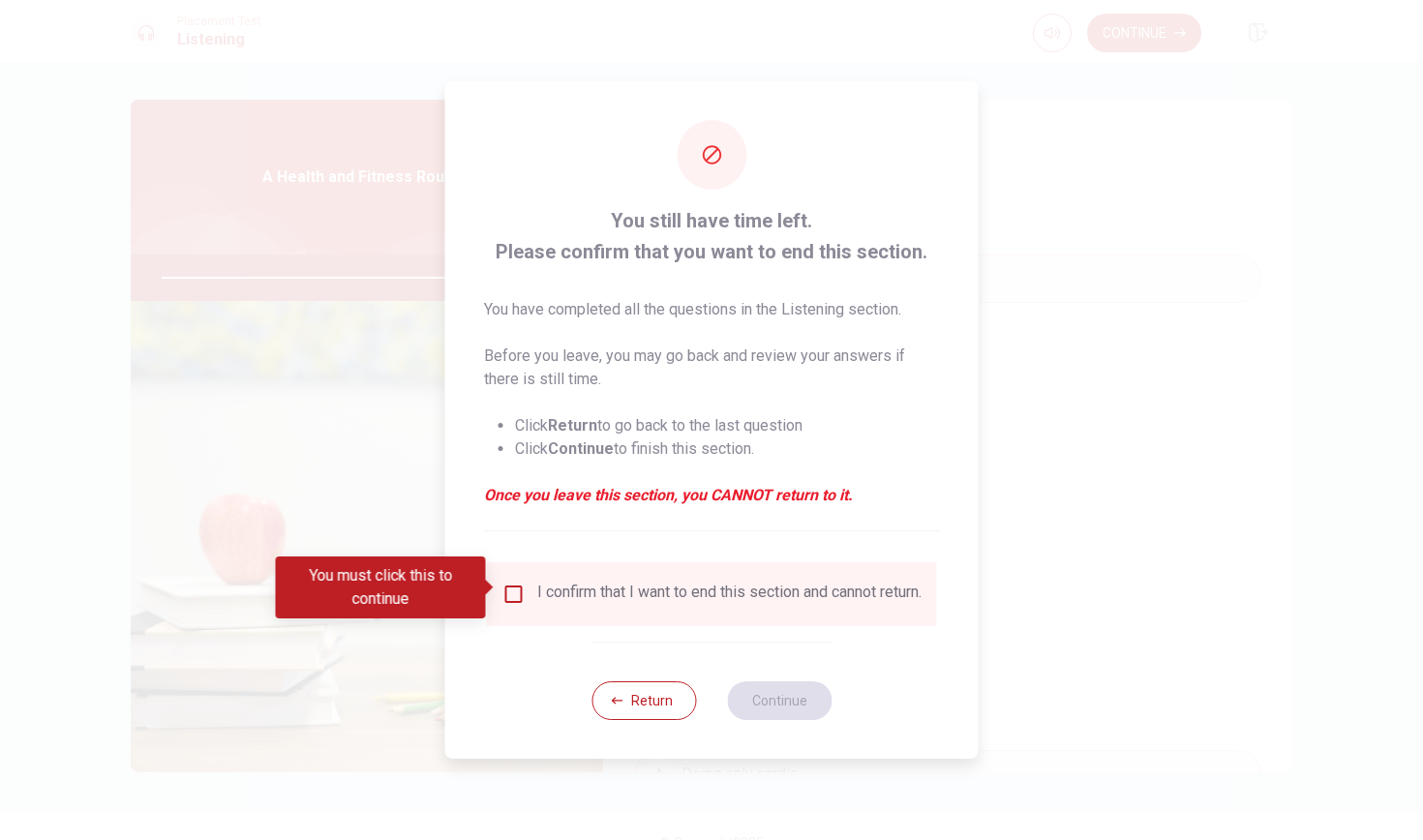
click at [513, 583] on input "You must click this to continue" at bounding box center [514, 594] width 24 height 24
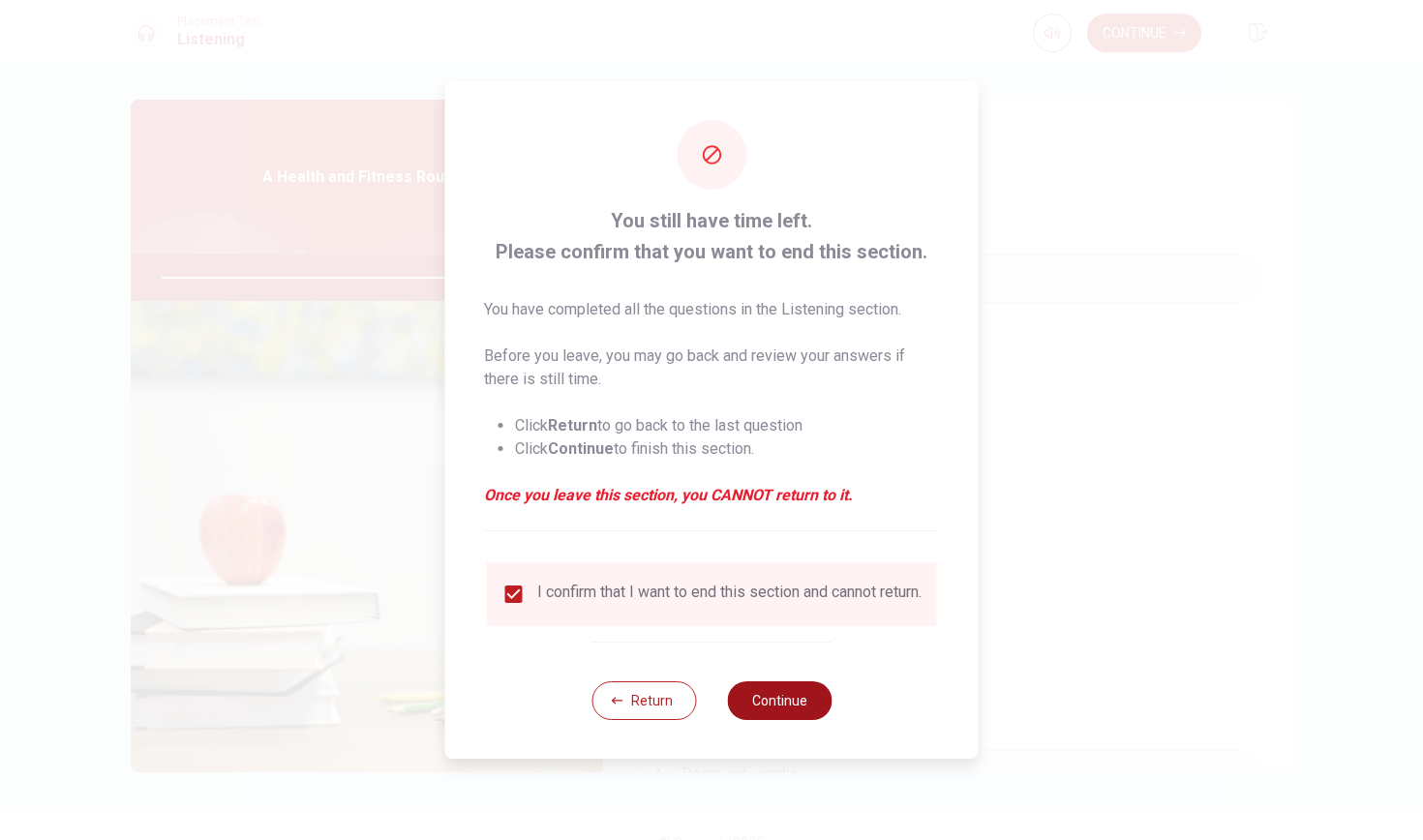
click at [768, 706] on button "Continue" at bounding box center [779, 700] width 104 height 38
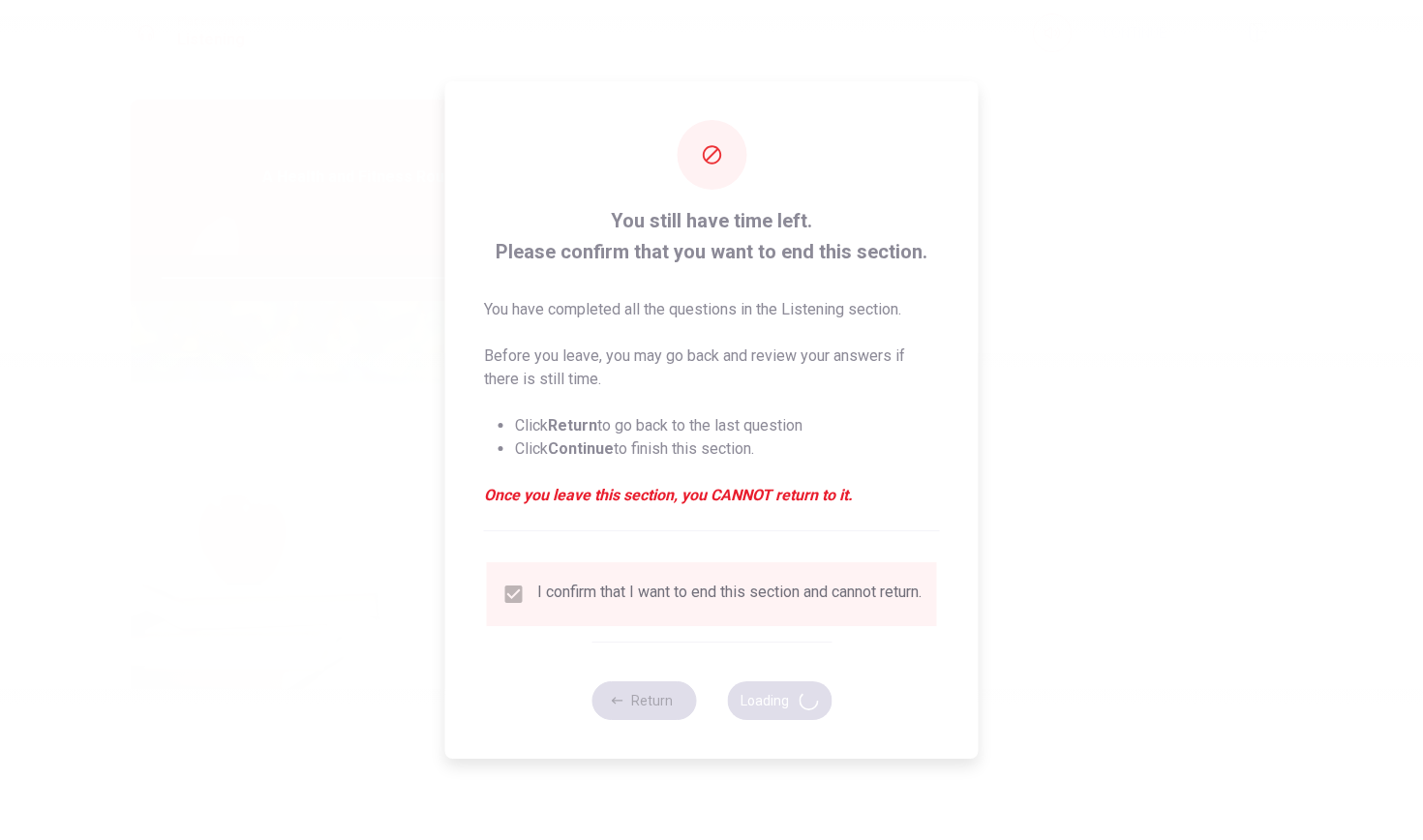
type input "87"
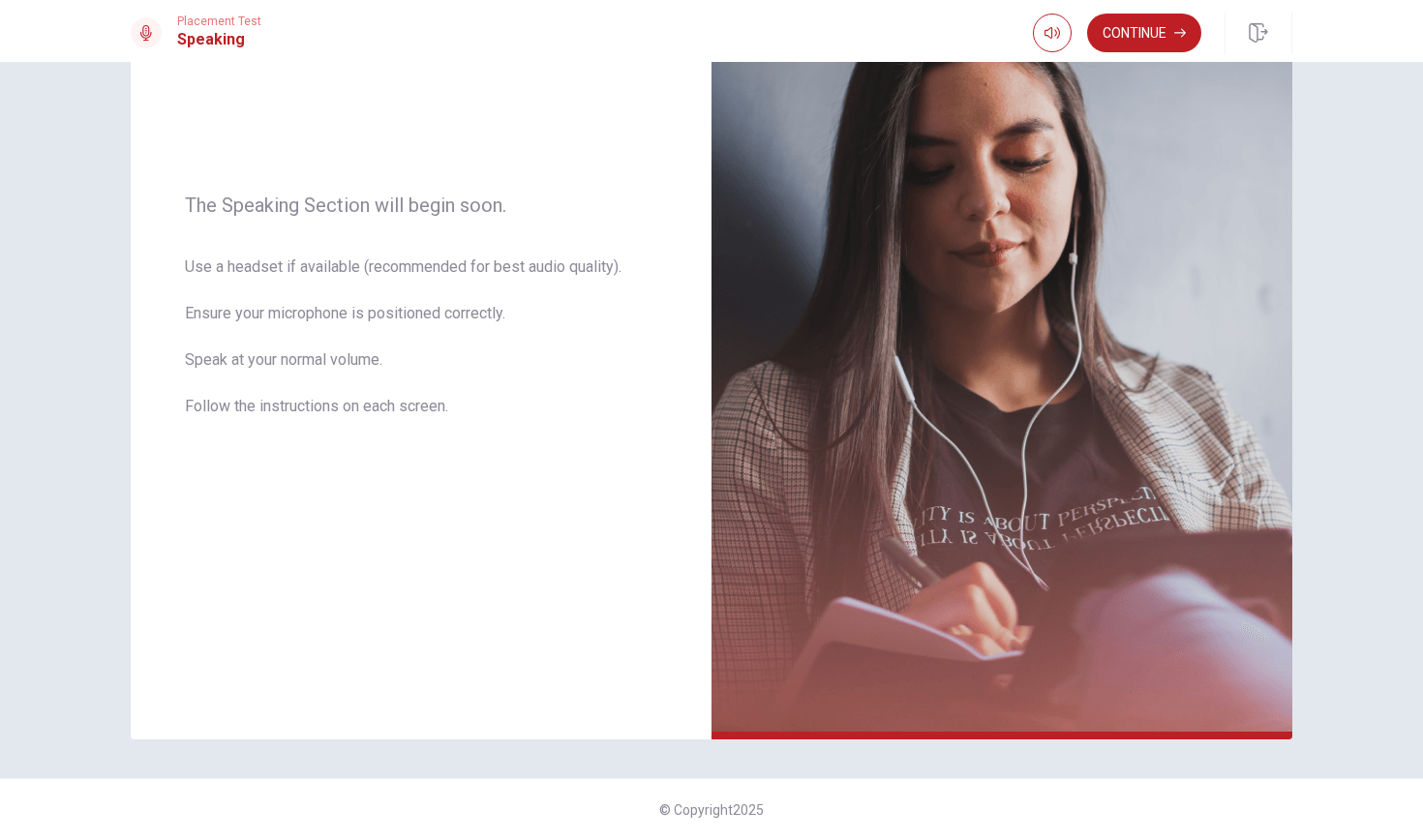
scroll to position [205, 0]
click at [1166, 27] on button "Continue" at bounding box center [1144, 32] width 114 height 38
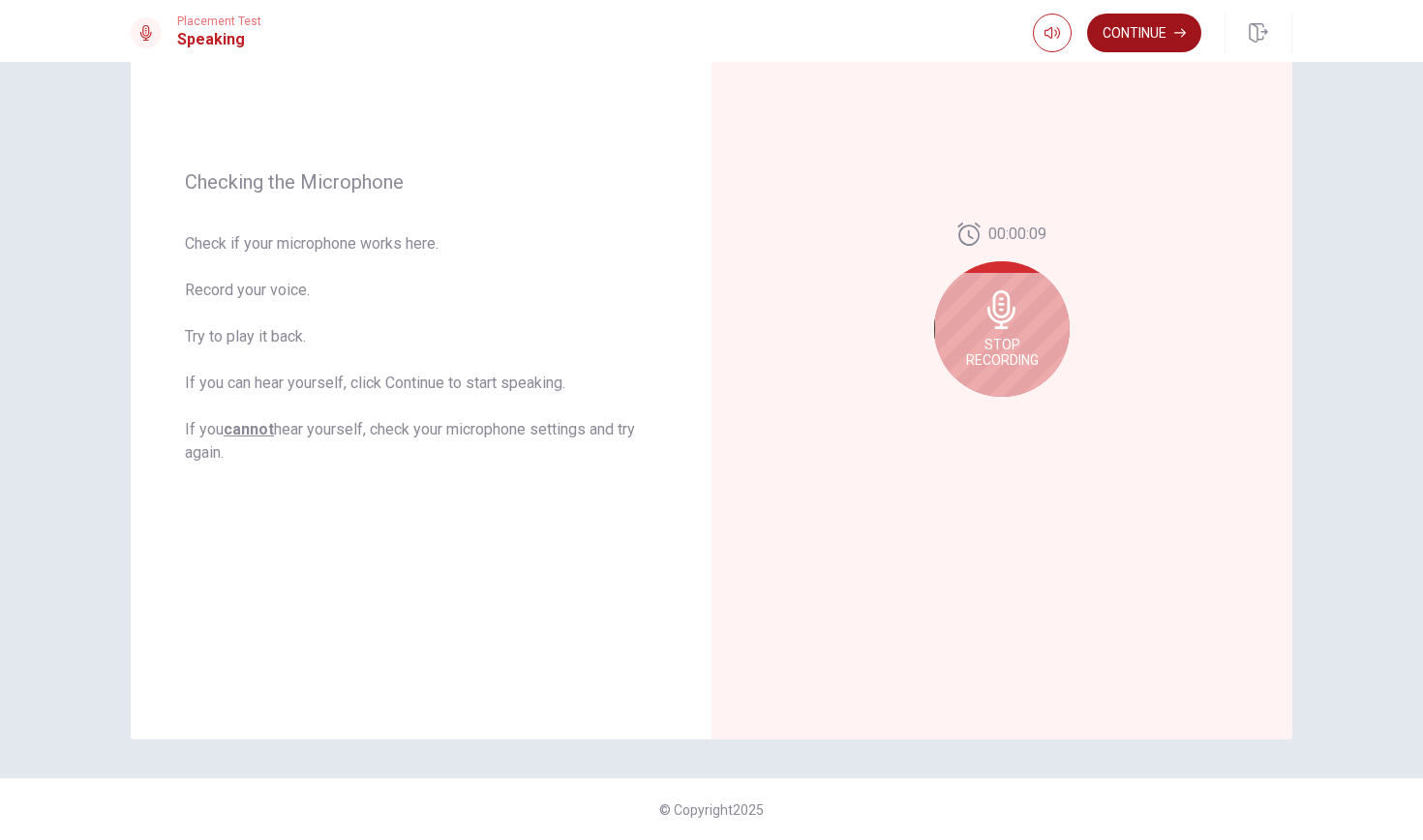
scroll to position [0, 0]
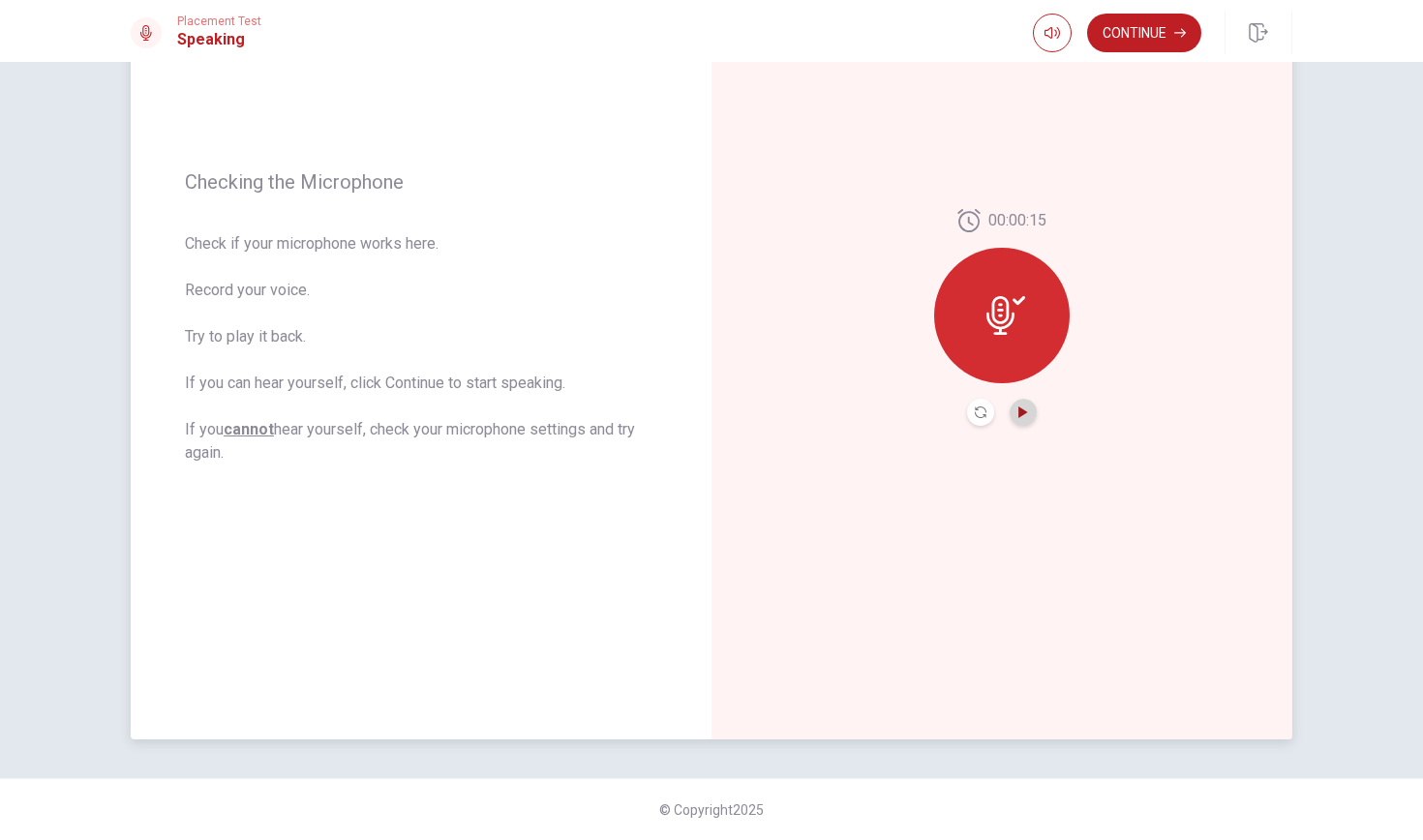
click at [1021, 409] on icon "Play Audio" at bounding box center [1023, 413] width 12 height 12
click at [1131, 36] on button "Continue" at bounding box center [1144, 32] width 114 height 38
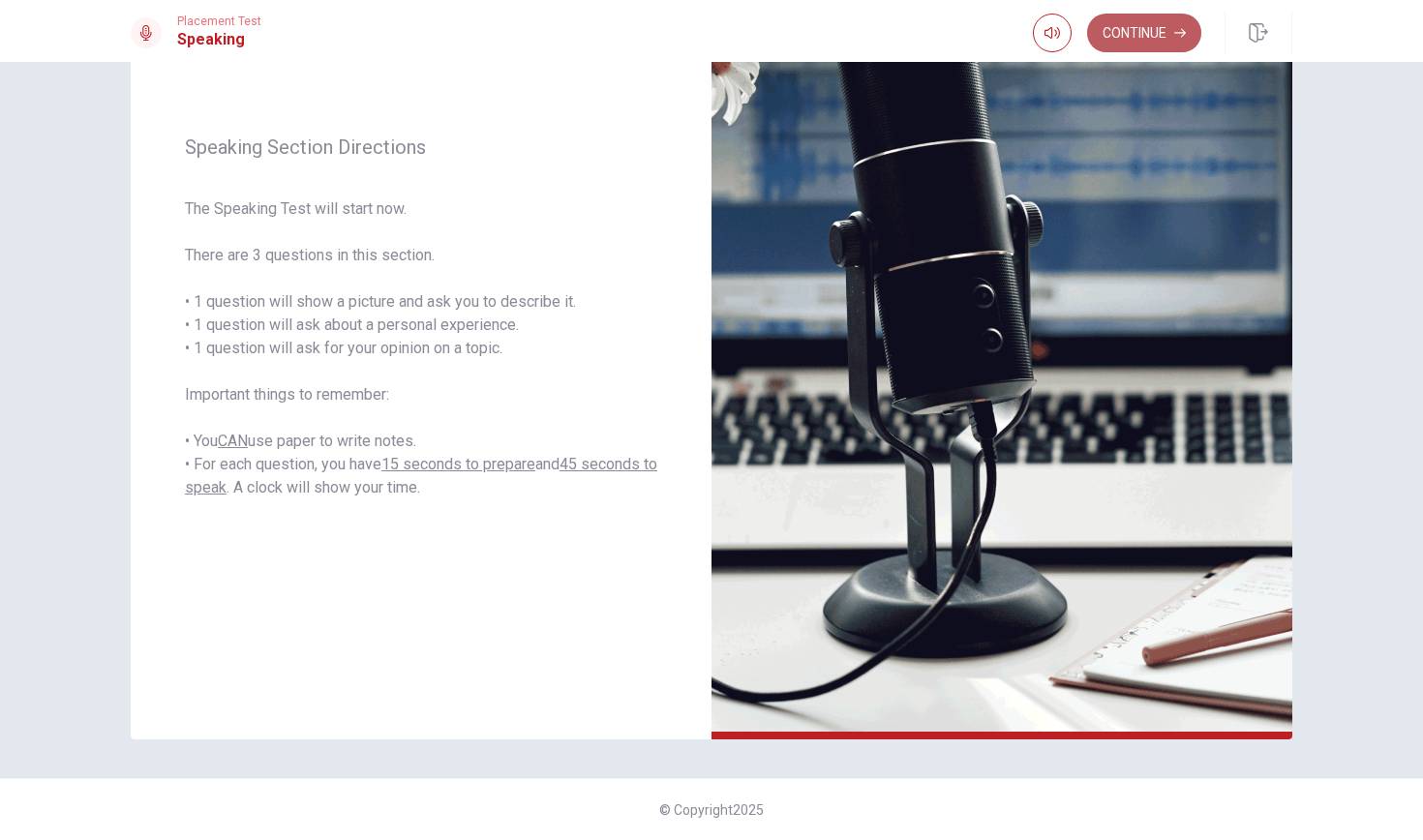
click at [1172, 28] on button "Continue" at bounding box center [1144, 32] width 114 height 38
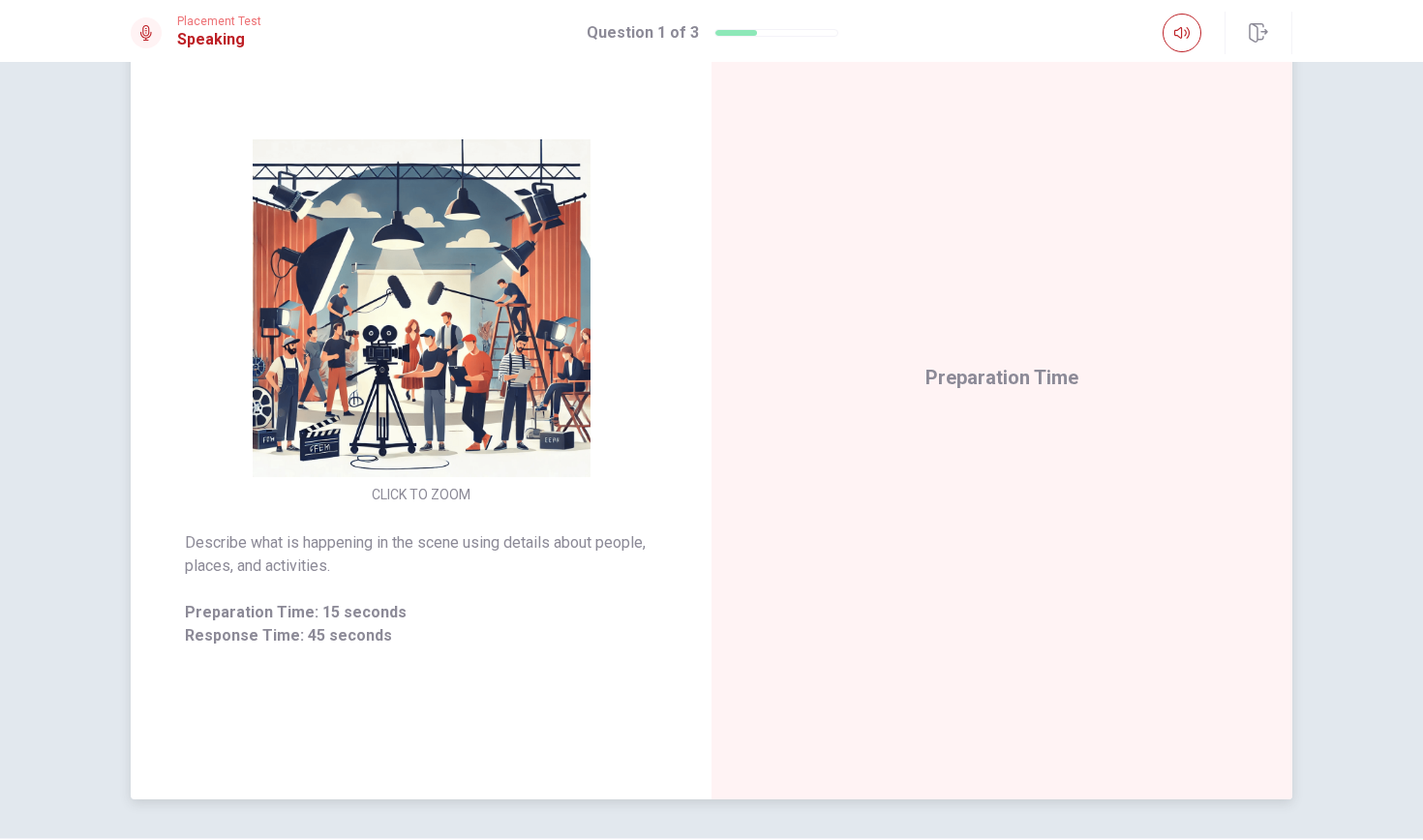
scroll to position [147, 0]
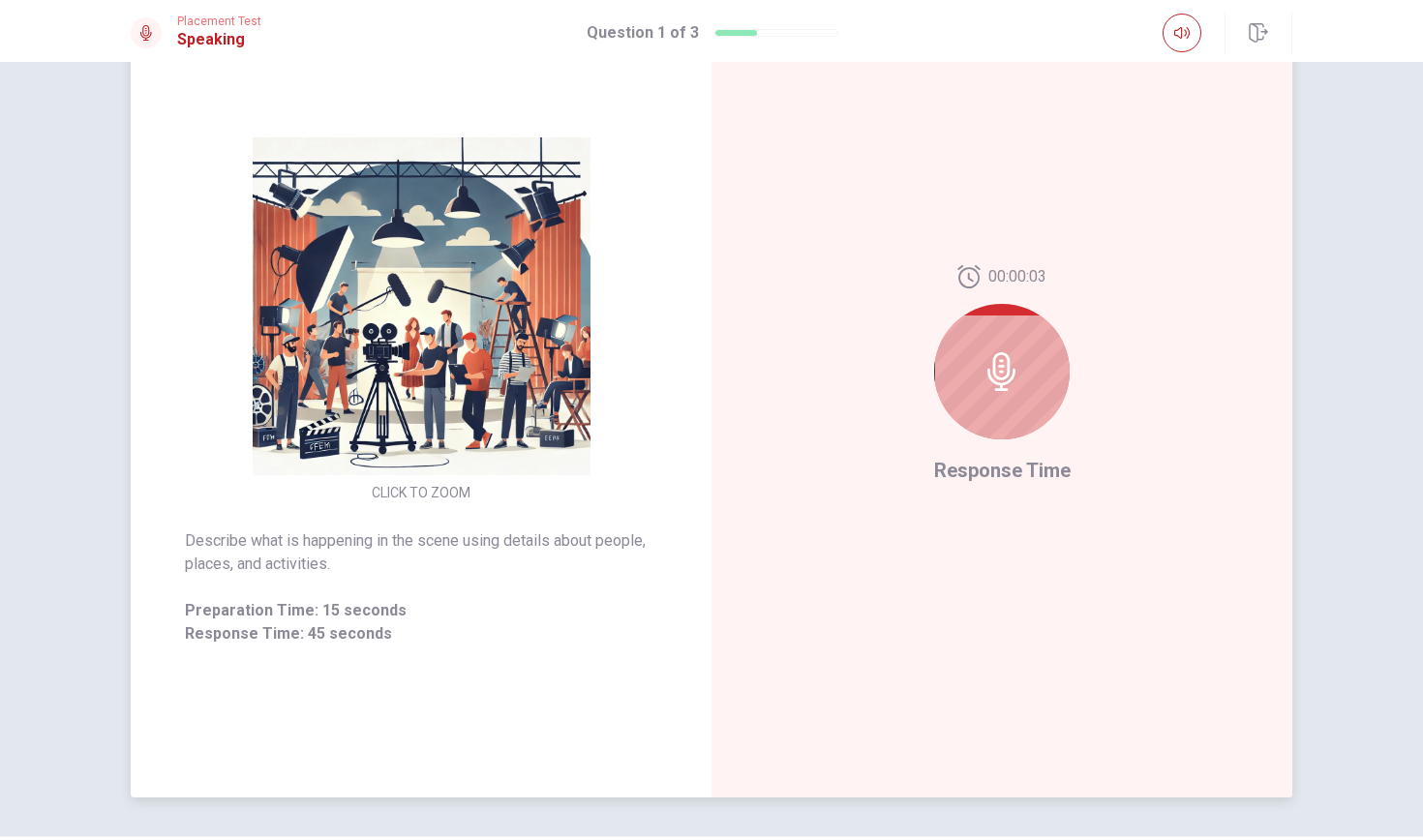
click at [1021, 387] on div at bounding box center [1001, 371] width 136 height 136
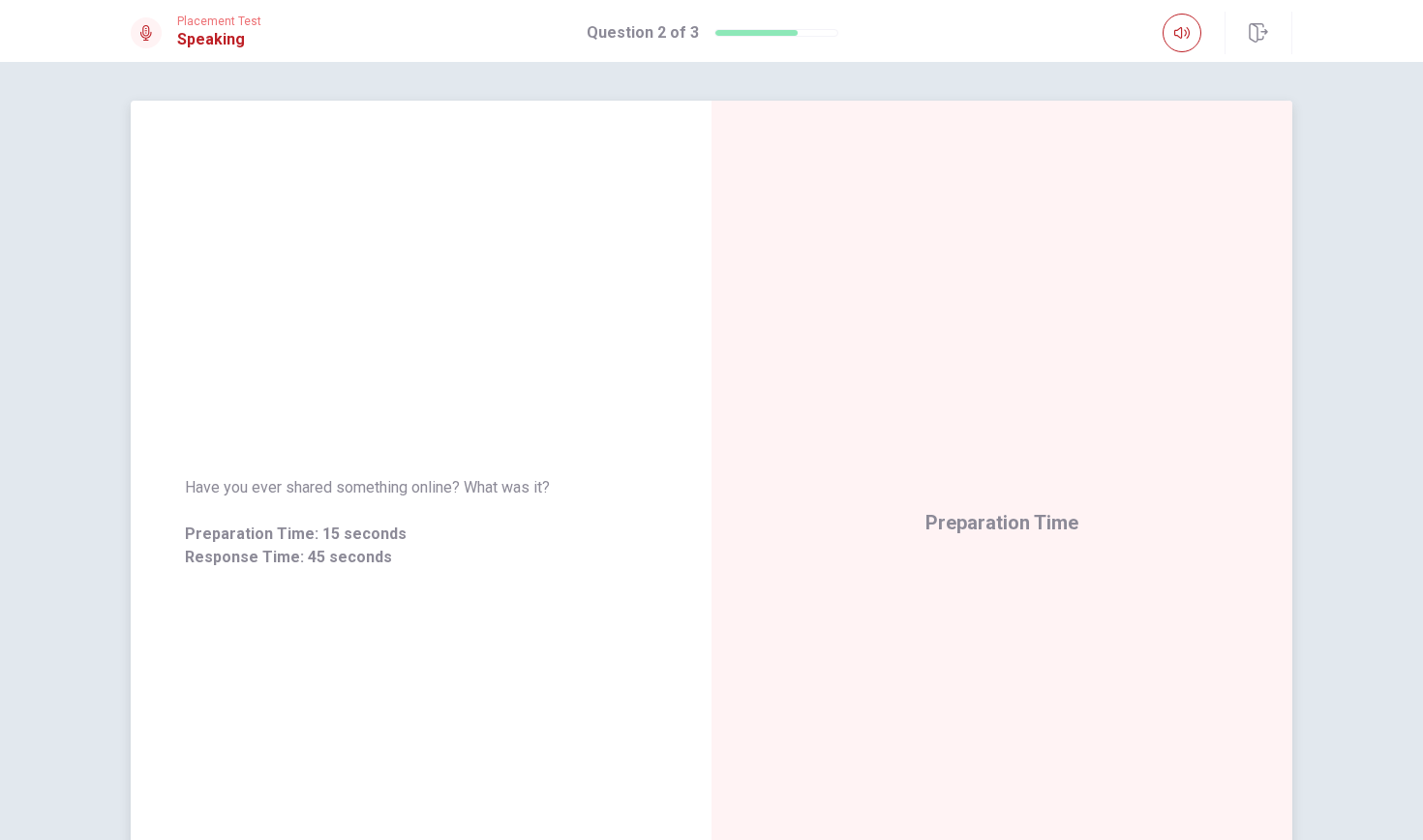
scroll to position [0, 0]
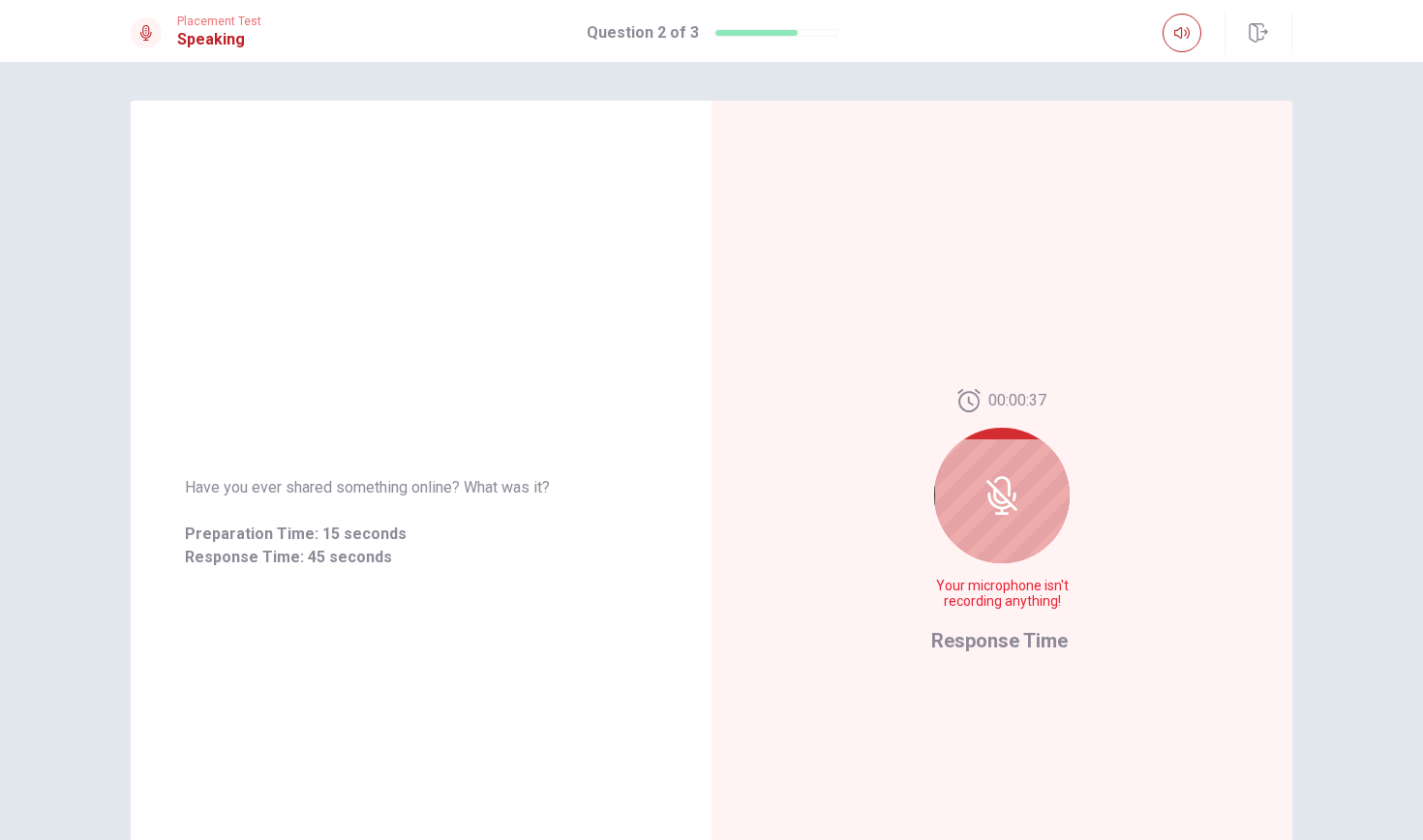
click at [1004, 498] on icon at bounding box center [1001, 495] width 38 height 38
click at [1019, 489] on div at bounding box center [1001, 495] width 136 height 136
drag, startPoint x: 968, startPoint y: 90, endPoint x: 1021, endPoint y: 381, distance: 295.8
click at [1021, 381] on div "00:00:23 Your microphone isn't recording anything! Response Time" at bounding box center [1001, 522] width 581 height 844
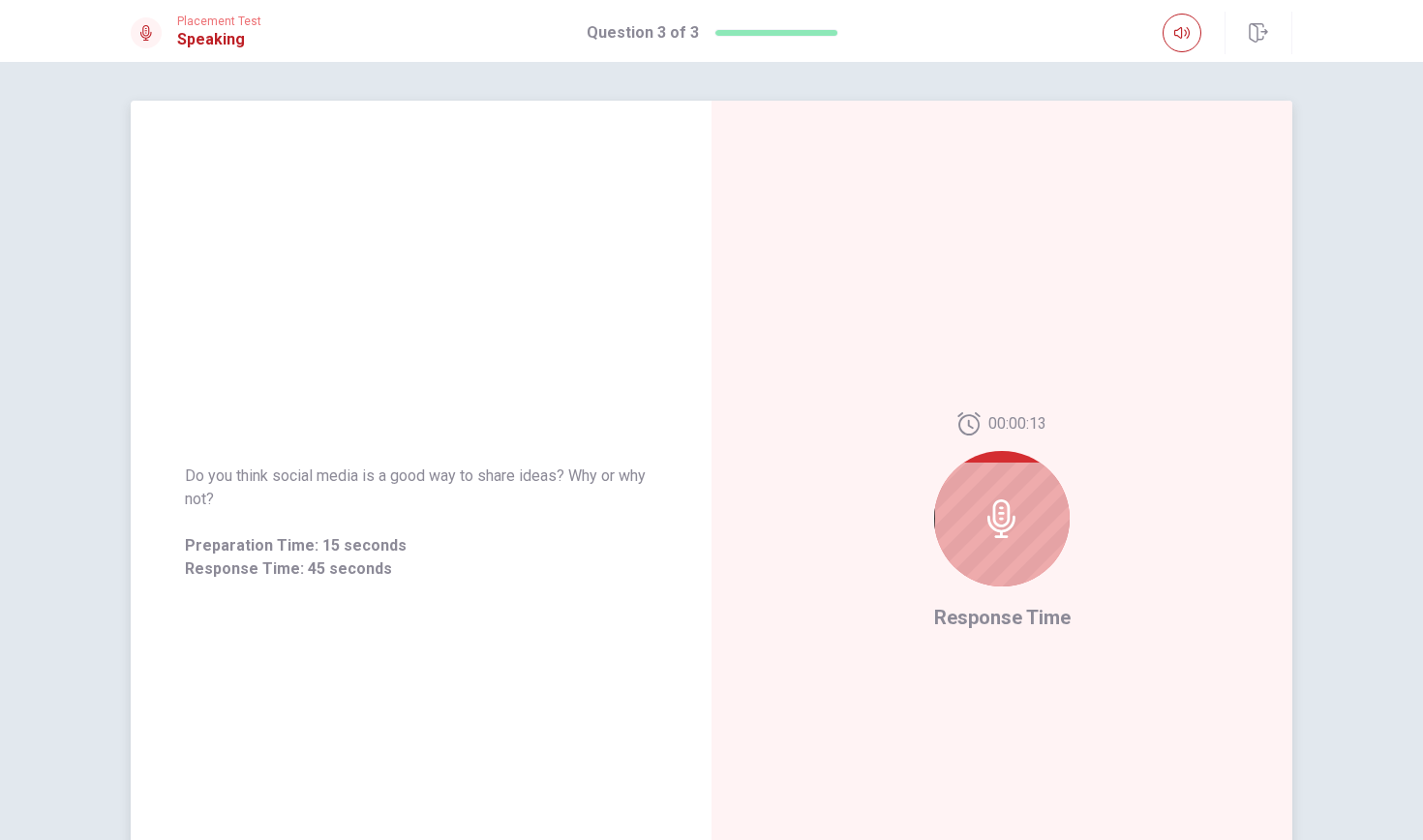
drag, startPoint x: 1291, startPoint y: 36, endPoint x: 1035, endPoint y: 507, distance: 536.1
click at [1035, 507] on div at bounding box center [1001, 519] width 136 height 136
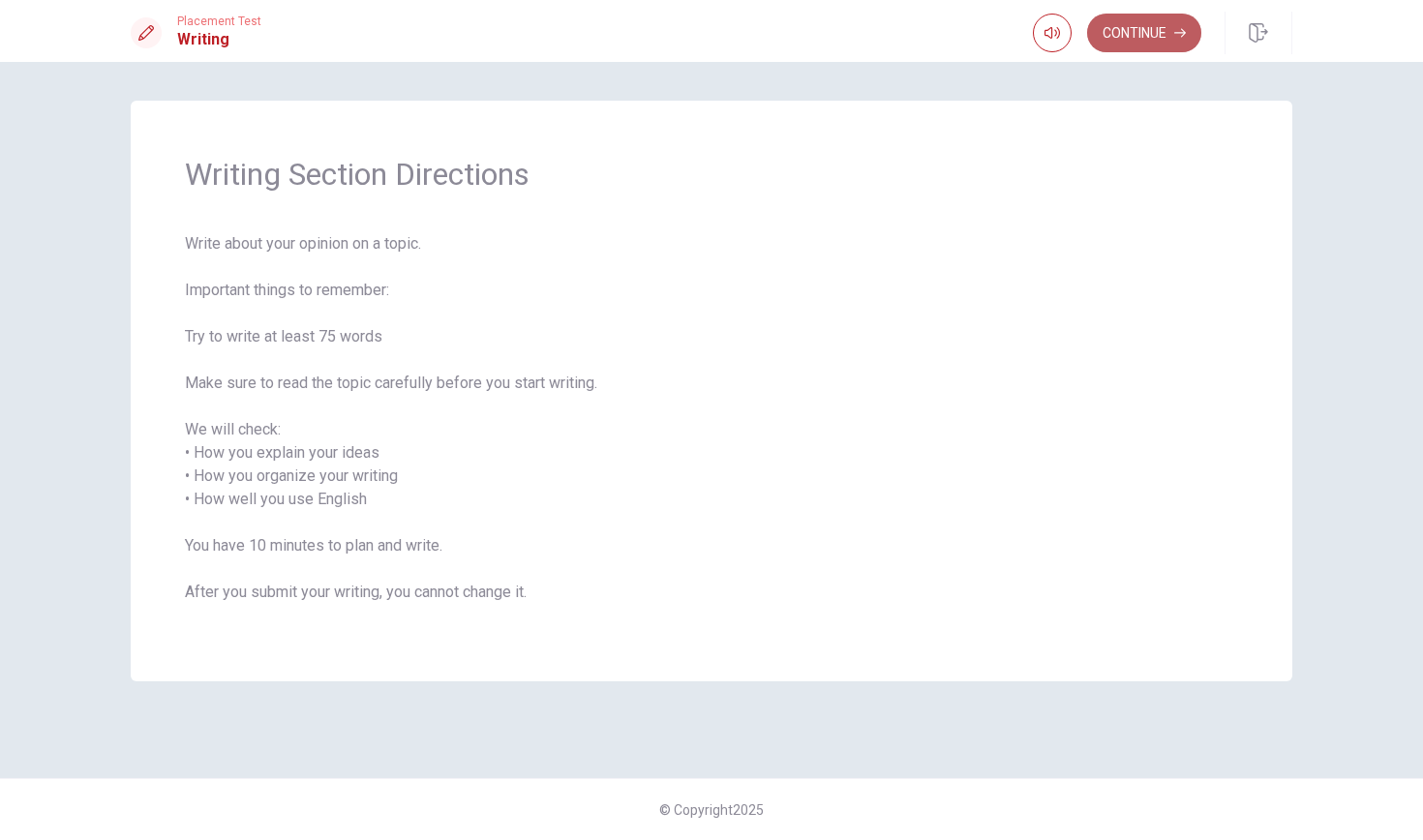
click at [1137, 43] on button "Continue" at bounding box center [1144, 32] width 114 height 38
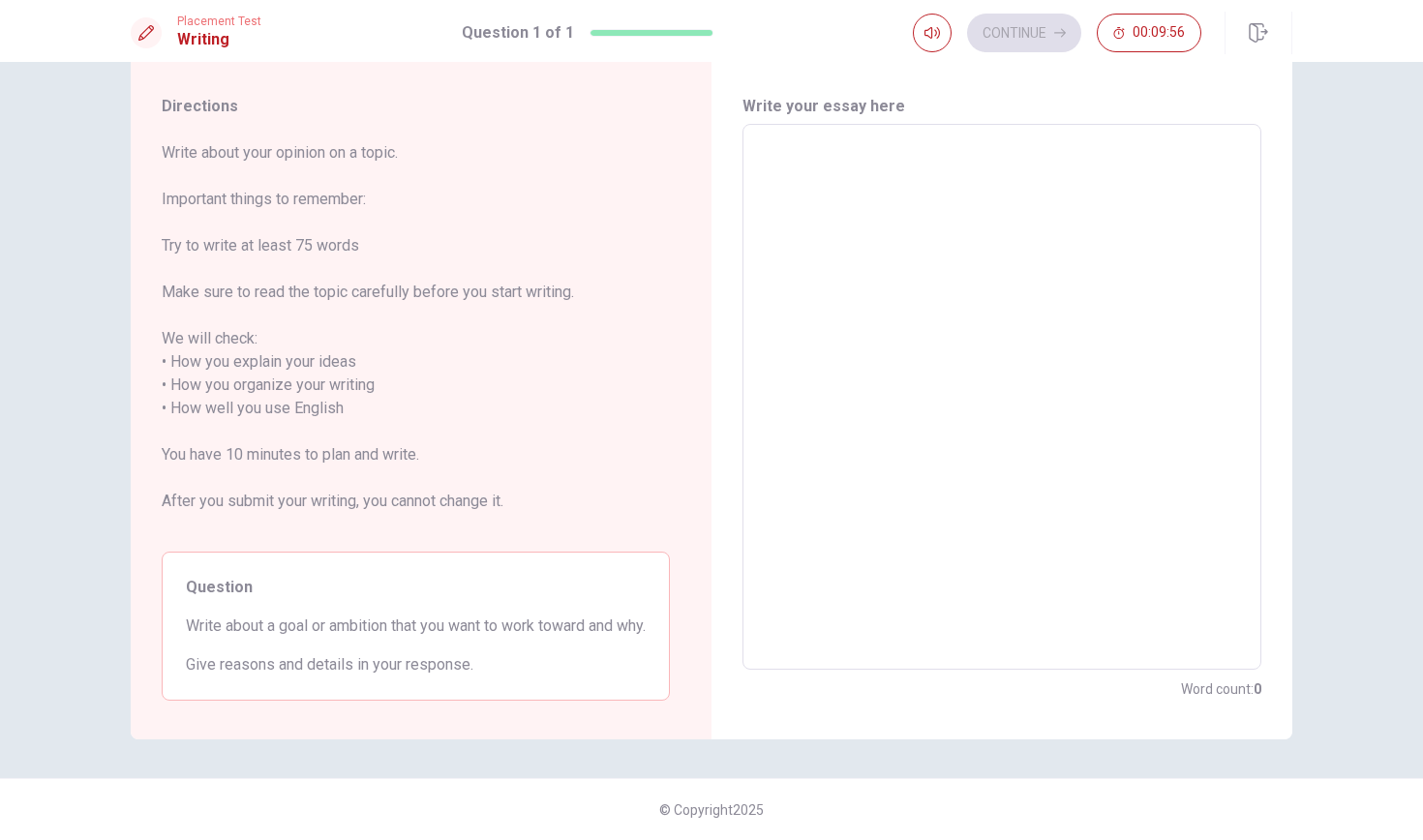
scroll to position [68, 0]
click at [860, 149] on textarea at bounding box center [1001, 397] width 491 height 514
type textarea "i"
type textarea "x"
type textarea "M"
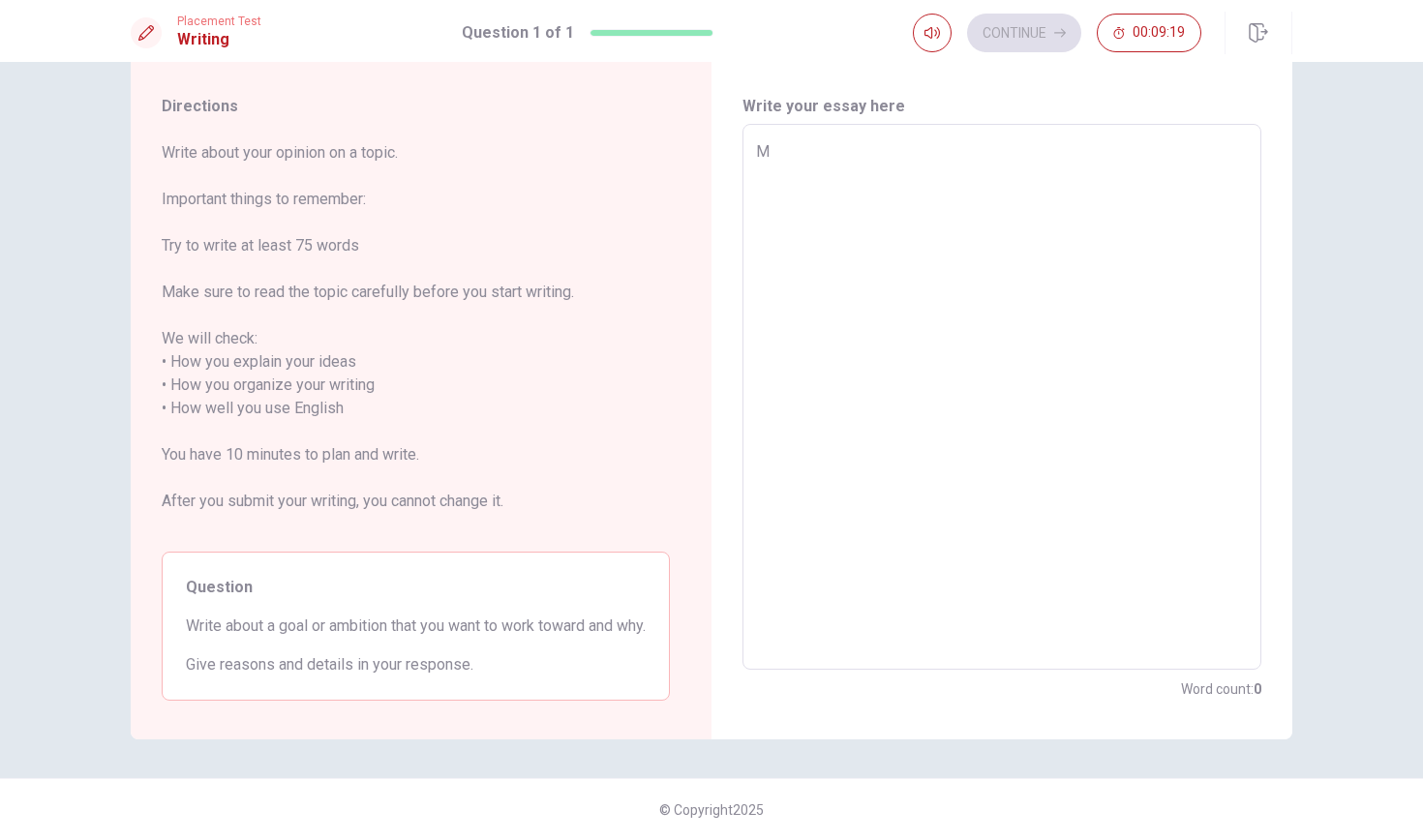
type textarea "x"
type textarea "My"
type textarea "x"
type textarea "My"
type textarea "x"
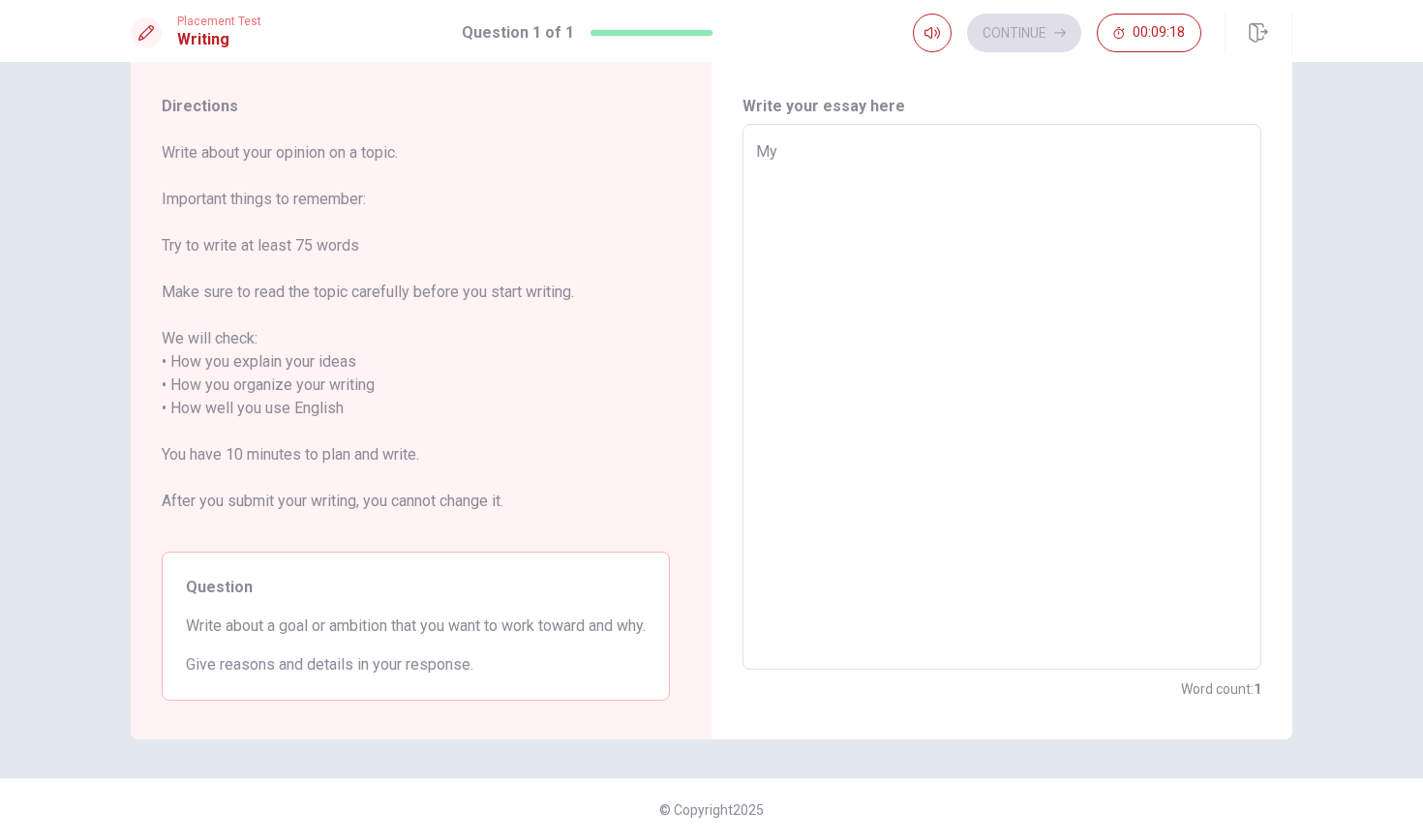
type textarea "My g"
type textarea "x"
type textarea "My go"
type textarea "x"
type textarea "My goa"
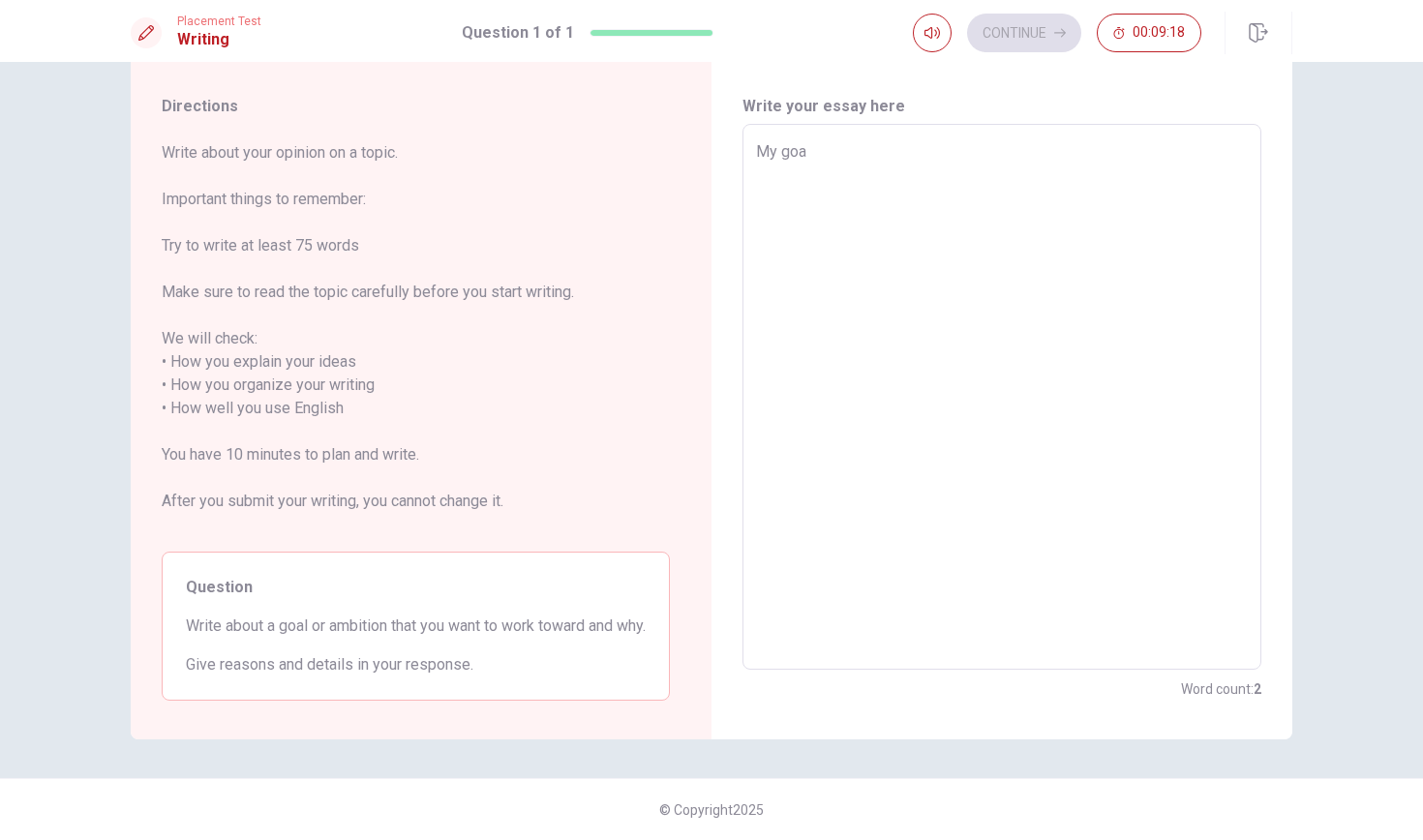
type textarea "x"
type textarea "My goal"
type textarea "x"
type textarea "My goal"
type textarea "x"
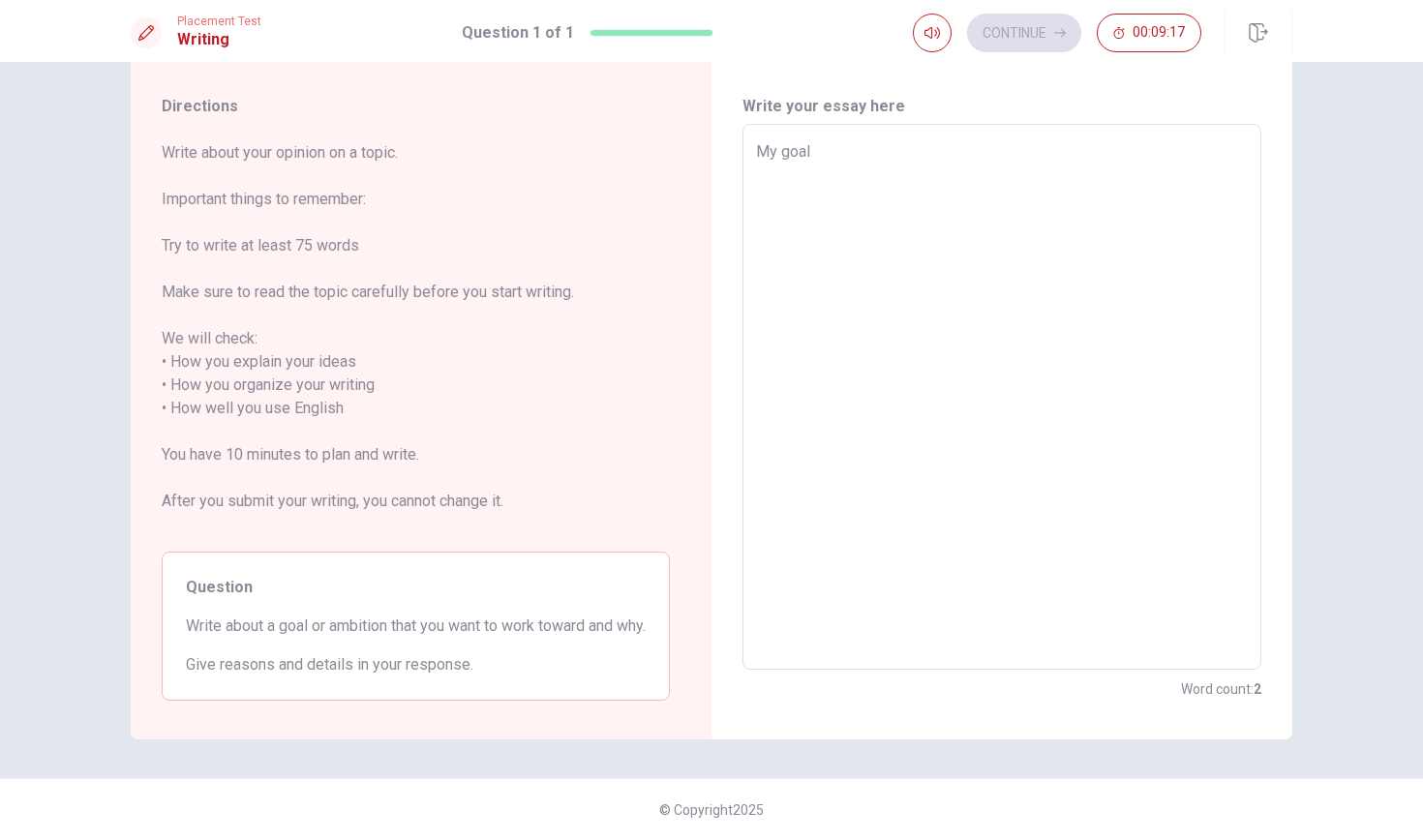
type textarea "My goal i"
type textarea "x"
type textarea "My goal is"
type textarea "x"
type textarea "My goal is"
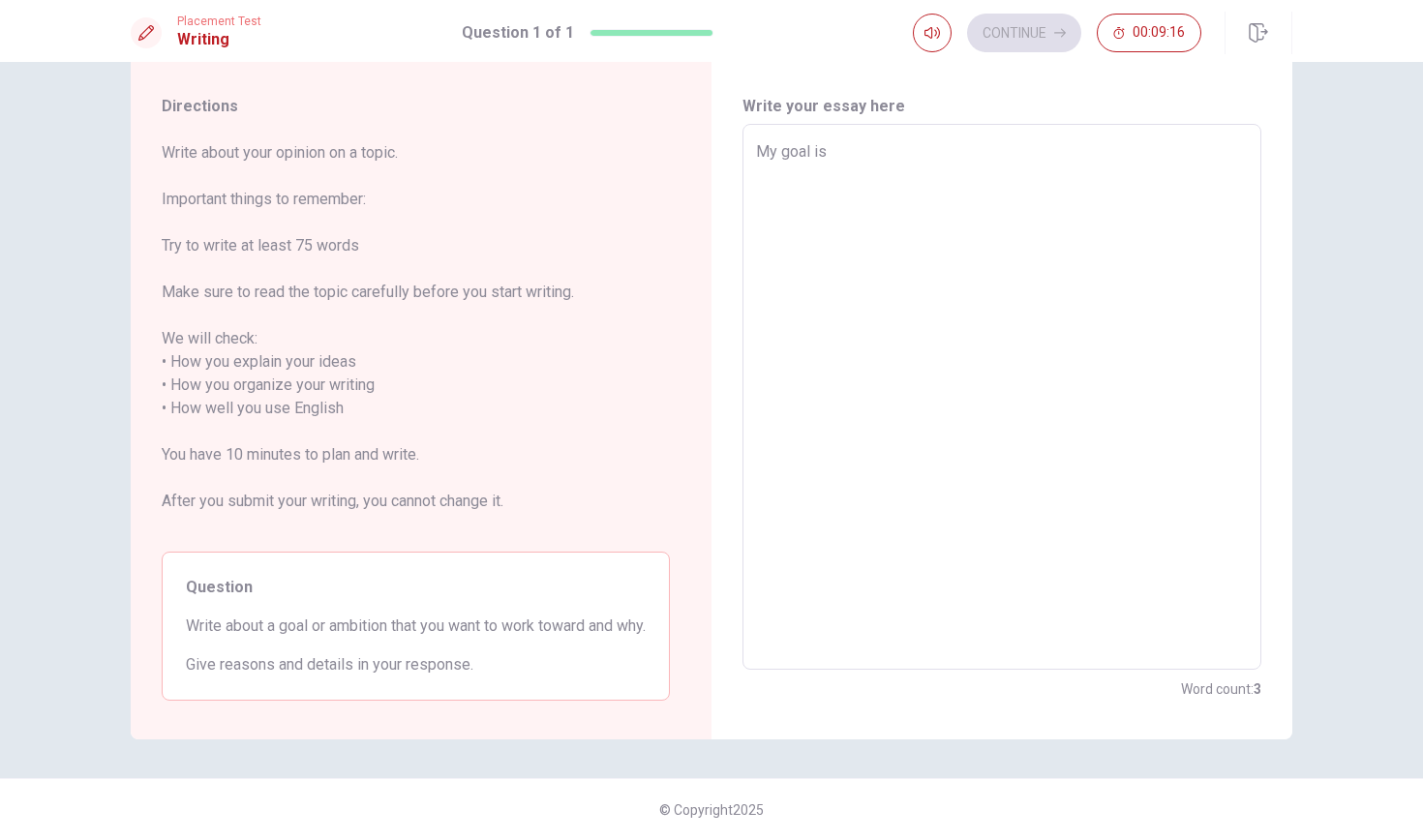
type textarea "x"
type textarea "My goal is t"
type textarea "x"
type textarea "My goal is to"
type textarea "x"
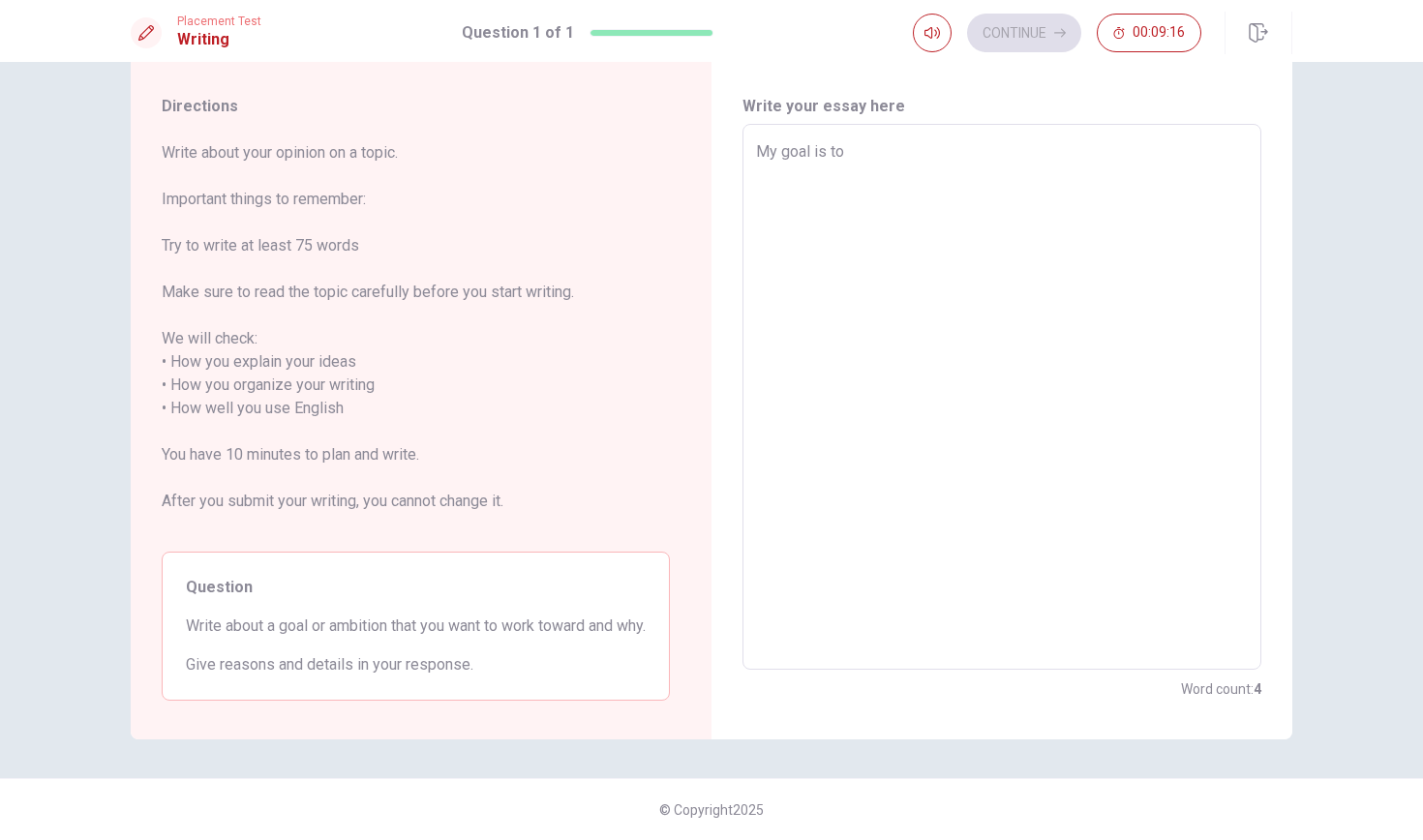
type textarea "My goal is to"
type textarea "x"
type textarea "My goal is to b"
type textarea "x"
type textarea "My goal is to be"
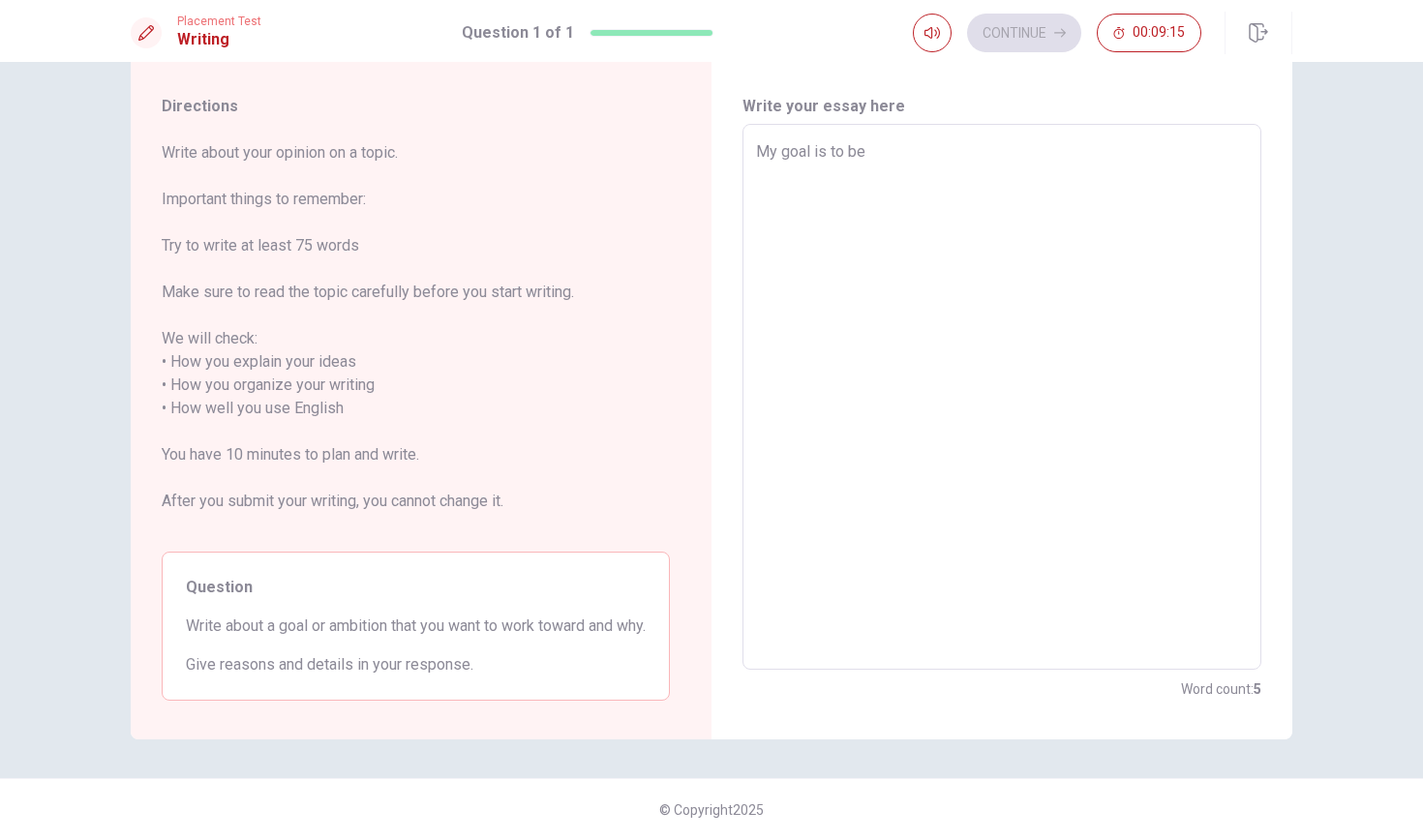
type textarea "x"
type textarea "My goal is to be"
type textarea "x"
type textarea "My goal is to be a"
type textarea "x"
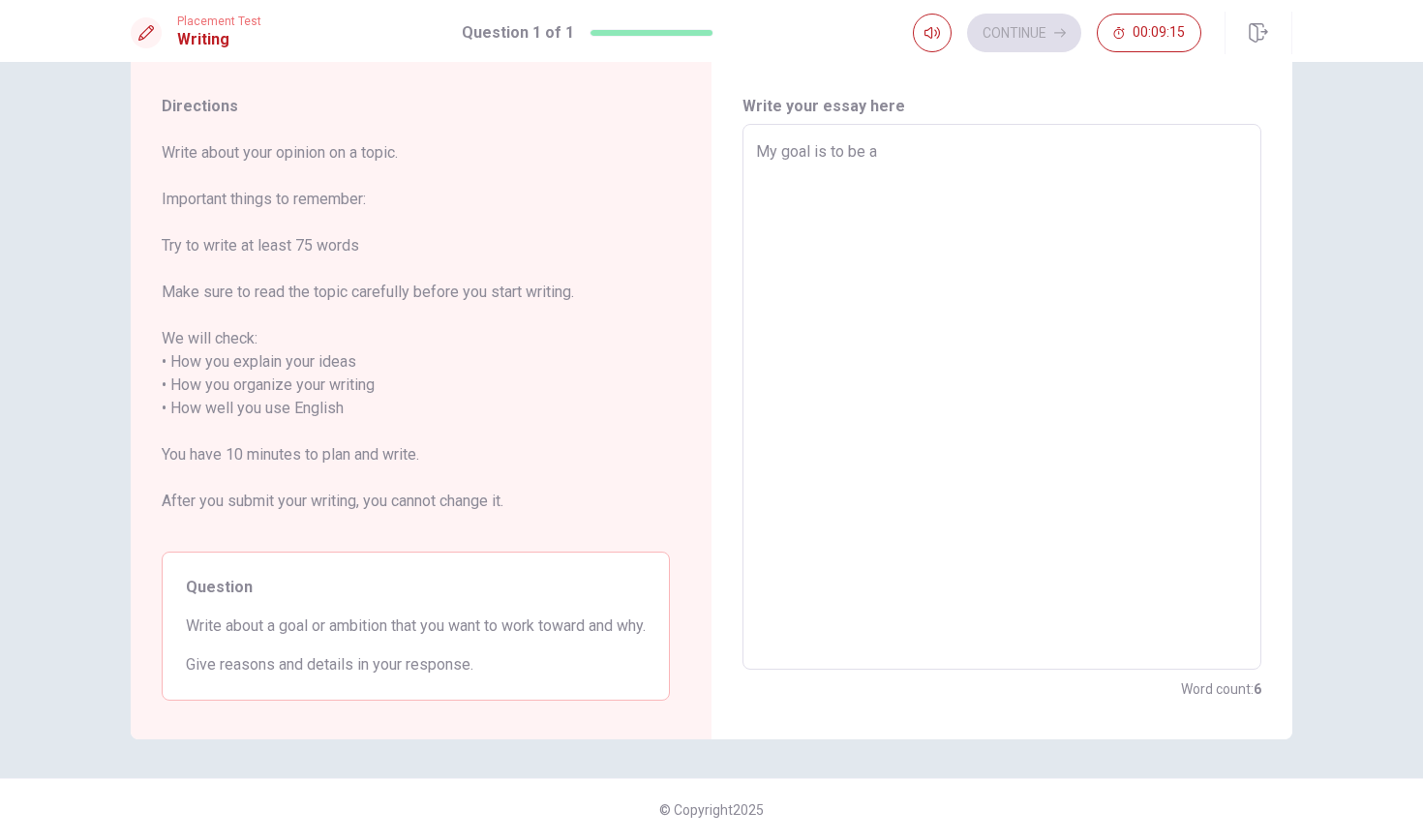
type textarea "My goal is to be an"
type textarea "x"
type textarea "My goal is to be an"
type textarea "x"
type textarea "My goal is to be an i"
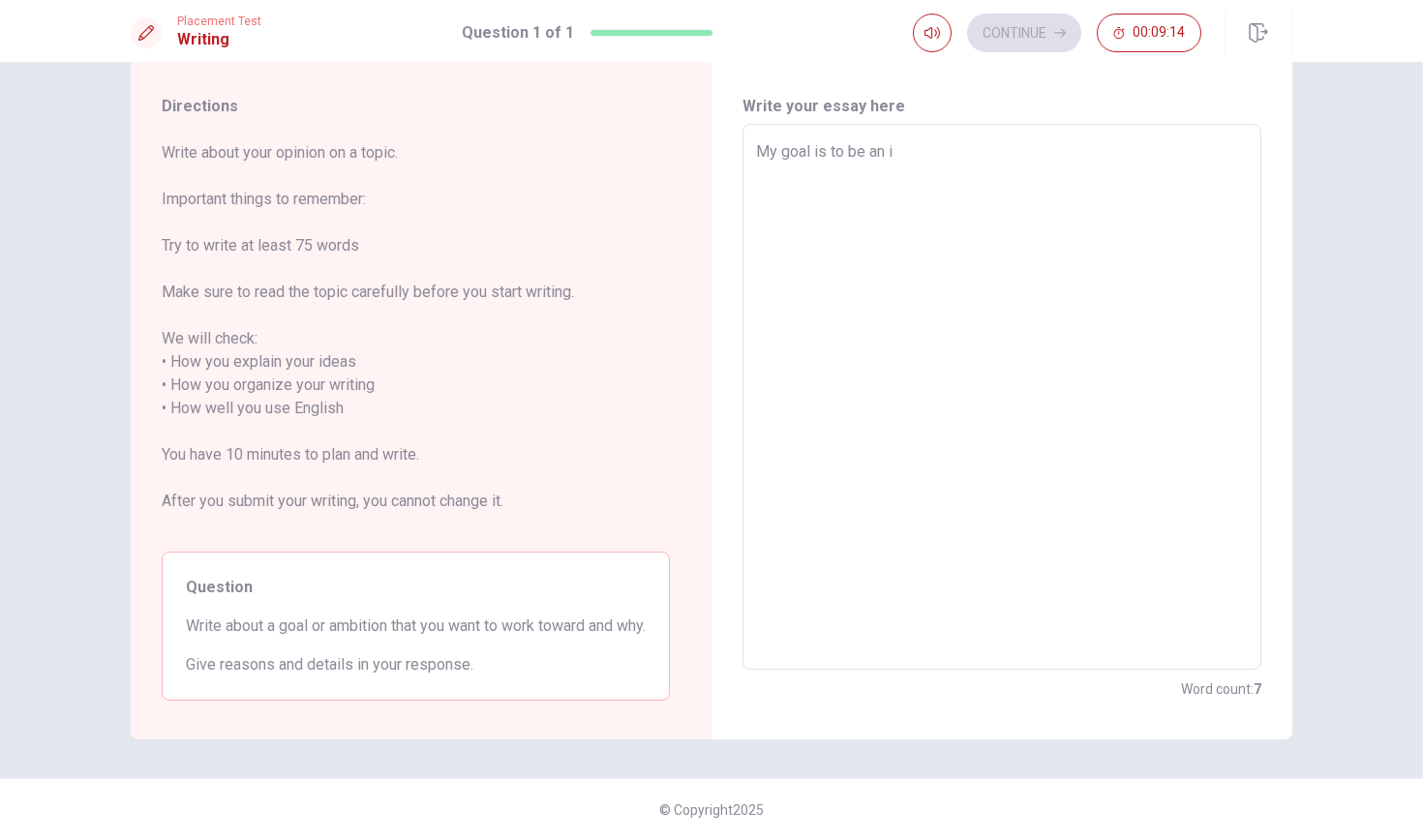
type textarea "x"
type textarea "My goal is to be an"
type textarea "x"
type textarea "My goal is to be an"
type textarea "x"
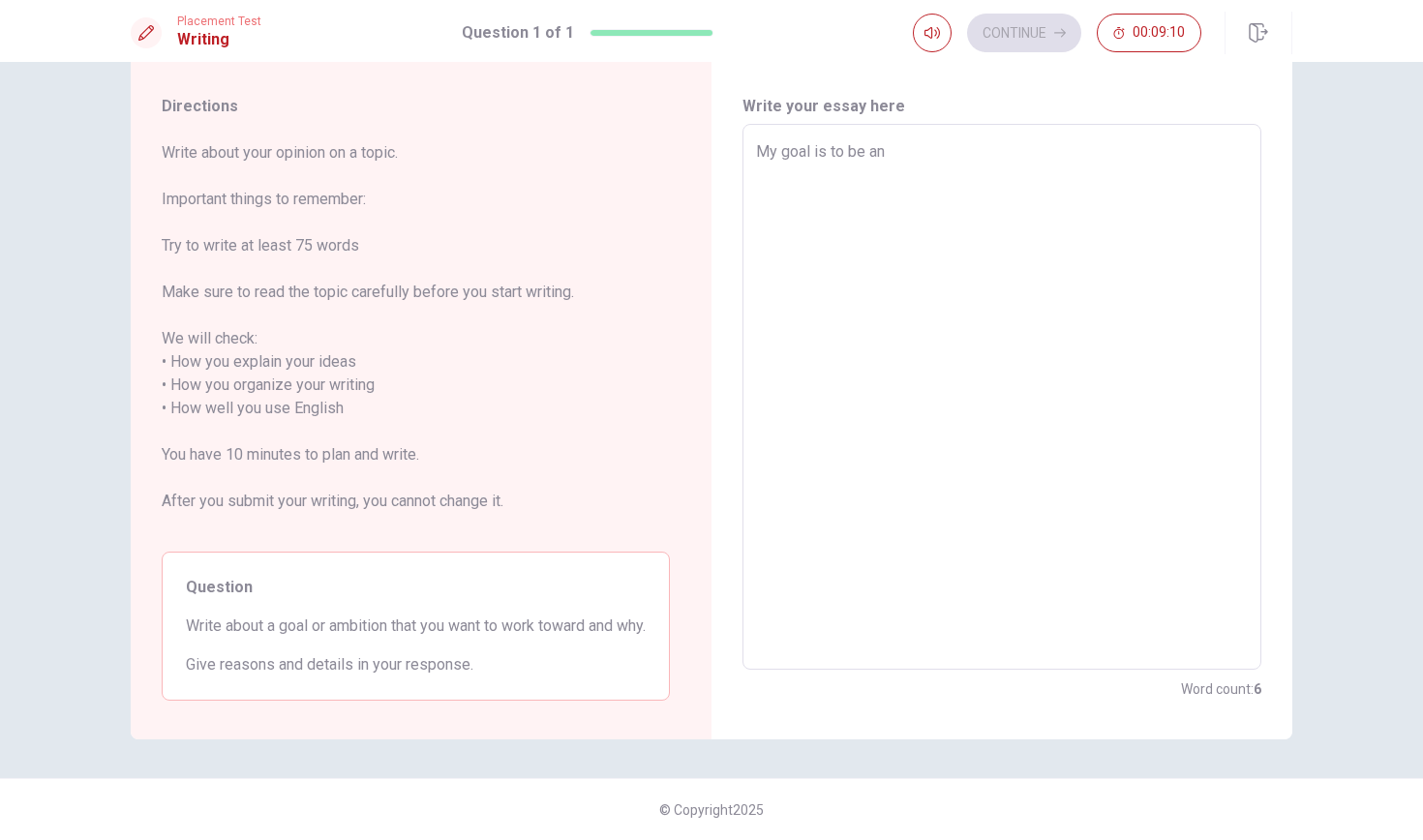
type textarea "My goal is to be a"
type textarea "x"
type textarea "My goal is to be a"
type textarea "x"
type textarea "My goal is to be a b"
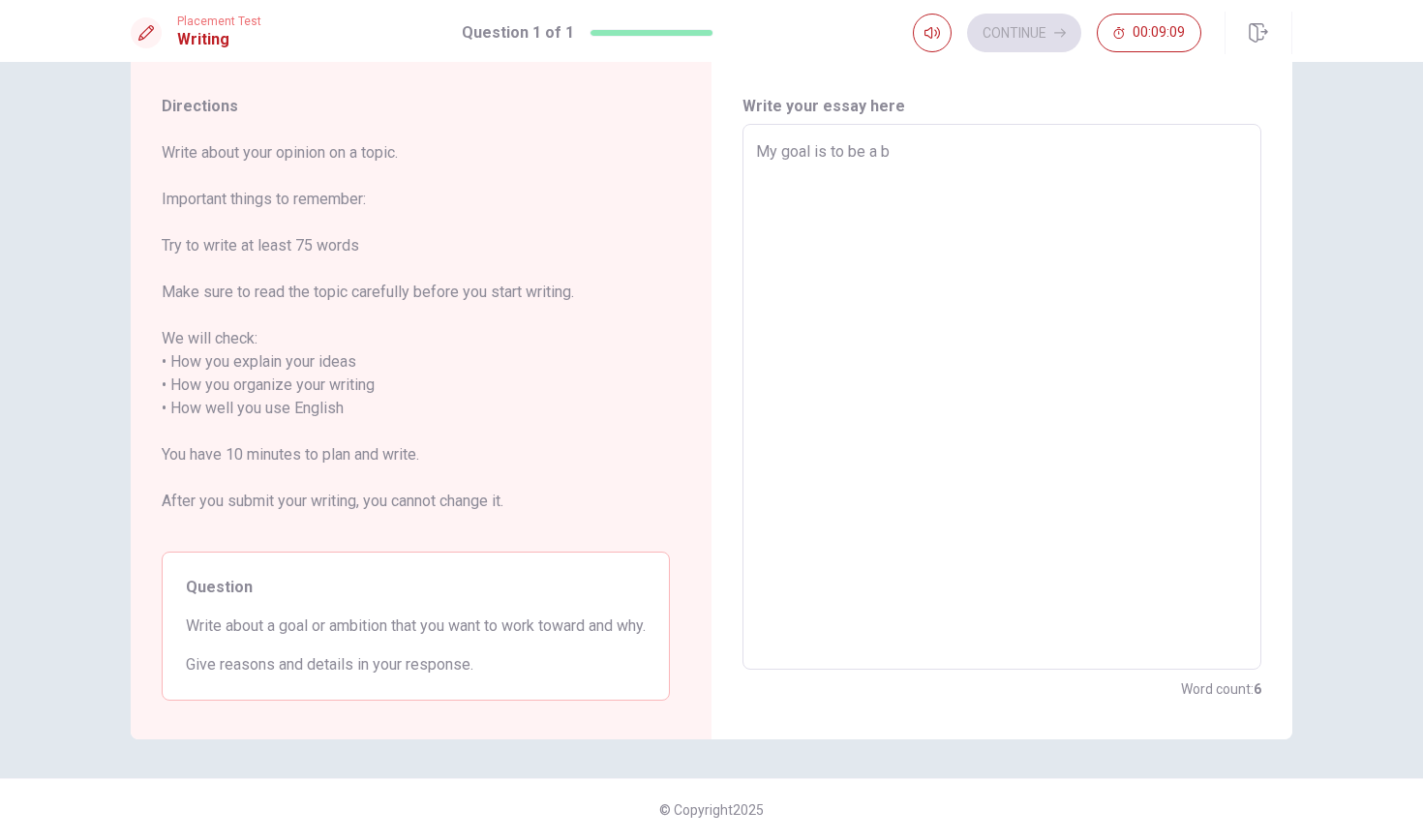
type textarea "x"
type textarea "My goal is to be a bu"
type textarea "x"
type textarea "My goal is to be a bus"
type textarea "x"
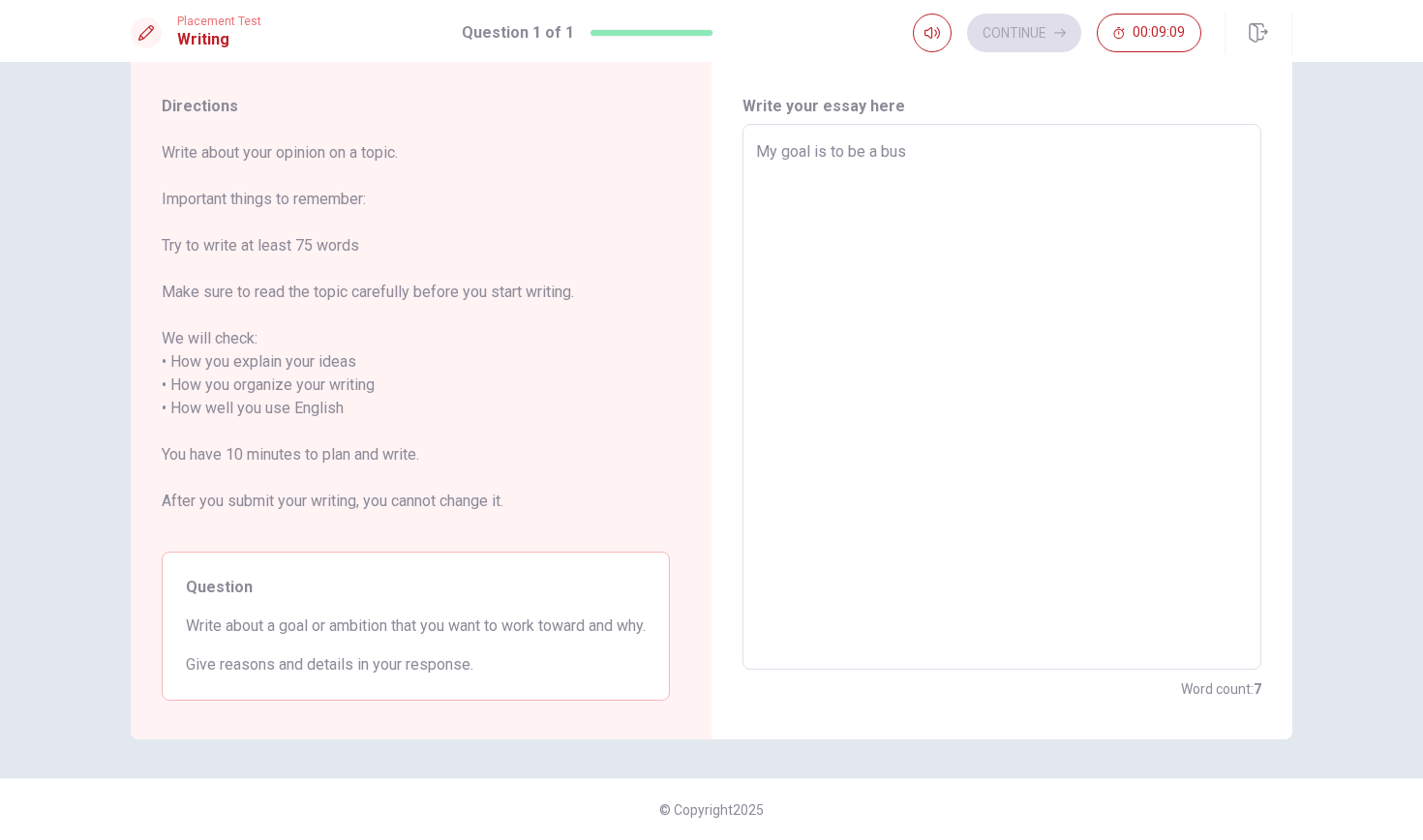
type textarea "My goal is to be a busi"
type textarea "x"
type textarea "My goal is to be a busin"
type textarea "x"
type textarea "My goal is to be a busine"
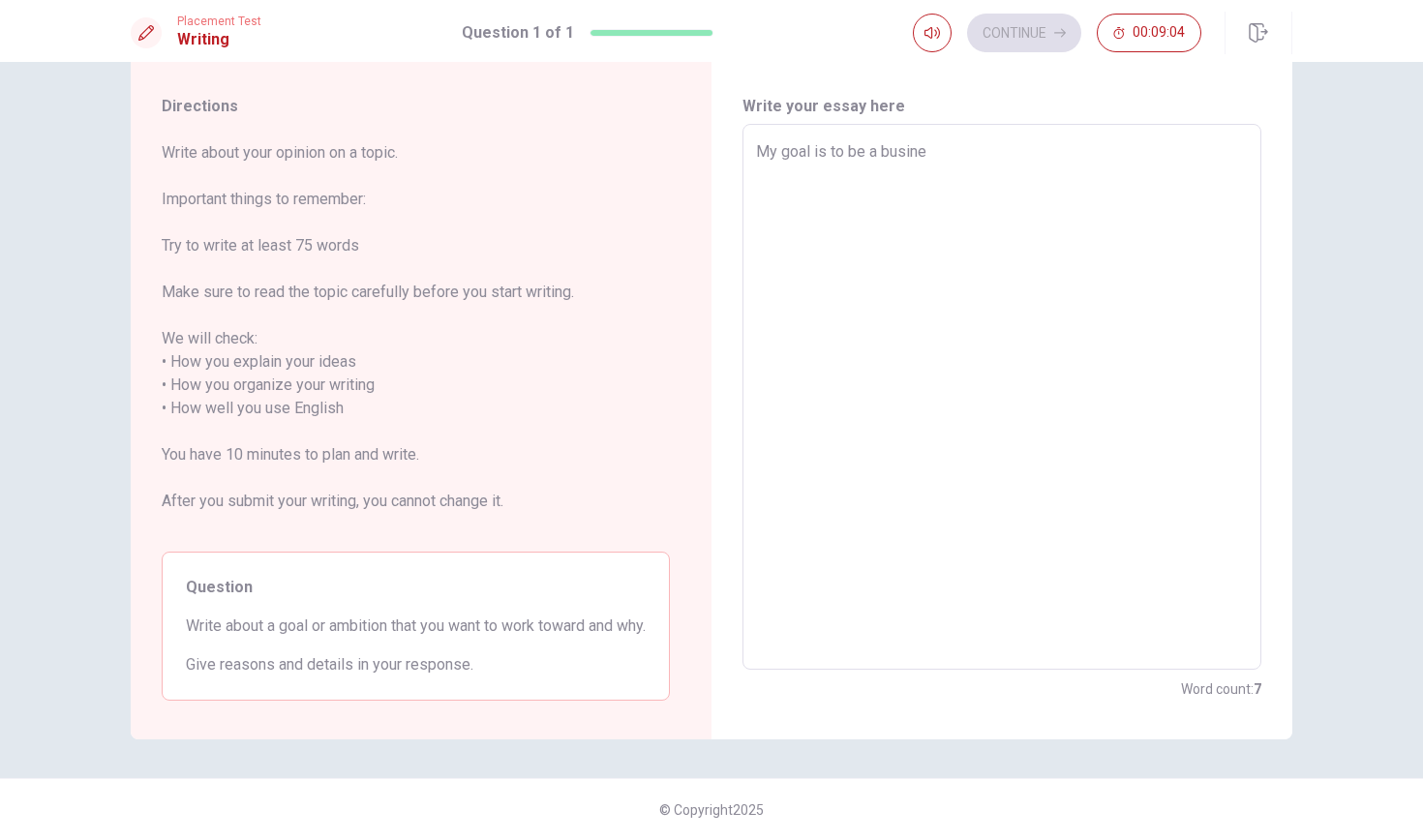
type textarea "x"
type textarea "My goal is to be a busines"
type textarea "x"
type textarea "My goal is to be a business"
type textarea "x"
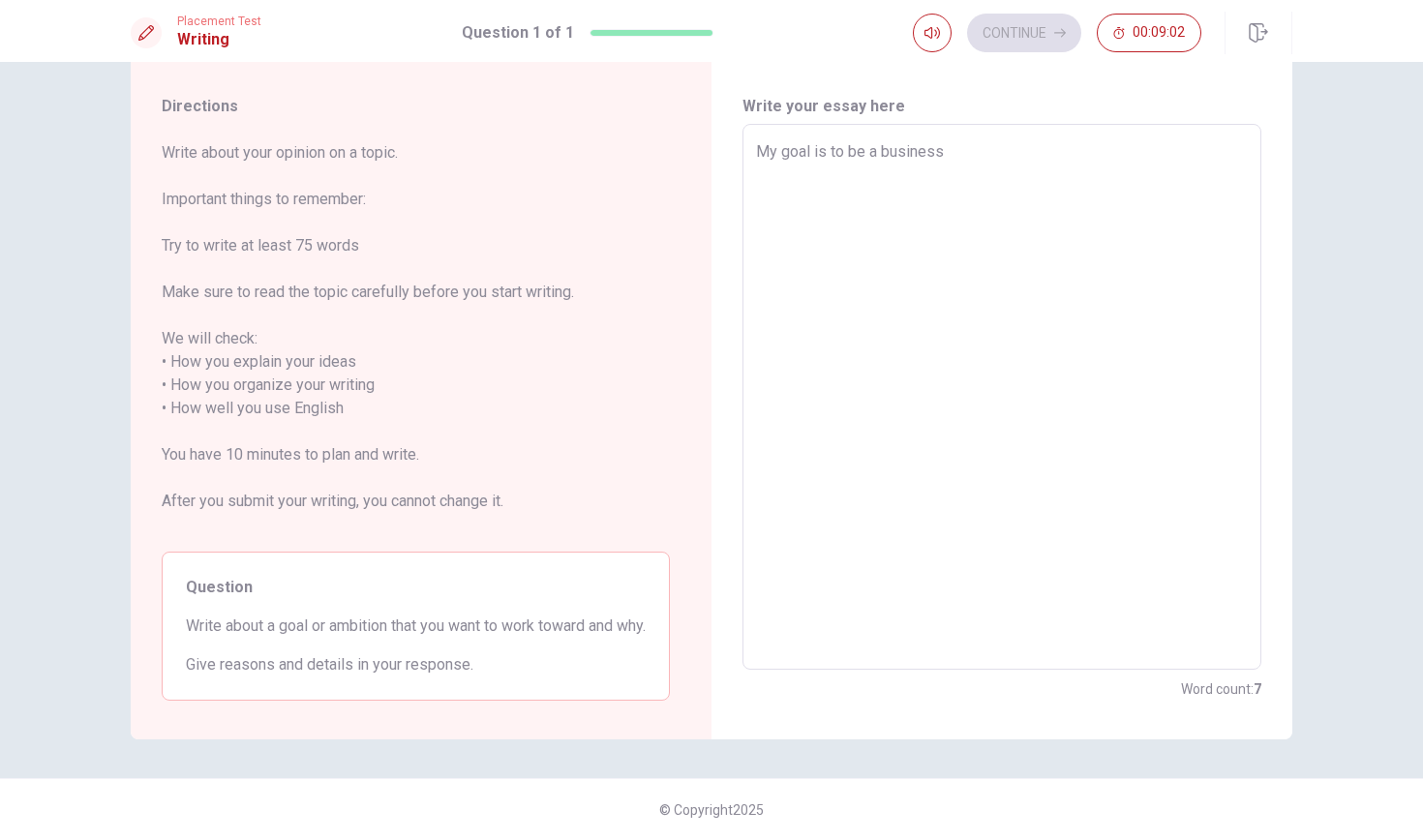
type textarea "My goal is to be a businessw"
type textarea "x"
type textarea "My goal is to be a businesswo"
type textarea "x"
type textarea "My goal is to be a businesswom"
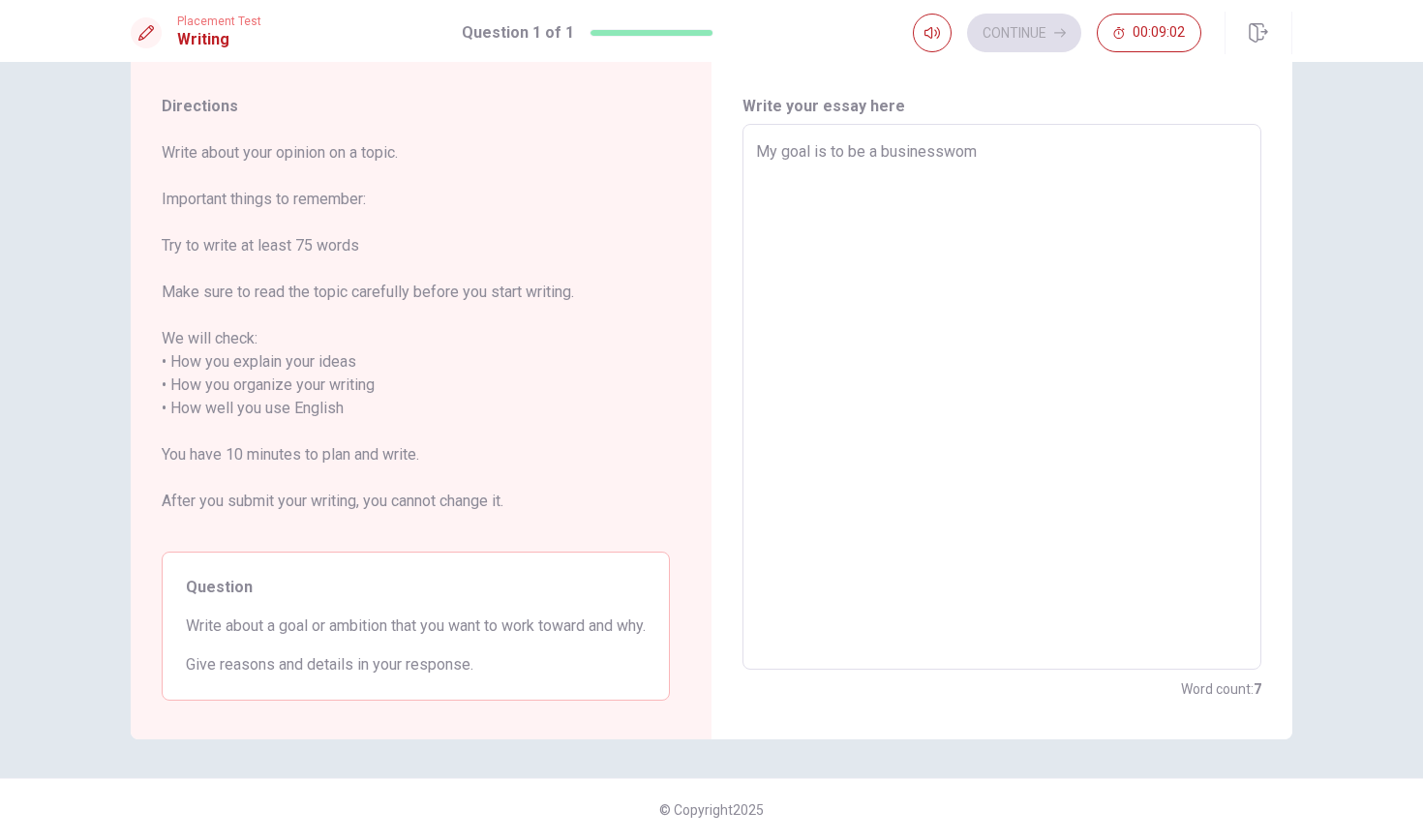
type textarea "x"
type textarea "My goal is to be a businesswoma"
type textarea "x"
type textarea "My goal is to be a businesswoman"
type textarea "x"
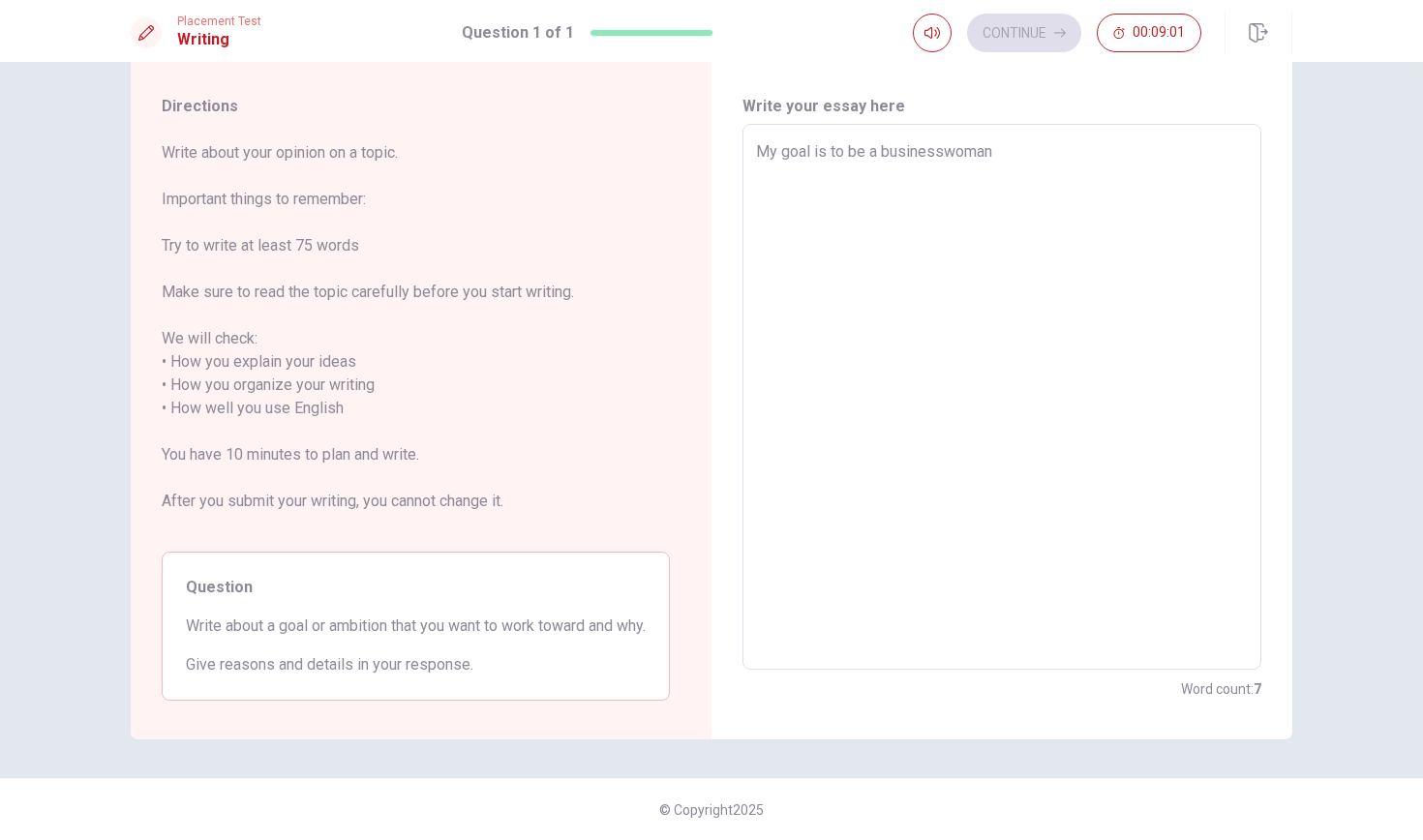
type textarea "My goal is to be a businesswoman"
type textarea "x"
type textarea "My goal is to be a businesswoman b"
type textarea "x"
type textarea "My goal is to be a businesswoman be"
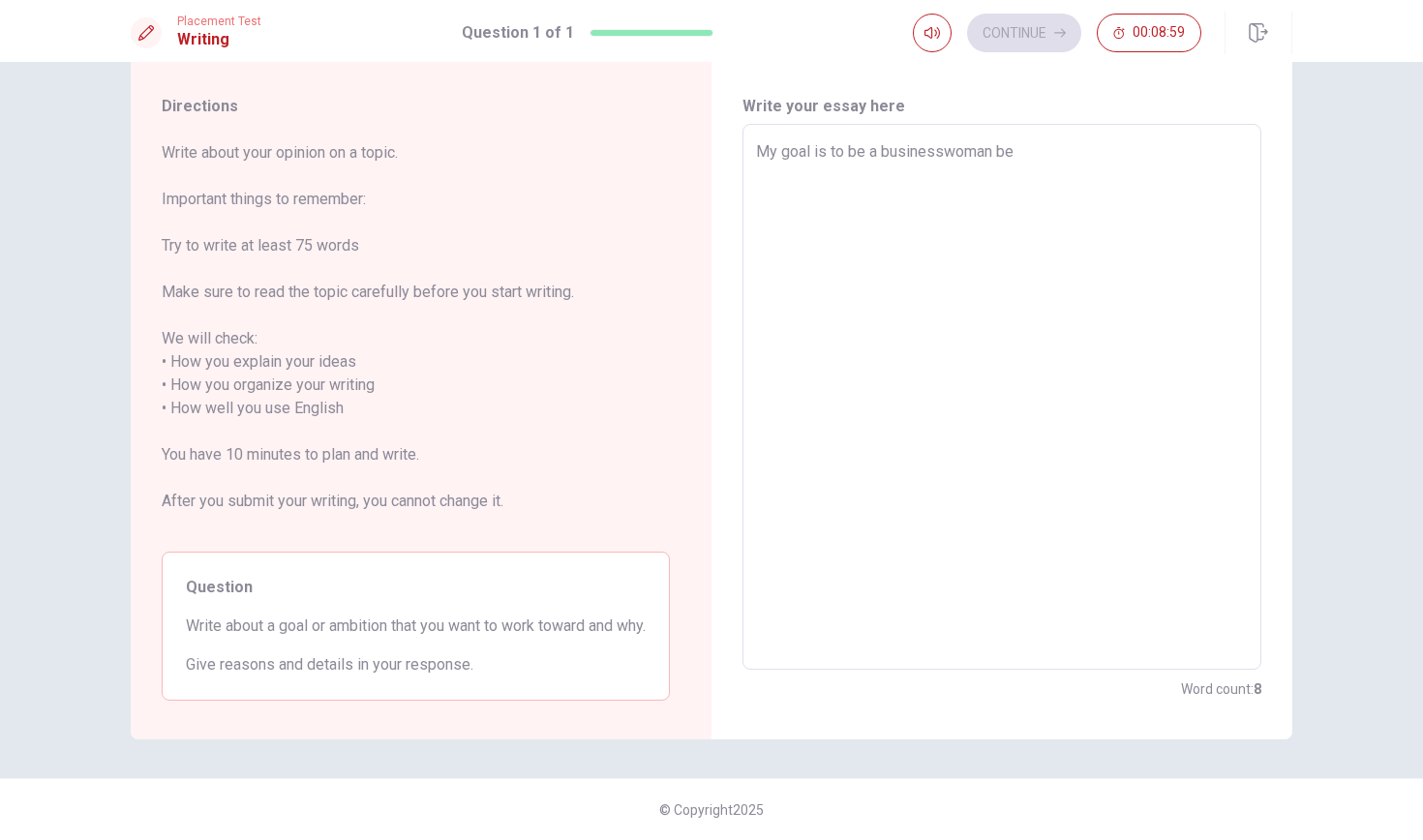
type textarea "x"
type textarea "My goal is to be a businesswoman [PERSON_NAME]"
type textarea "x"
type textarea "My goal is to be a businesswoman beac"
type textarea "x"
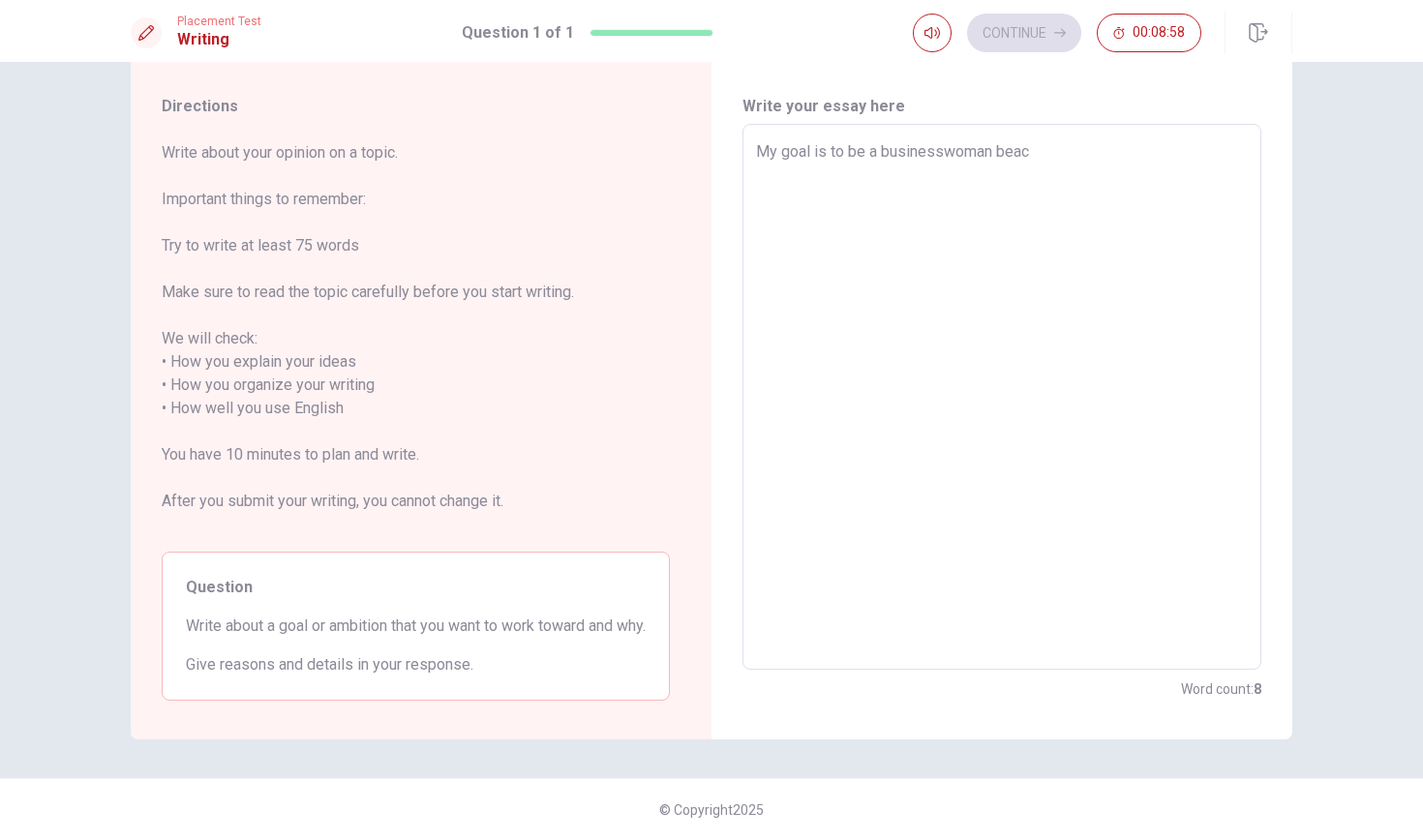
type textarea "My goal is to be a businesswoman [PERSON_NAME]"
type textarea "x"
type textarea "My goal is to be a businesswoman [PERSON_NAME]"
type textarea "x"
type textarea "My goal is to be a businesswoman [PERSON_NAME]"
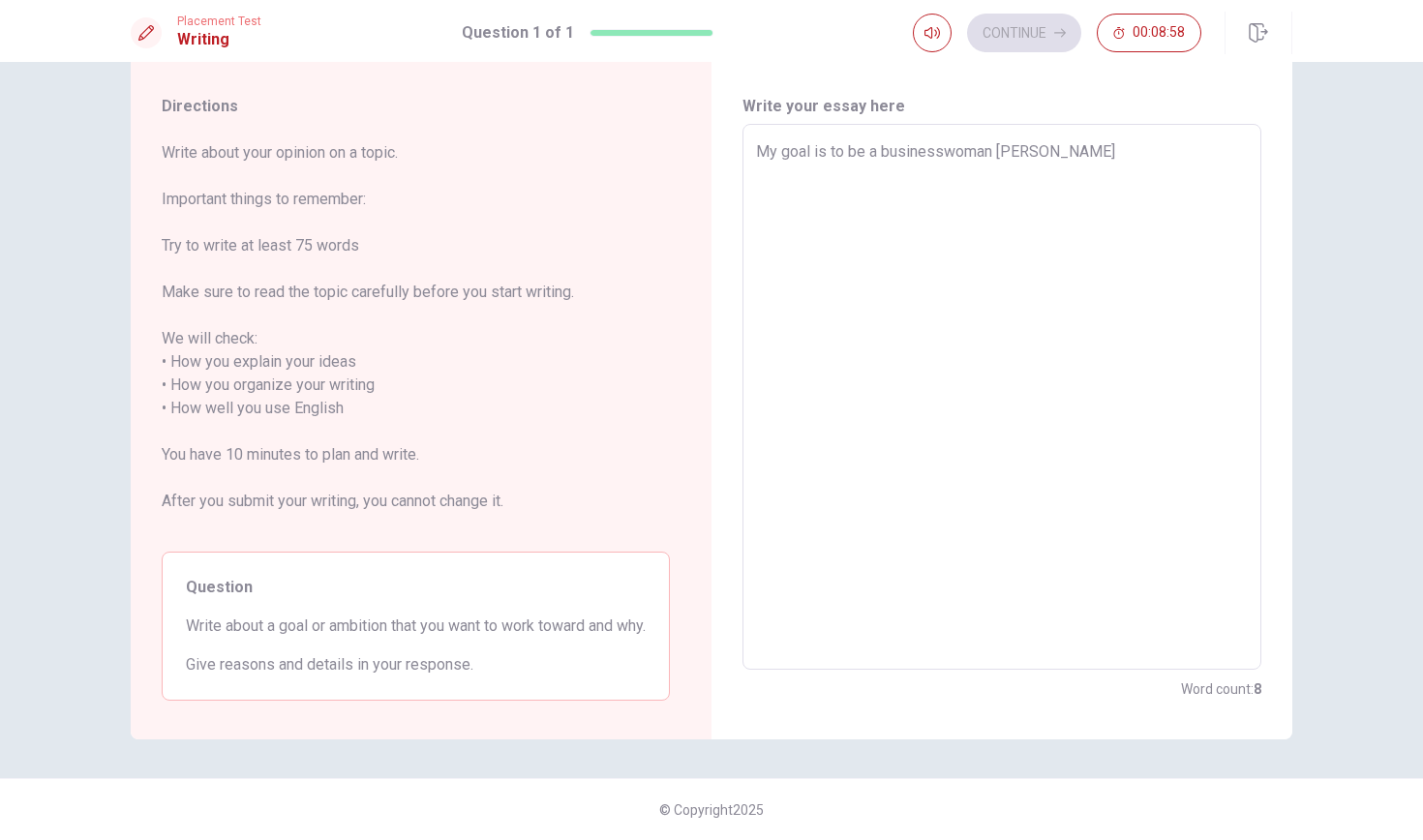
type textarea "x"
type textarea "My goal is to be a businesswoman [PERSON_NAME]"
type textarea "x"
type textarea "My goal is to be a businesswoman [PERSON_NAME]"
type textarea "x"
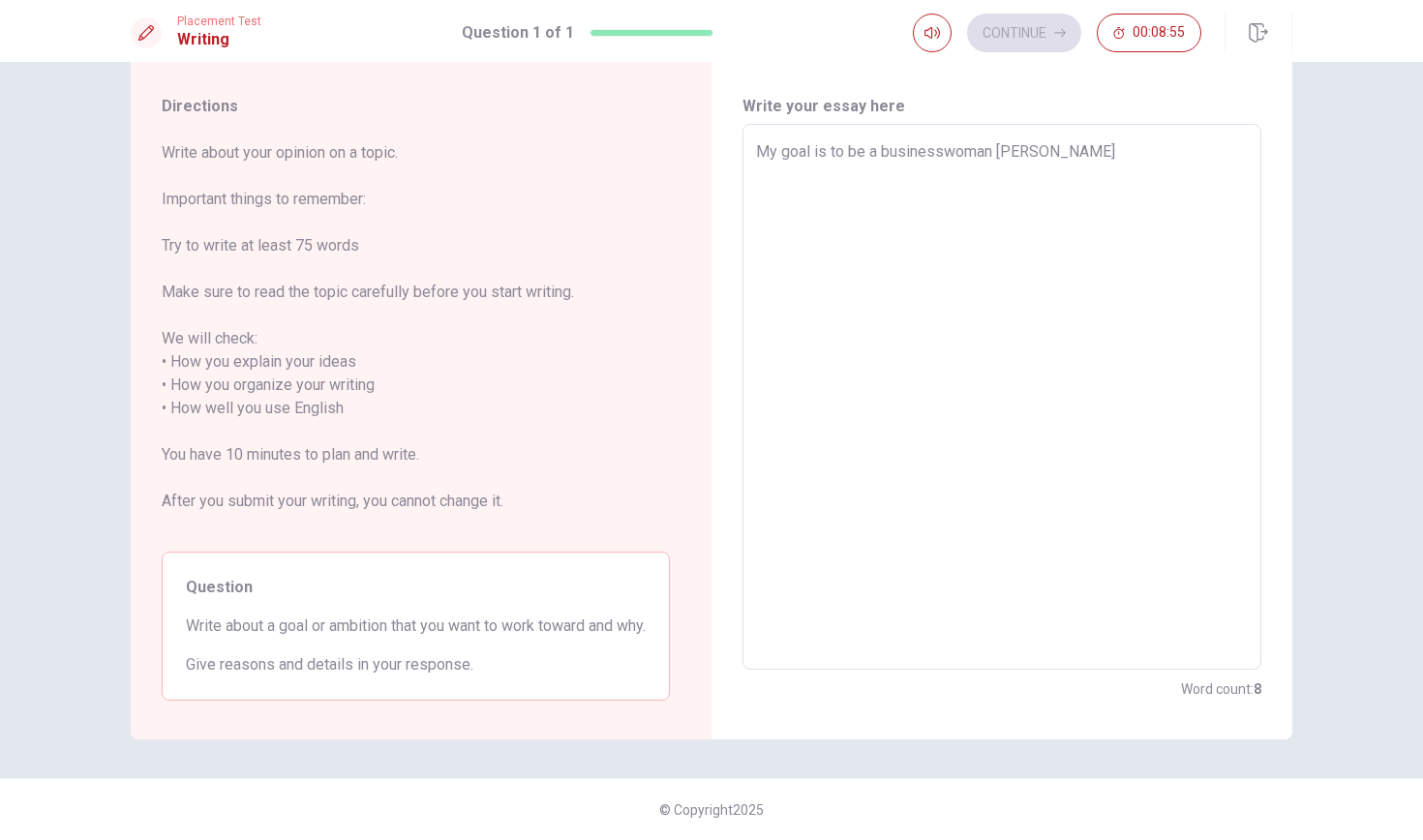
type textarea "My goal is to be a businesswoman [PERSON_NAME]"
type textarea "x"
type textarea "My goal is to be a businesswoman [PERSON_NAME]"
type textarea "x"
type textarea "My goal is to be a businesswoman [PERSON_NAME]"
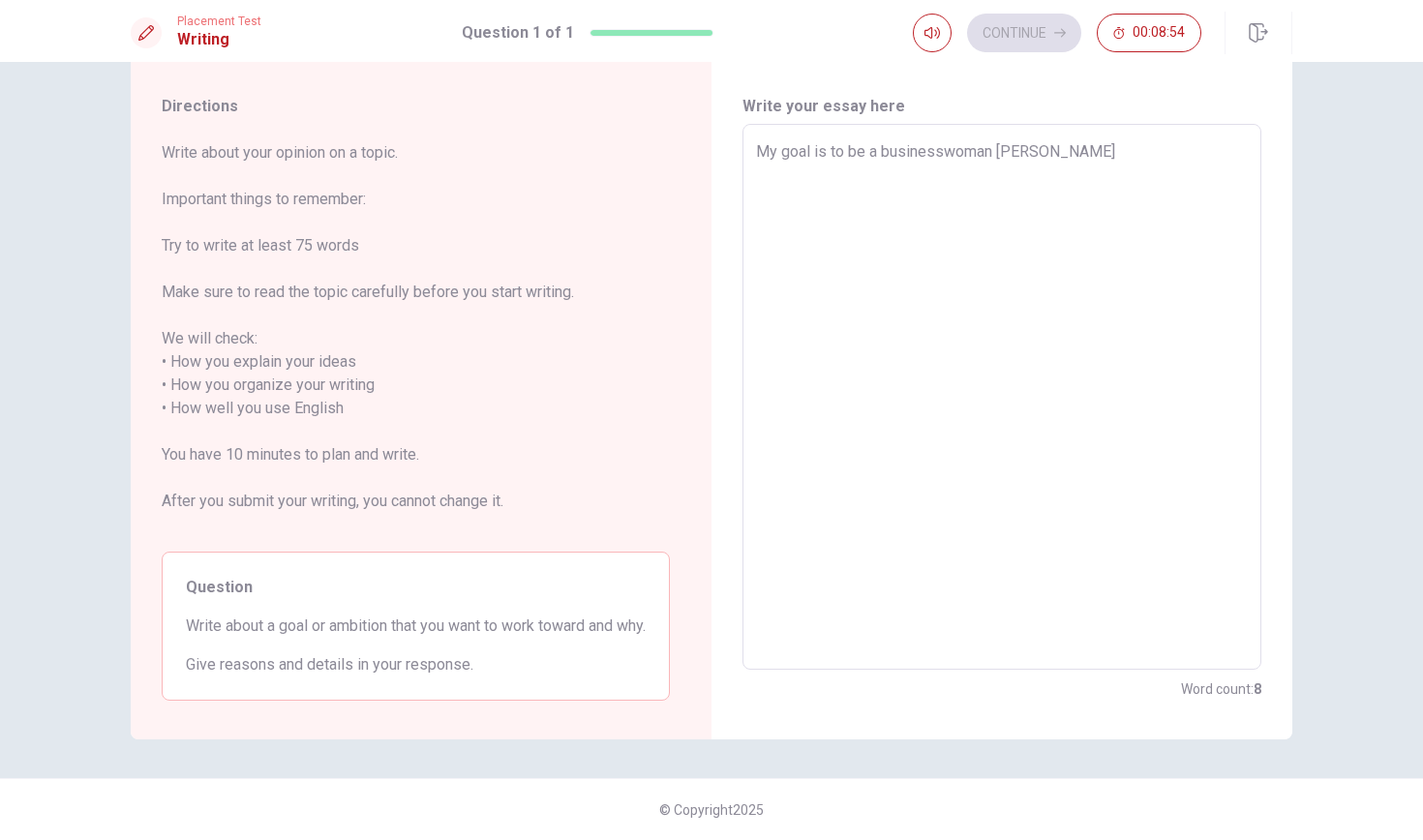
type textarea "x"
type textarea "My goal is to be a businesswoman [PERSON_NAME]"
type textarea "x"
type textarea "My goal is to be a businesswoman beac"
type textarea "x"
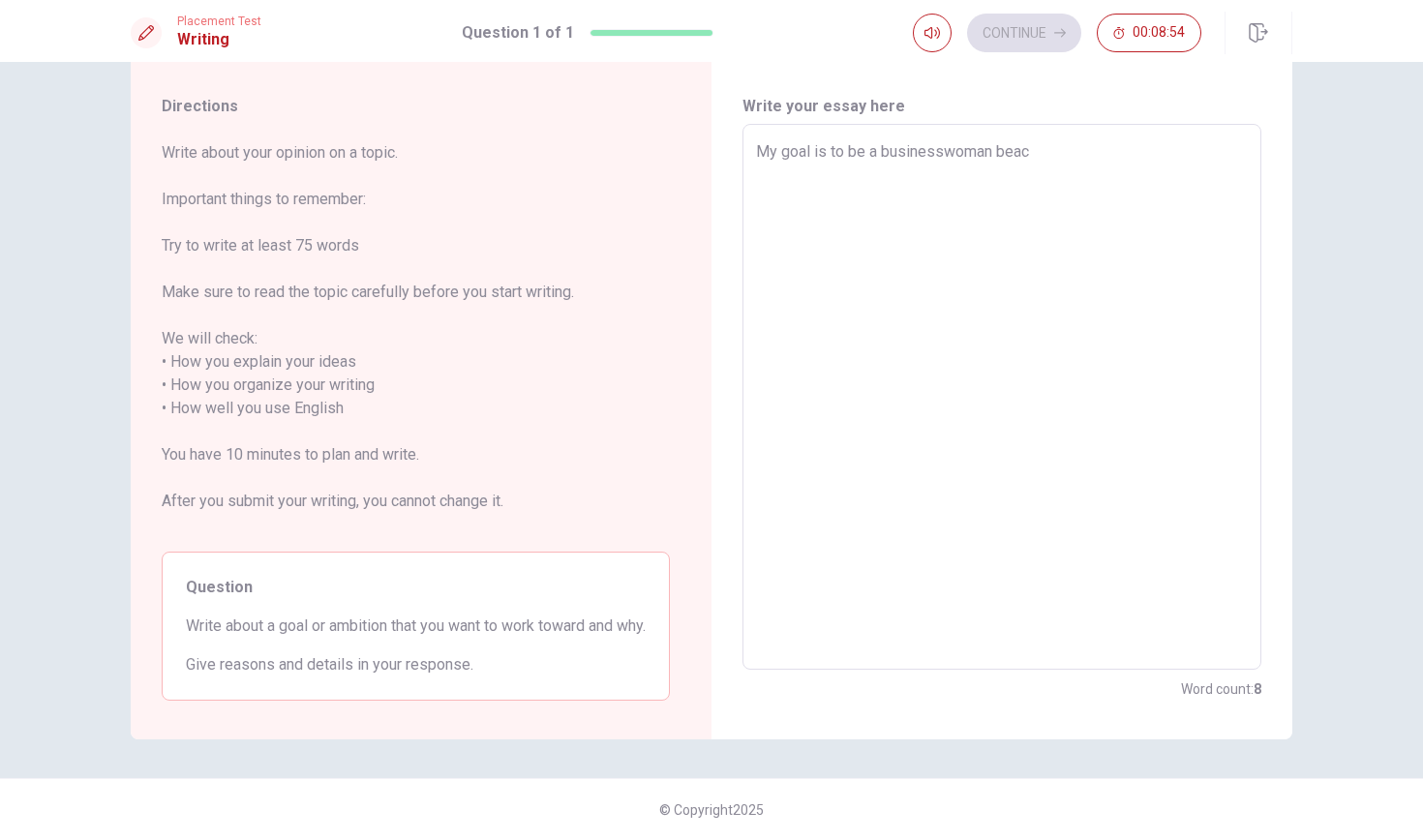
type textarea "My goal is to be a businesswoman [PERSON_NAME]"
type textarea "x"
type textarea "My goal is to be a businesswoman be"
type textarea "x"
type textarea "My goal is to be a businesswoman [PERSON_NAME]"
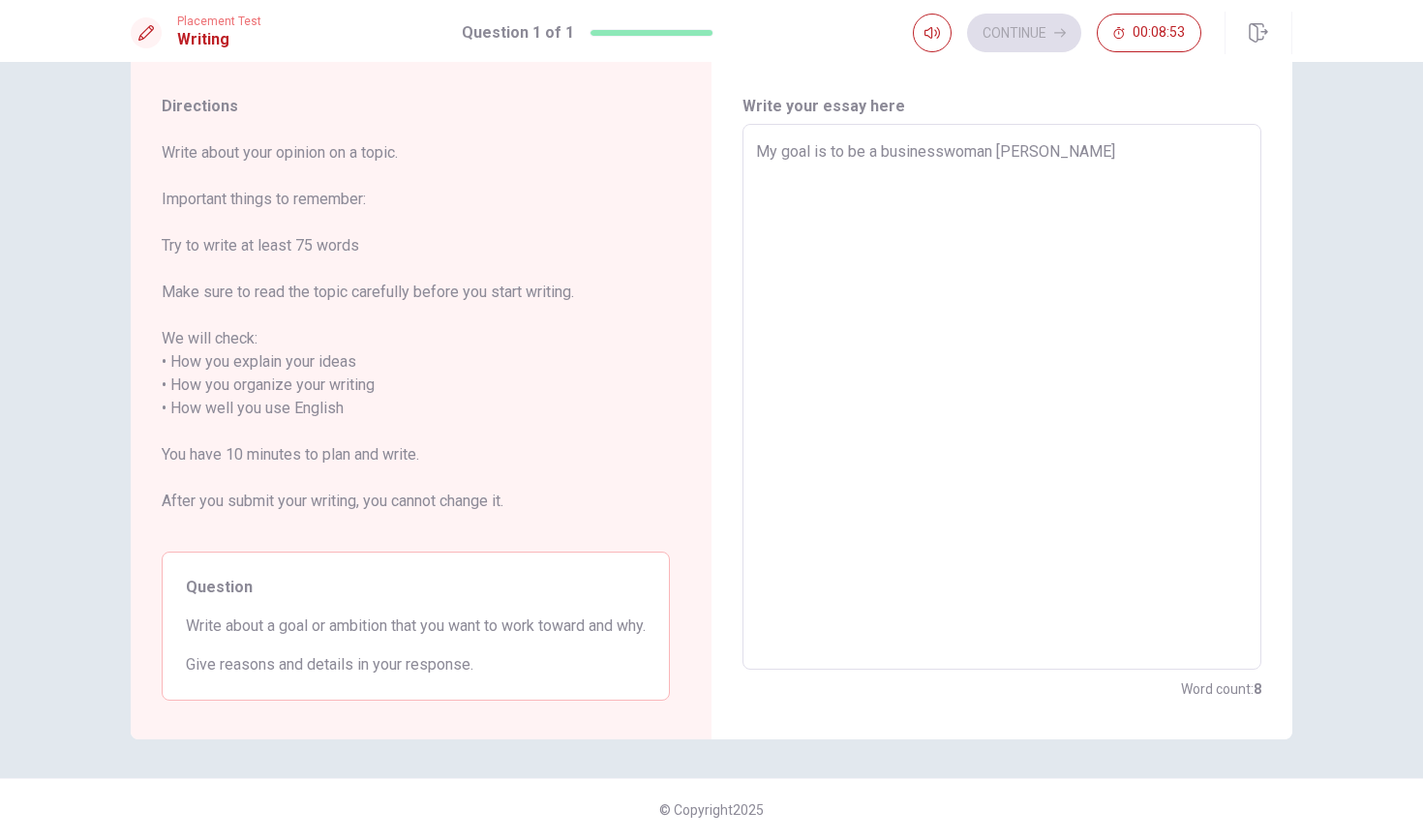
type textarea "x"
type textarea "My goal is to be a businesswoman beca"
type textarea "x"
type textarea "My goal is to be a businesswoman becau"
type textarea "x"
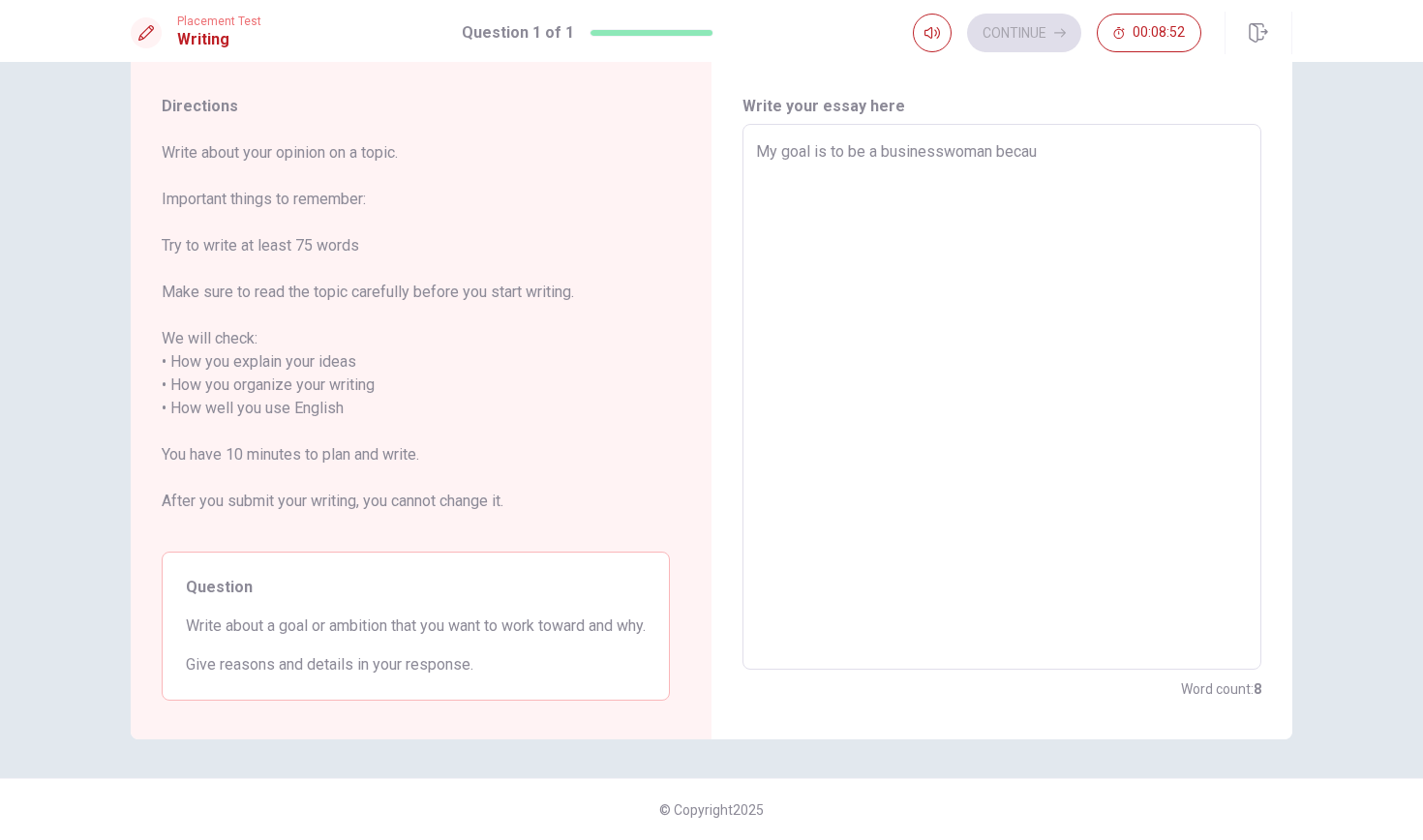
type textarea "My goal is to be a businesswoman [PERSON_NAME]"
type textarea "x"
type textarea "My goal is to be a businesswoman because"
type textarea "x"
type textarea "My goal is to be a businesswoman because"
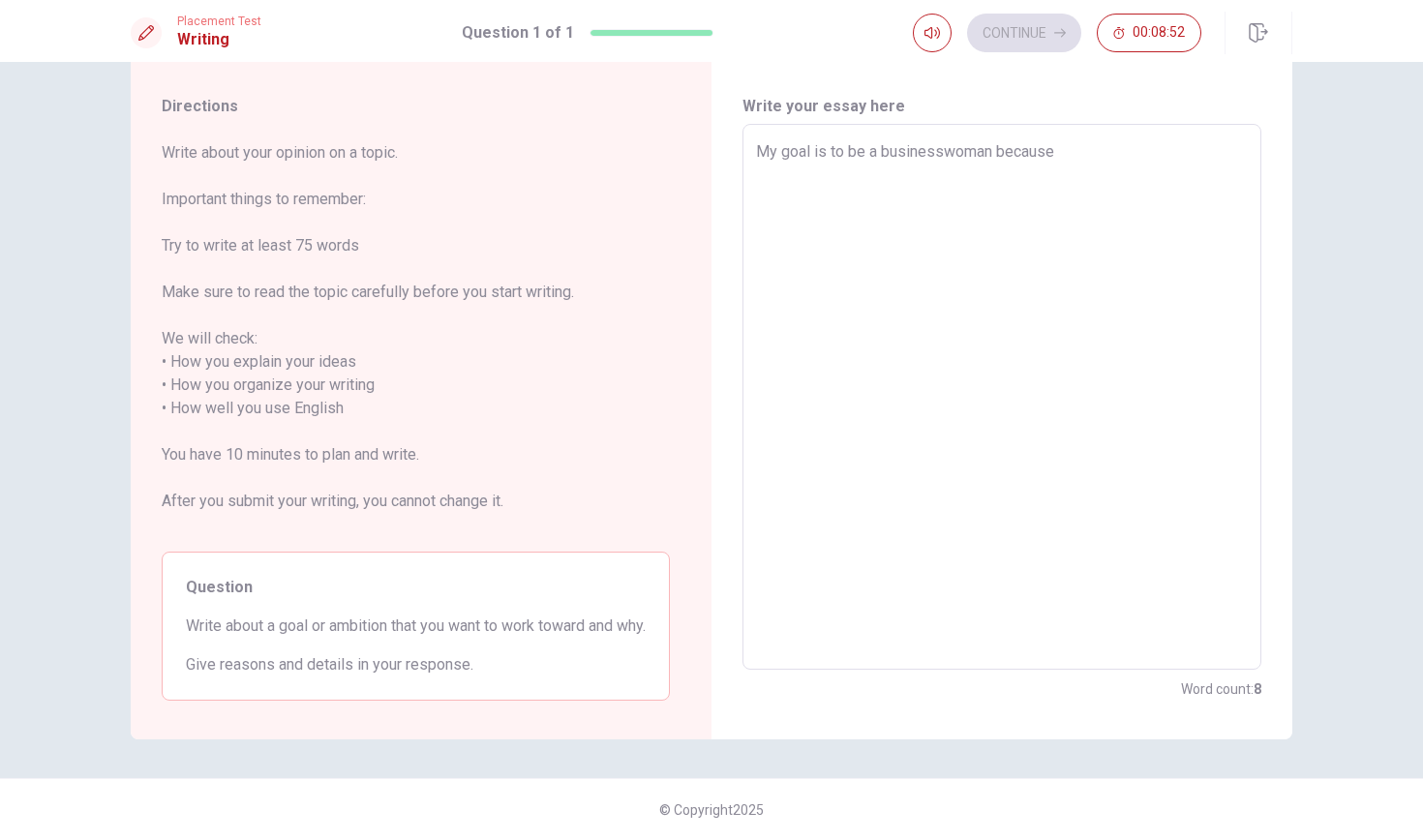
type textarea "x"
type textarea "My goal is to be a businesswoman because i"
type textarea "x"
type textarea "My goal is to be a businesswoman because it"
type textarea "x"
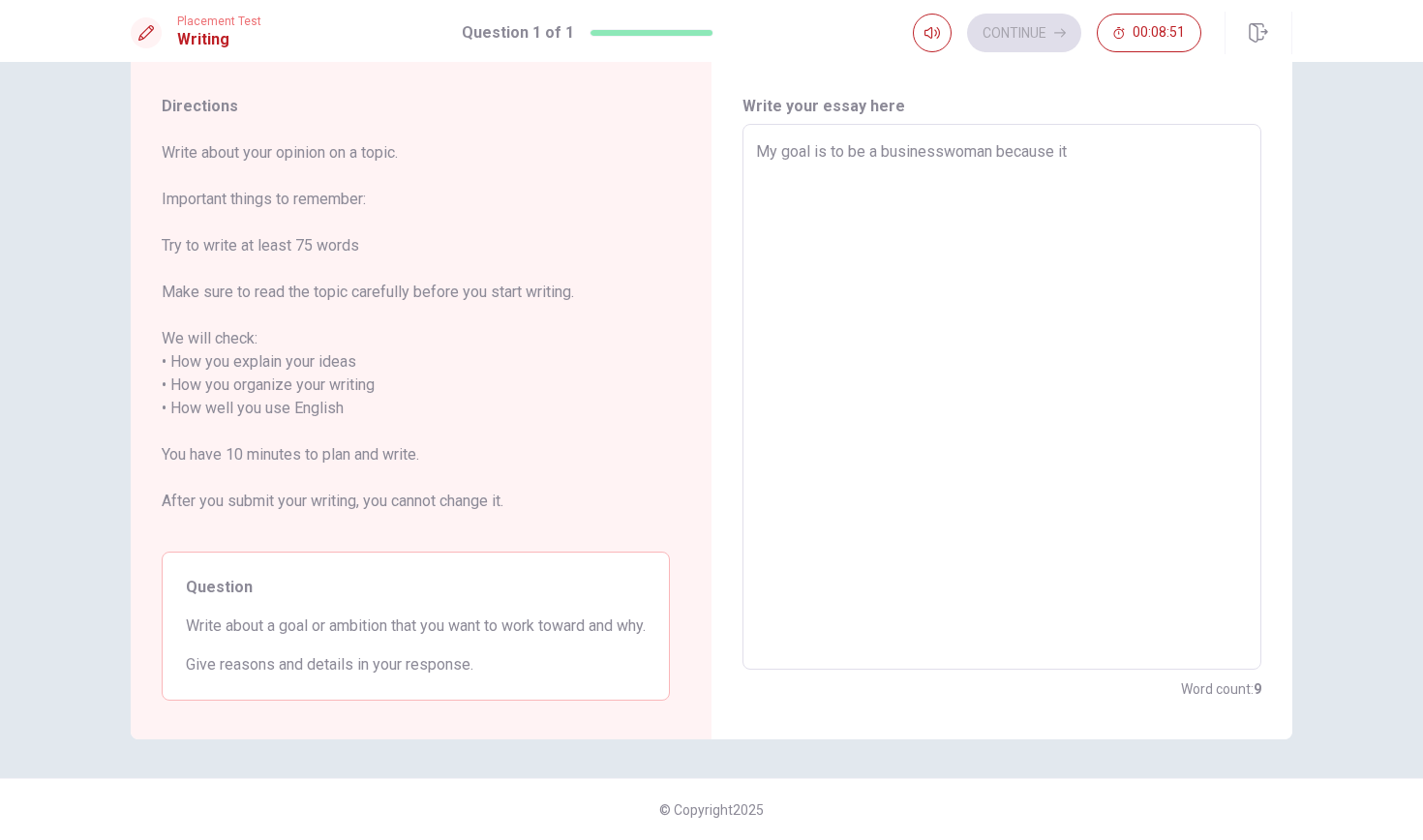
type textarea "My goal is to be a businesswoman because its"
type textarea "x"
type textarea "My goal is to be a businesswoman because its"
type textarea "x"
type textarea "My goal is to be a businesswoman because its"
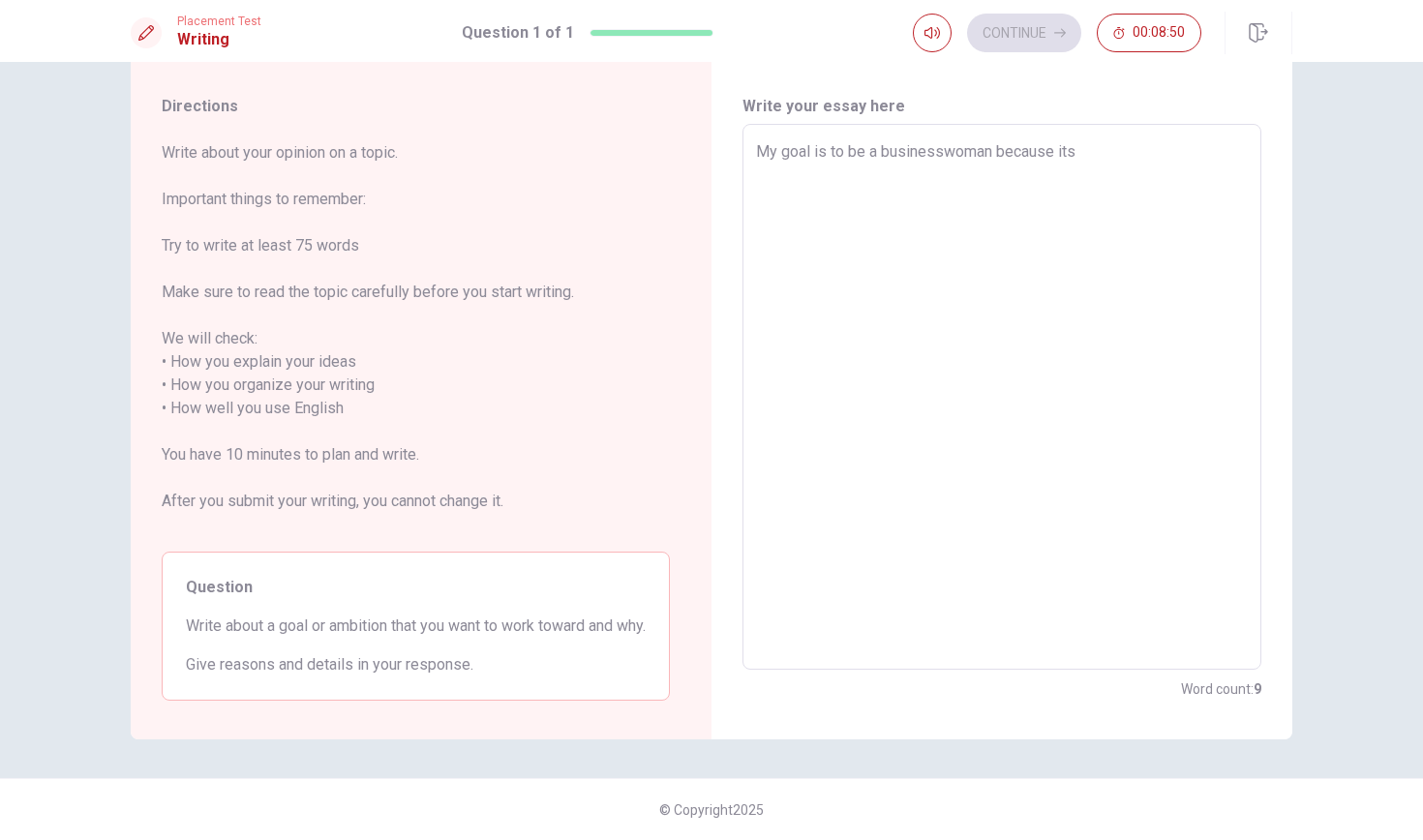
type textarea "x"
type textarea "My goal is to be a businesswoman because it"
type textarea "x"
type textarea "My goal is to be a businesswoman because i"
type textarea "x"
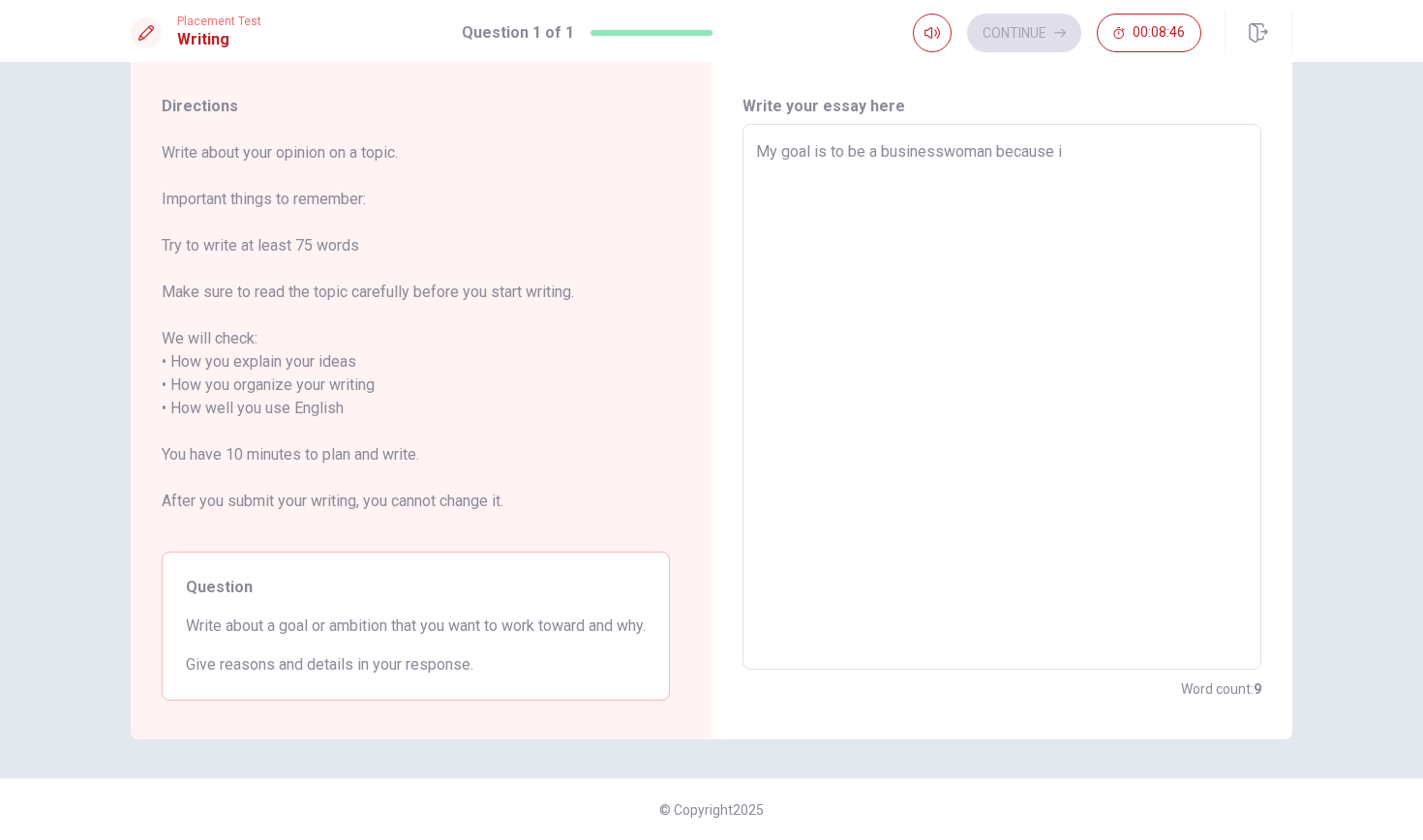
type textarea "My goal is to be a businesswoman because it"
type textarea "x"
type textarea "My goal is to be a businesswoman because it"
type textarea "x"
type textarea "My goal is to be a businesswoman because it w"
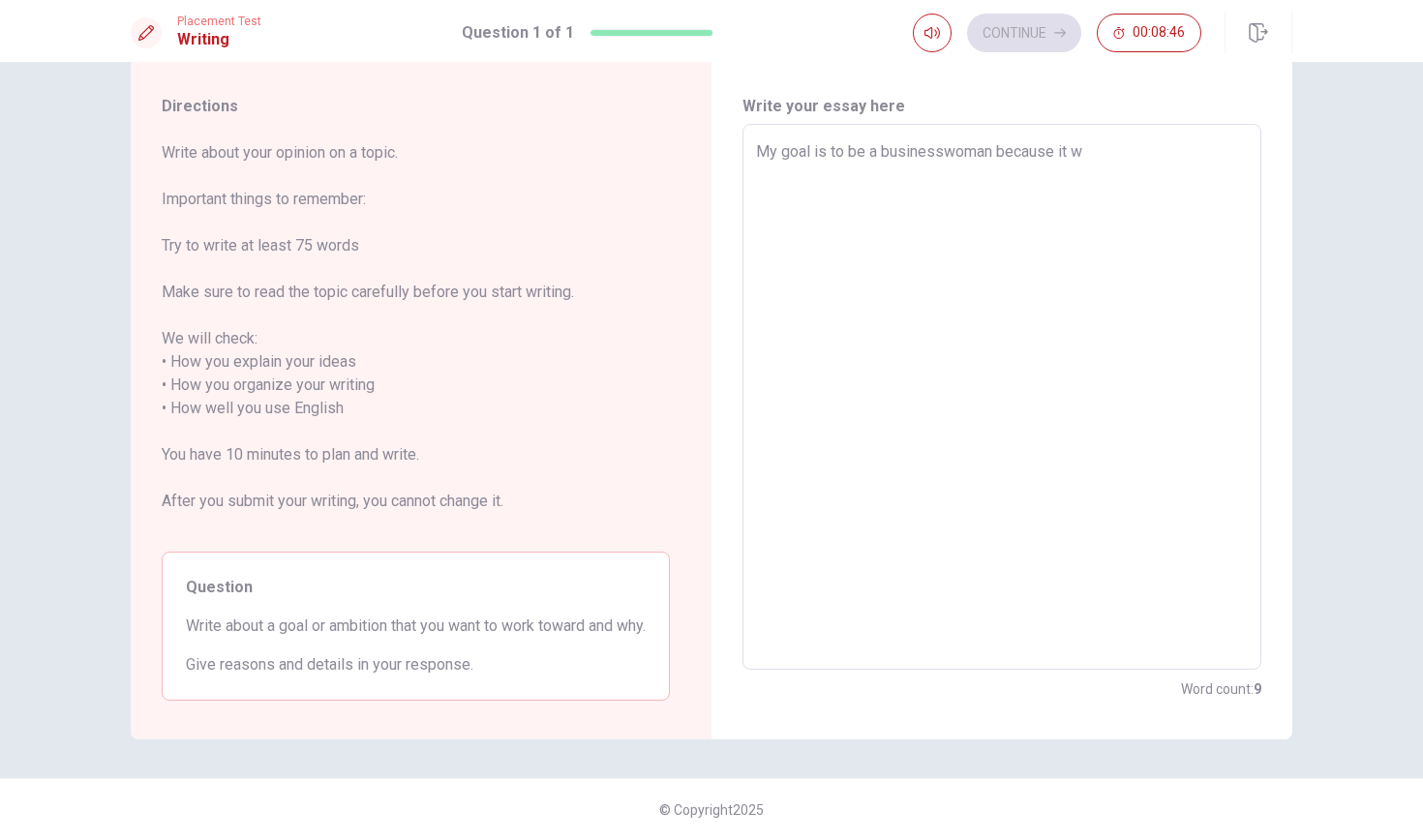
type textarea "x"
type textarea "My goal is to be a businesswoman because it wi"
type textarea "x"
type textarea "My goal is to be a businesswoman because it wil"
type textarea "x"
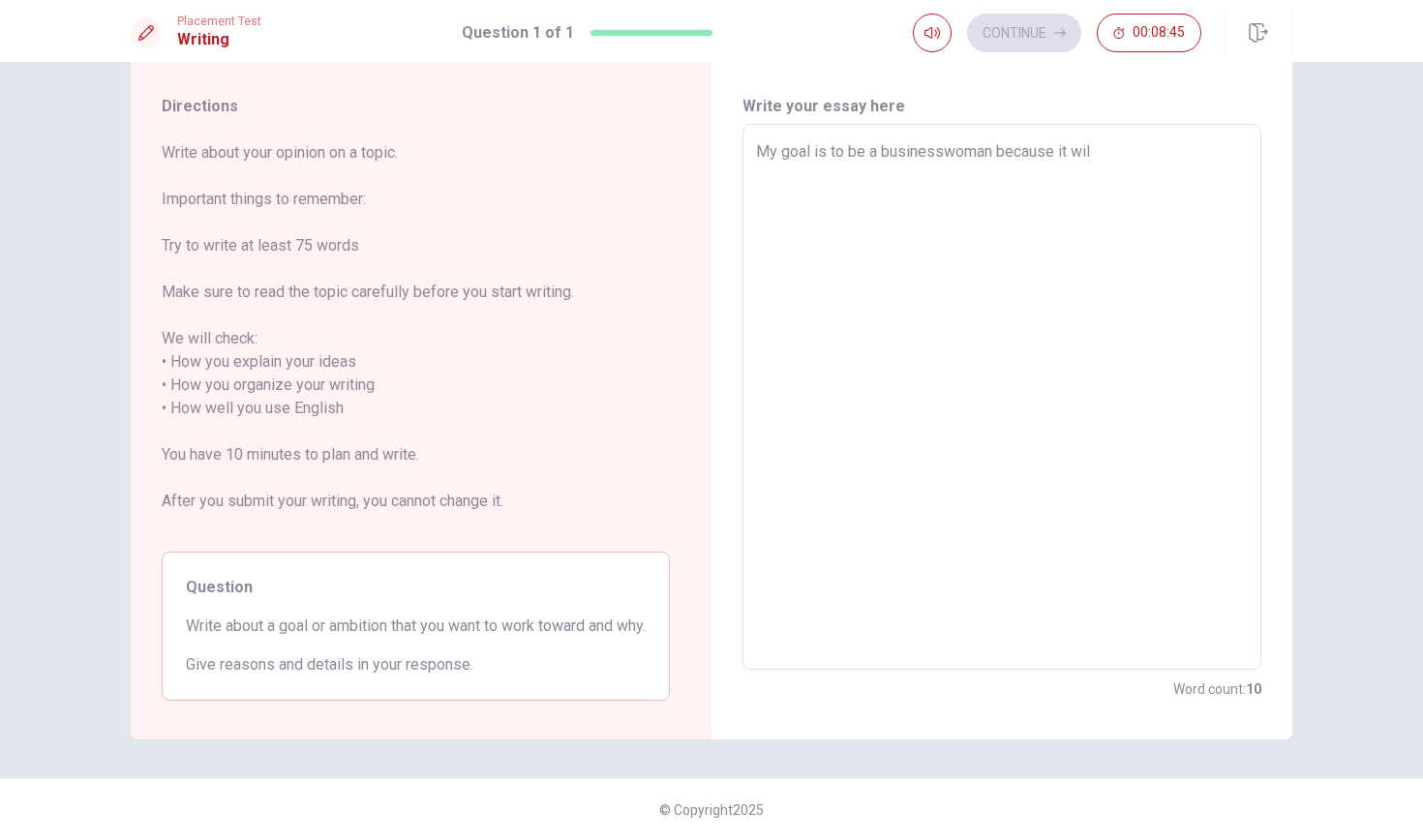
type textarea "My goal is to be a businesswoman because it will"
type textarea "x"
type textarea "My goal is to be a businesswoman because it will"
type textarea "x"
type textarea "My goal is to be a businesswoman because it will h"
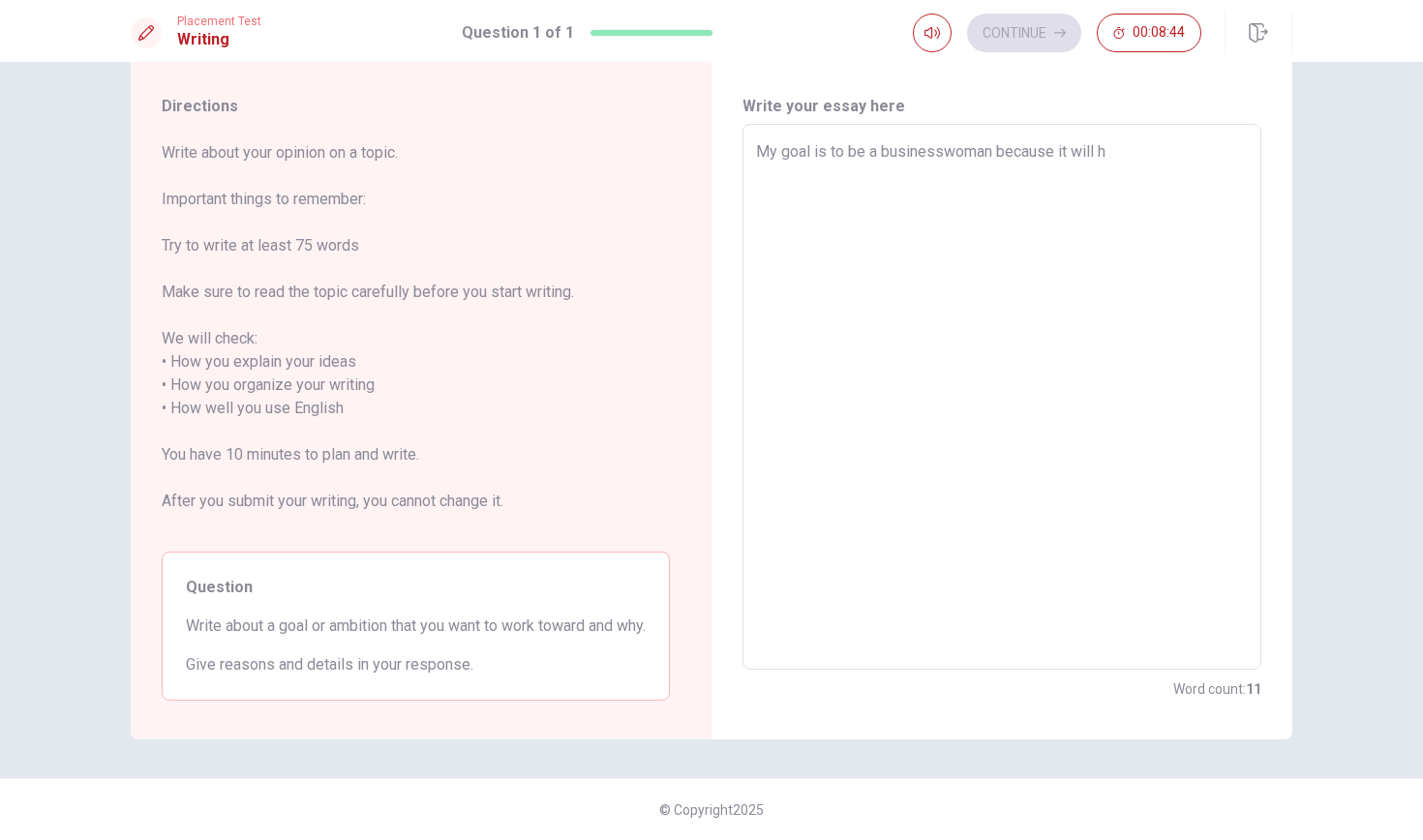
type textarea "x"
type textarea "My goal is to be a businesswoman because it will he"
type textarea "x"
type textarea "My goal is to be a businesswoman because it will hel"
type textarea "x"
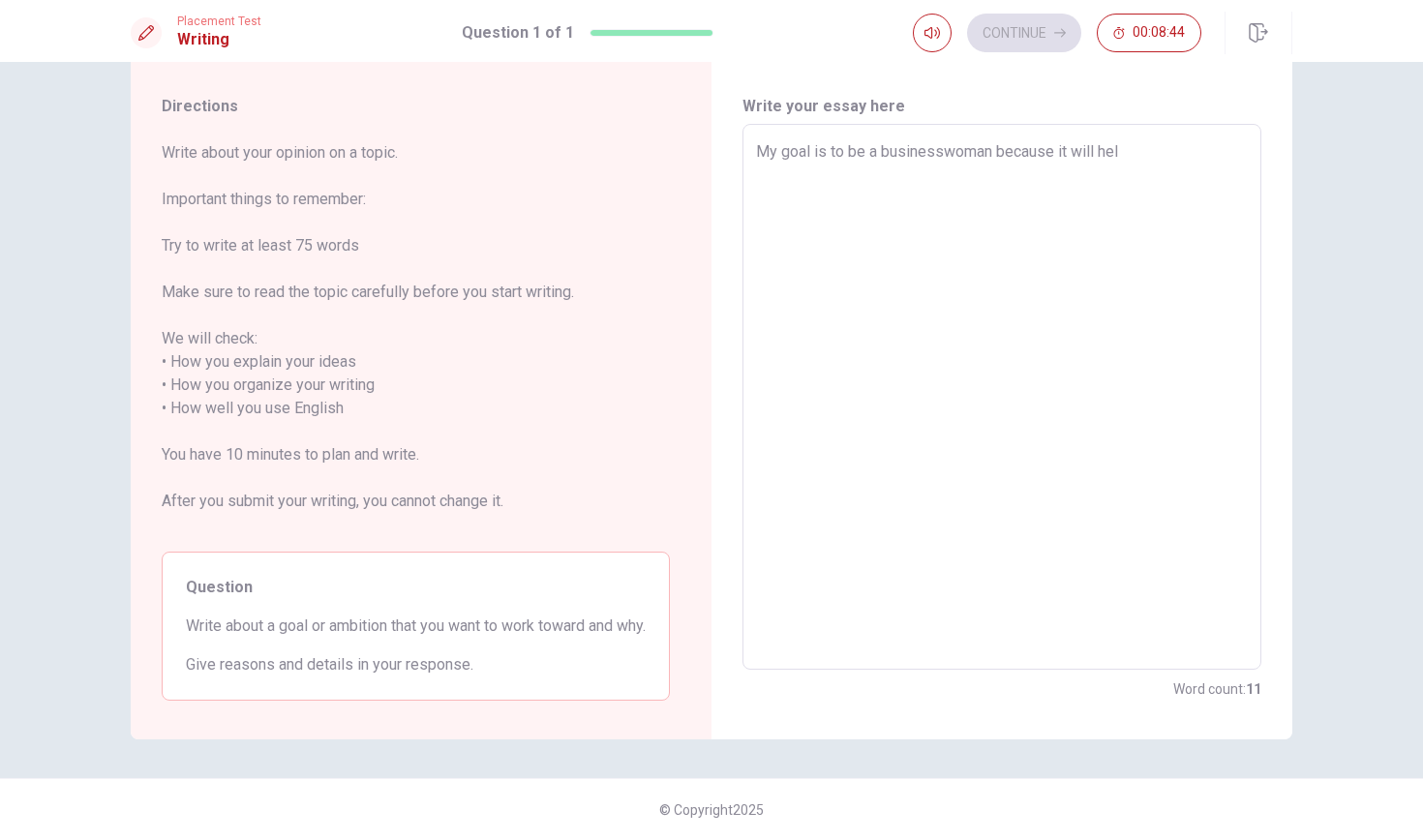
type textarea "My goal is to be a businesswoman because it will help"
type textarea "x"
type textarea "My goal is to be a businesswoman because it will help"
type textarea "x"
type textarea "My goal is to be a businesswoman because it will help m"
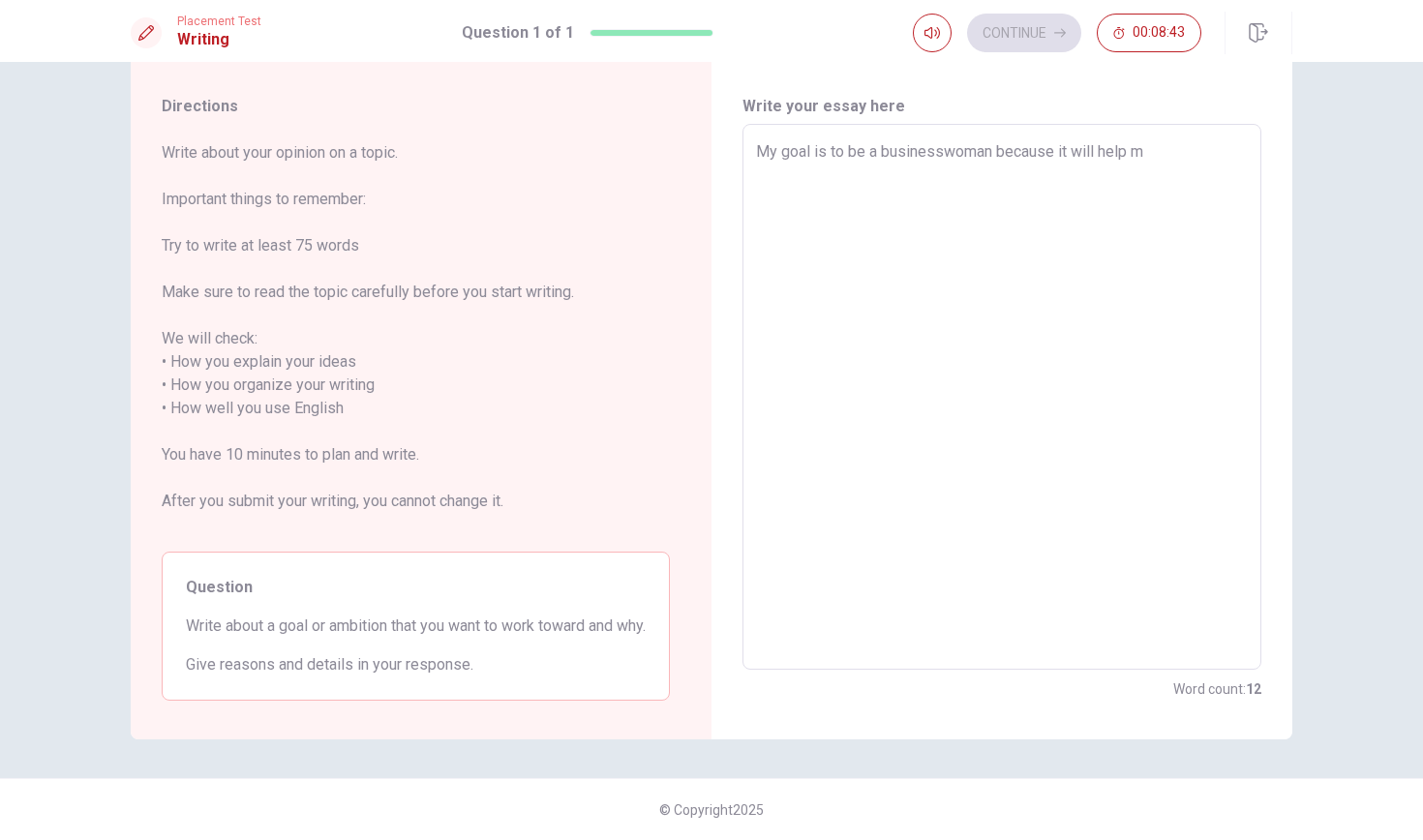
type textarea "x"
type textarea "My goal is to be a businesswoman because it will help me"
type textarea "x"
type textarea "My goal is to be a businesswoman because it will help me"
type textarea "x"
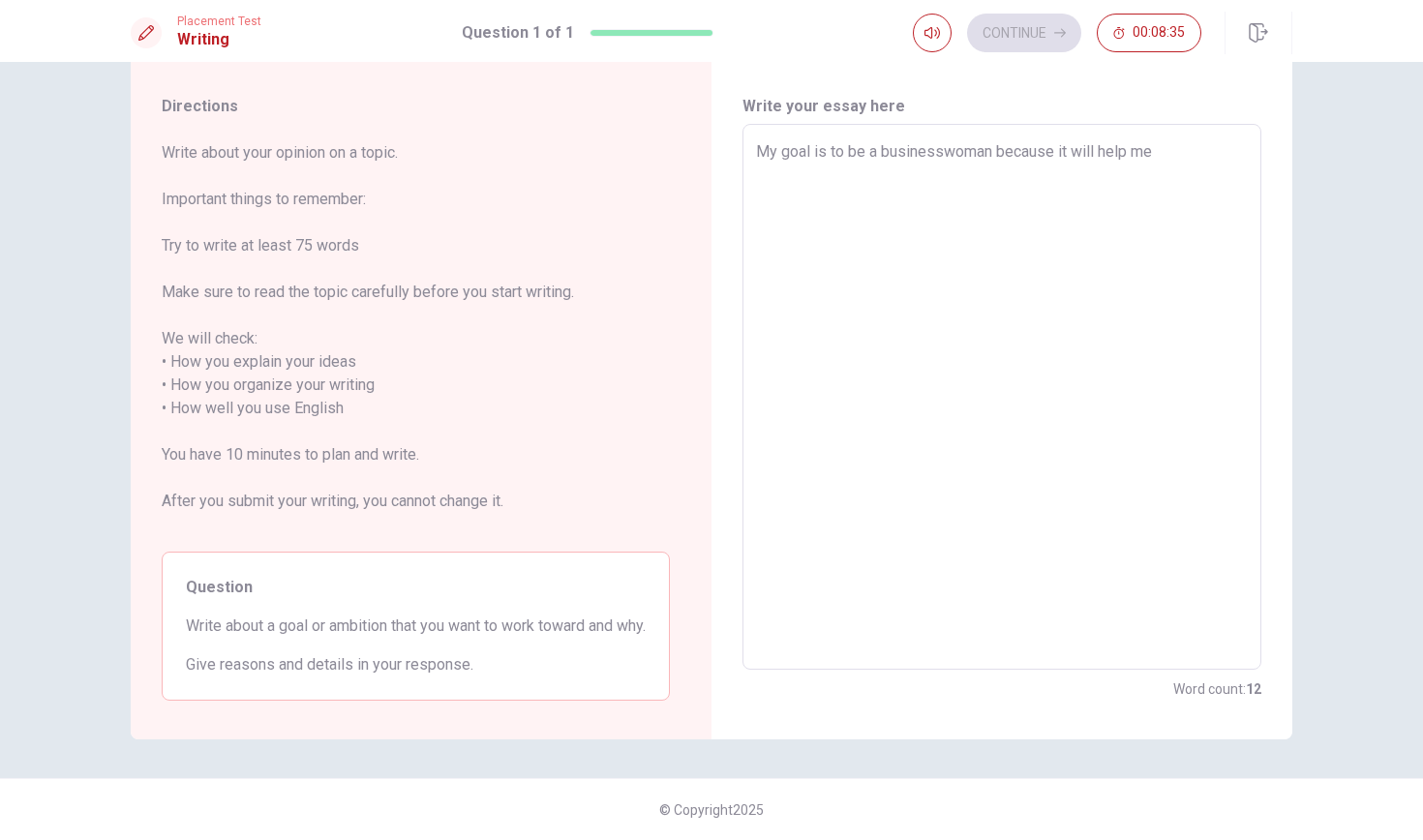
type textarea "My goal is to be a businesswoman because it will help me t"
type textarea "x"
type textarea "My goal is to be a businesswoman because it will help me to"
type textarea "x"
type textarea "My goal is to be a businesswoman because it will help me to"
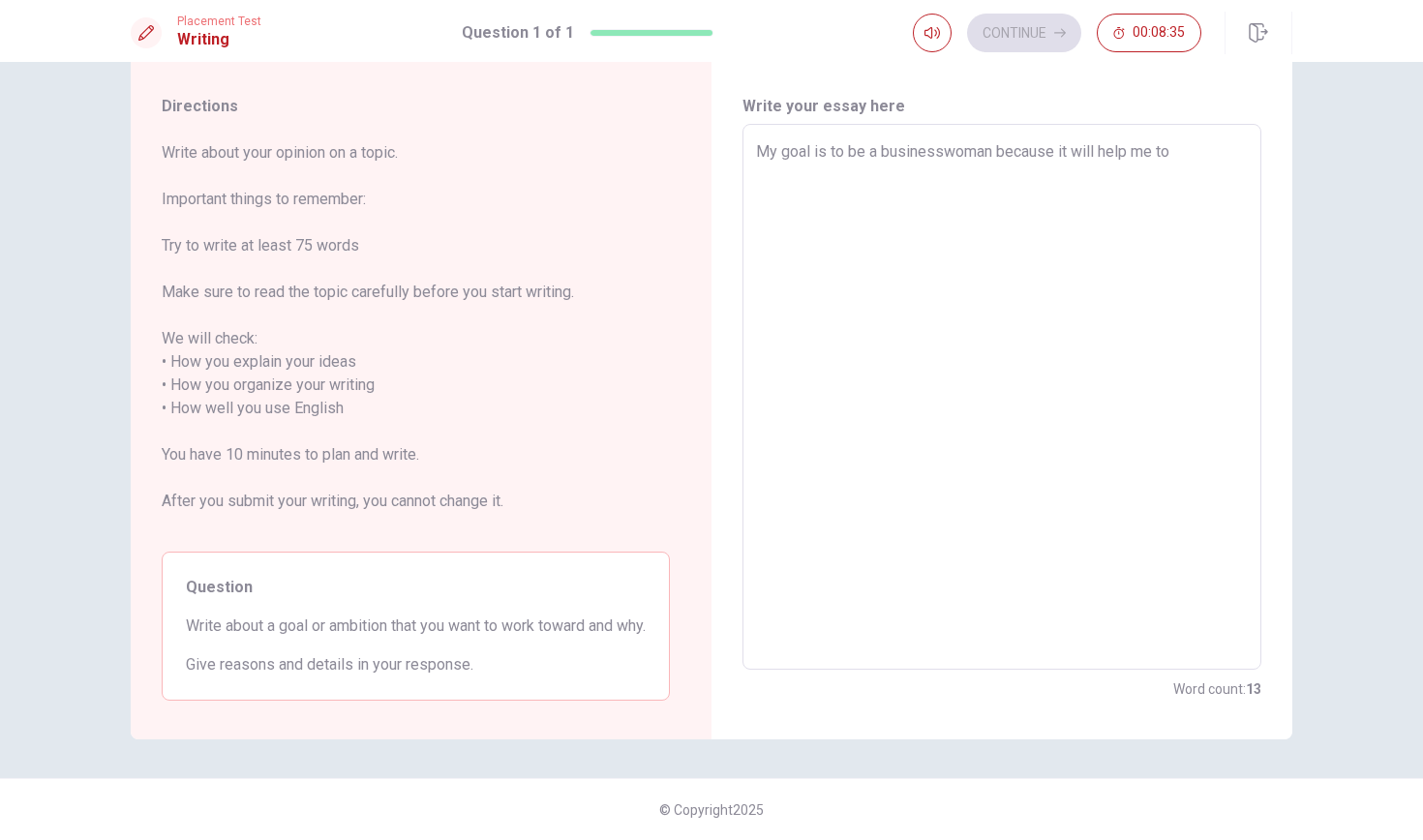
type textarea "x"
type textarea "My goal is to be a businesswoman because it will help me to b"
type textarea "x"
type textarea "My goal is to be a businesswoman because it will help me to be"
type textarea "x"
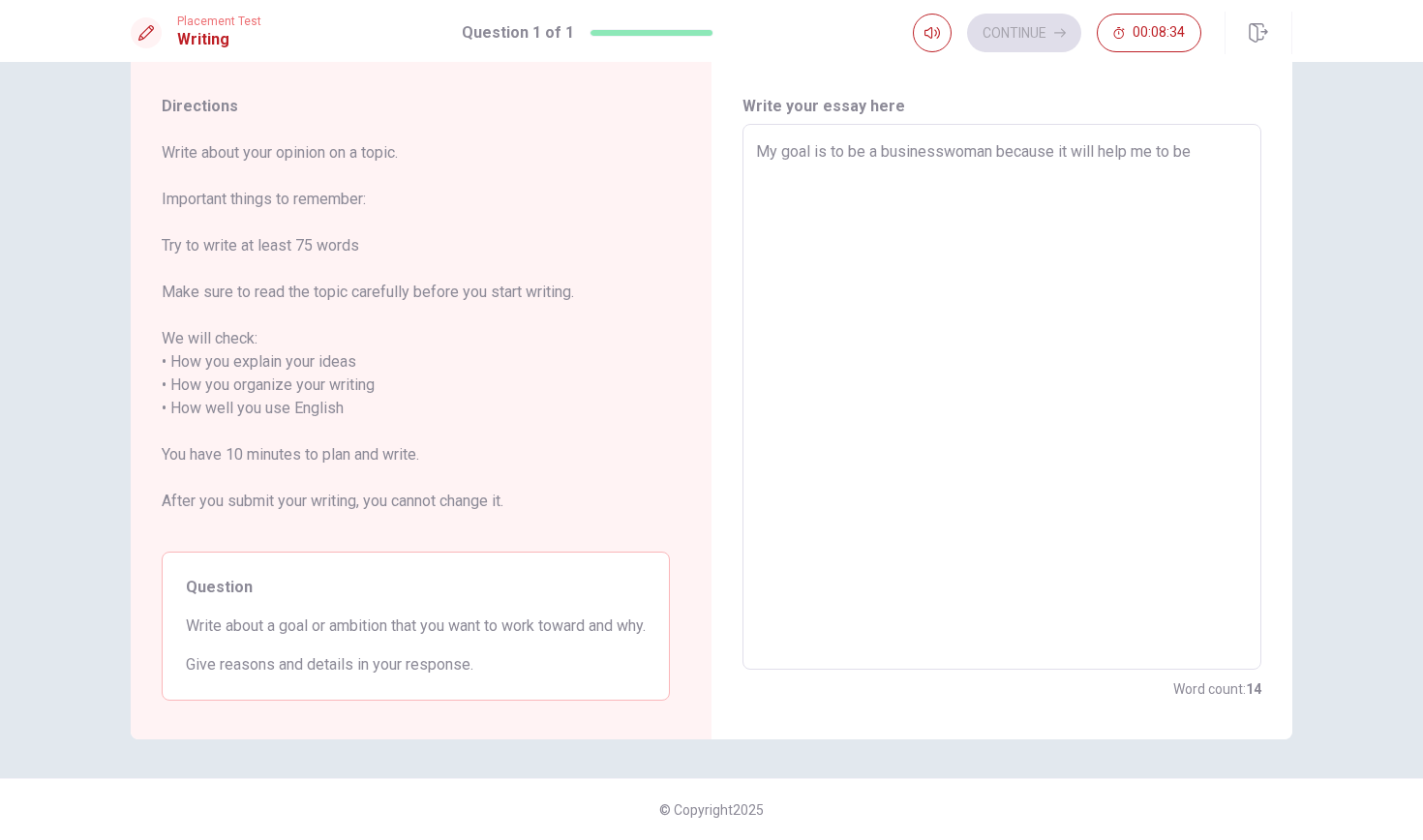
type textarea "My goal is to be a businesswoman because it will help me to be"
type textarea "x"
type textarea "My goal is to be a businesswoman because it will help me to be a"
type textarea "x"
type textarea "My goal is to be a businesswoman because it will help me to be an"
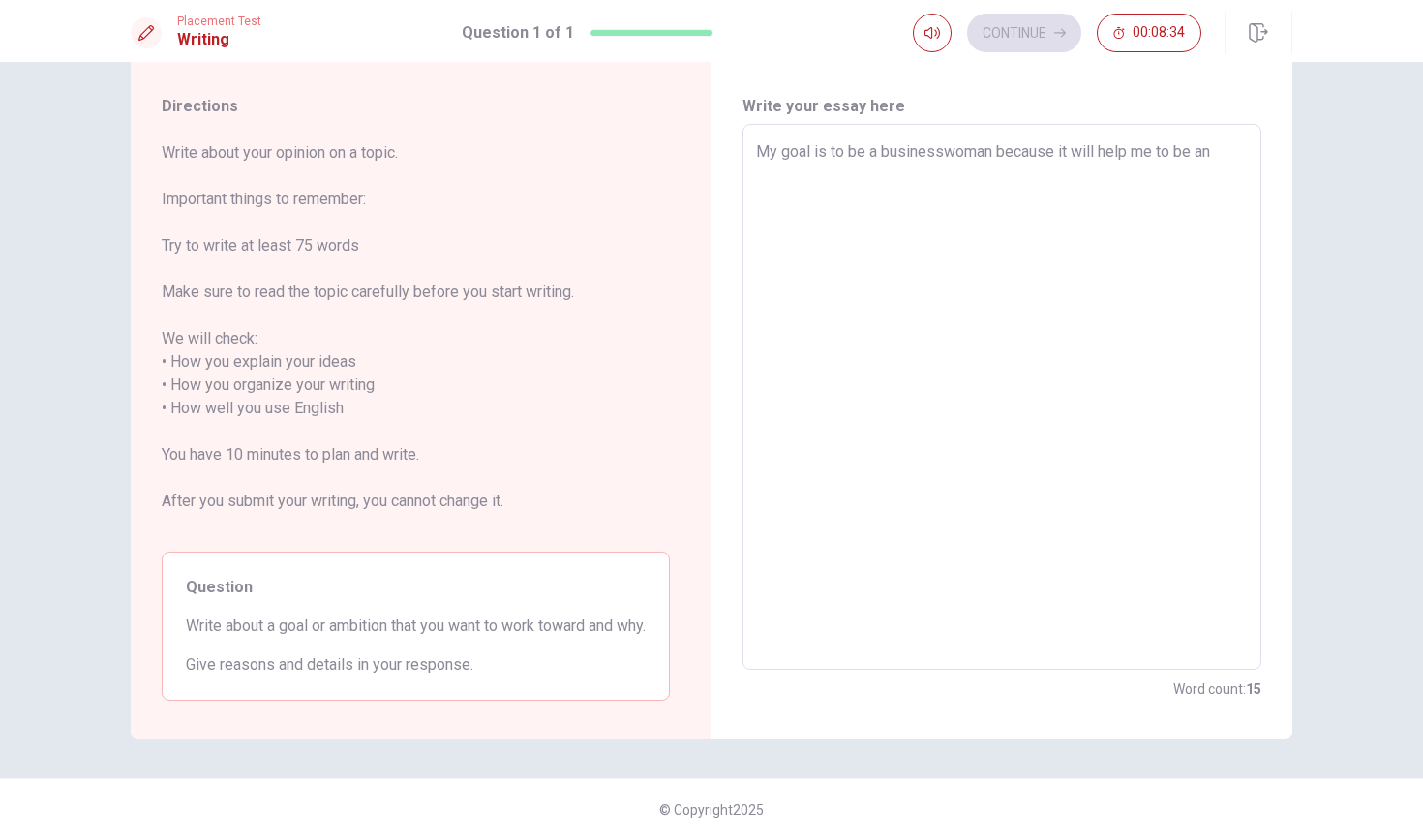
type textarea "x"
type textarea "My goal is to be a businesswoman because it will help me to be an"
type textarea "x"
type textarea "My goal is to be a businesswoman because it will help me to be an i"
type textarea "x"
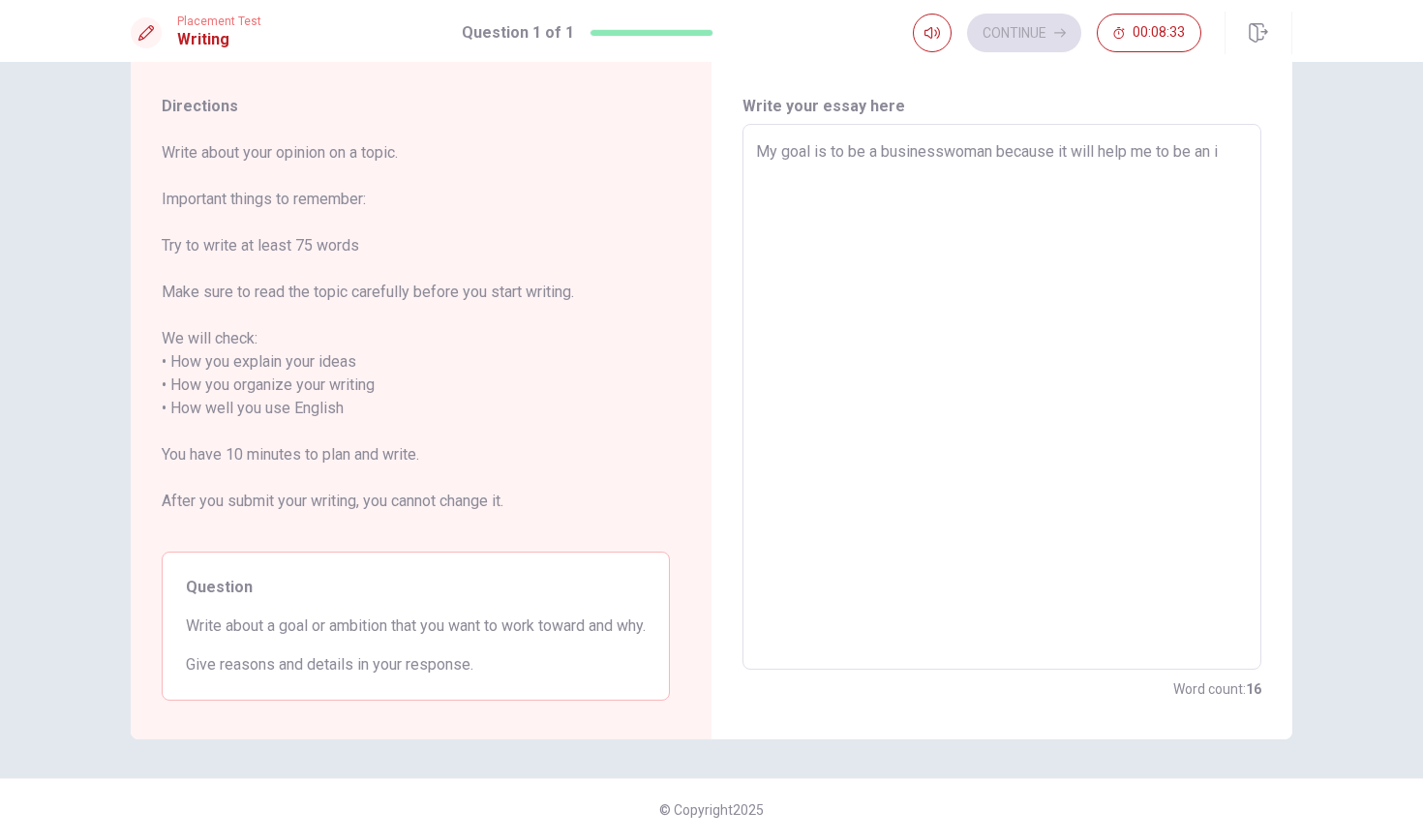
type textarea "My goal is to be a businesswoman because it will help me to be an in"
type textarea "x"
type textarea "My goal is to be a businesswoman because it will help me to be an ind"
type textarea "x"
type textarea "My goal is to be a businesswoman because it will help me to be an inde"
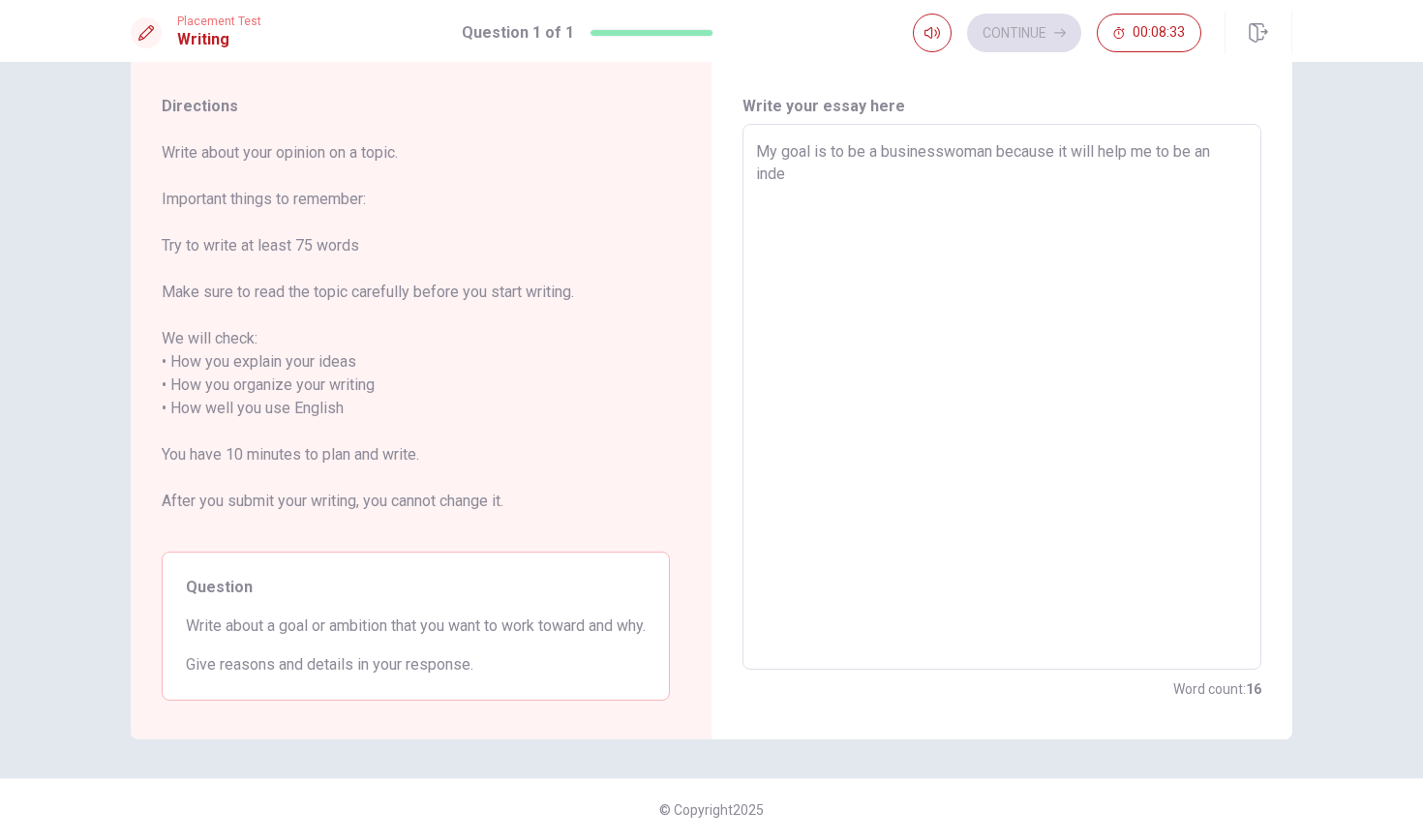
type textarea "x"
type textarea "My goal is to be a businesswoman because it will help me to be an indep"
type textarea "x"
type textarea "My goal is to be a businesswoman because it will help me to be an indepe"
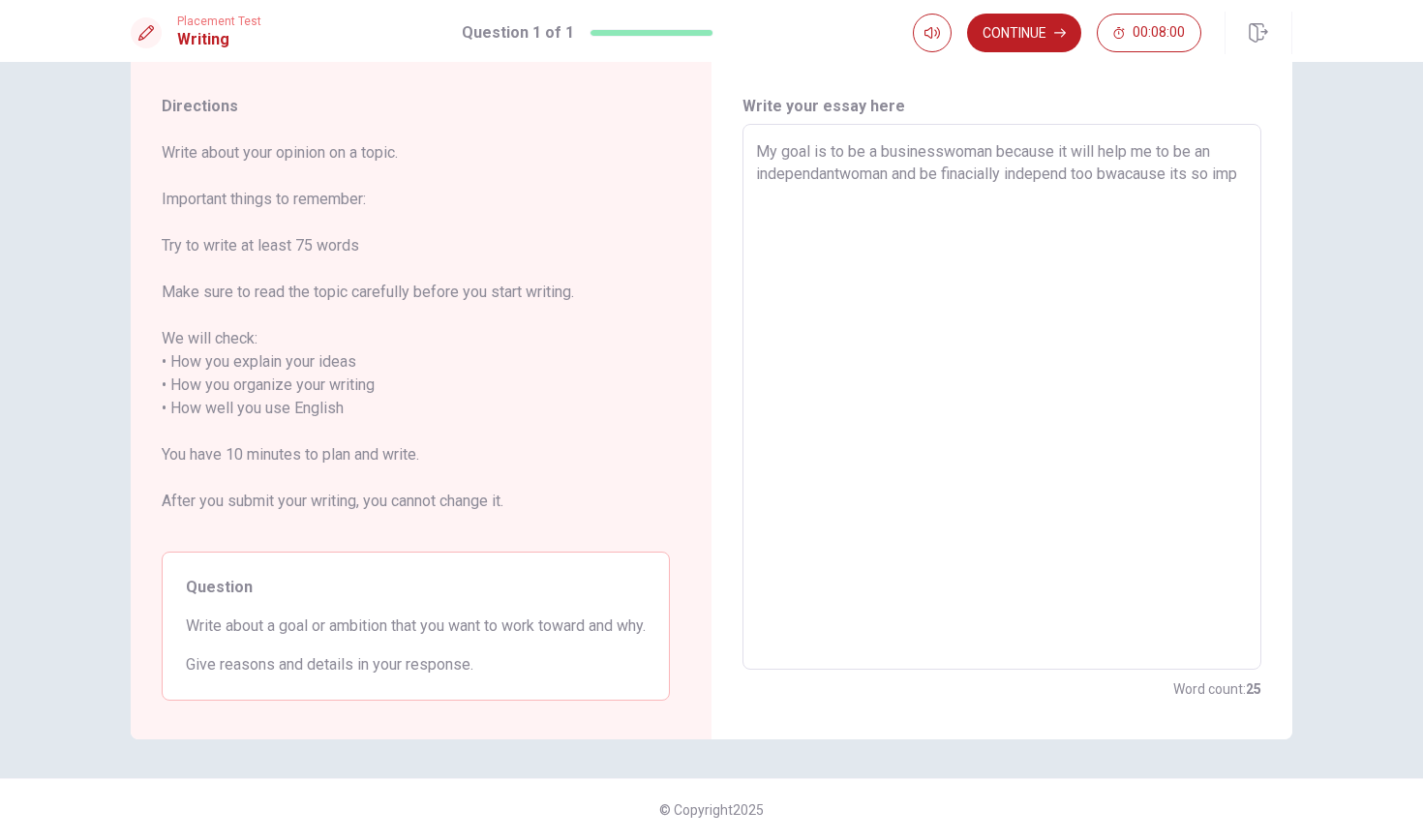
click at [1064, 140] on textarea "My goal is to be a businesswoman because it will help me to be an independantwo…" at bounding box center [1001, 397] width 491 height 514
click at [1055, 140] on textarea "My goal is to be a businesswoman because it will help me to be an independantwo…" at bounding box center [1001, 397] width 491 height 514
click at [1216, 140] on textarea "My goal is to be a businesswoman because i like to be a leadership work with pe…" at bounding box center [1001, 397] width 491 height 514
click at [831, 154] on textarea "My goal is to be a businesswoman because i like to be a leader, work with peopl…" at bounding box center [1001, 397] width 491 height 514
click at [980, 149] on textarea "My goal is to be a businesswoman because i like to be a leader, work with peopl…" at bounding box center [1001, 397] width 491 height 514
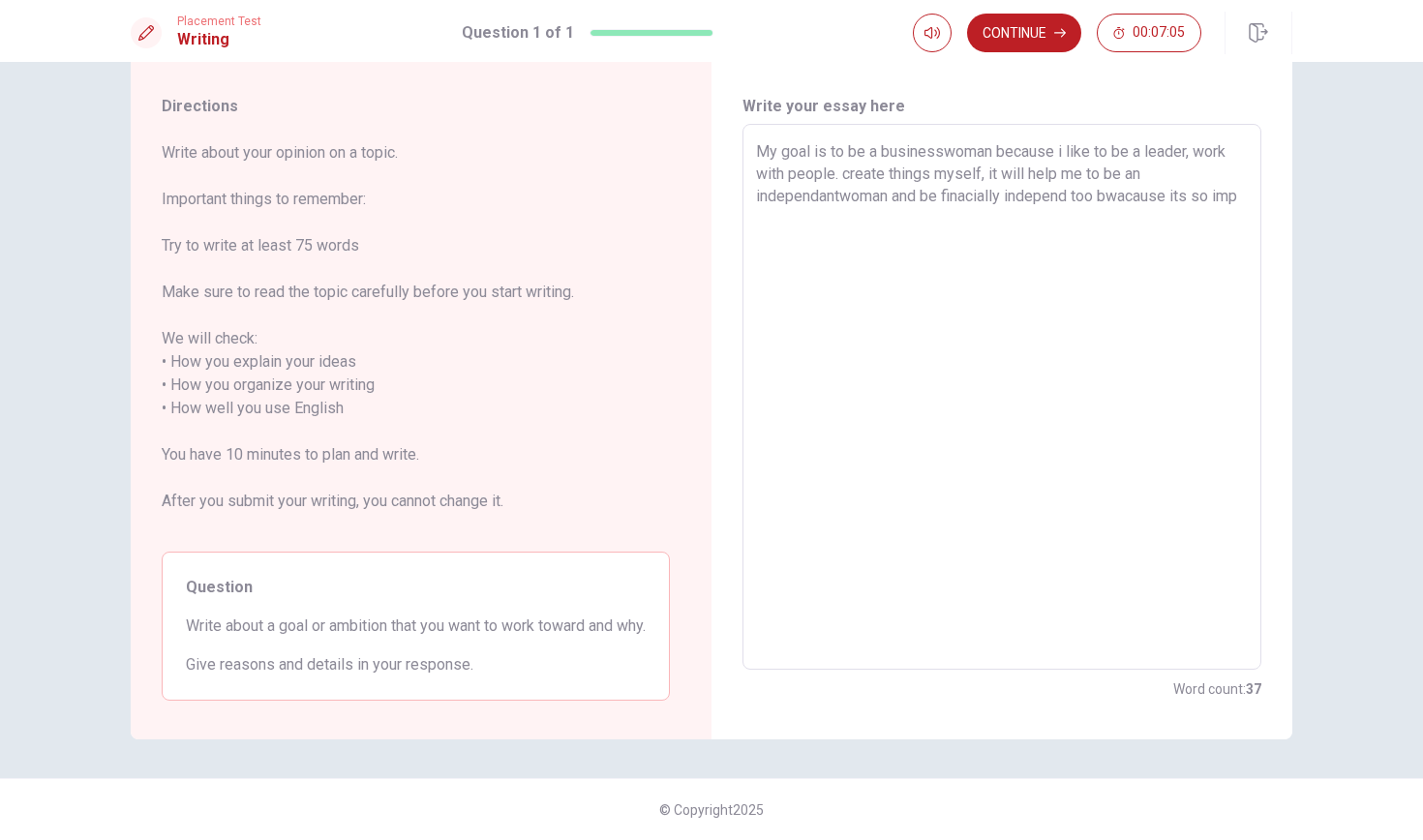
click at [840, 154] on textarea "My goal is to be a businesswoman because i like to be a leader, work with peopl…" at bounding box center [1001, 397] width 491 height 514
click at [986, 150] on textarea "My goal is to be a businesswoman because i like to be a leader, work with peopl…" at bounding box center [1001, 397] width 491 height 514
click at [1224, 157] on textarea "My goal is to be a businesswoman because i like to be a leader, work with peopl…" at bounding box center [1001, 397] width 491 height 514
click at [1205, 151] on textarea "My goal is to be a businesswoman because i like to be a leader, work with peopl…" at bounding box center [1001, 397] width 491 height 514
click at [1216, 151] on textarea "My goal is to be a businesswoman because i like to be a leader, work with peopl…" at bounding box center [1001, 397] width 491 height 514
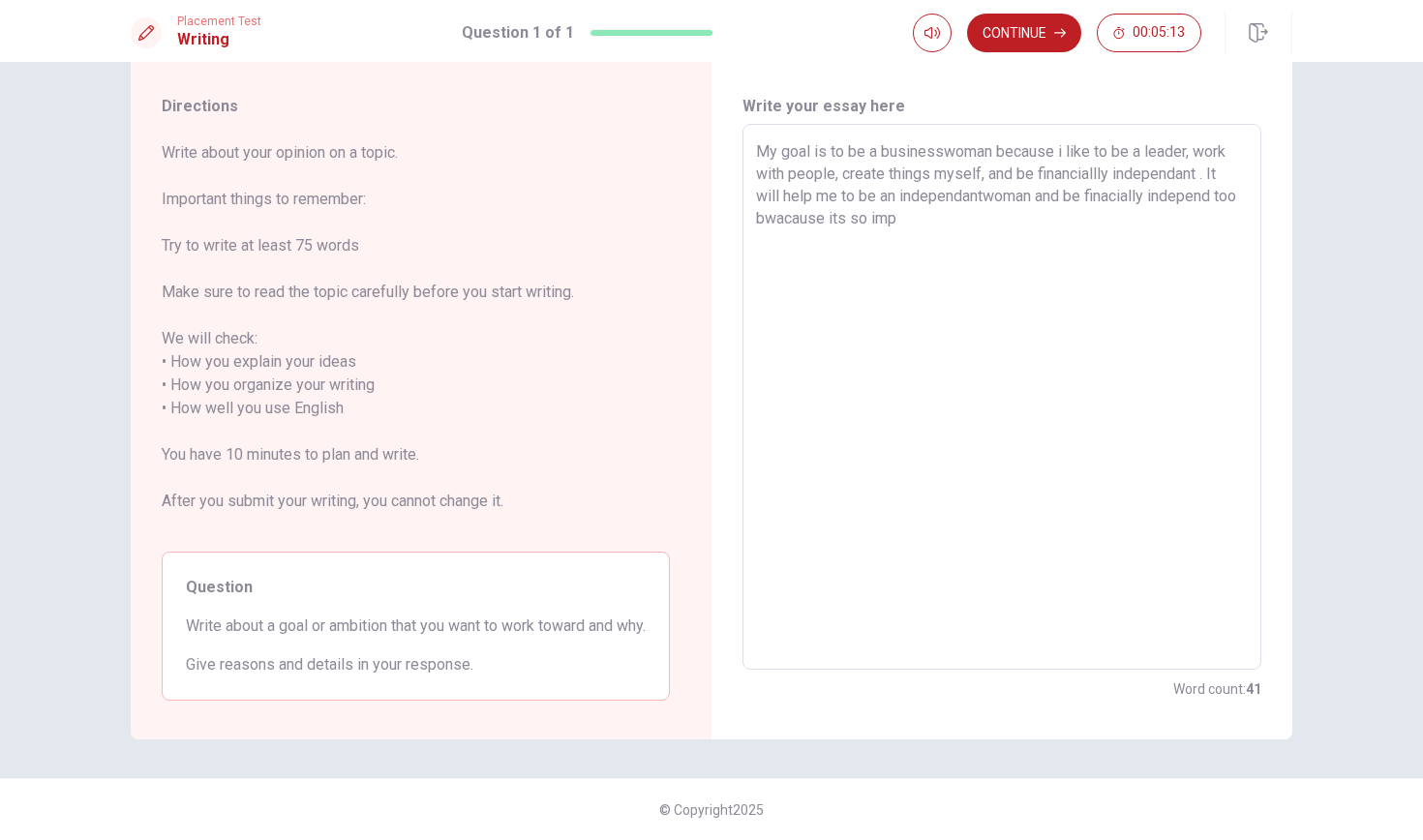
drag, startPoint x: 1039, startPoint y: 172, endPoint x: 1075, endPoint y: 241, distance: 77.8
click at [1075, 241] on textarea "My goal is to be a businesswoman because i like to be a leader, work with peopl…" at bounding box center [1001, 397] width 491 height 514
click at [1233, 161] on textarea "My goal is to be a businesswoman because i like to be a leader, work with peopl…" at bounding box center [1001, 397] width 491 height 514
click at [1230, 155] on textarea "My goal is to be a businesswoman because i like to be a leader, work with peopl…" at bounding box center [1001, 397] width 491 height 514
click at [914, 174] on textarea "My goal is to be a businesswoman because i like to be a leader, work with peopl…" at bounding box center [1001, 397] width 491 height 514
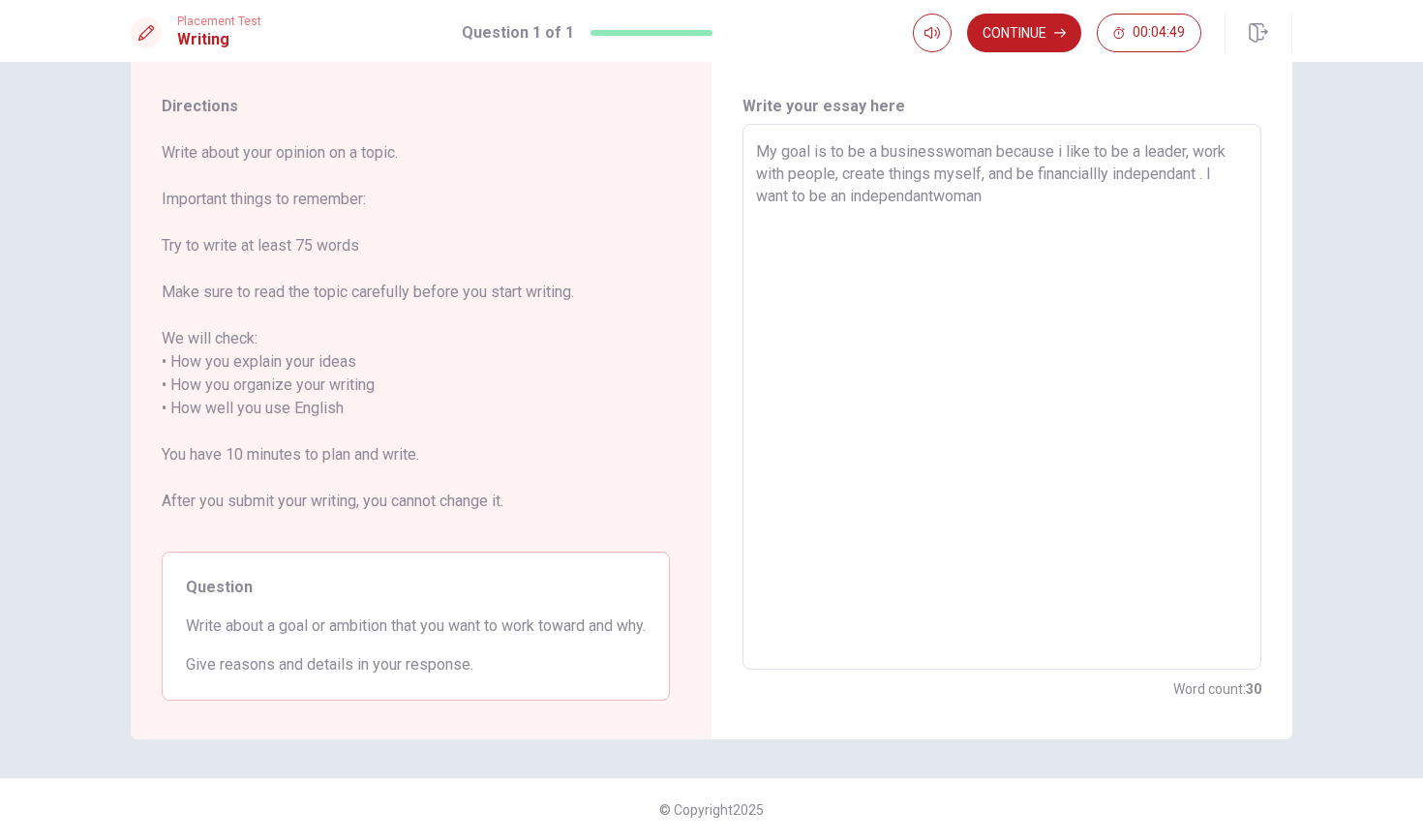
click at [1010, 169] on textarea "My goal is to be a businesswoman because i like to be a leader, work with peopl…" at bounding box center [1001, 397] width 491 height 514
click at [983, 154] on textarea "My goal is to be a businesswoman because i like to be a leader, work with peopl…" at bounding box center [1001, 397] width 491 height 514
click at [836, 150] on textarea "My goal is to be a businesswoman because i like to be a leader, work with peopl…" at bounding box center [1001, 397] width 491 height 514
click at [1221, 159] on textarea "My goal is to be a businesswoman because i like to be a leader, work with peopl…" at bounding box center [1001, 397] width 491 height 514
click at [914, 173] on textarea "My goal is to be a businesswoman because i like to be a leader, work with peopl…" at bounding box center [1001, 397] width 491 height 514
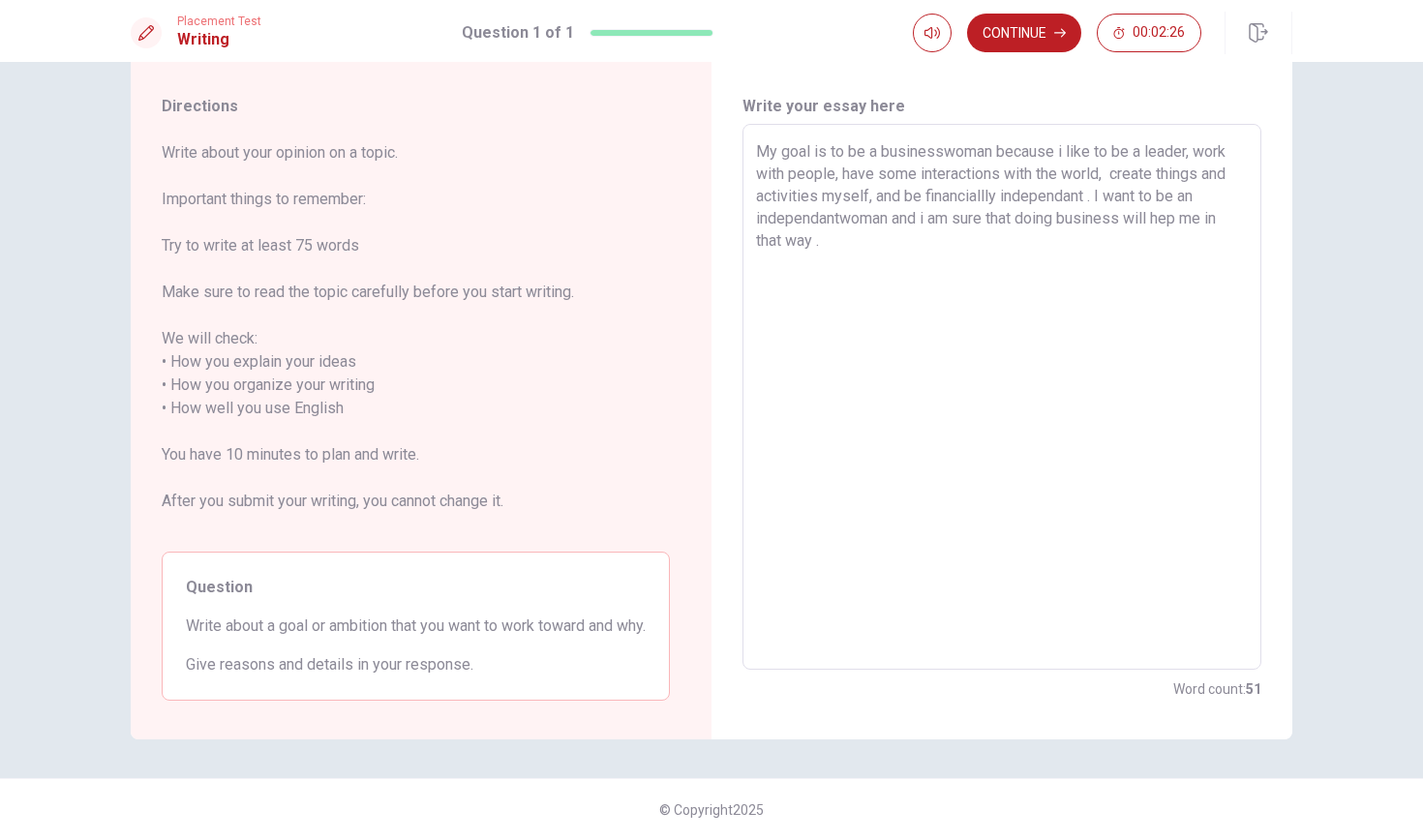
click at [819, 231] on textarea "My goal is to be a businesswoman because i like to be a leader, work with peopl…" at bounding box center [1001, 397] width 491 height 514
click at [1083, 177] on textarea "My goal is to be a businesswoman because i like to be a leader, work with peopl…" at bounding box center [1001, 397] width 491 height 514
click at [834, 223] on textarea "My goal is to be a businesswoman because i like to be a leader, work with peopl…" at bounding box center [1001, 397] width 491 height 514
click at [1114, 216] on textarea "My goal is to be a businesswoman because i like to be a leader, work with peopl…" at bounding box center [1001, 397] width 491 height 514
click at [1165, 218] on textarea "My goal is to be a businesswoman because i like to be a leader, work with peopl…" at bounding box center [1001, 397] width 491 height 514
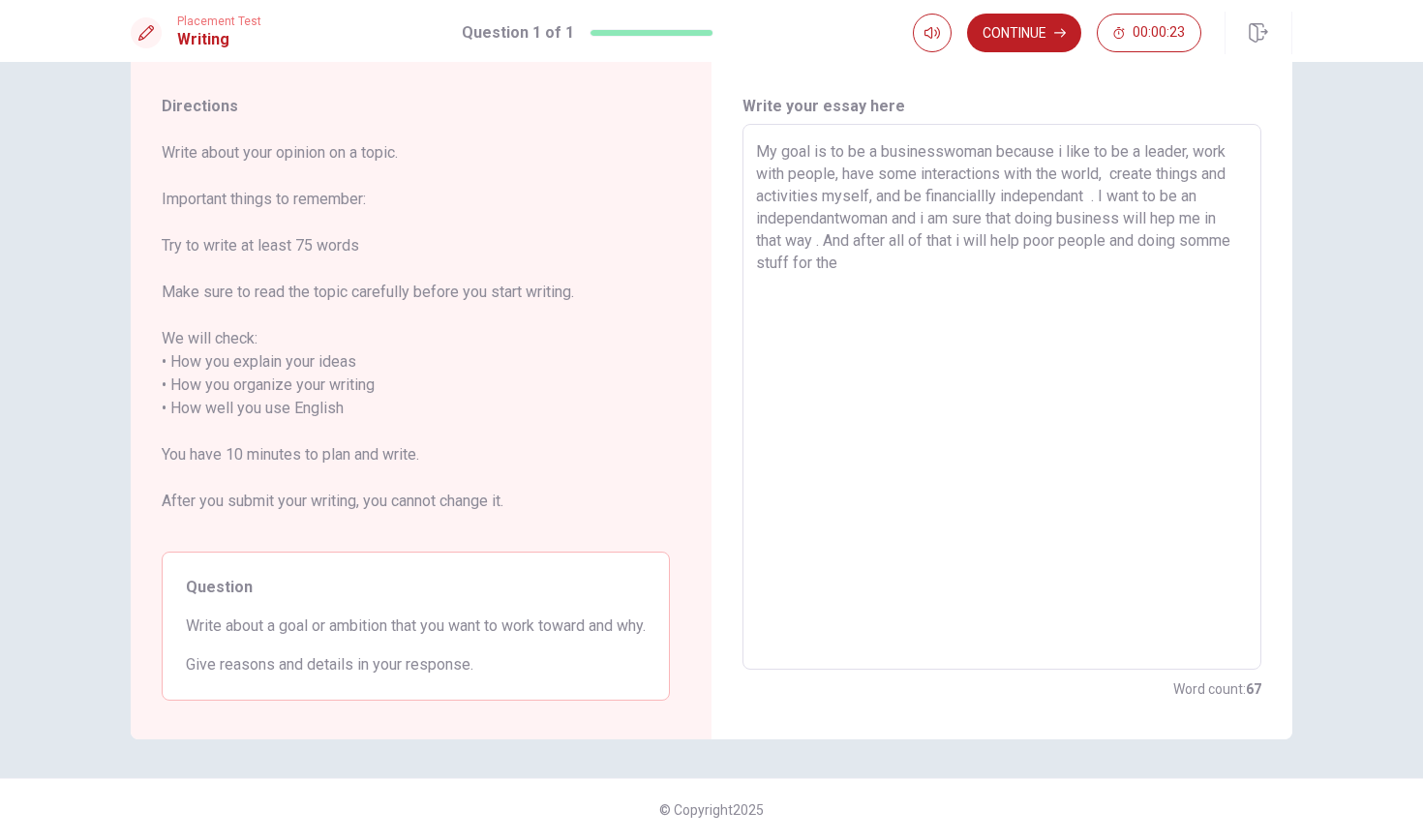
drag, startPoint x: 1106, startPoint y: 217, endPoint x: 1110, endPoint y: 239, distance: 22.4
click at [1106, 223] on textarea "My goal is to be a businesswoman because i like to be a leader, work with peopl…" at bounding box center [1001, 397] width 491 height 514
click at [1119, 220] on textarea "My goal is to be a businesswoman because i like to be a leader, work with peopl…" at bounding box center [1001, 397] width 491 height 514
click at [908, 244] on textarea "My goal is to be a businesswoman because i like to be a leader, work with peopl…" at bounding box center [1001, 397] width 491 height 514
click at [1206, 214] on textarea "My goal is to be a businesswoman because i like to be a leader, work with peopl…" at bounding box center [1001, 397] width 491 height 514
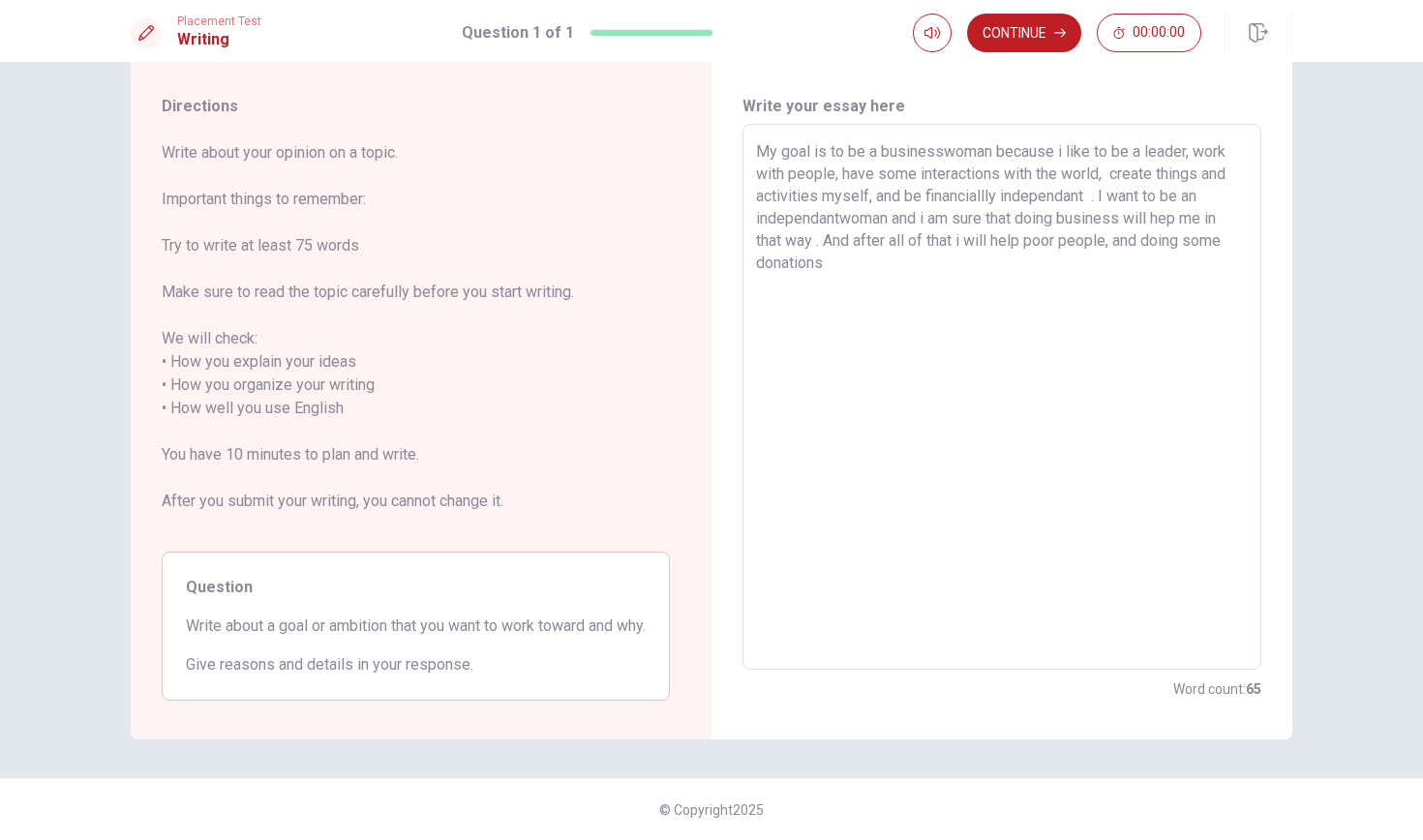
click at [883, 235] on textarea "My goal is to be a businesswoman because i like to be a leader, work with peopl…" at bounding box center [1001, 397] width 491 height 514
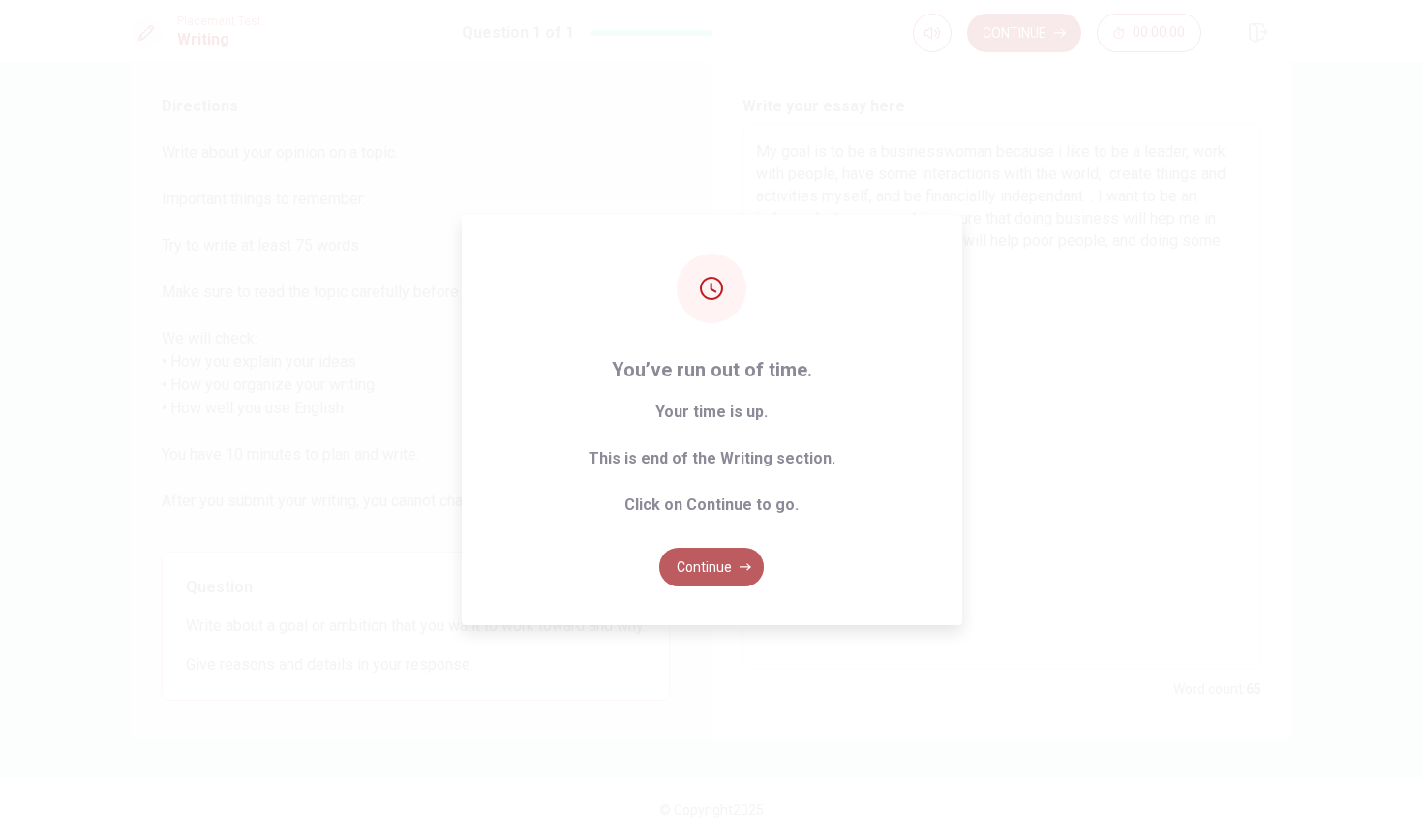
click at [730, 576] on button "Continue" at bounding box center [712, 566] width 104 height 38
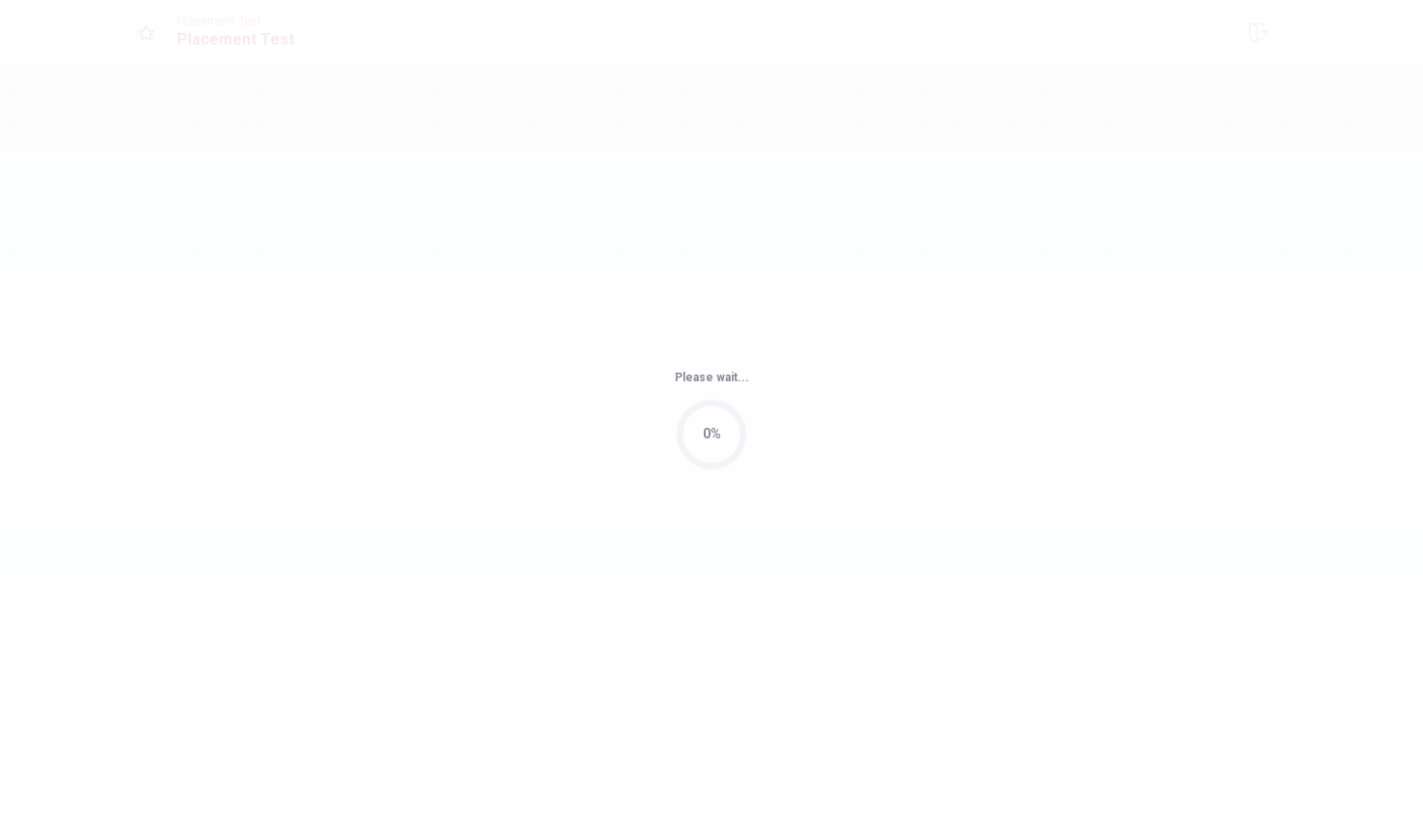
scroll to position [0, 0]
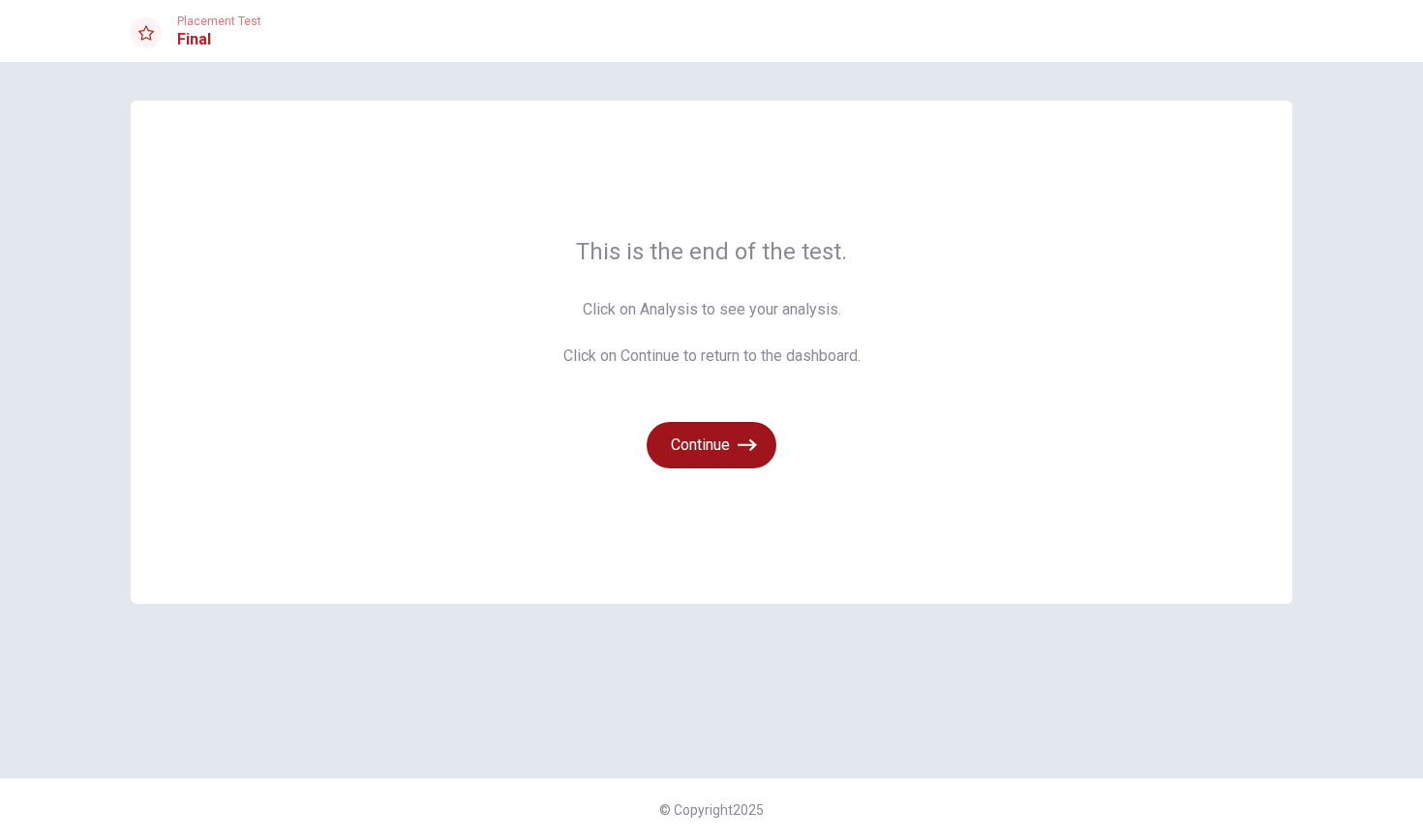
click at [744, 440] on icon "button" at bounding box center [747, 445] width 20 height 20
